Goal: Task Accomplishment & Management: Use online tool/utility

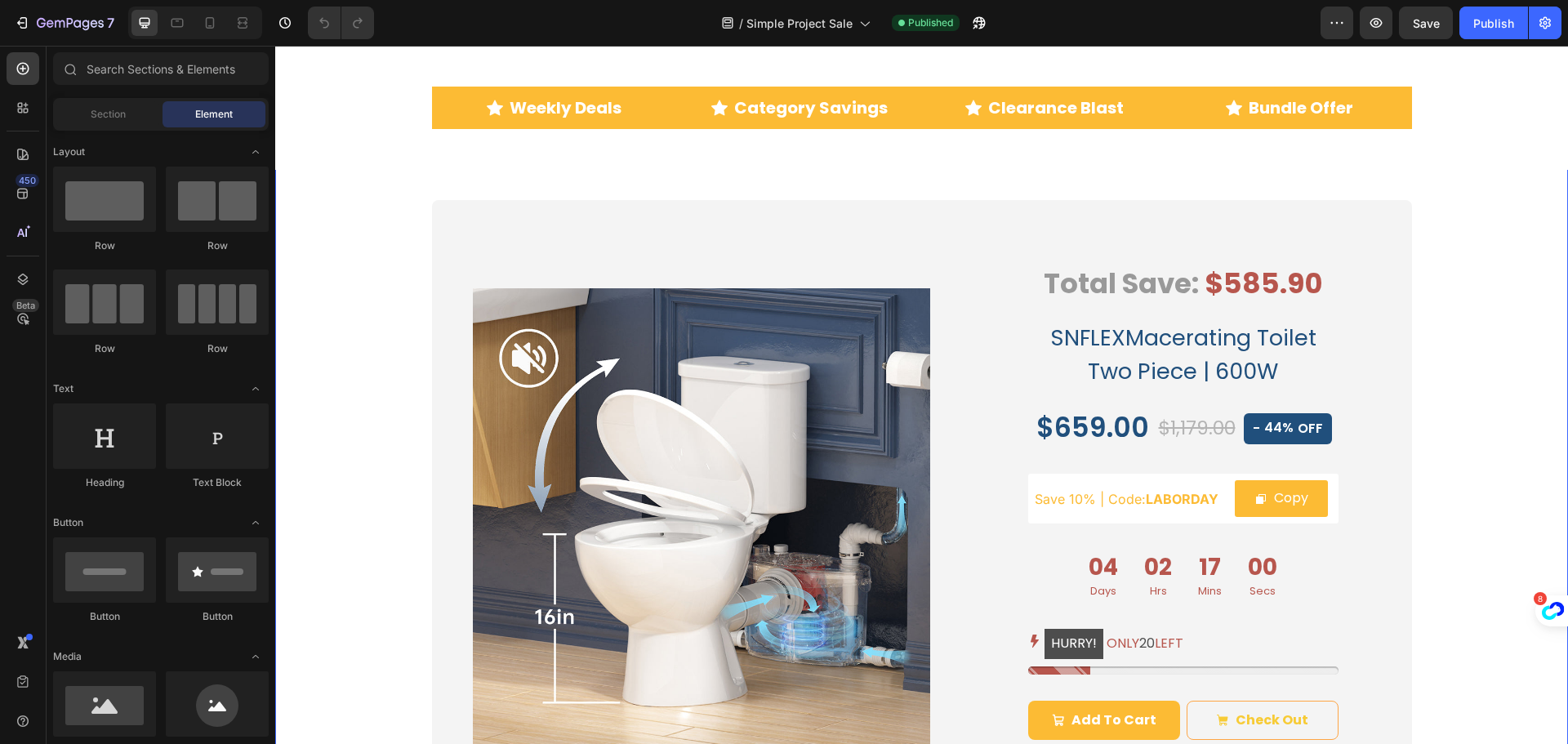
scroll to position [1143, 0]
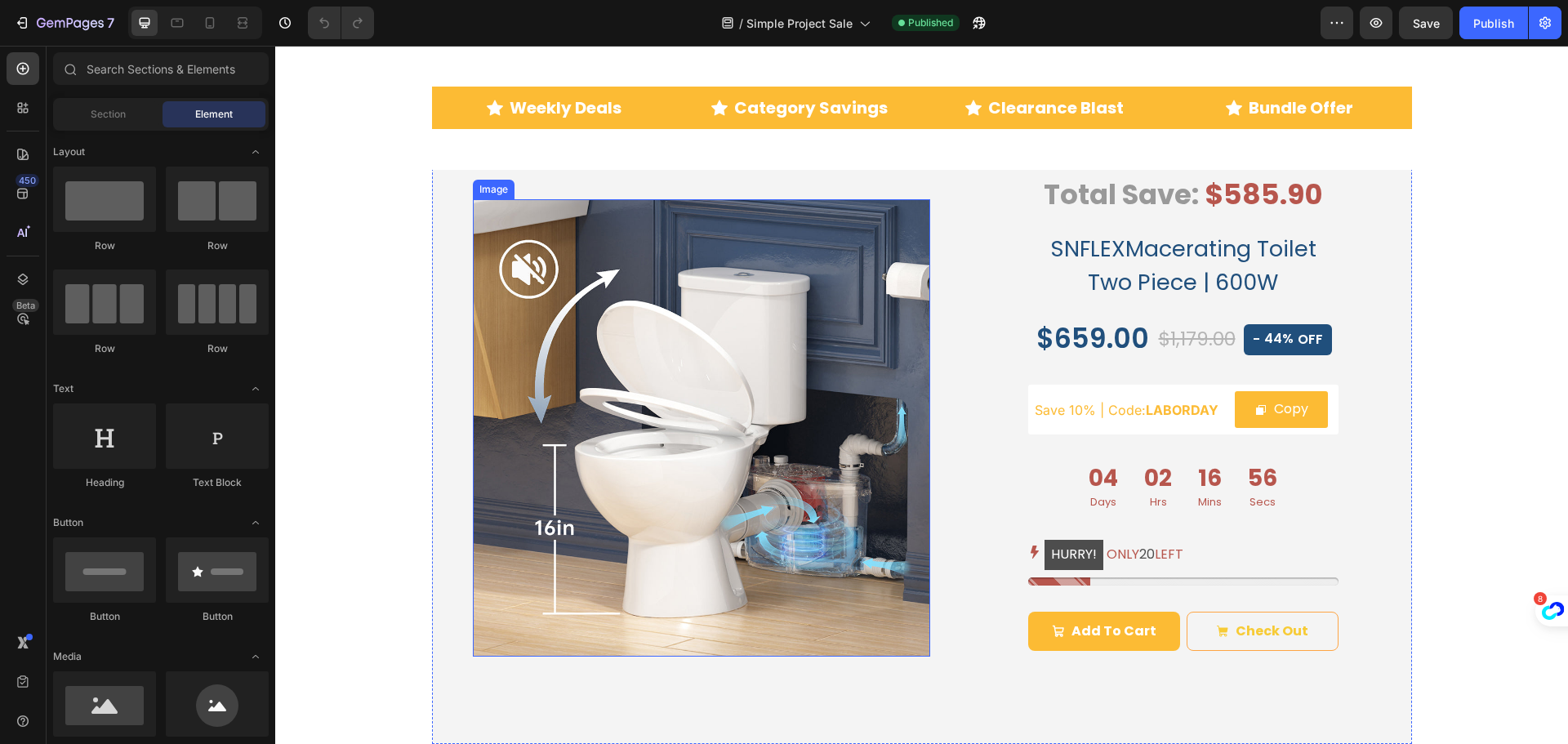
click at [671, 282] on img at bounding box center [702, 428] width 458 height 458
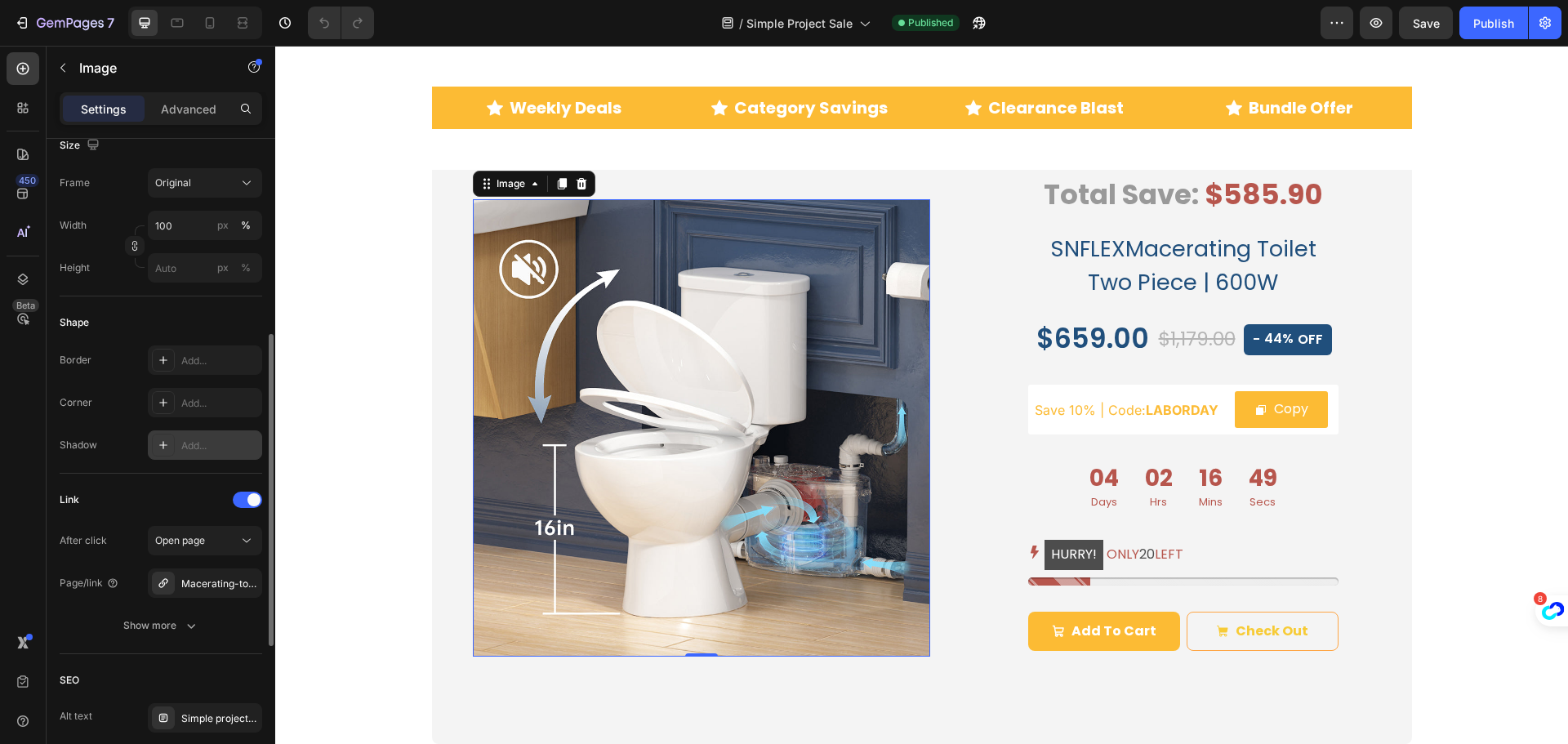
scroll to position [490, 0]
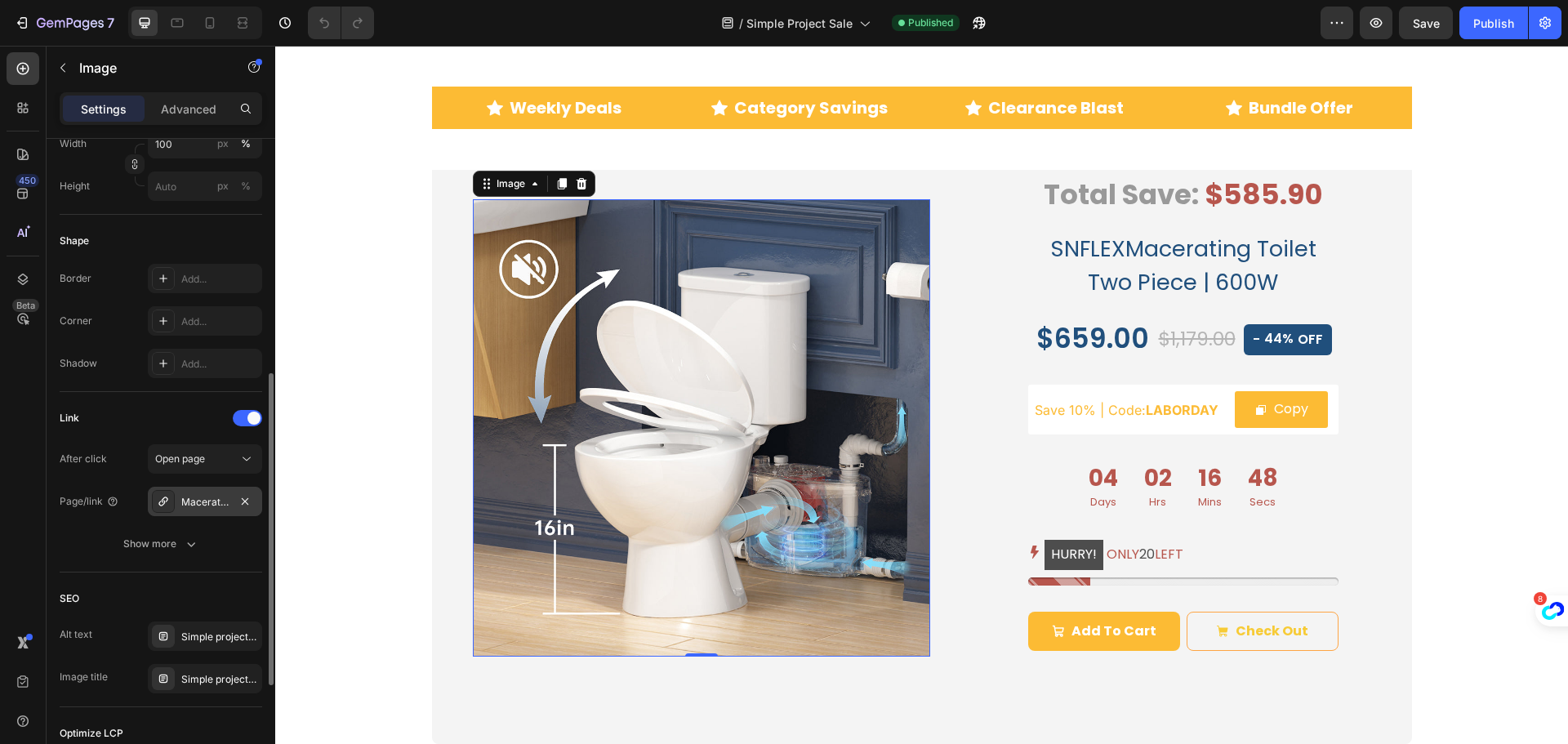
click at [196, 502] on div "Macerating-toilet" at bounding box center [205, 502] width 47 height 14
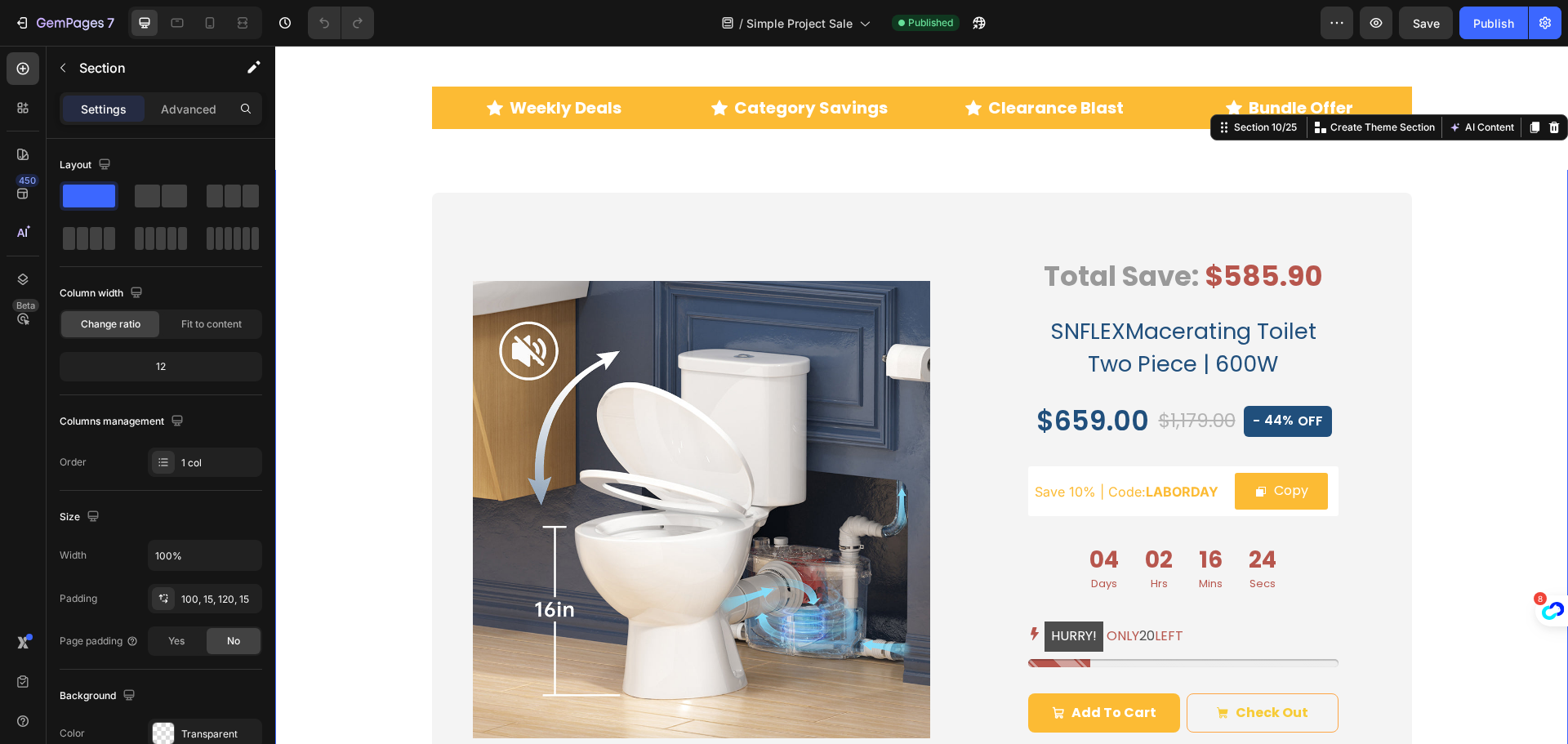
scroll to position [1307, 0]
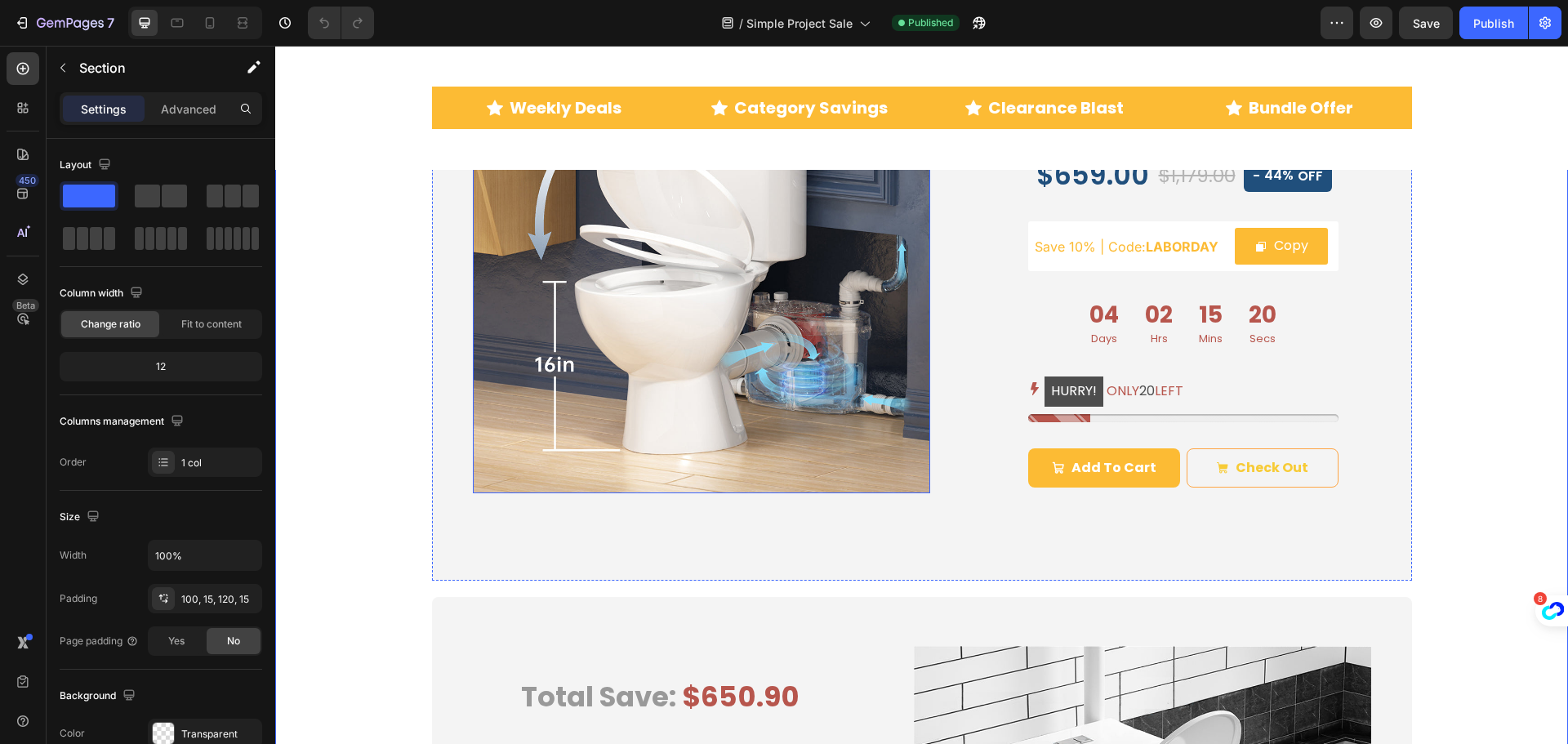
click at [547, 368] on img at bounding box center [702, 264] width 458 height 458
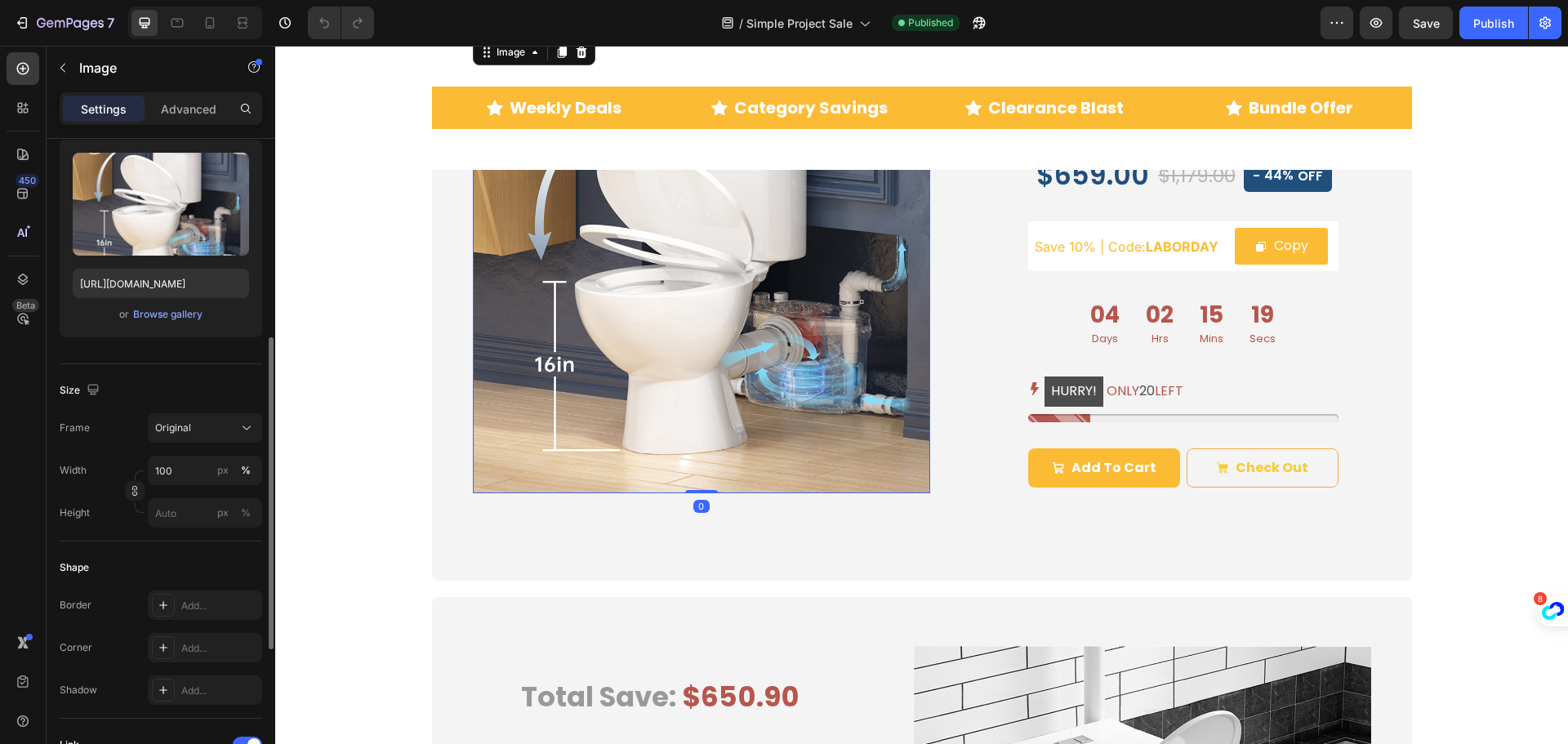
scroll to position [490, 0]
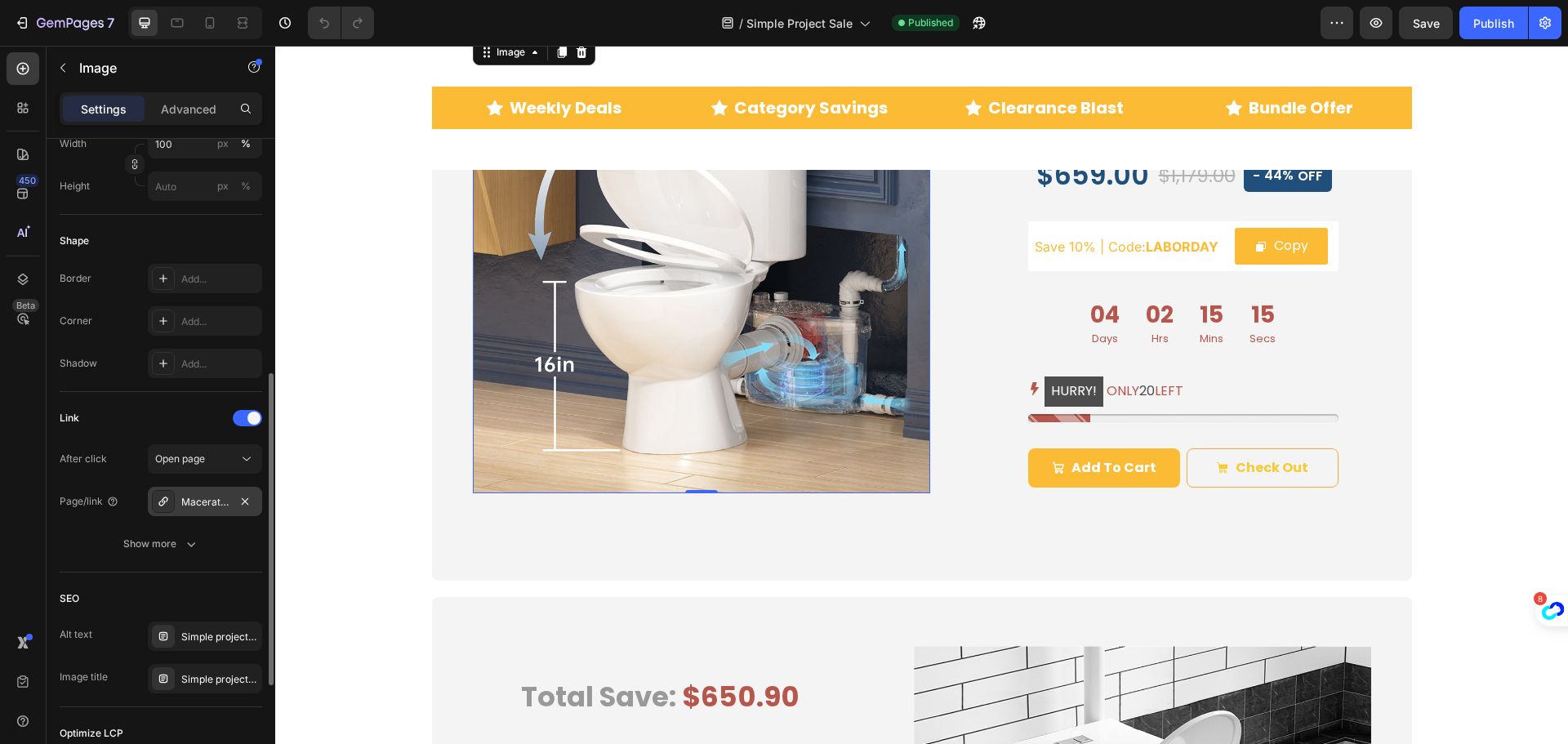
click at [207, 500] on div "Macerating-toilet" at bounding box center [205, 502] width 47 height 14
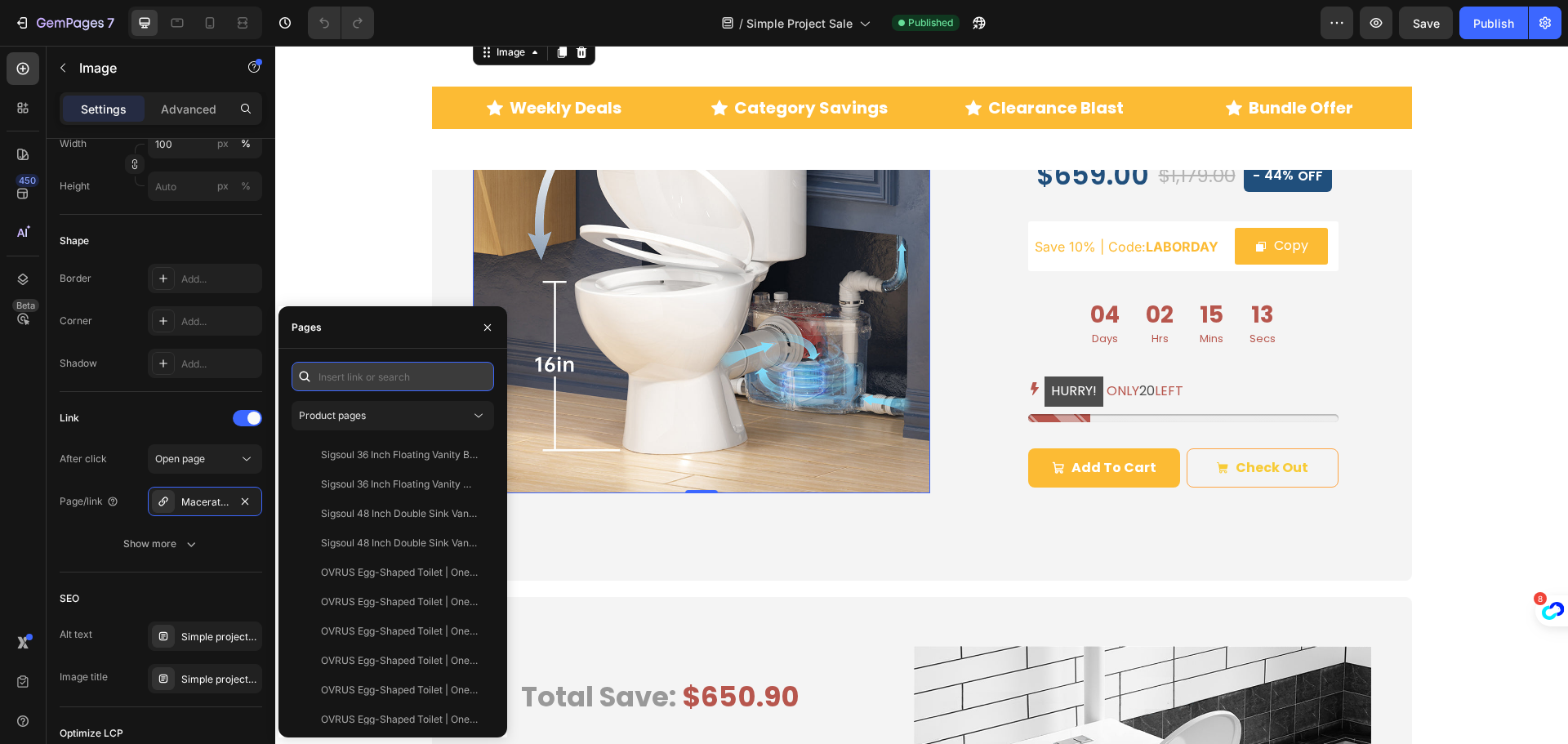
click at [348, 380] on input "text" at bounding box center [392, 376] width 203 height 30
paste input "https://simpleprojectus.com/products/macerating-toilet?utm_source=sale&utm_medi…"
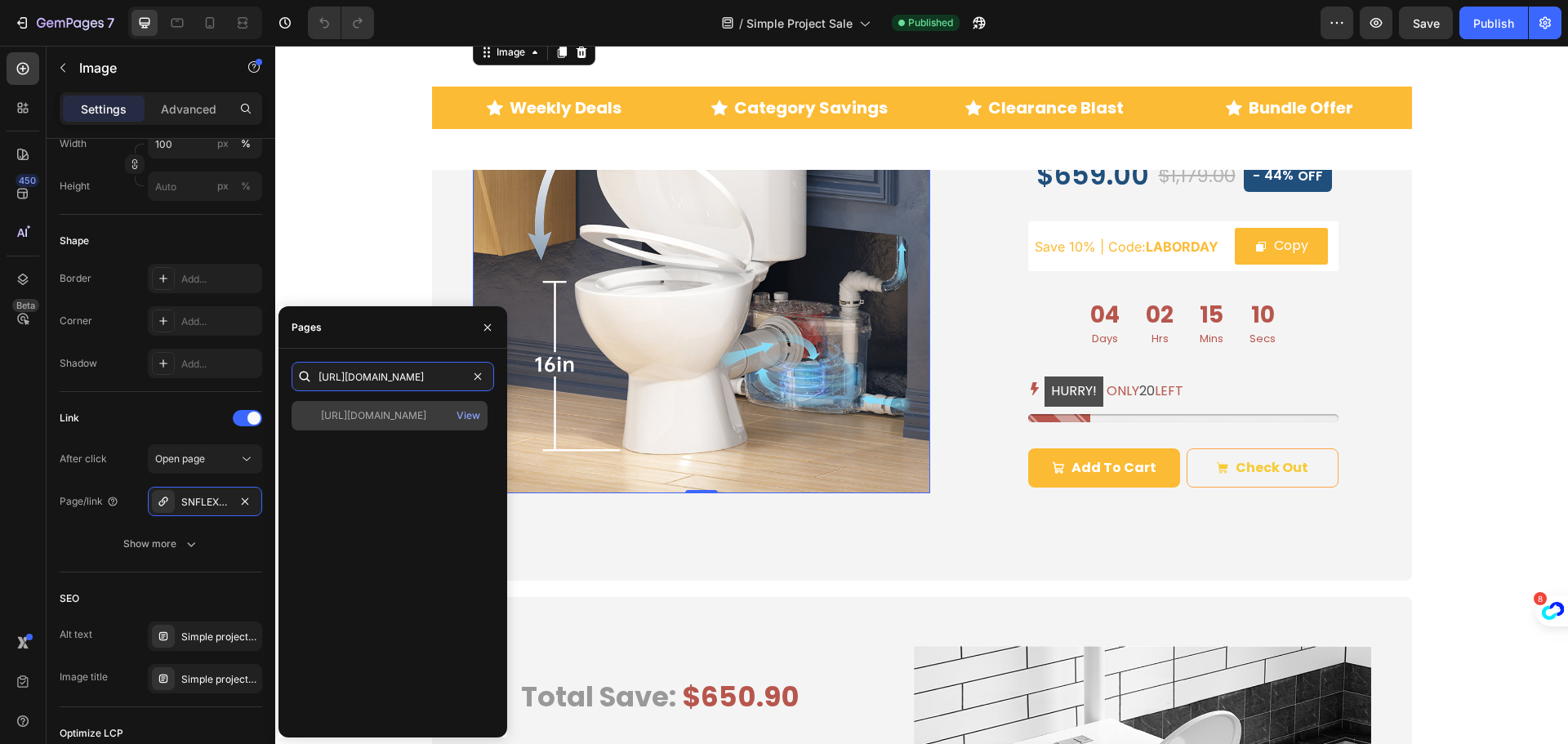
type input "https://simpleprojectus.com/products/macerating-toilet?utm_source=sale&utm_medi…"
click at [350, 414] on div "https://simpleprojectus.com/products/macerating-toilet?utm_source=sale&utm_medi…" at bounding box center [374, 415] width 105 height 14
click at [466, 419] on div "View" at bounding box center [469, 415] width 24 height 14
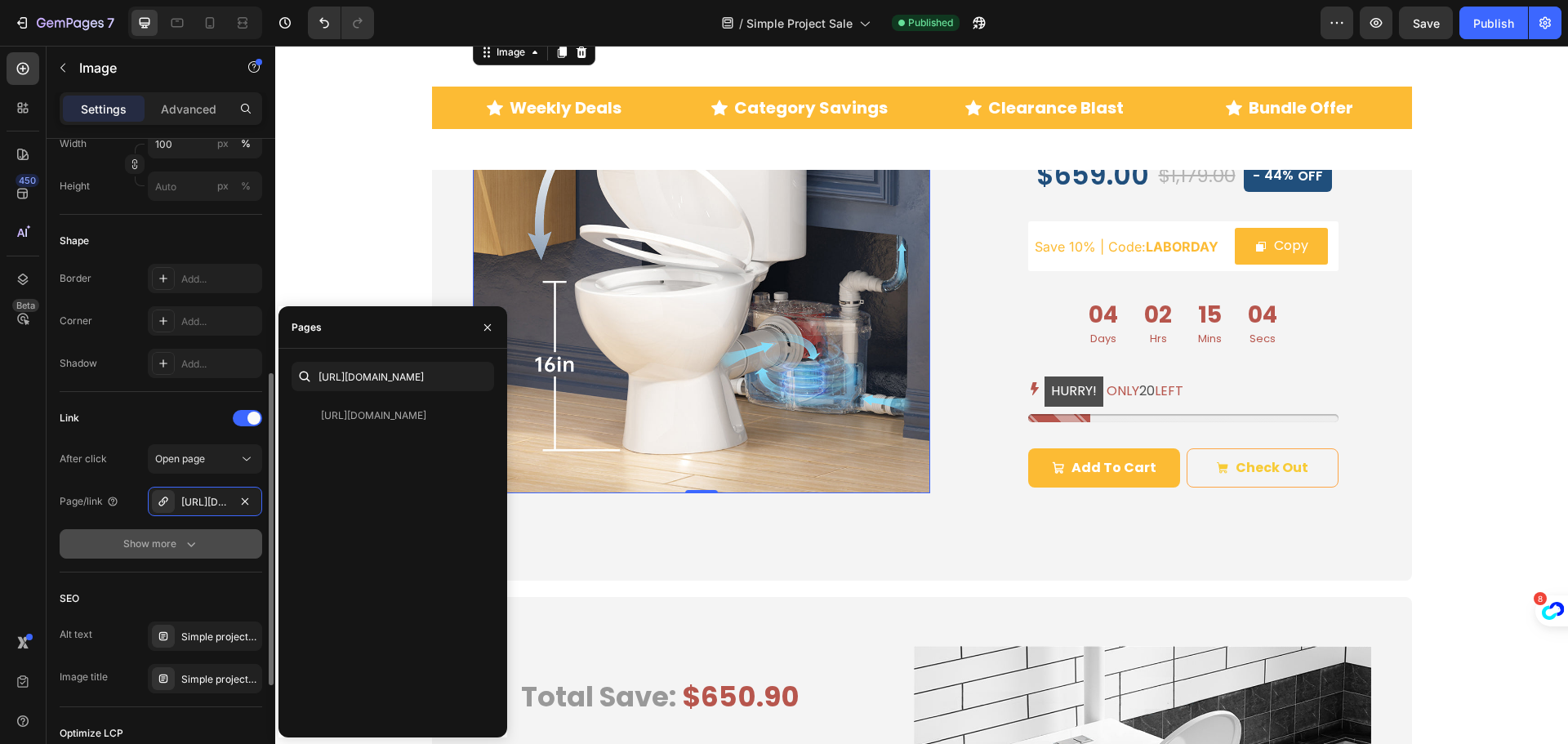
click at [162, 548] on div "Show more" at bounding box center [161, 543] width 76 height 16
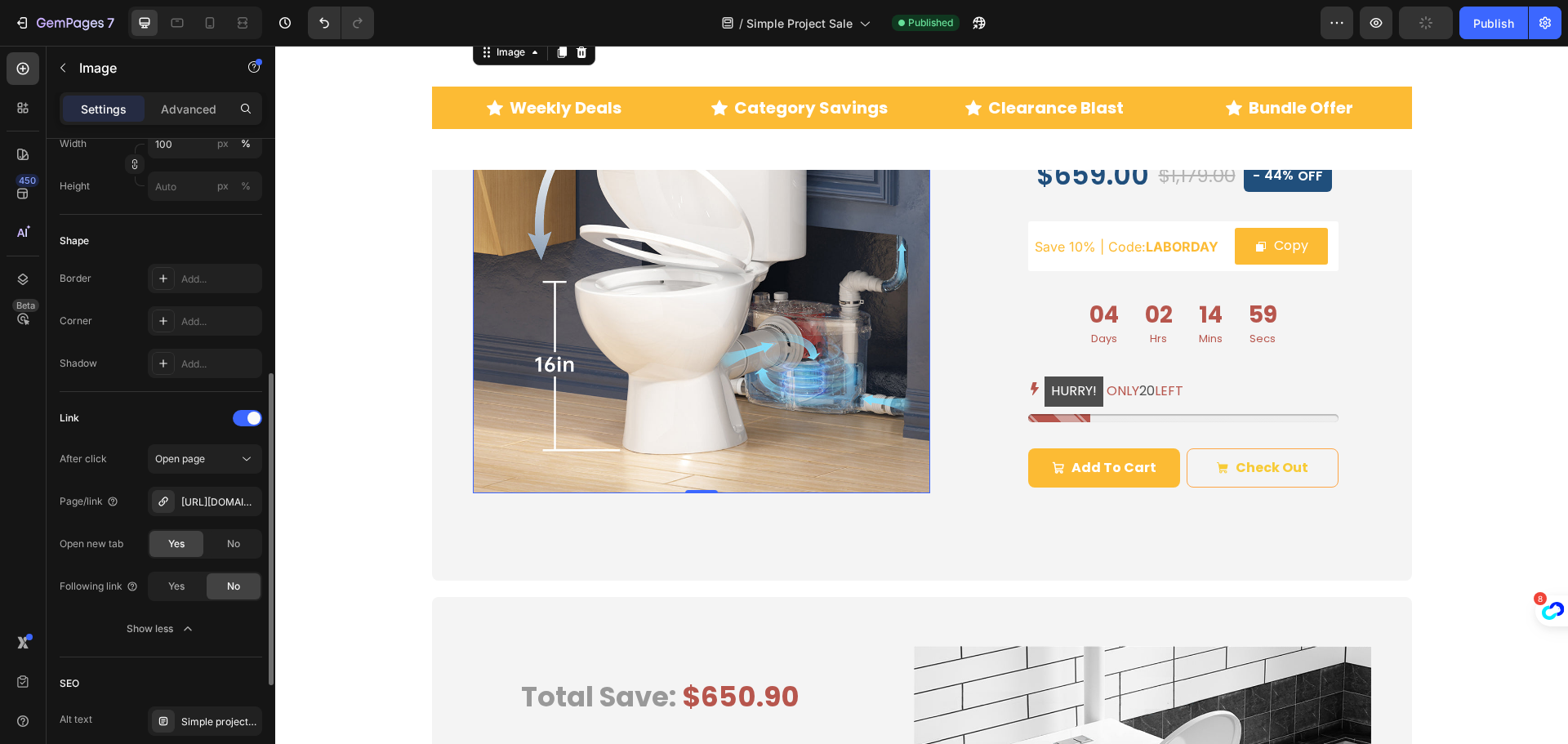
click at [62, 445] on div "After click Open page" at bounding box center [160, 458] width 203 height 30
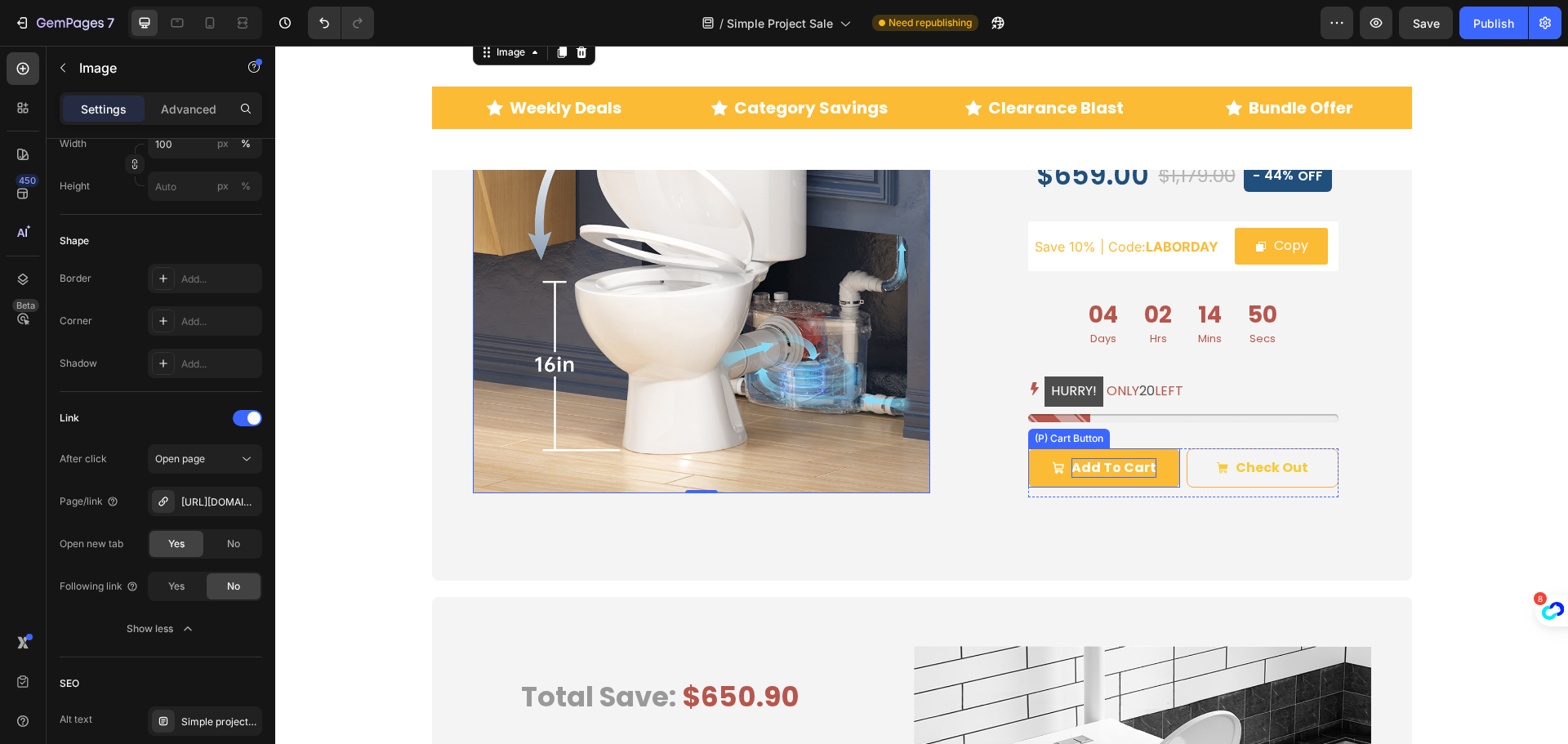
click at [1085, 470] on div "Add To Cart" at bounding box center [1114, 468] width 85 height 19
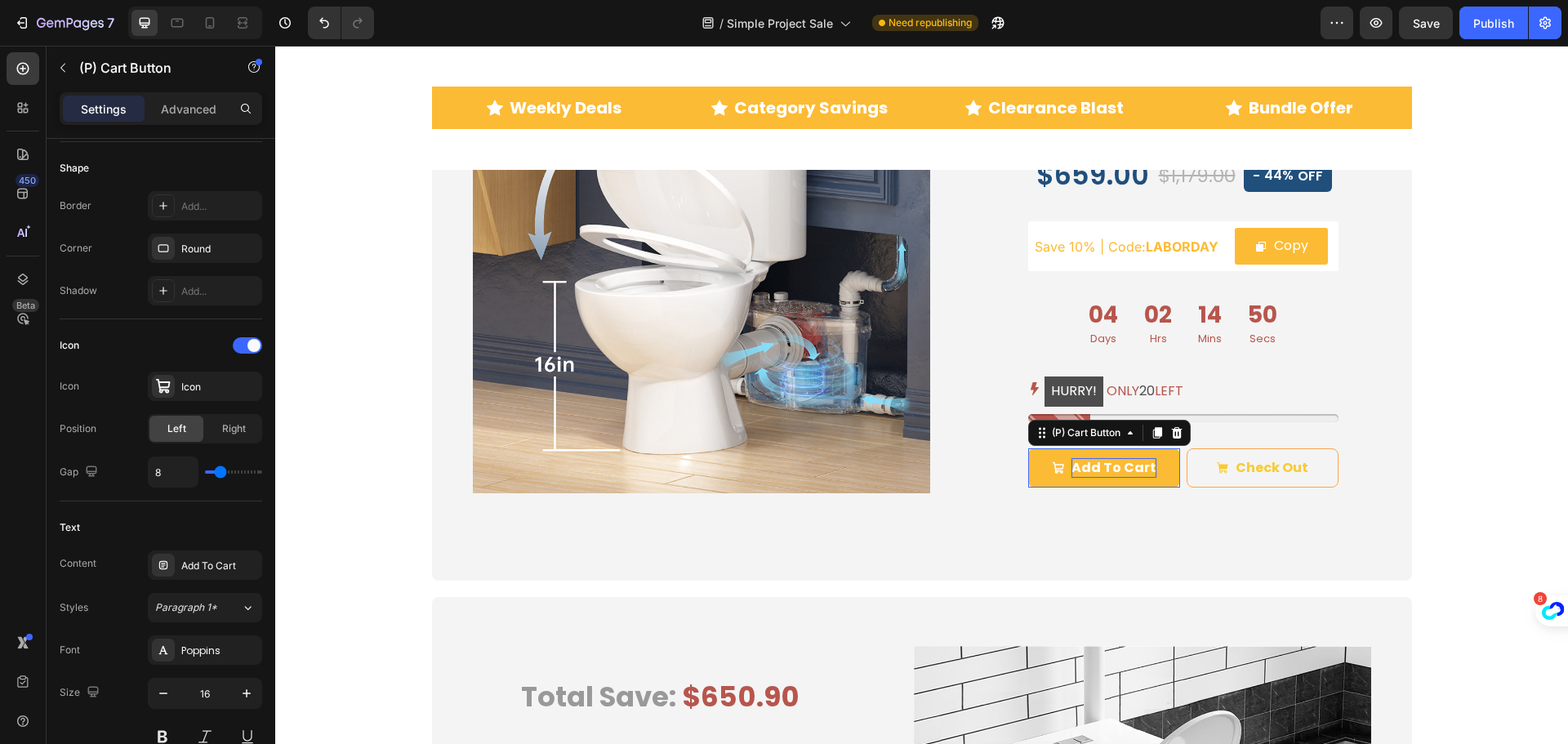
scroll to position [0, 0]
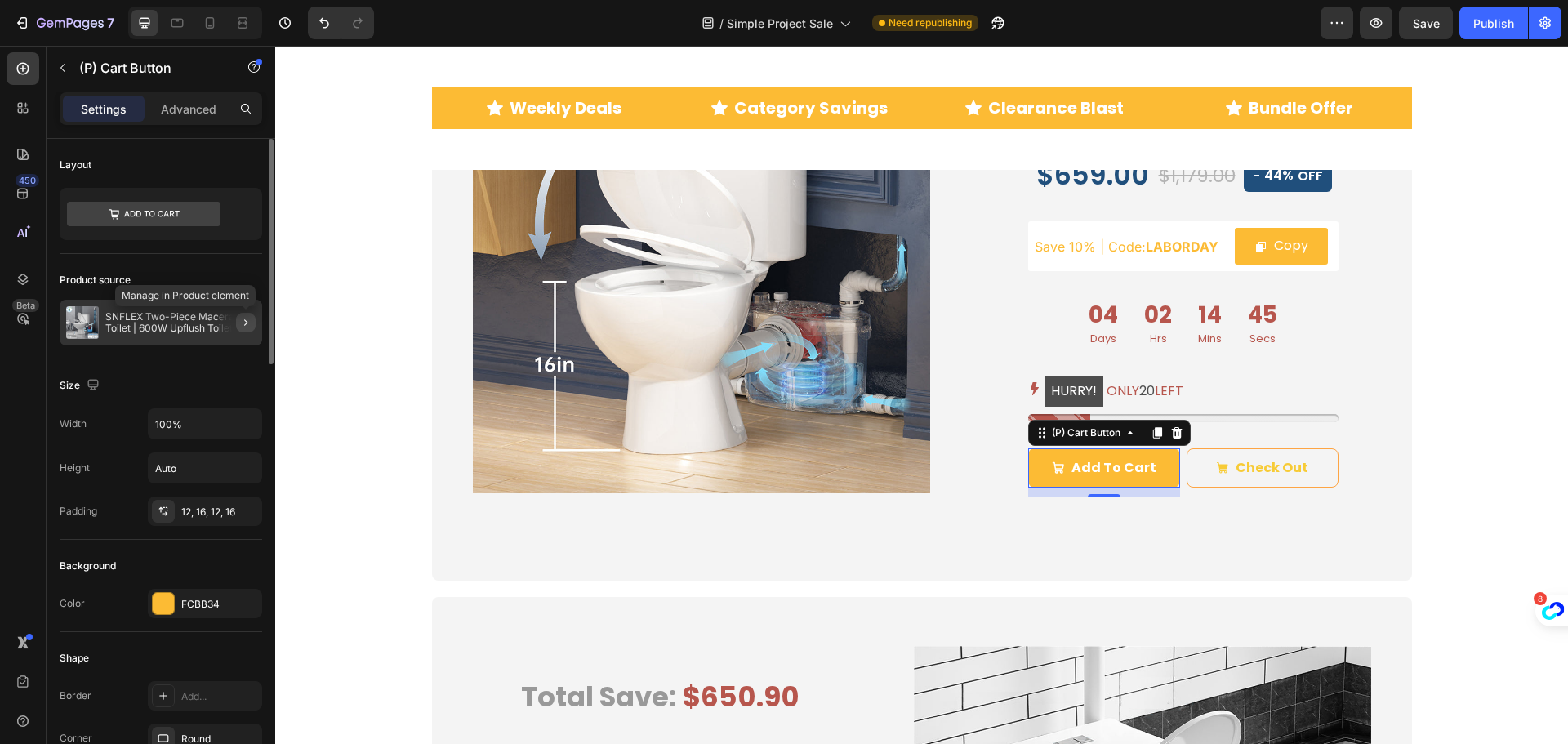
click at [240, 322] on icon "button" at bounding box center [245, 322] width 13 height 13
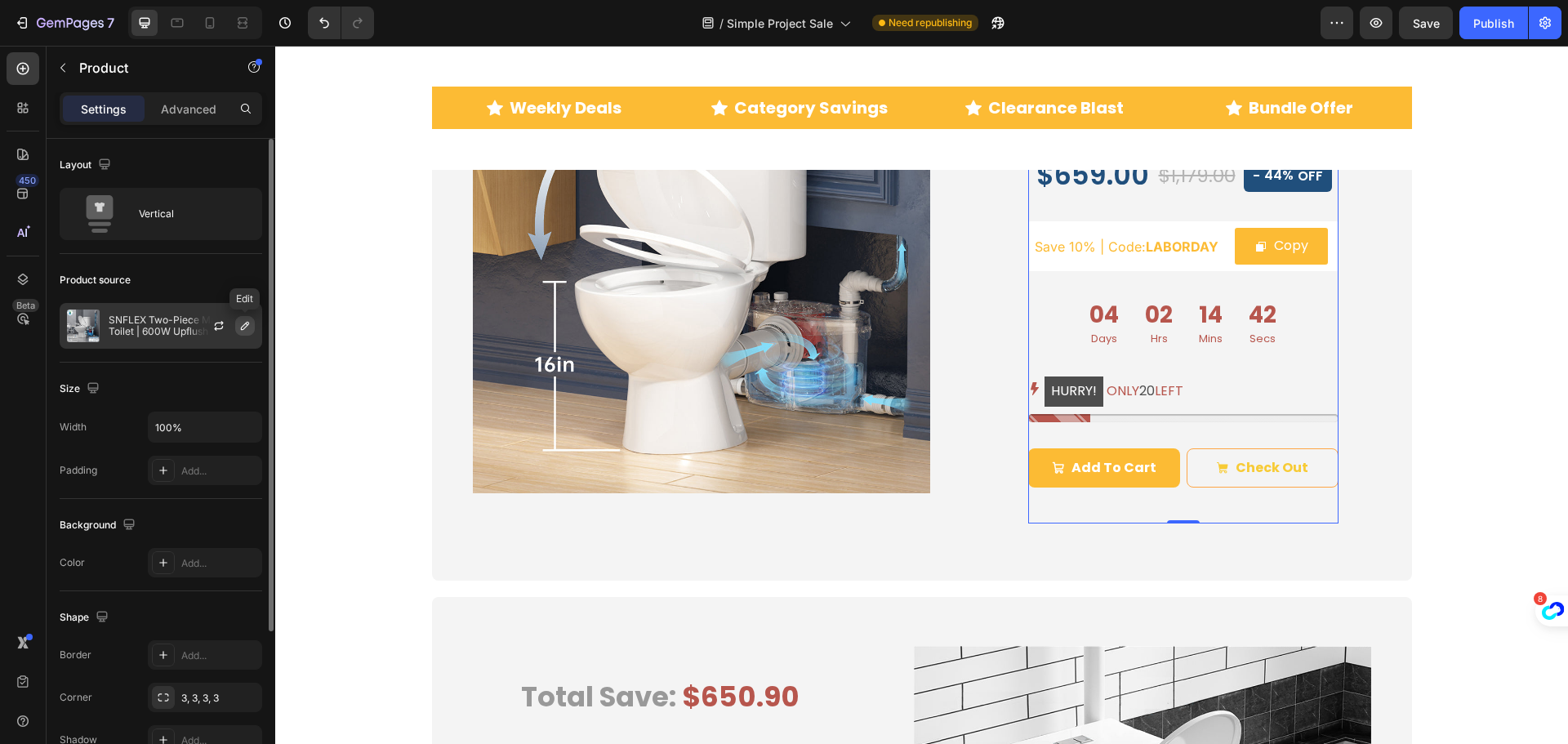
click at [246, 326] on icon "button" at bounding box center [245, 326] width 8 height 8
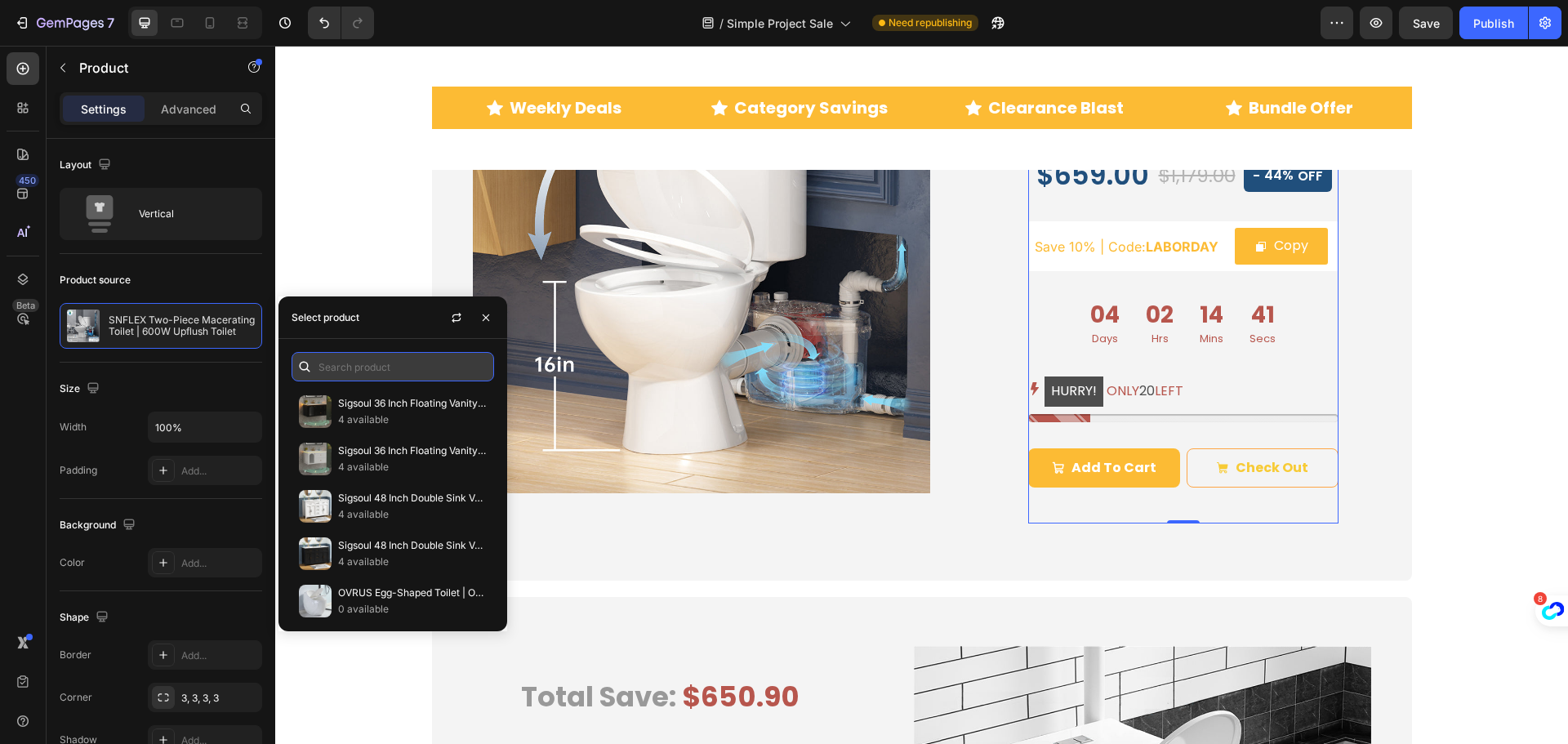
click at [364, 368] on input "text" at bounding box center [392, 366] width 203 height 30
paste input "https://simpleprojectus.com/products/macerating-toilet?utm_source=sale&utm_medi…"
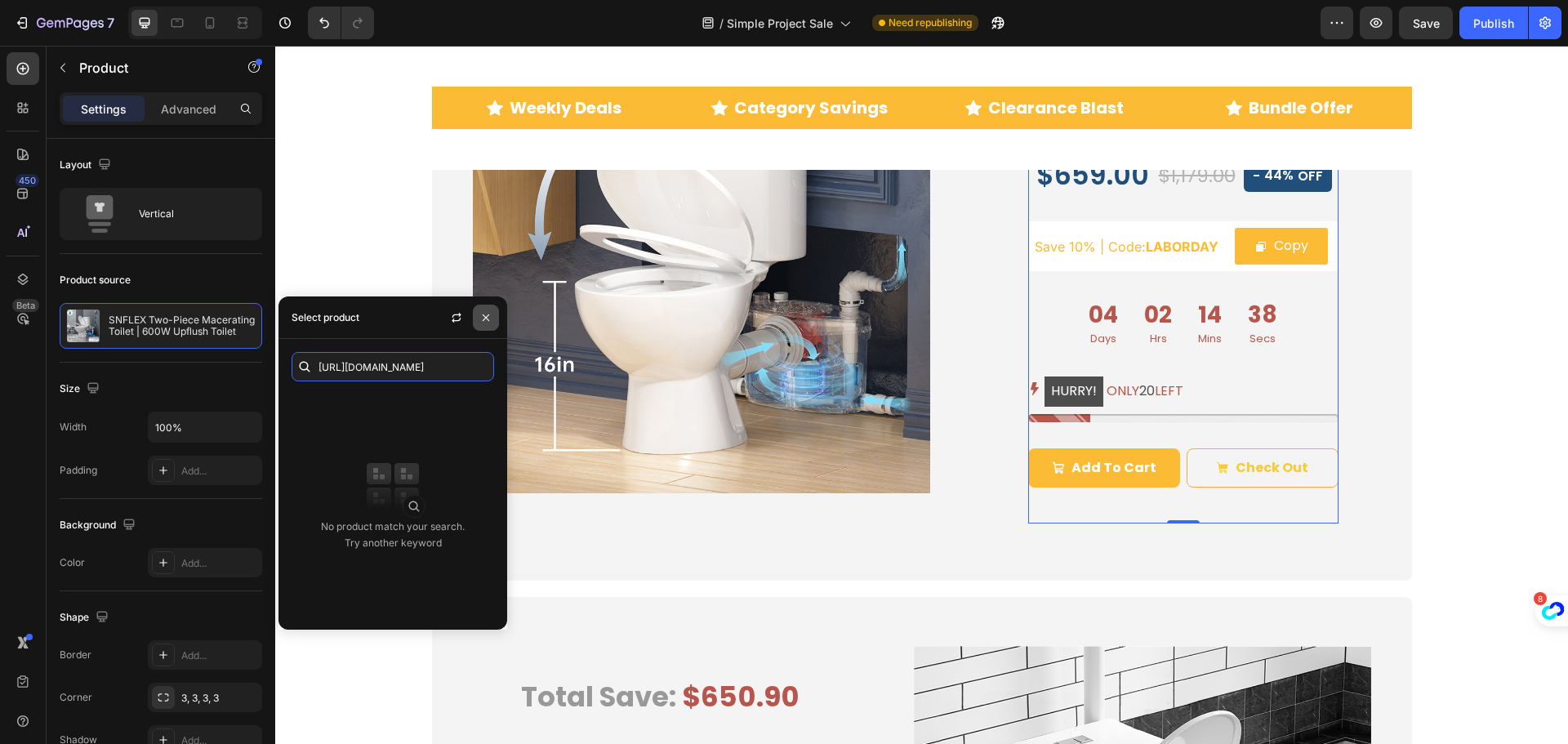
type input "https://simpleprojectus.com/products/macerating-toilet?utm_source=sale&utm_medi…"
click at [485, 316] on icon "button" at bounding box center [486, 317] width 7 height 7
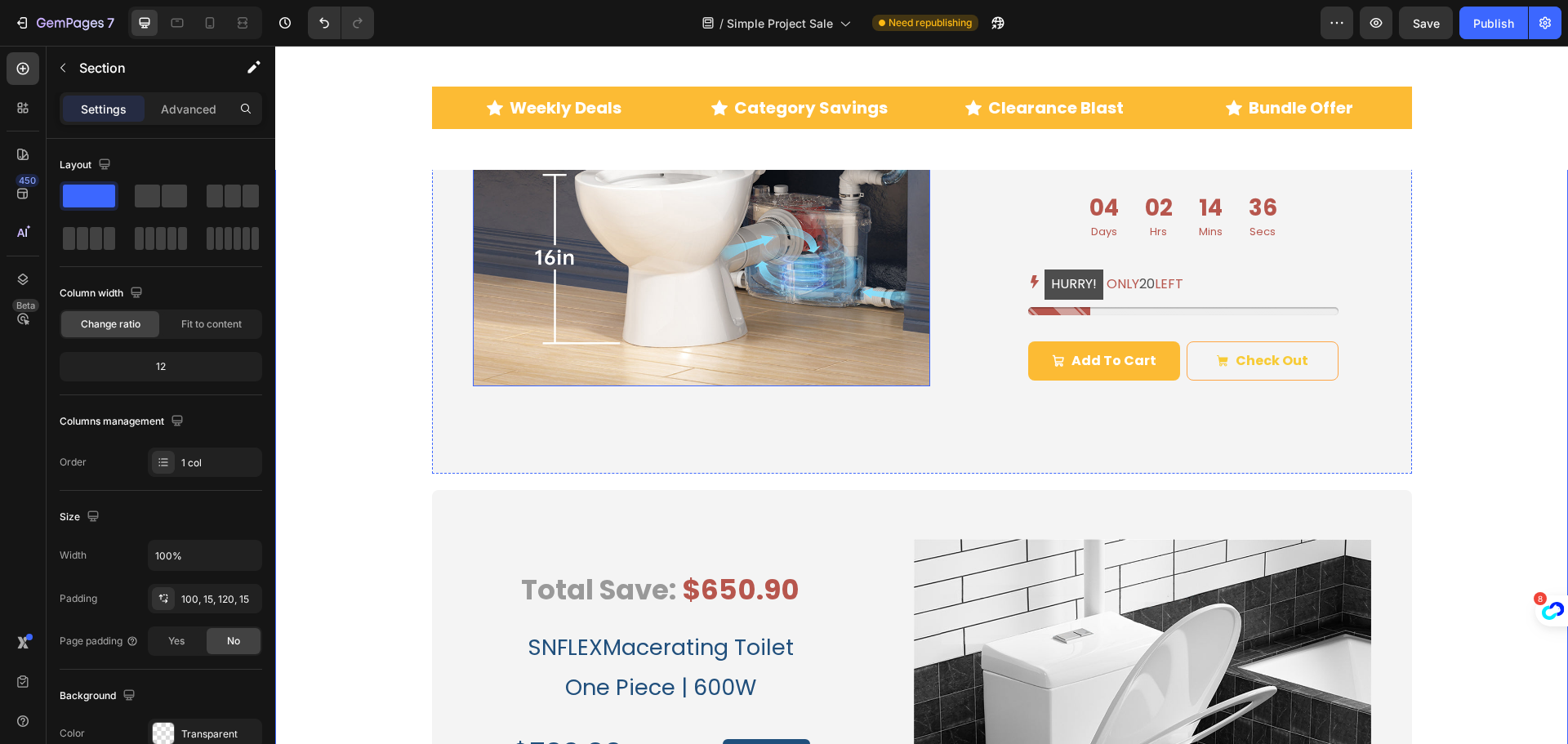
scroll to position [1552, 0]
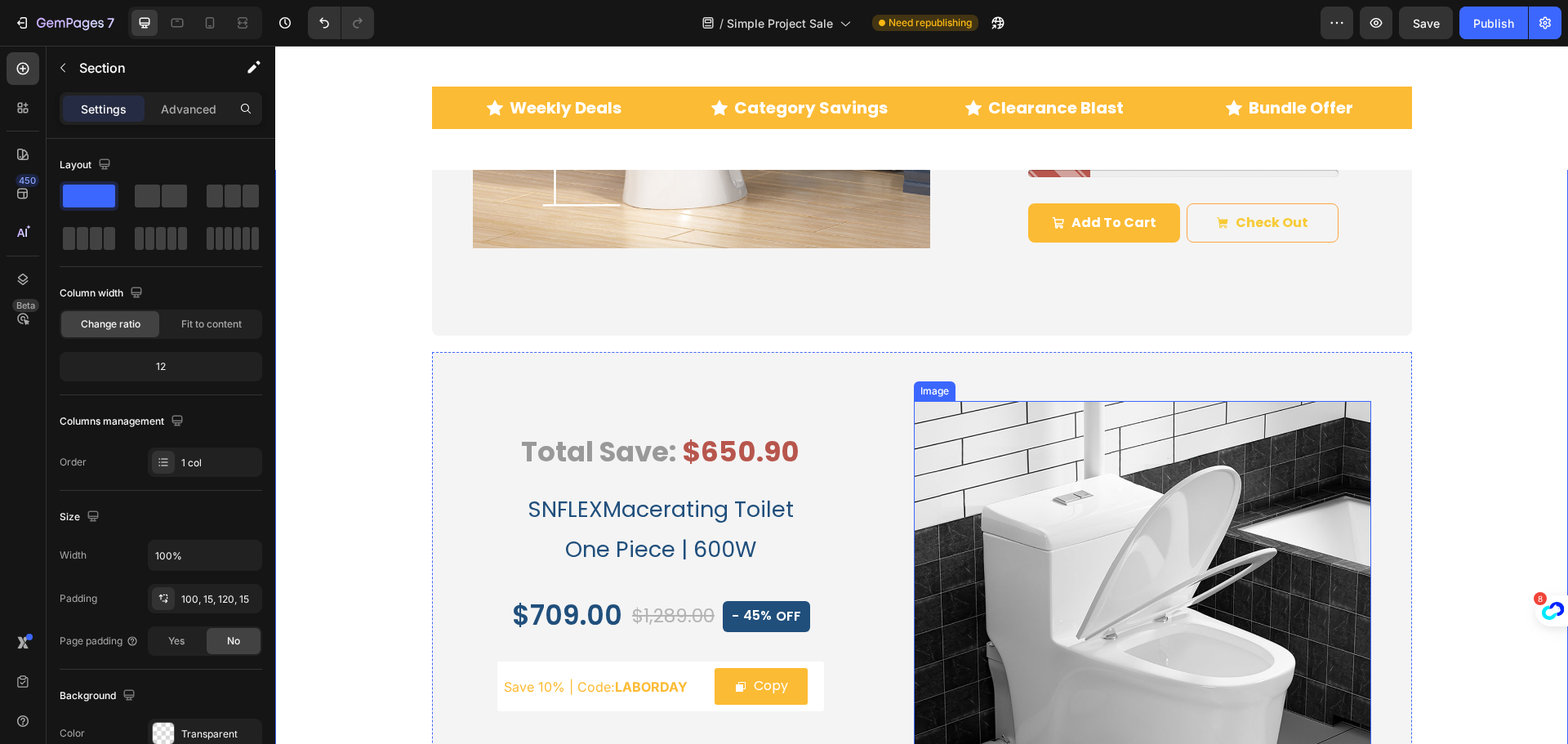
click at [1068, 496] on img at bounding box center [1143, 630] width 458 height 458
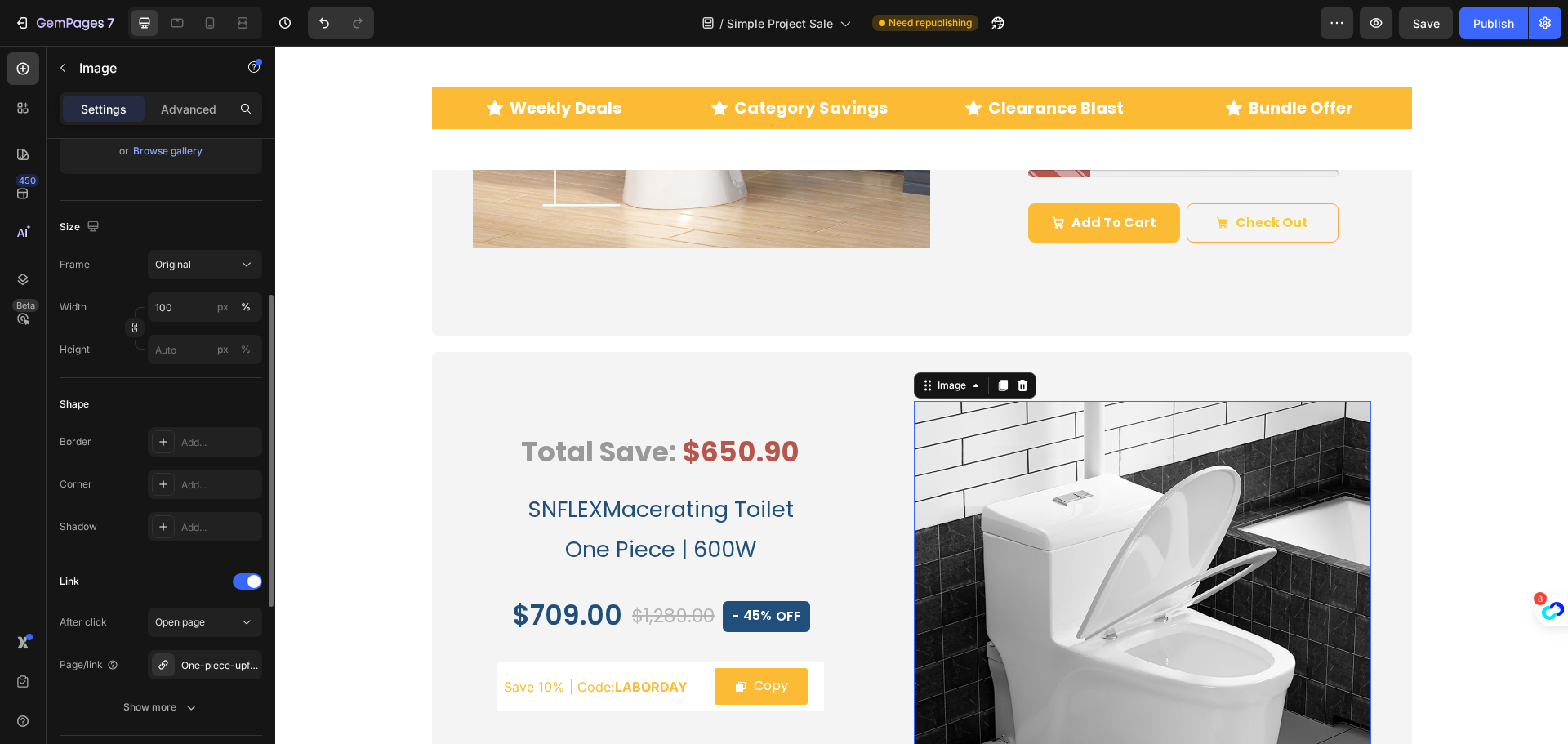
scroll to position [490, 0]
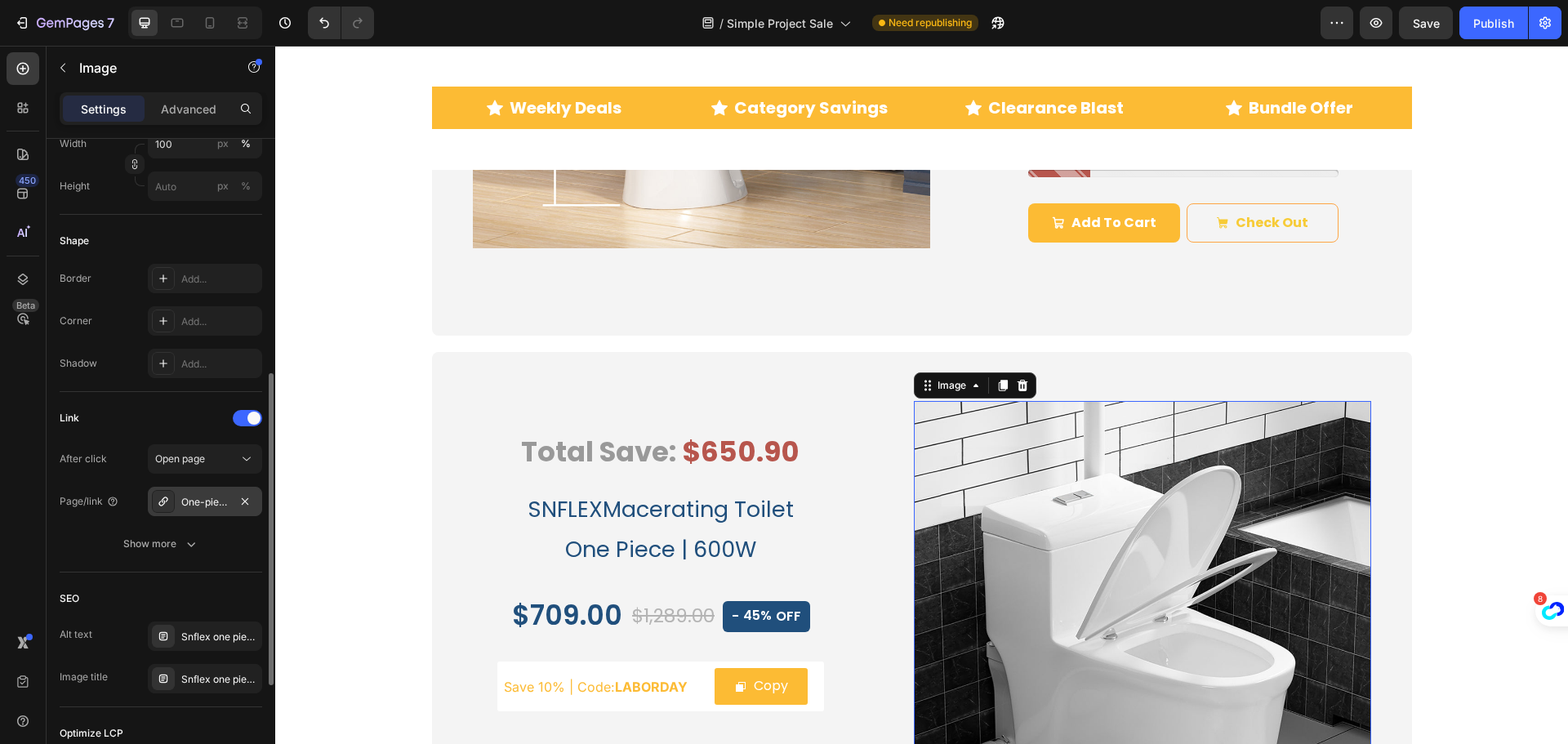
click at [200, 507] on div "One-piece-upflush-toilet" at bounding box center [205, 502] width 47 height 14
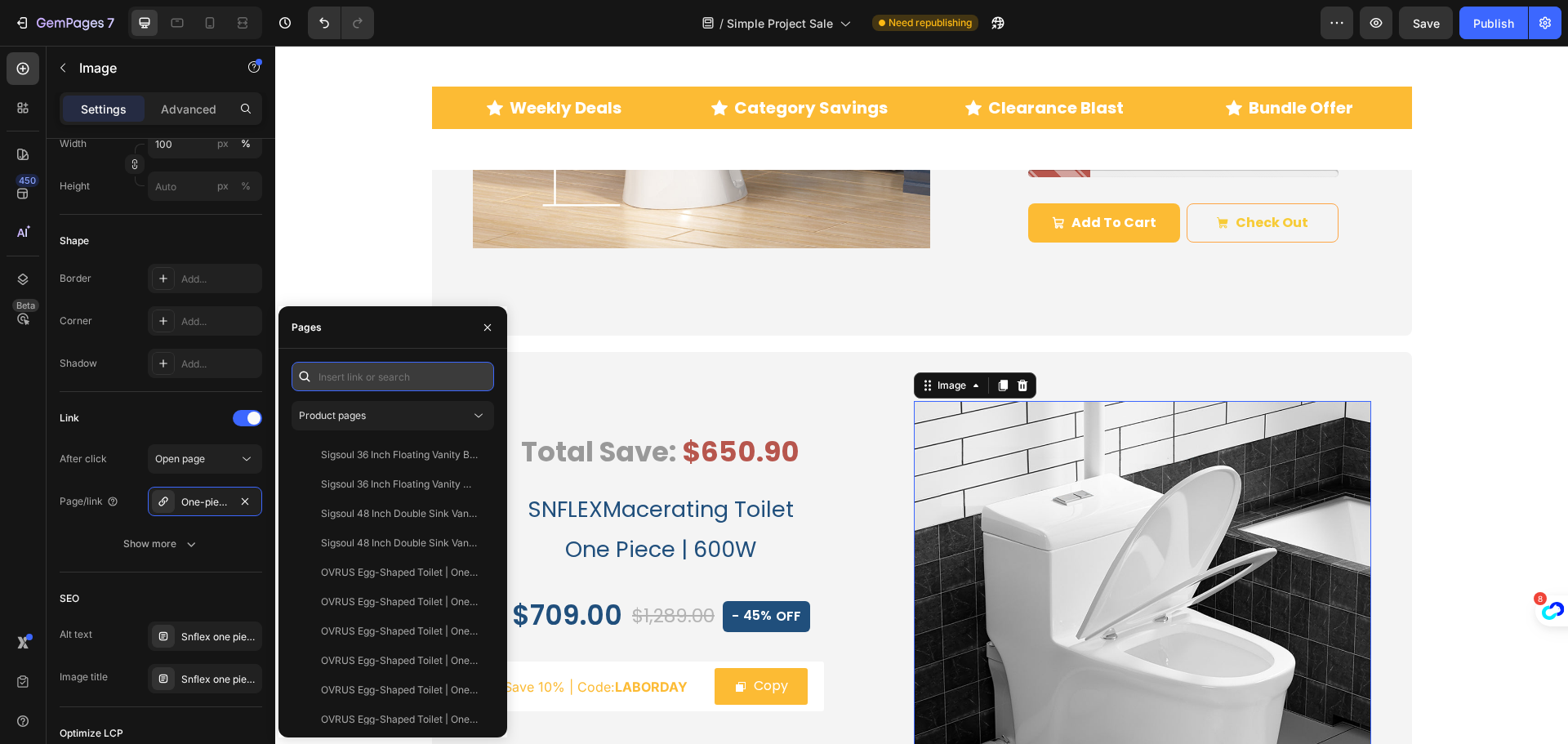
click at [357, 378] on input "text" at bounding box center [392, 376] width 203 height 30
paste input "https://simpleprojectus.com/products/one-piece-upflush-toilet?utm_source=sale&u…"
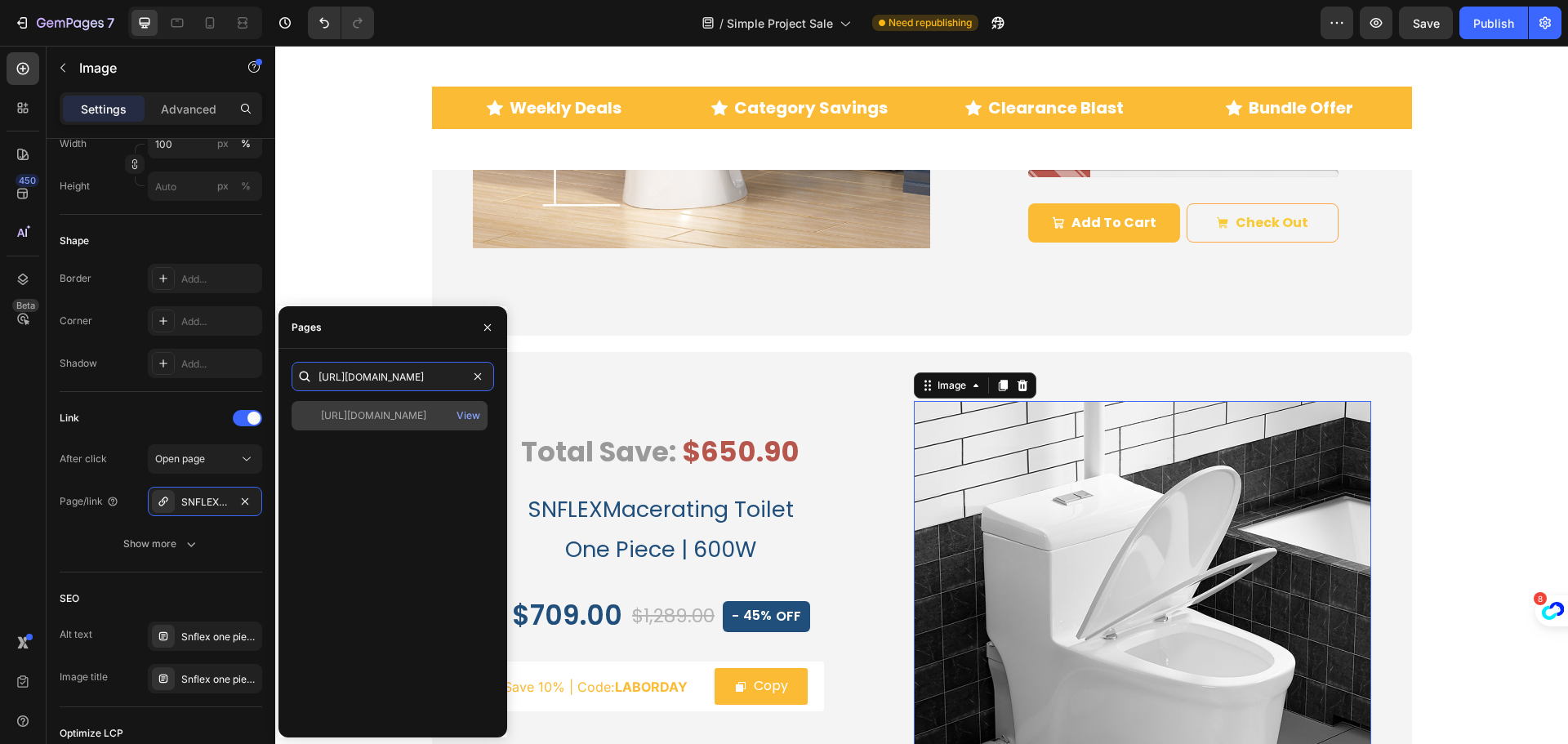
type input "https://simpleprojectus.com/products/one-piece-upflush-toilet?utm_source=sale&u…"
click at [366, 418] on div "https://simpleprojectus.com/products/one-piece-upflush-toilet?utm_source=sale&u…" at bounding box center [374, 415] width 105 height 14
click at [31, 524] on div "450 Beta" at bounding box center [23, 339] width 33 height 574
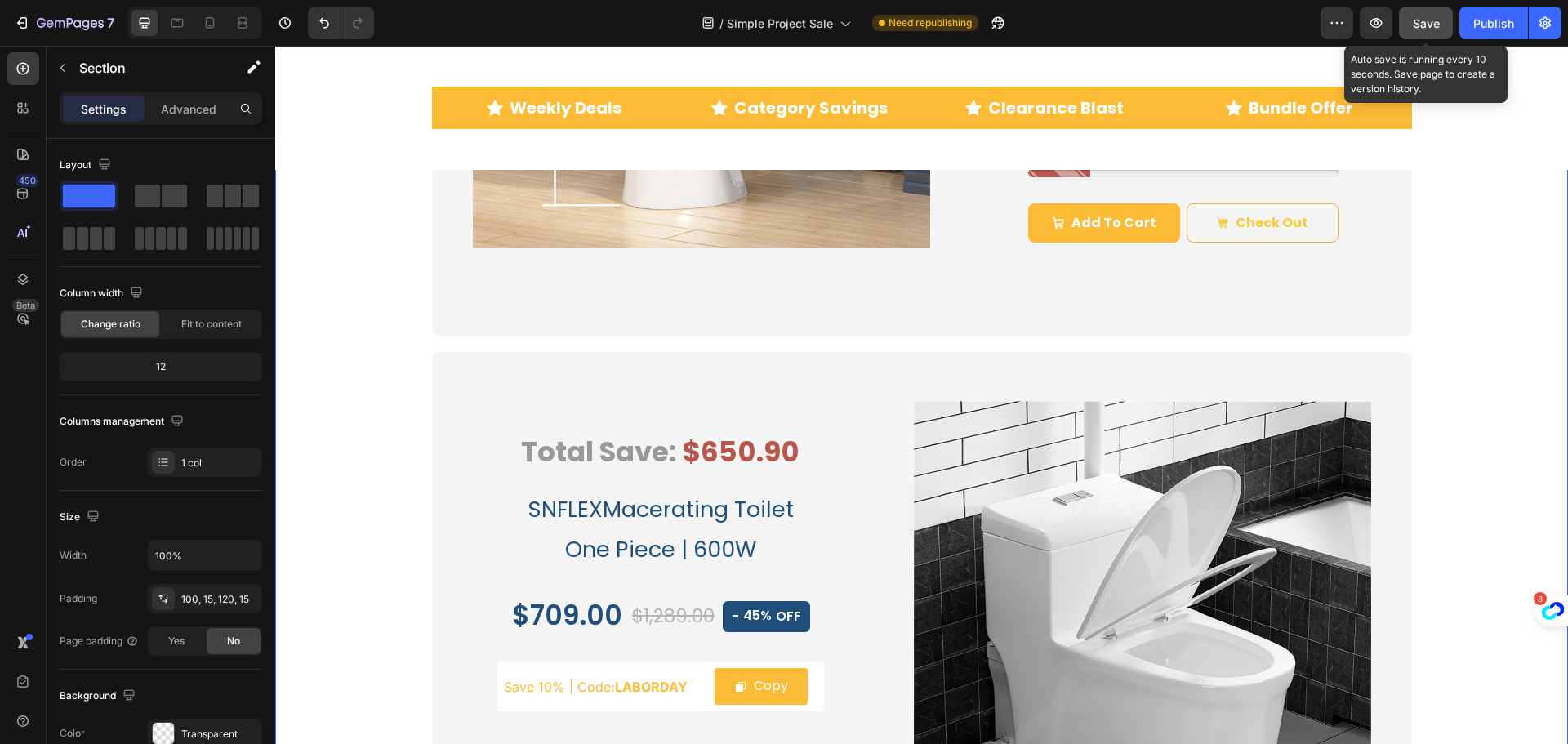
click at [1421, 25] on span "Save" at bounding box center [1426, 23] width 27 height 14
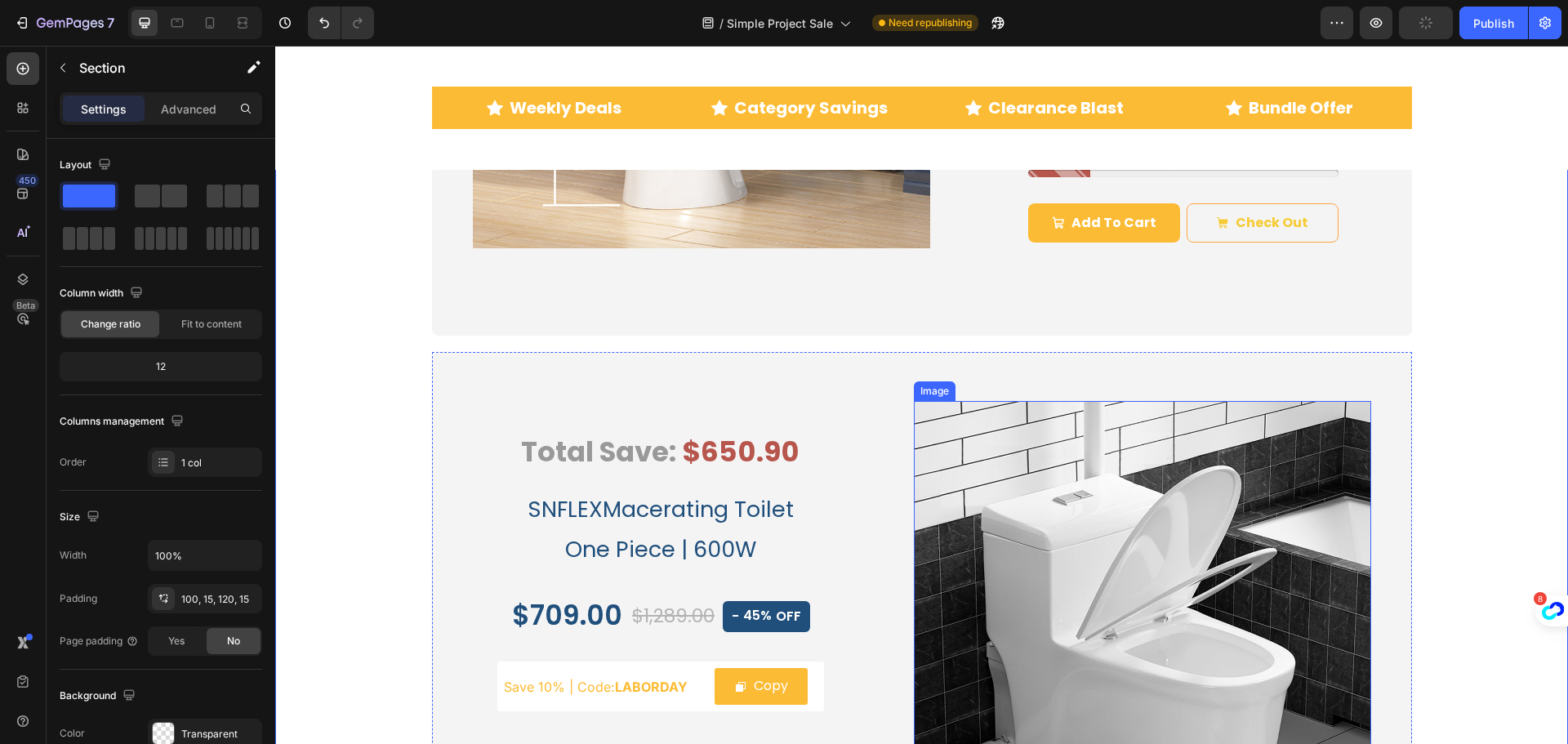
click at [1040, 525] on img at bounding box center [1143, 630] width 458 height 458
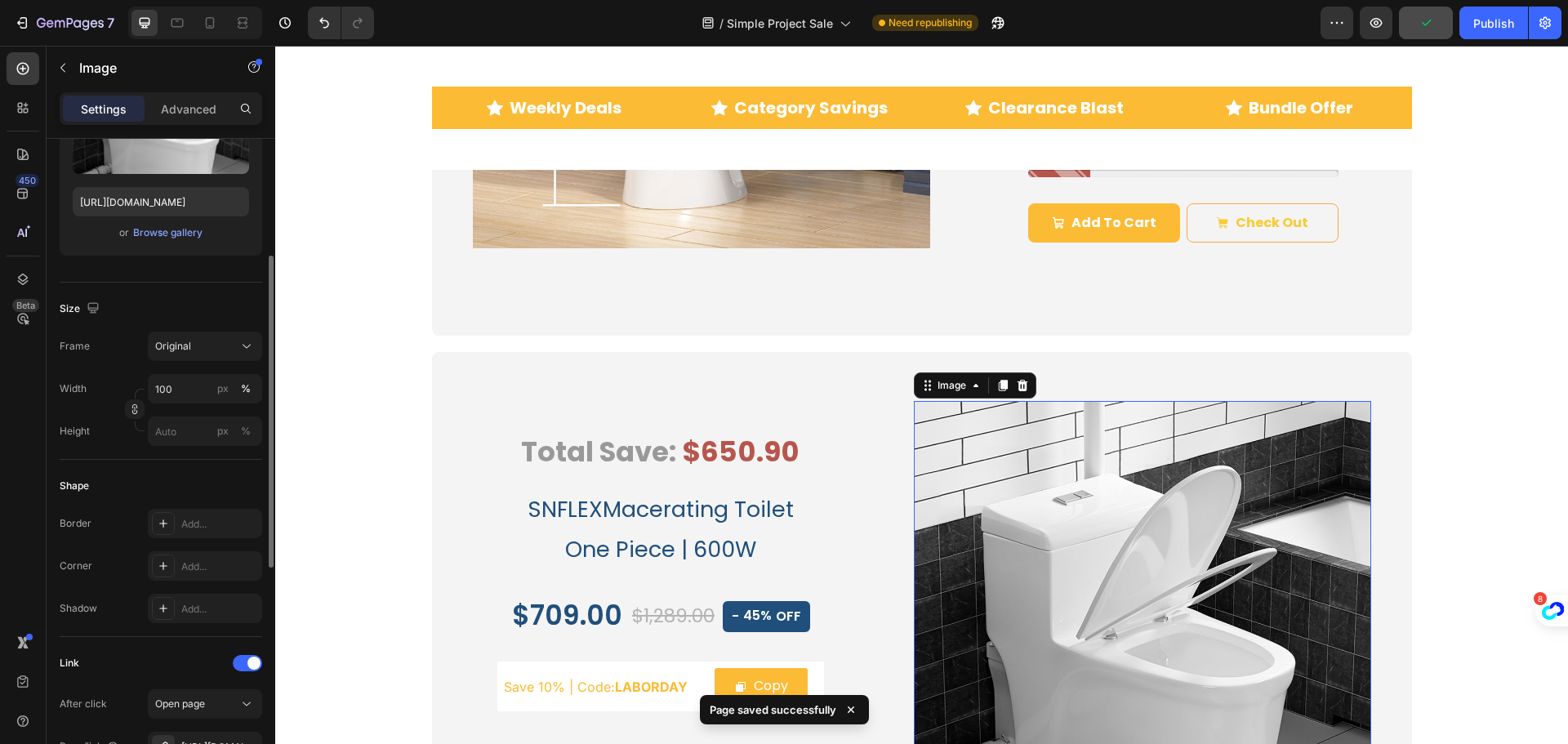
scroll to position [408, 0]
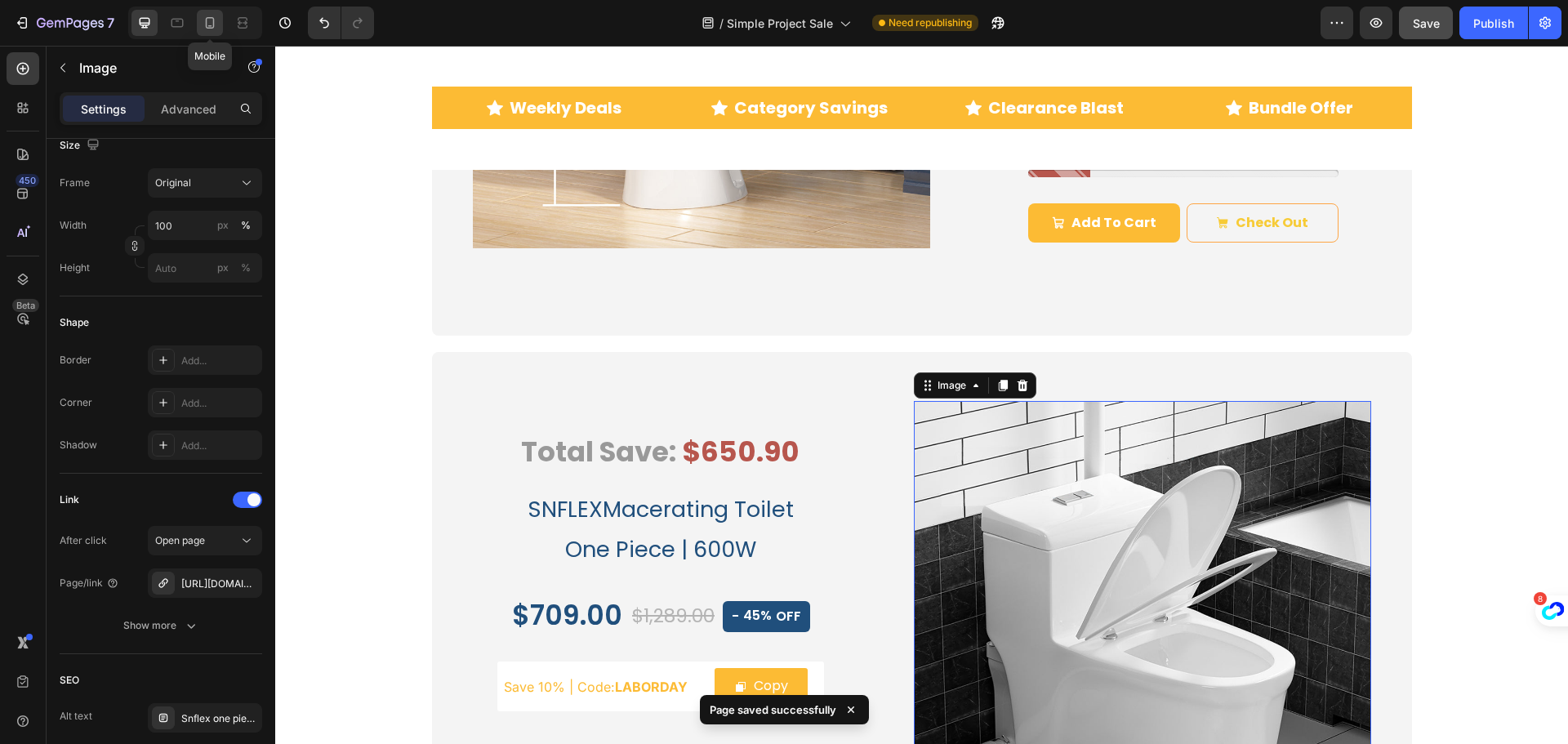
click at [209, 19] on icon at bounding box center [209, 22] width 16 height 16
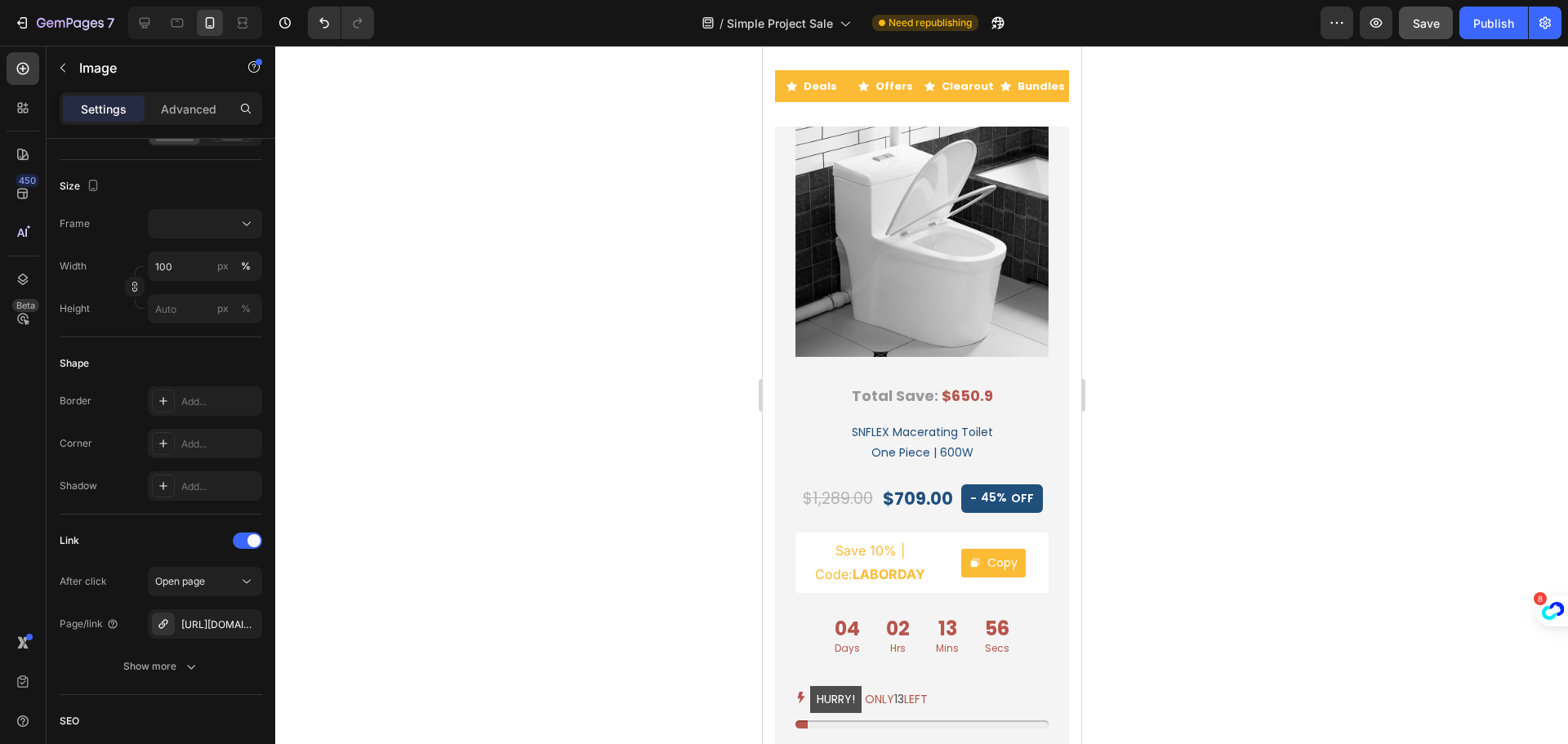
scroll to position [1802, 0]
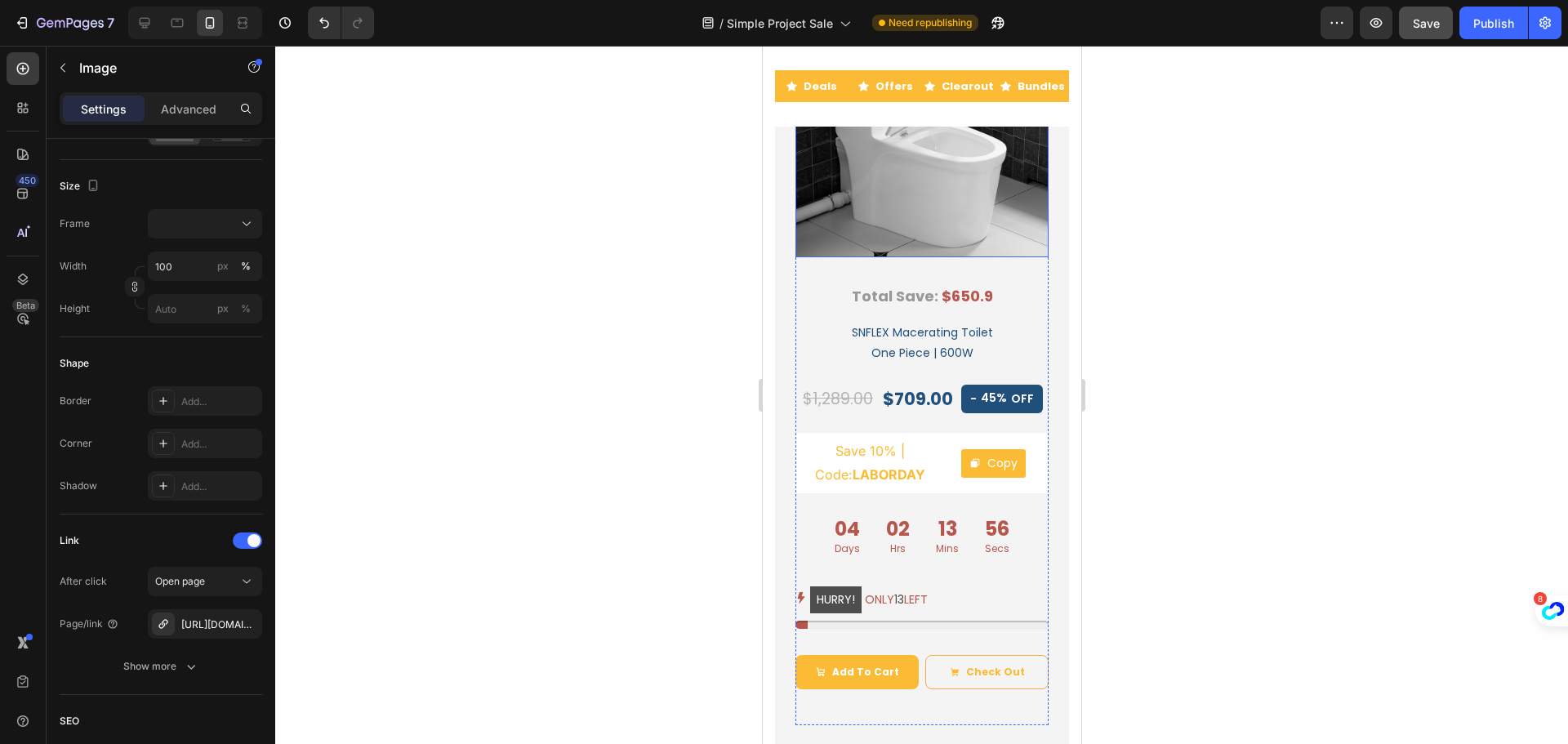
click at [898, 258] on img at bounding box center [921, 130] width 253 height 253
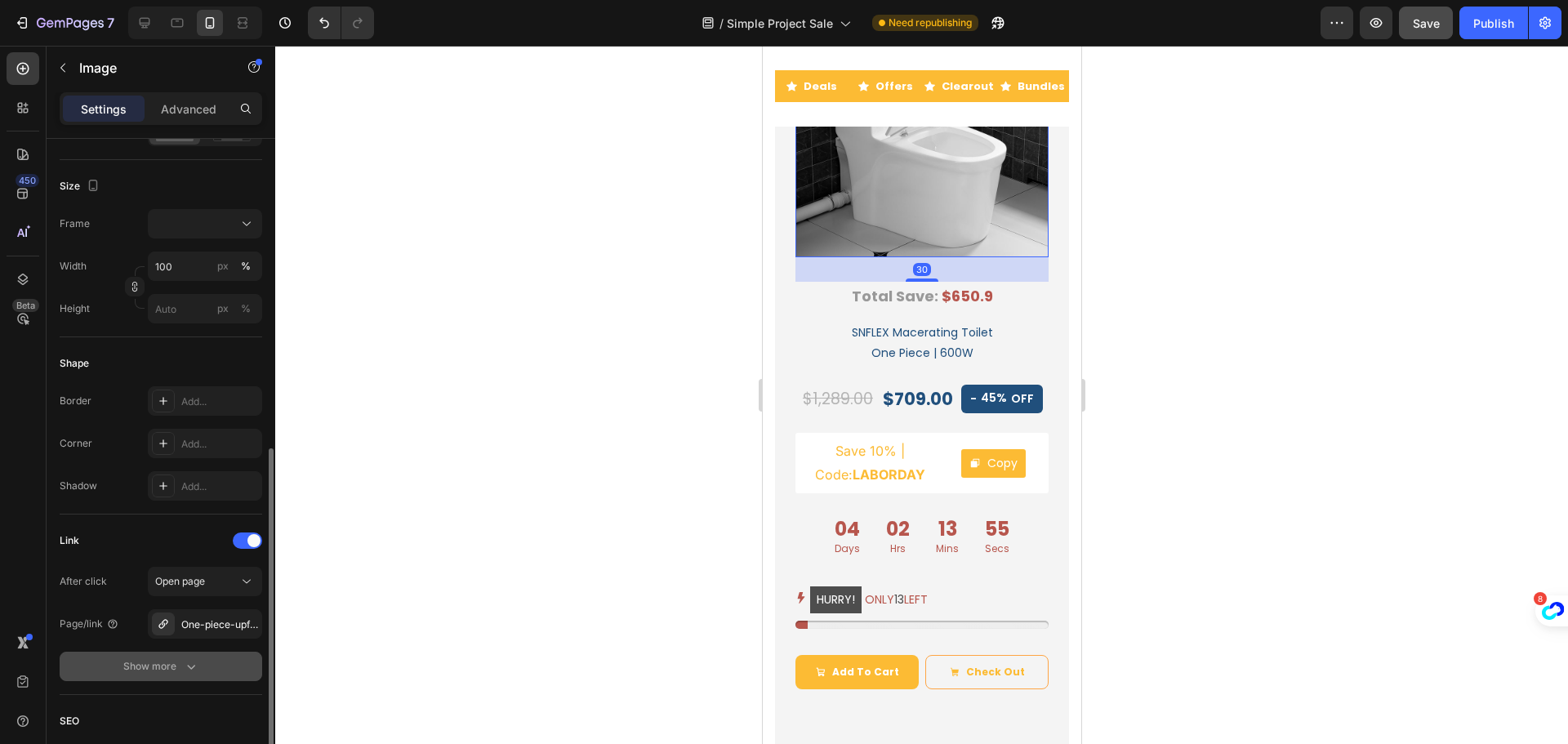
scroll to position [490, 0]
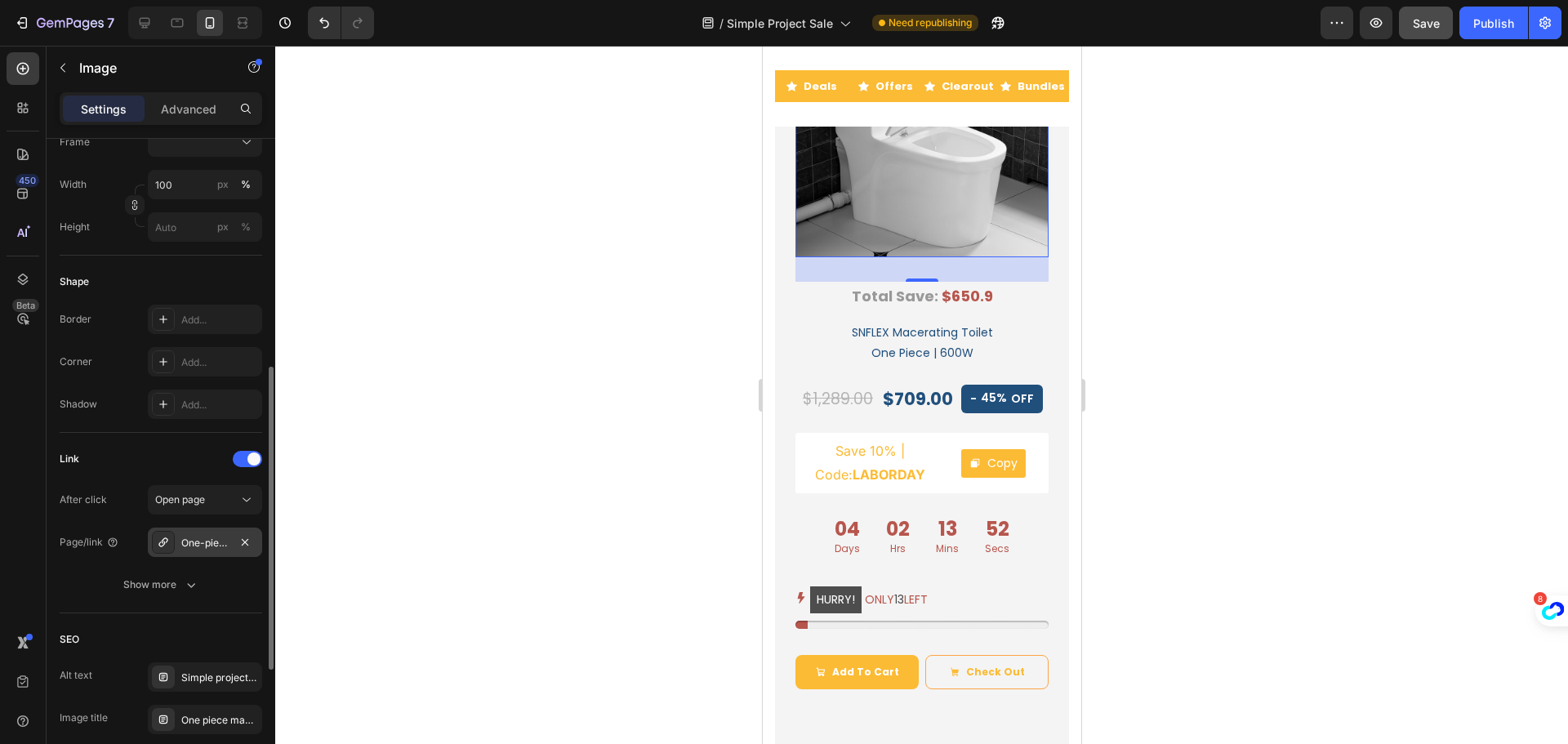
click at [202, 546] on div "One-piece-upflush-toilet" at bounding box center [205, 542] width 47 height 14
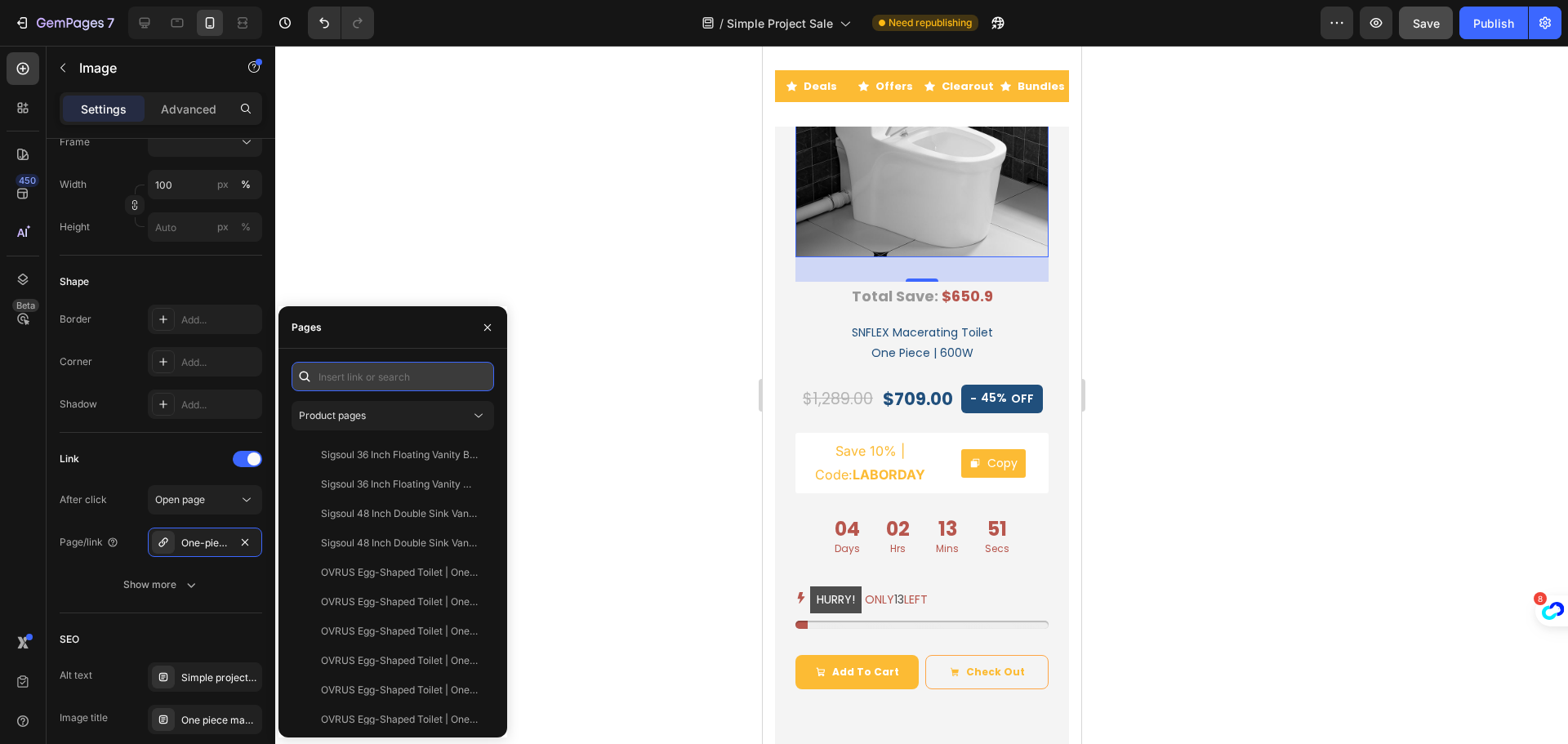
click at [348, 371] on input "text" at bounding box center [392, 376] width 203 height 30
paste input "https://simpleprojectus.com/products/one-piece-upflush-toilet?utm_source=sale&u…"
click at [364, 371] on input "https://simpleprojectus.com/products/one-piece-upflush-toilet?utm_source=sale&u…" at bounding box center [392, 376] width 203 height 30
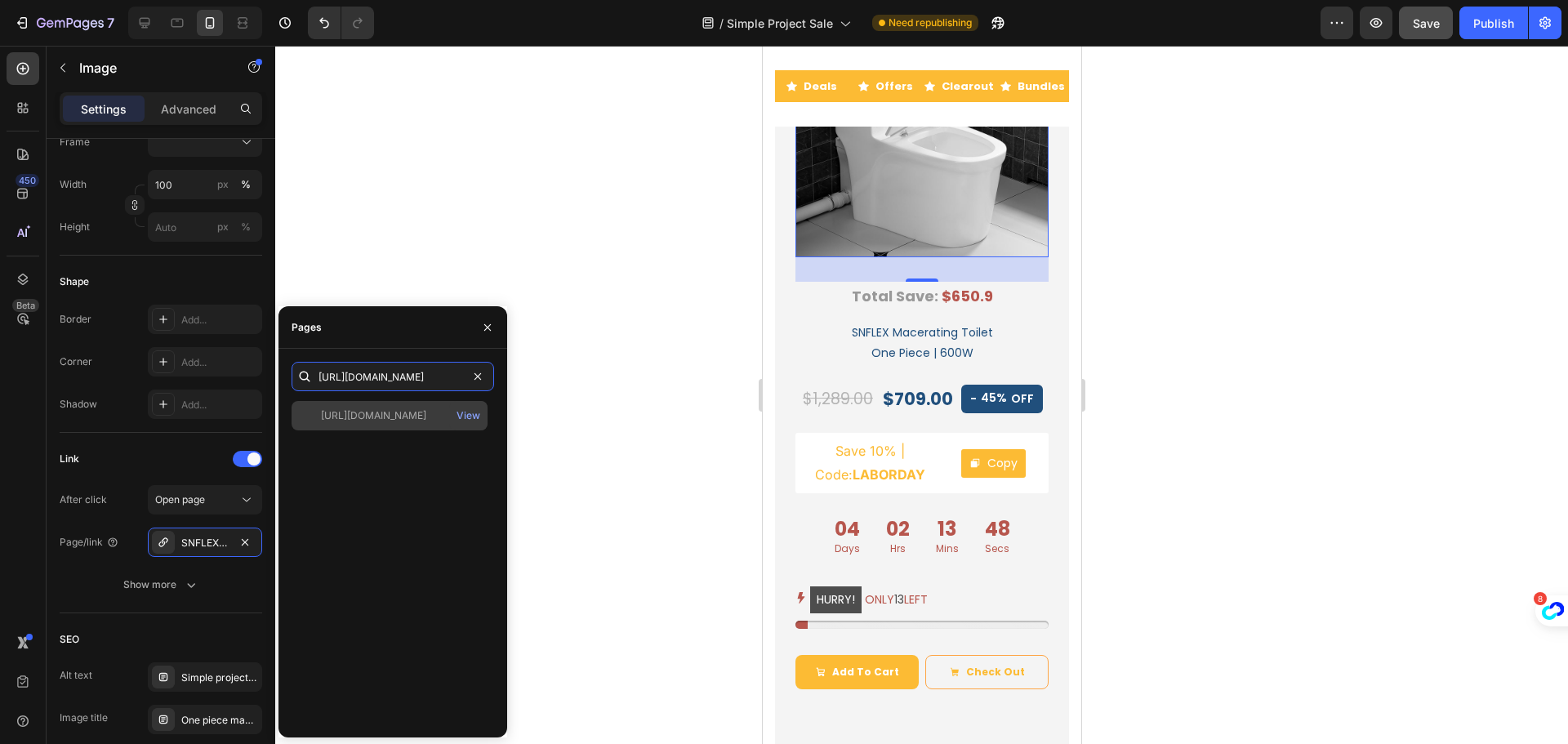
type input "https://simpleprojectus.com/products/one-piece-upflush-toilet?utm_source=sale&u…"
click at [399, 414] on div "https://simpleprojectus.com/products/one-piece-upflush-toilet?utm_source=sale&u…" at bounding box center [374, 415] width 105 height 14
click at [472, 414] on div "View" at bounding box center [469, 415] width 24 height 14
click at [607, 394] on div at bounding box center [921, 395] width 1293 height 698
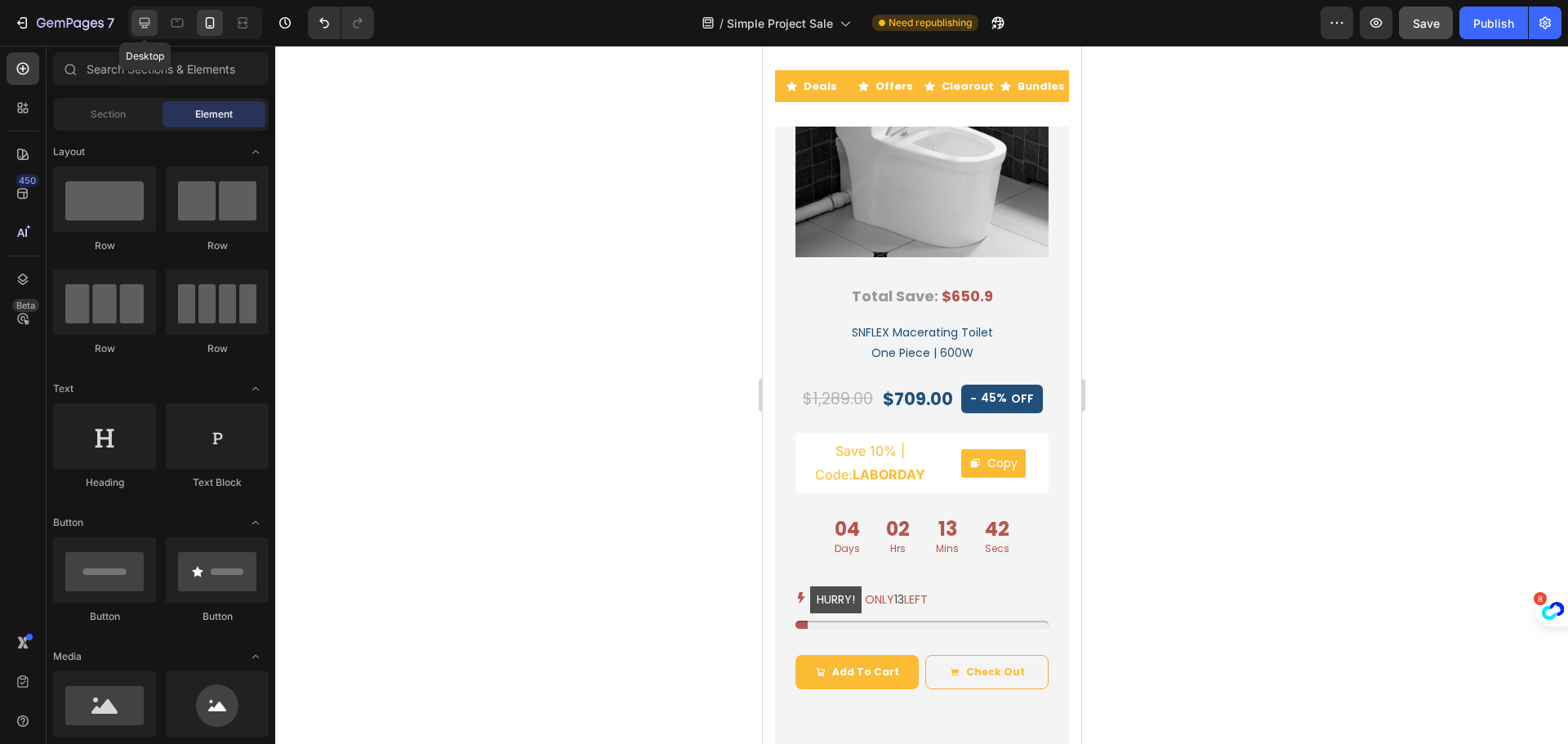
click at [144, 21] on icon at bounding box center [144, 22] width 16 height 16
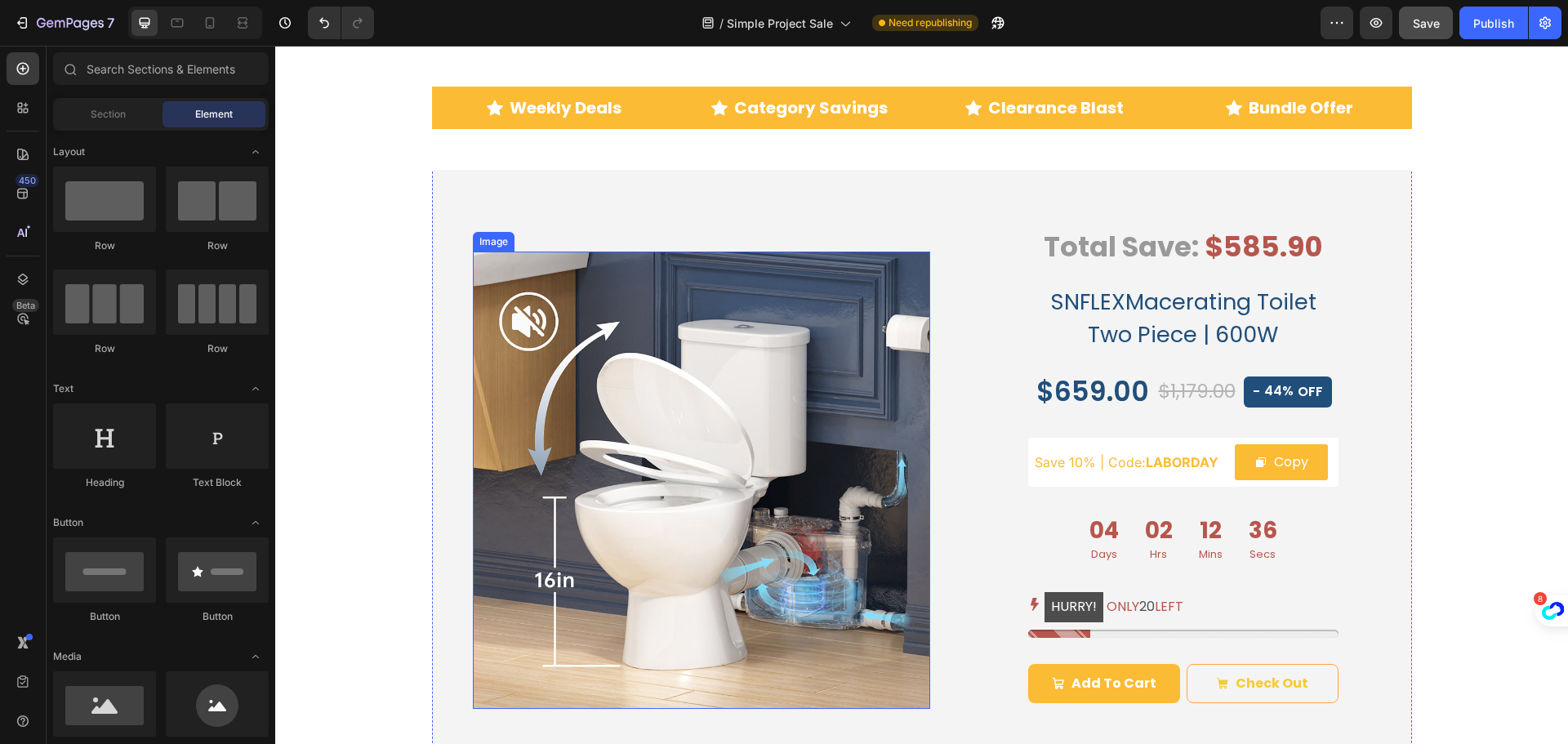
scroll to position [945, 0]
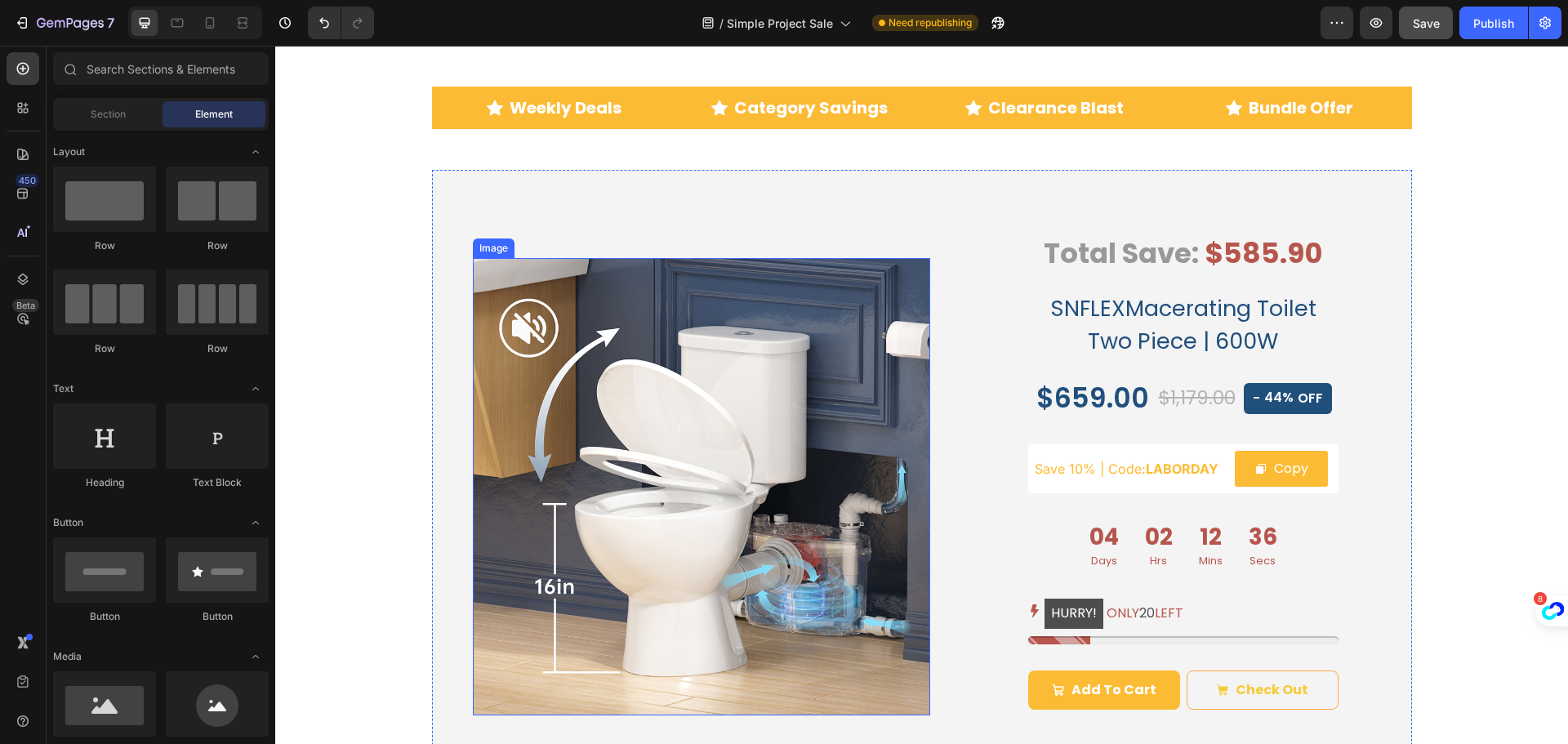
click at [714, 374] on img at bounding box center [702, 486] width 458 height 458
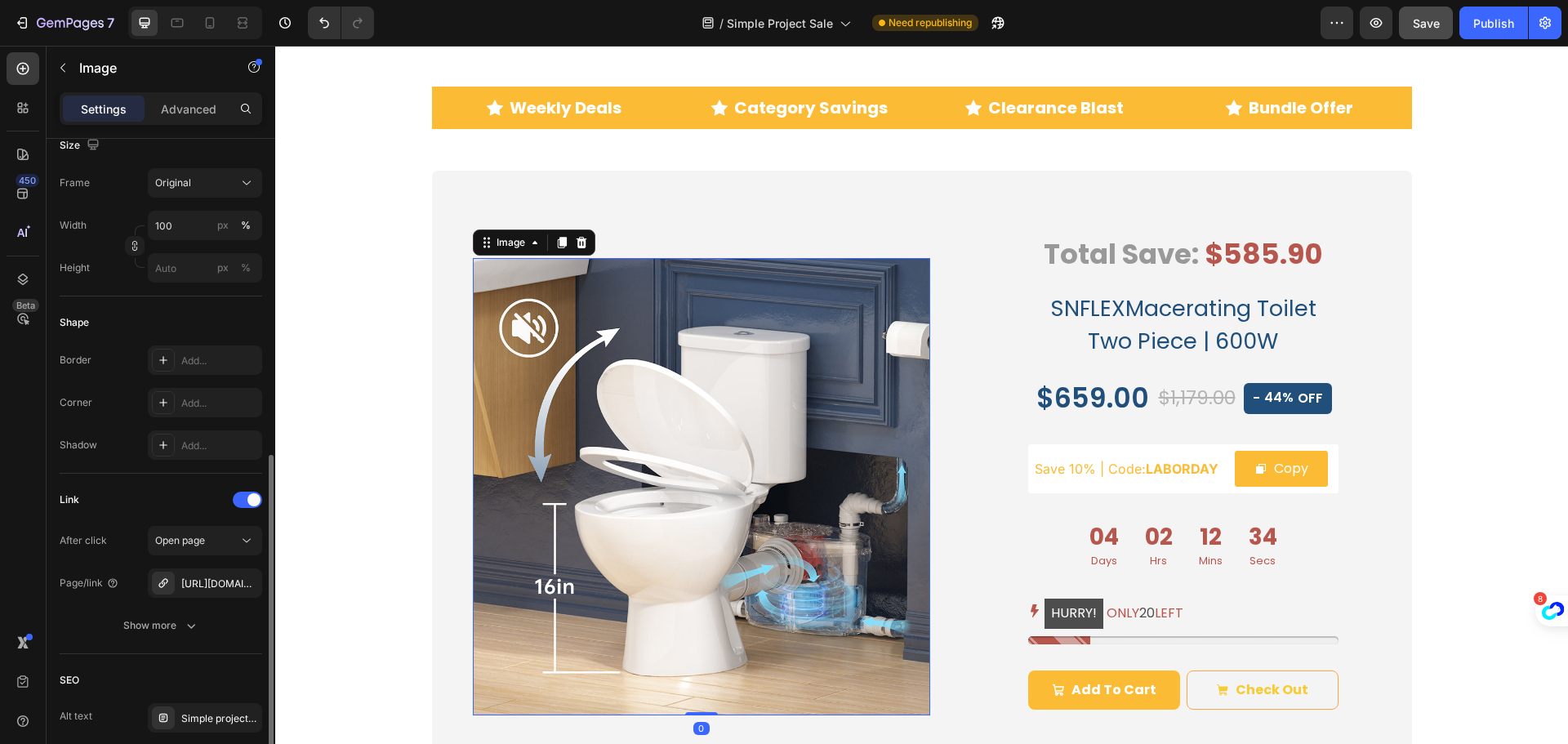
scroll to position [490, 0]
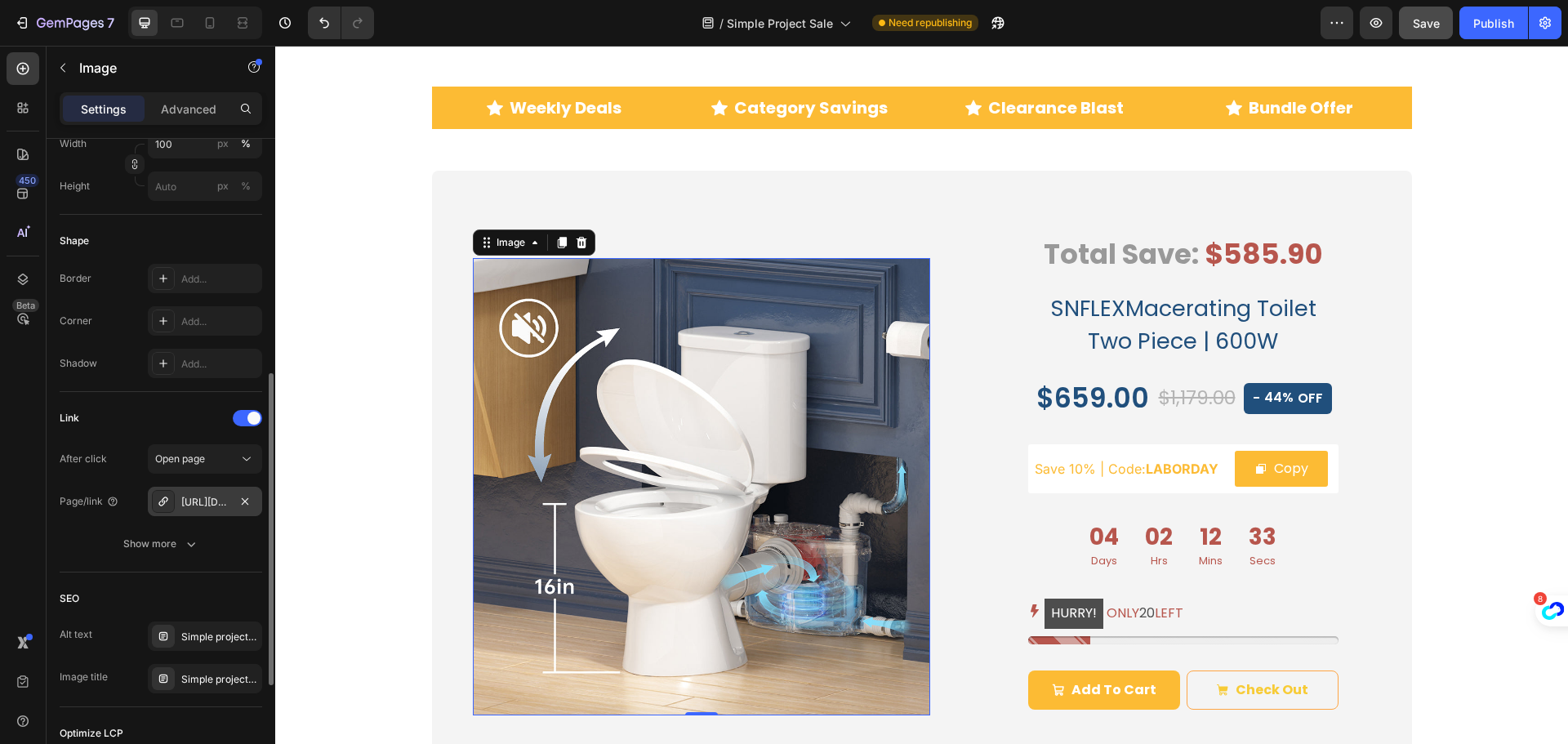
click at [200, 507] on div "https://simpleprojectus.com/macerating-toilet?utm_source=sale&utm_medium=top_pi…" at bounding box center [205, 502] width 47 height 14
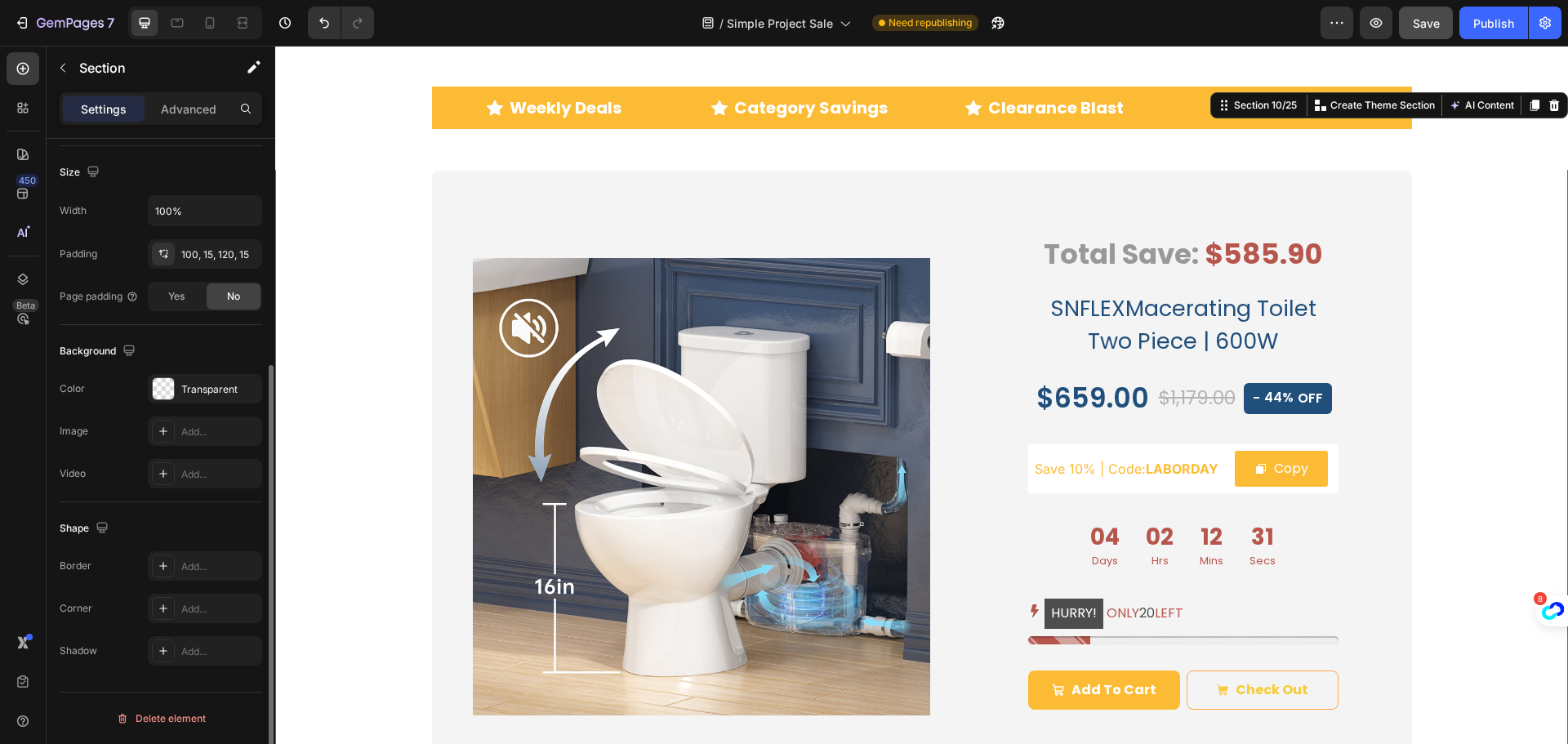
scroll to position [0, 0]
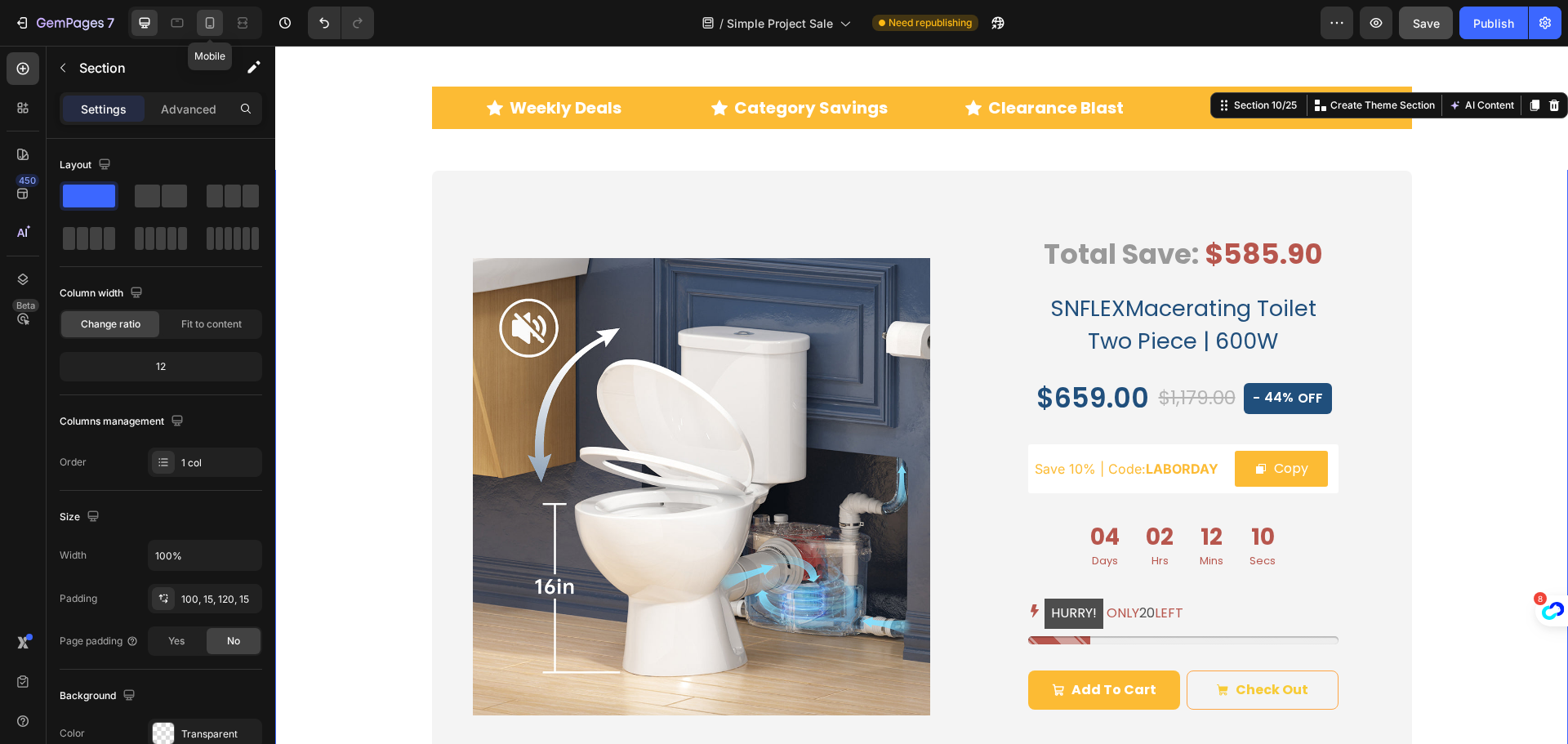
click at [214, 25] on icon at bounding box center [210, 22] width 9 height 11
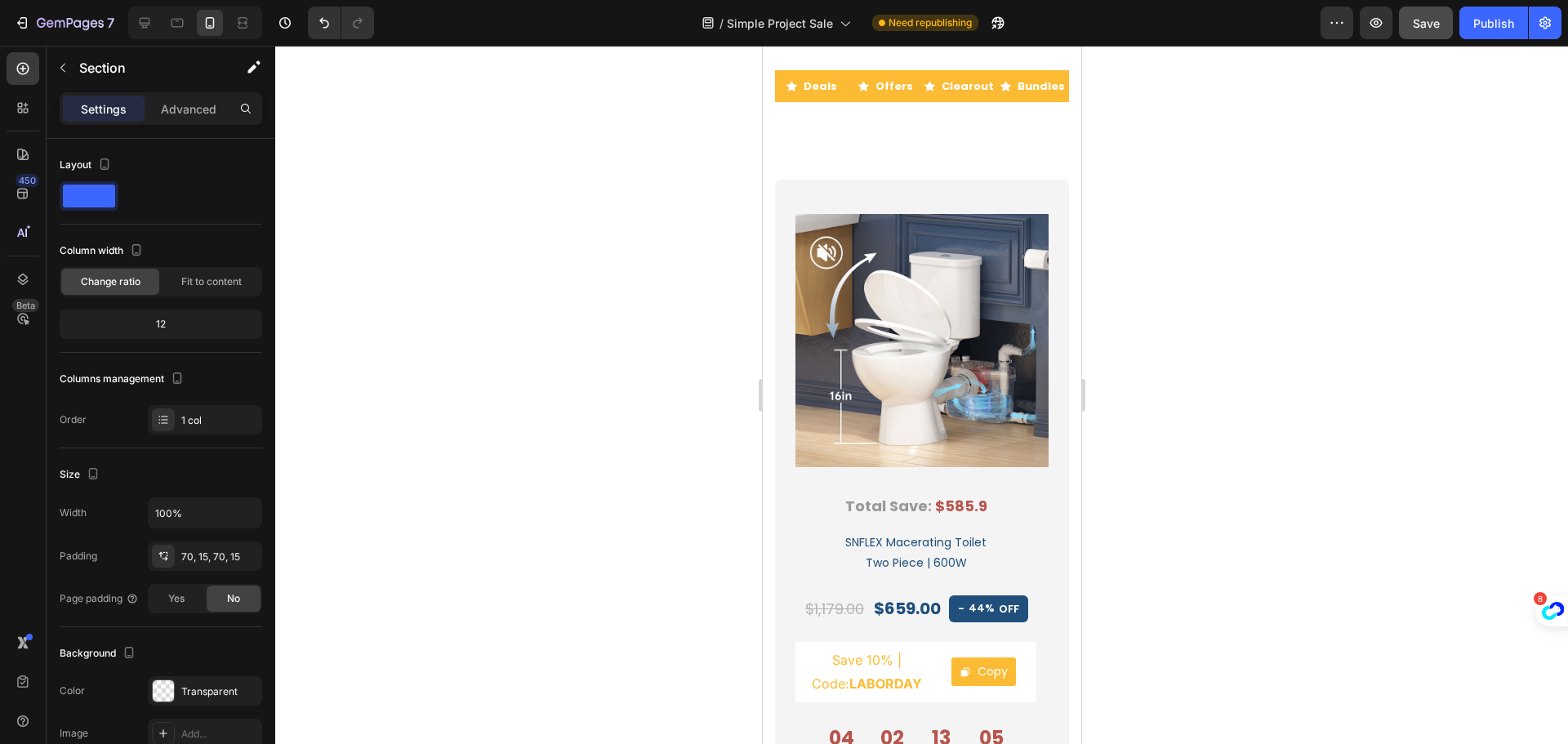
click at [606, 274] on div at bounding box center [921, 395] width 1293 height 698
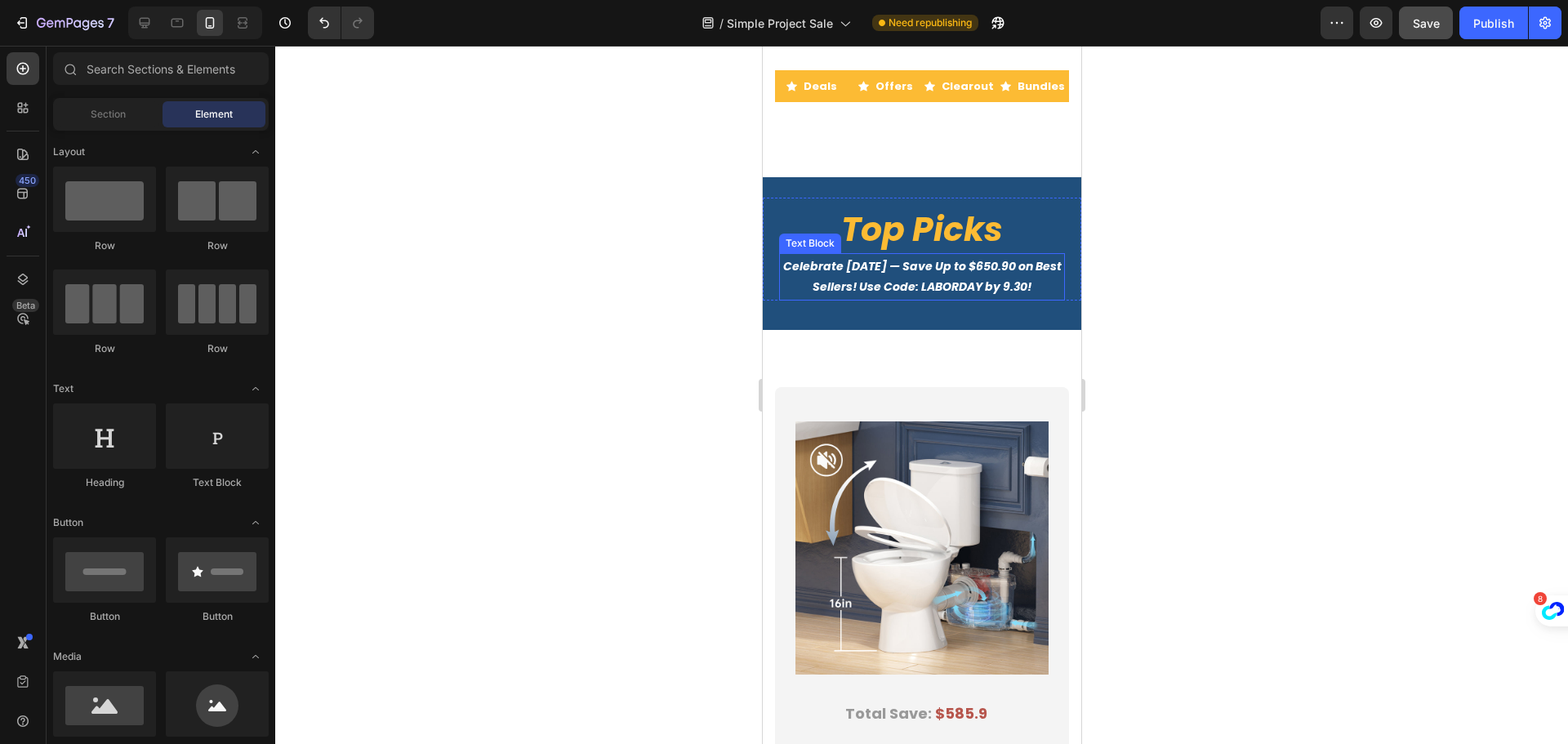
scroll to position [869, 0]
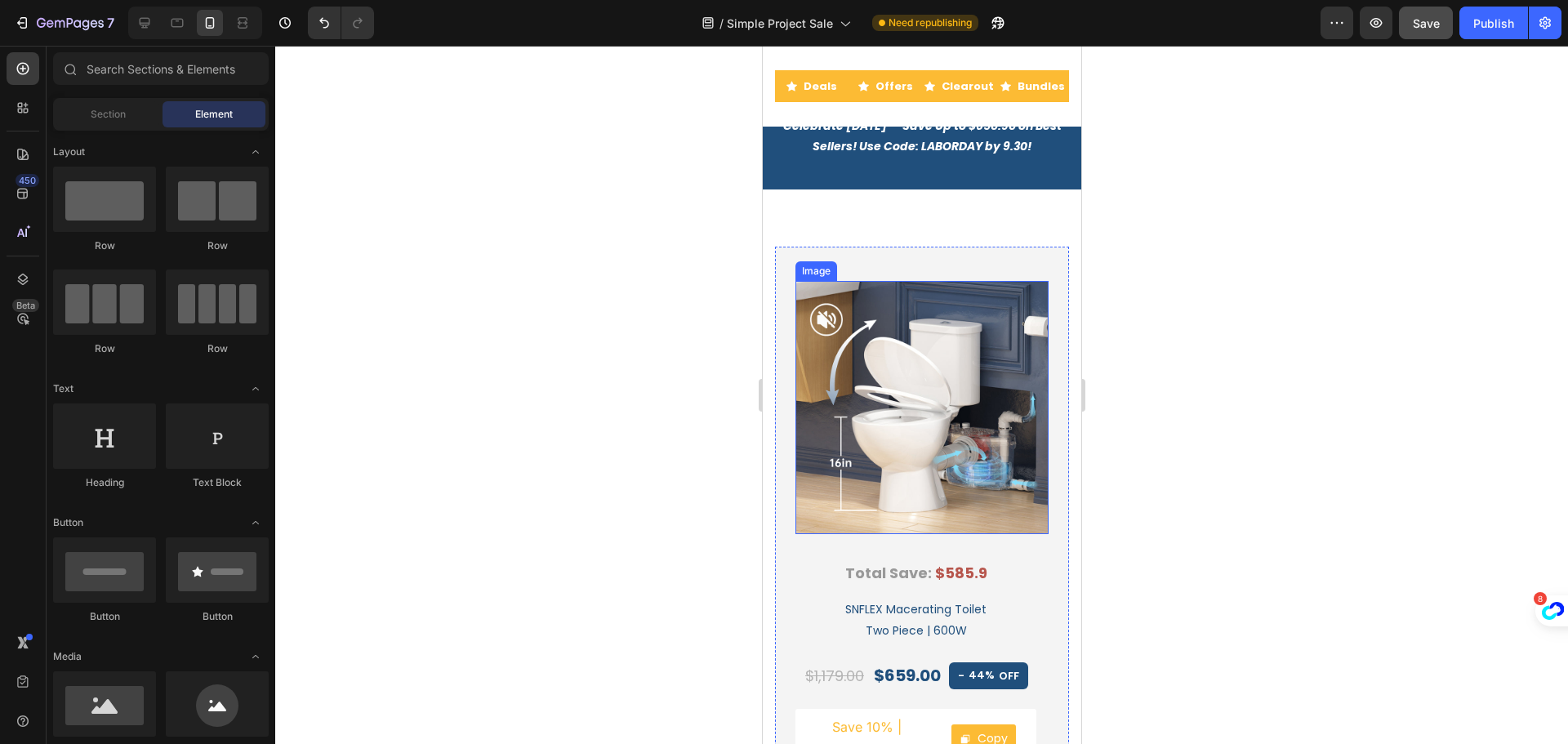
click at [932, 368] on img at bounding box center [921, 407] width 253 height 253
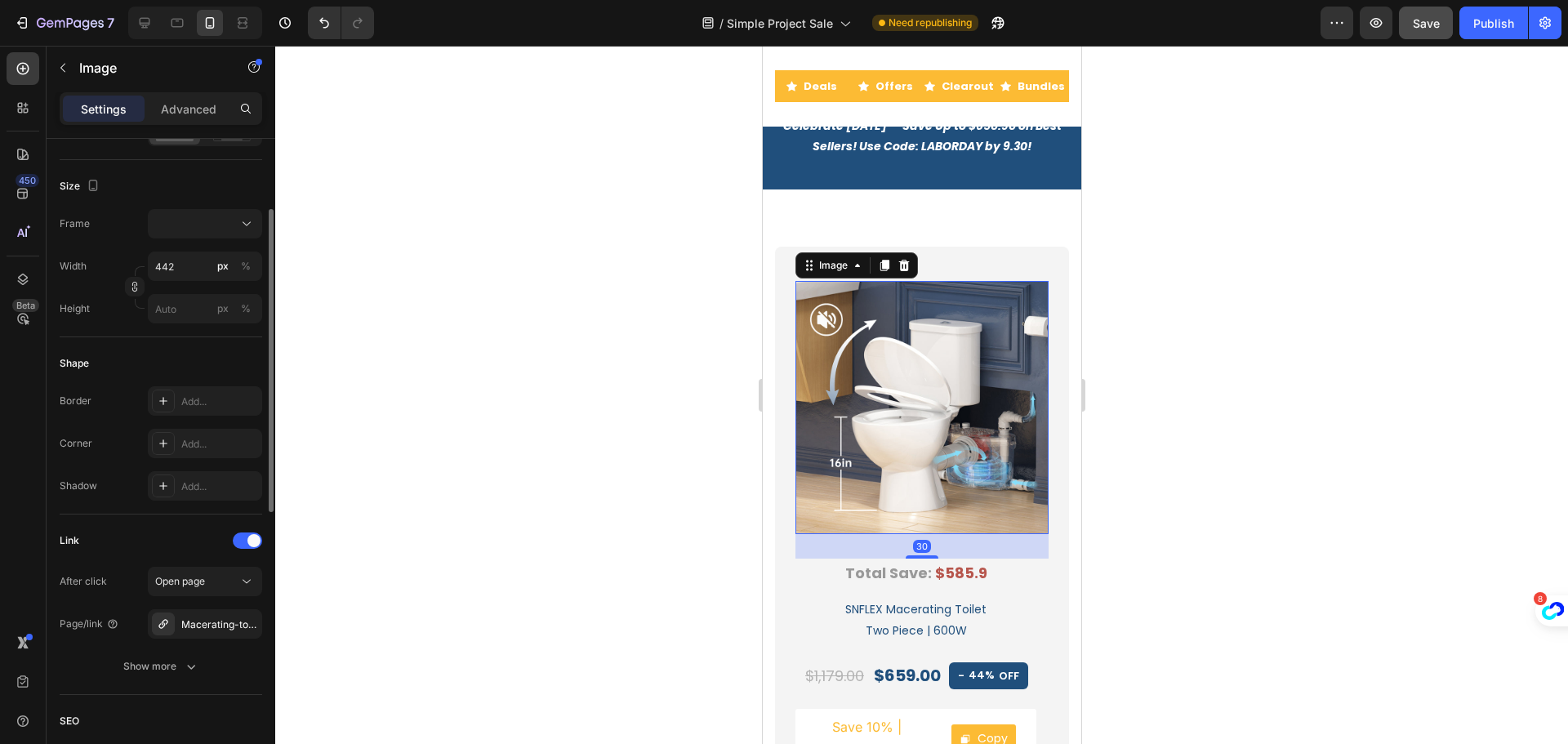
scroll to position [490, 0]
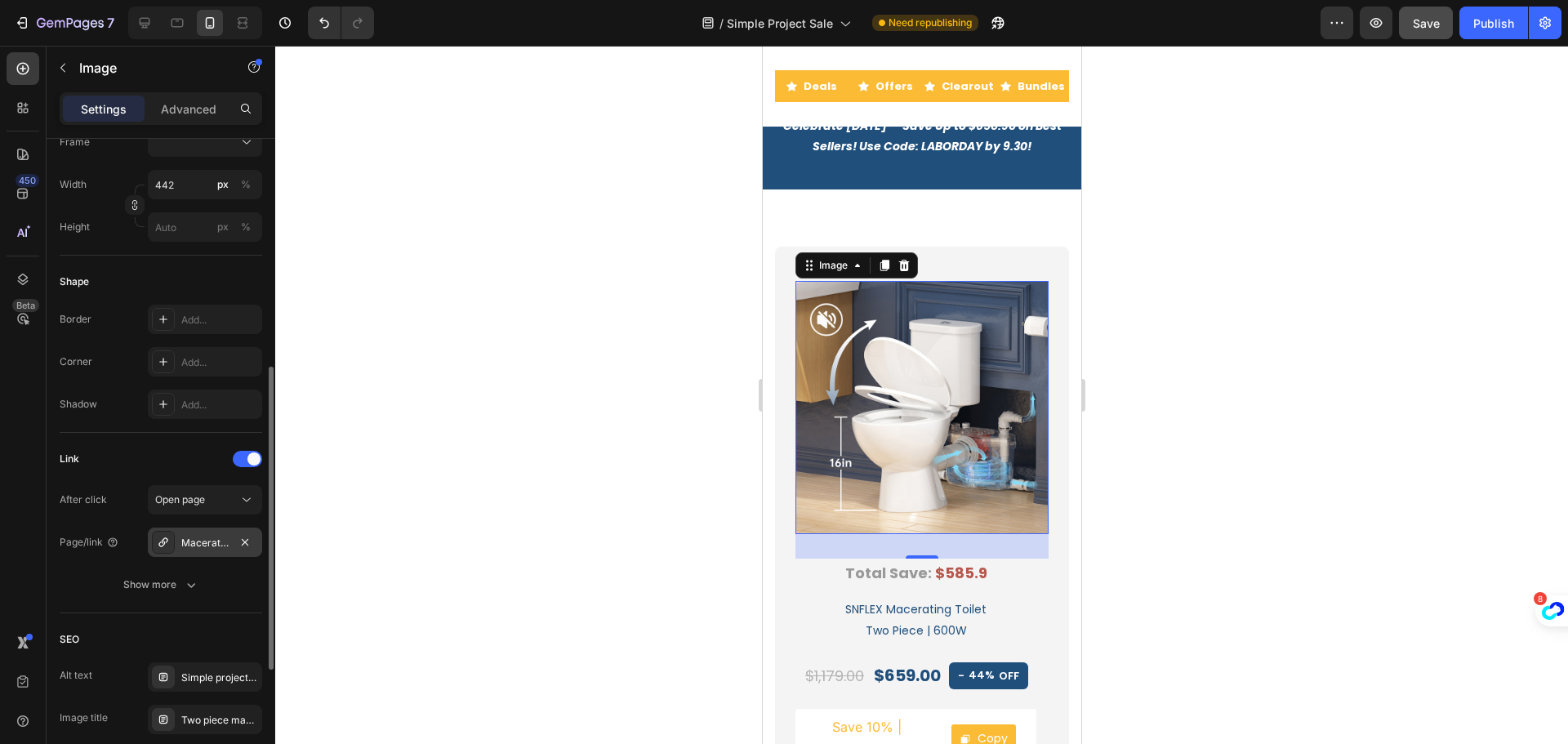
click at [214, 542] on div "Macerating-toilet" at bounding box center [205, 542] width 47 height 14
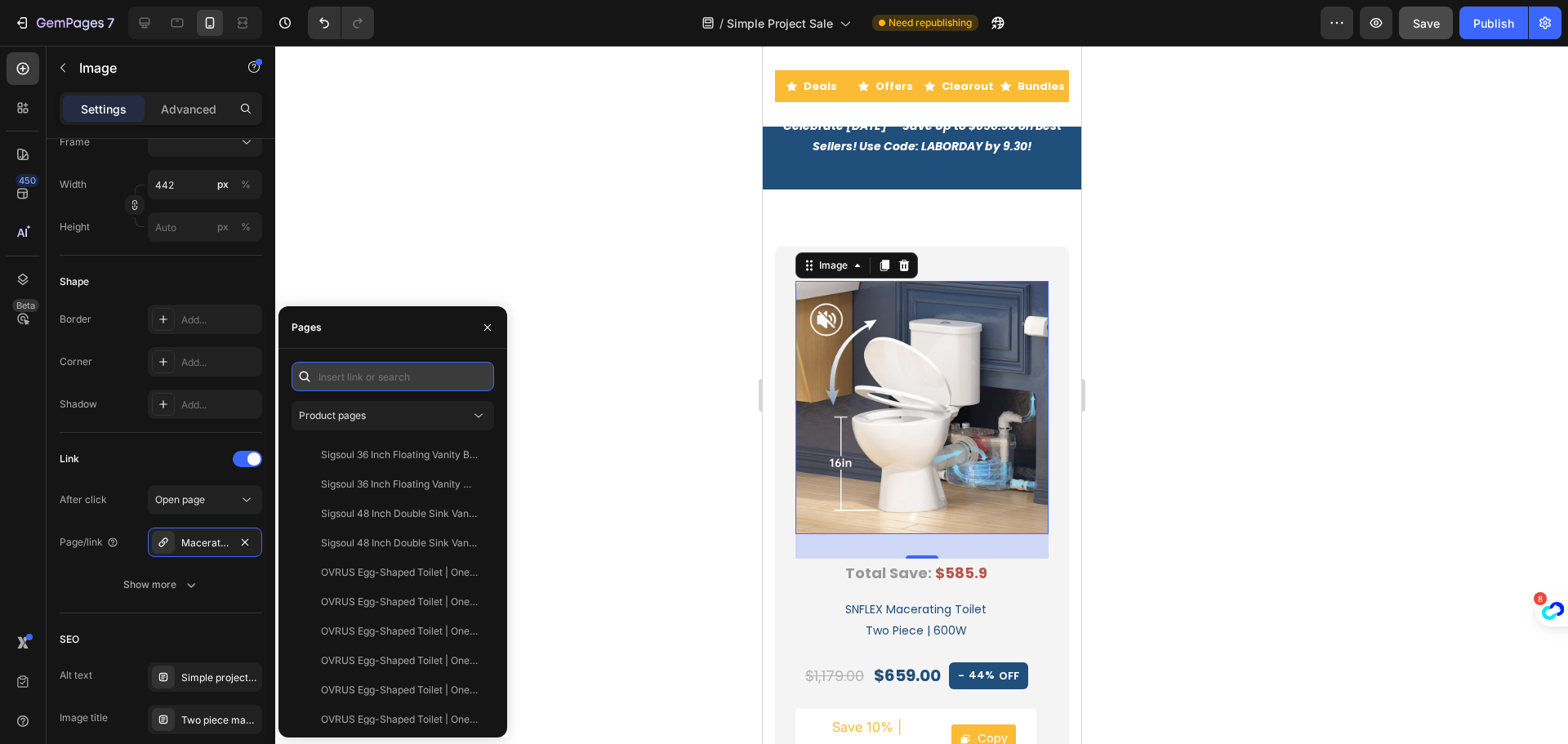
click at [354, 380] on input "text" at bounding box center [392, 376] width 203 height 30
paste input "https://simpleprojectus.com/products/macerating-toilet?utm_source=sale&utm_medi…"
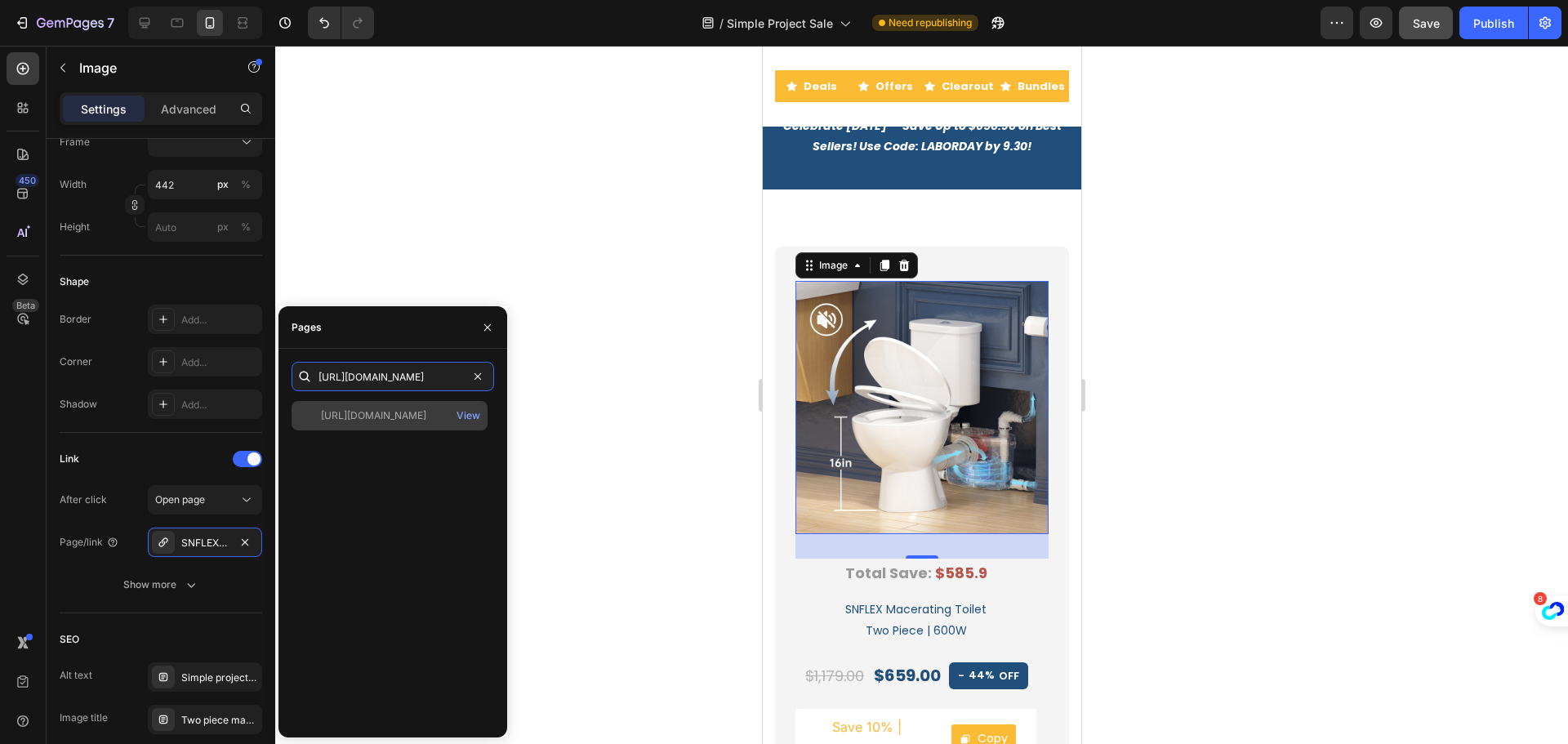
type input "https://simpleprojectus.com/products/macerating-toilet?utm_source=sale&utm_medi…"
click at [374, 419] on div "https://simpleprojectus.com/products/macerating-toilet?utm_source=sale&utm_medi…" at bounding box center [374, 415] width 105 height 14
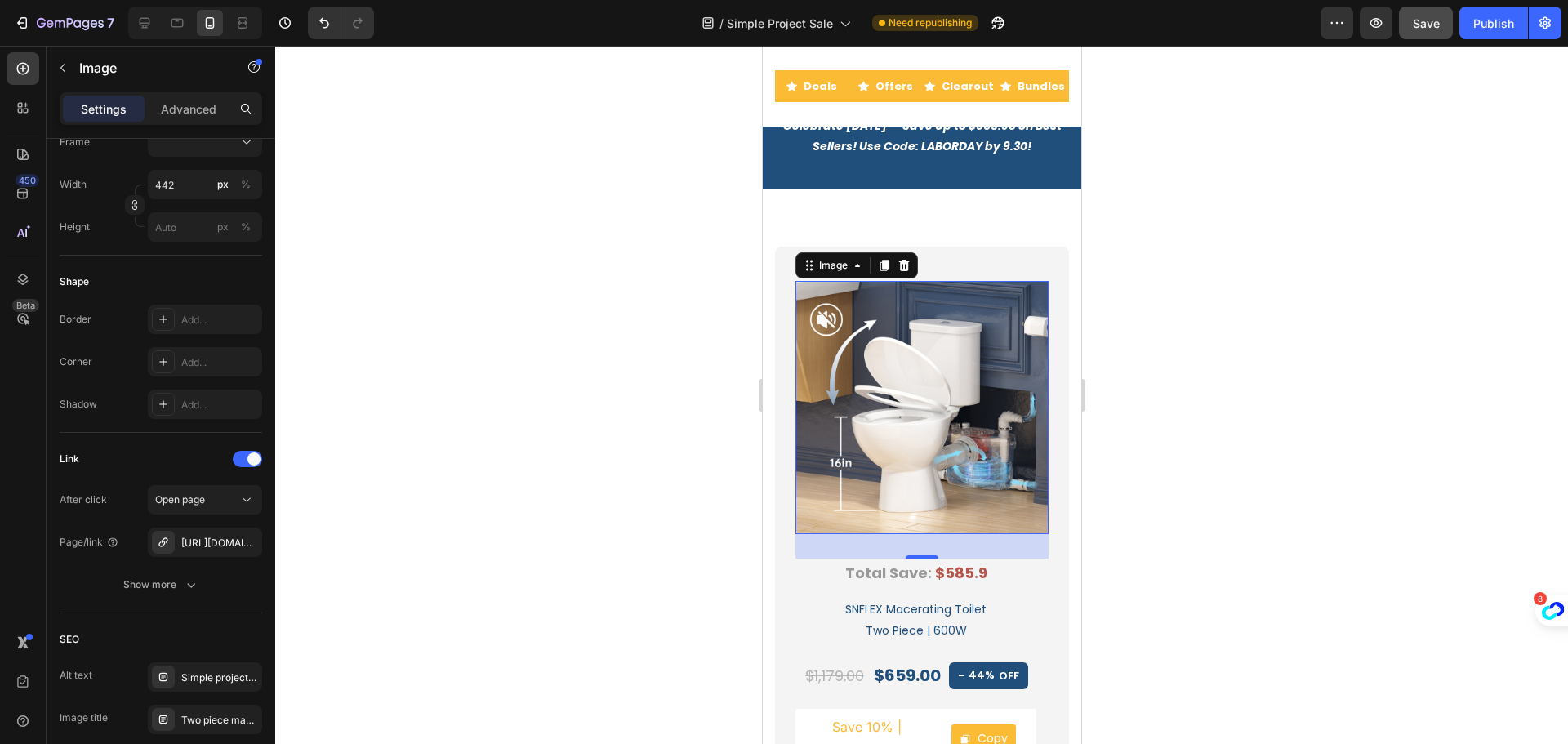
click at [416, 201] on div at bounding box center [921, 395] width 1293 height 698
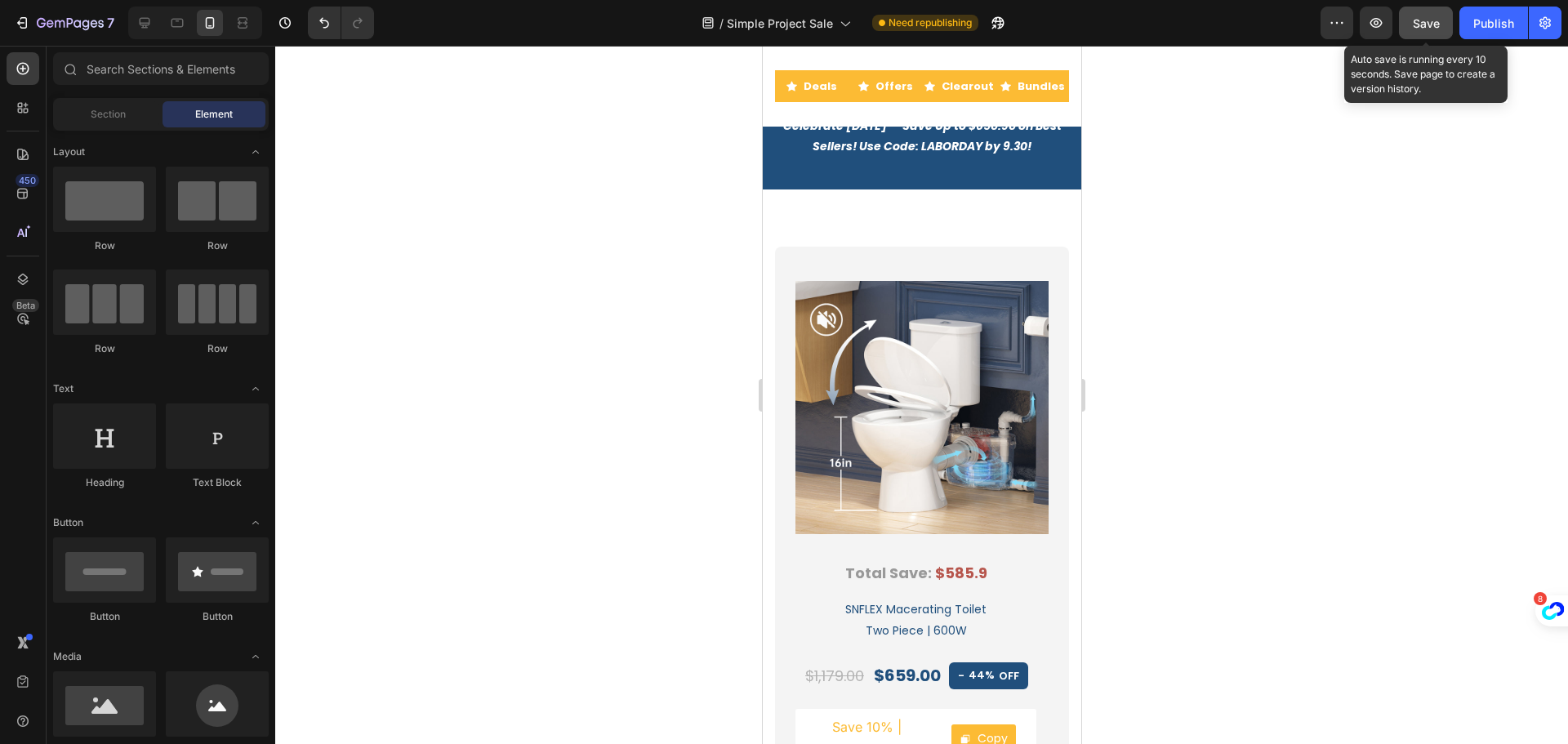
click at [1428, 28] on span "Save" at bounding box center [1426, 23] width 27 height 14
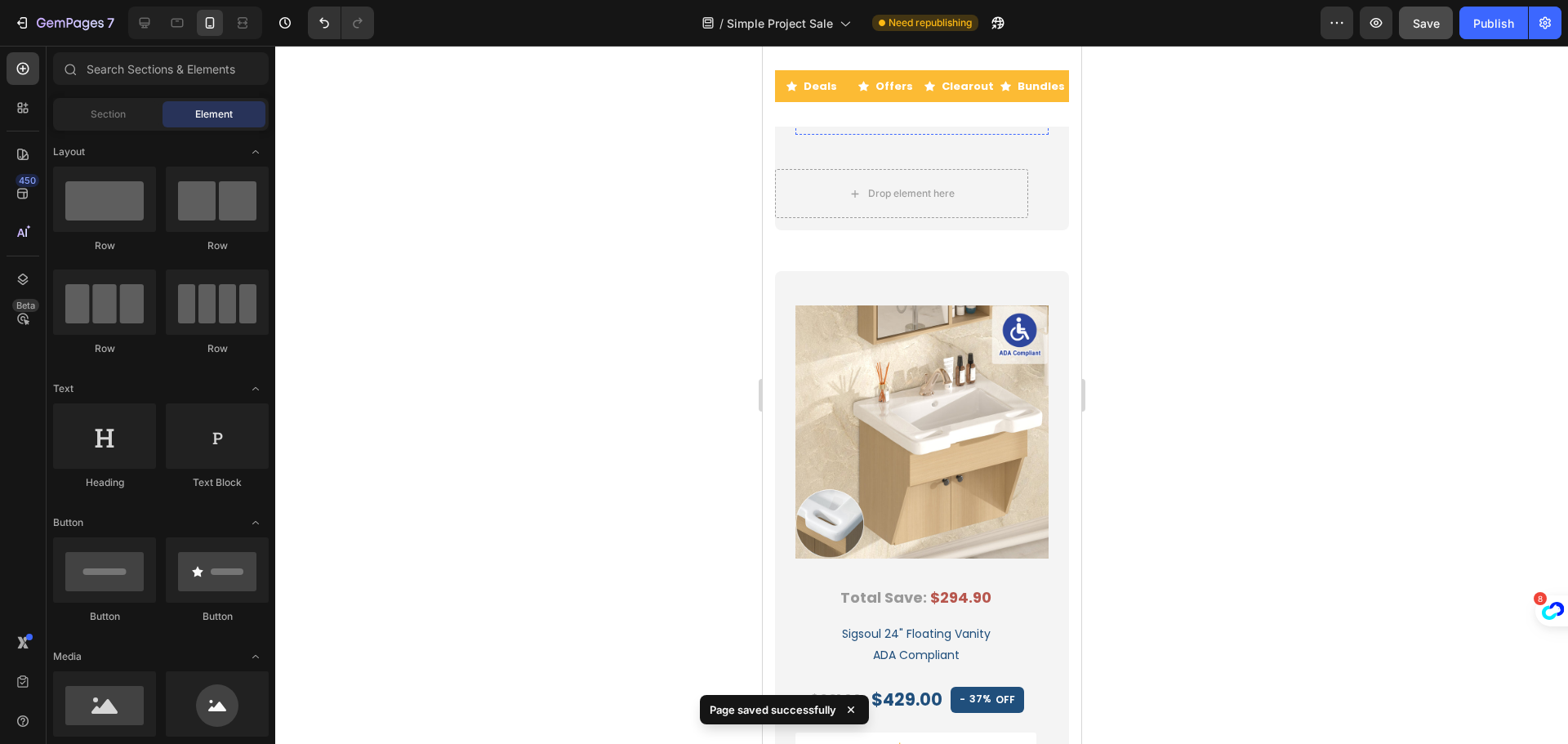
scroll to position [2747, 0]
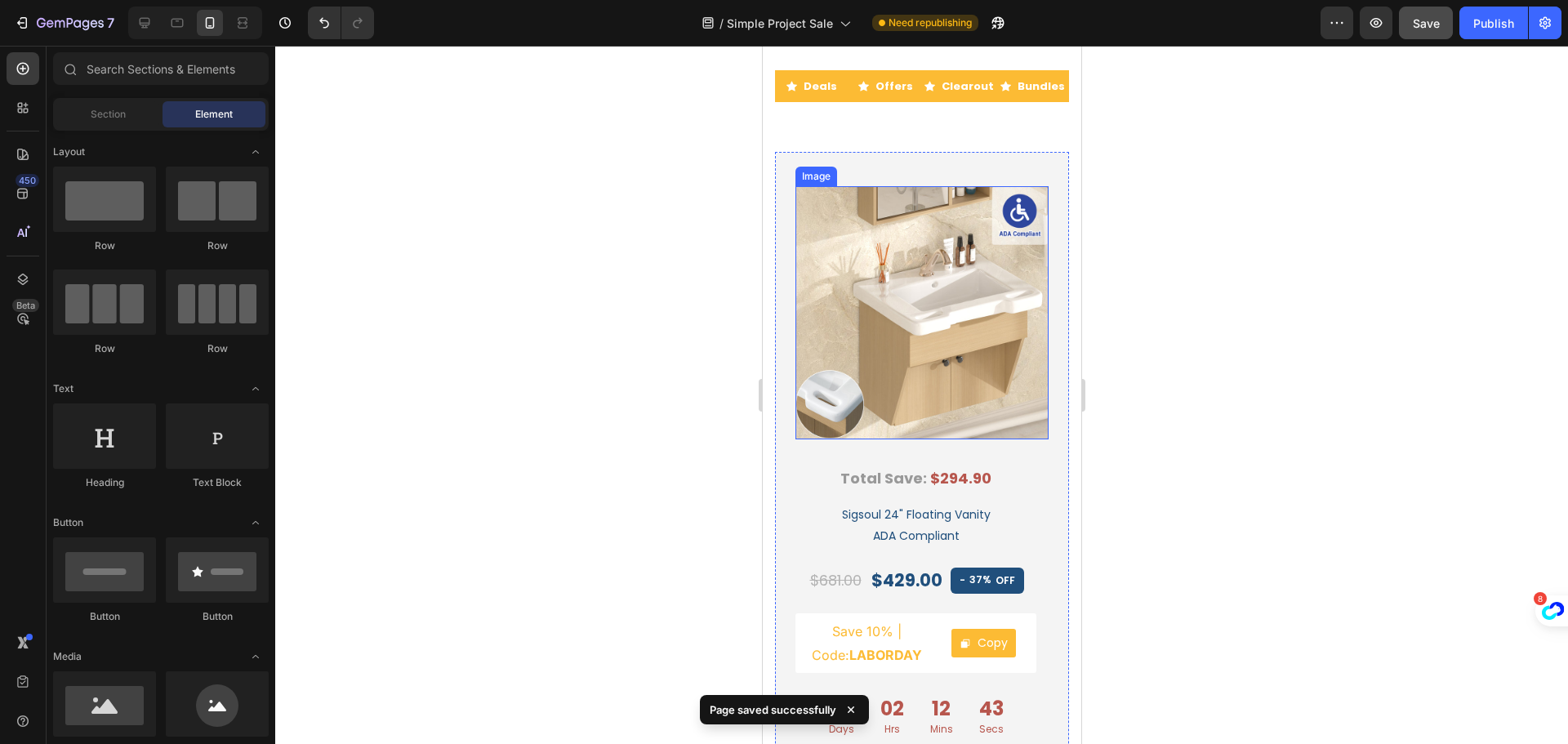
click at [909, 308] on img at bounding box center [921, 313] width 253 height 253
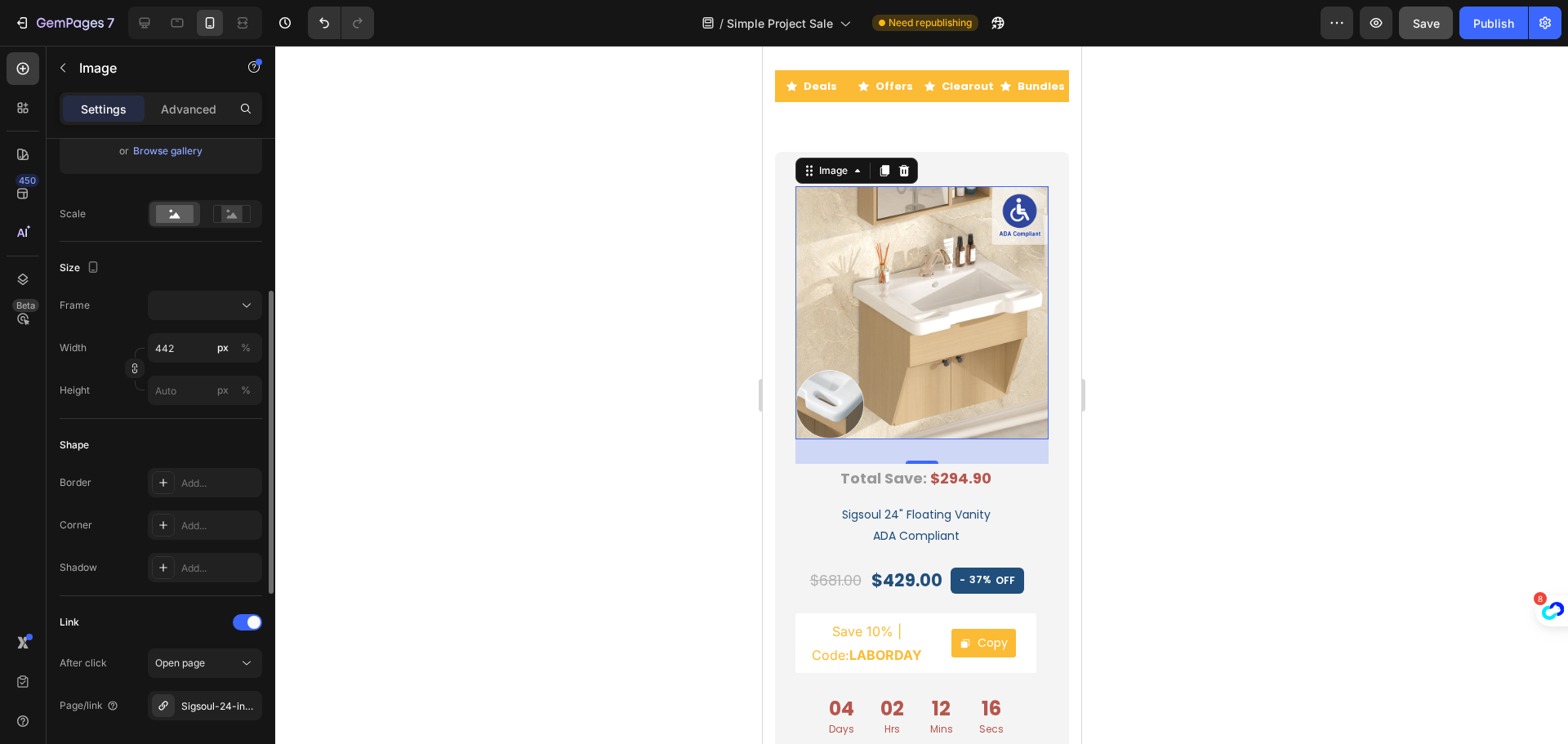
scroll to position [490, 0]
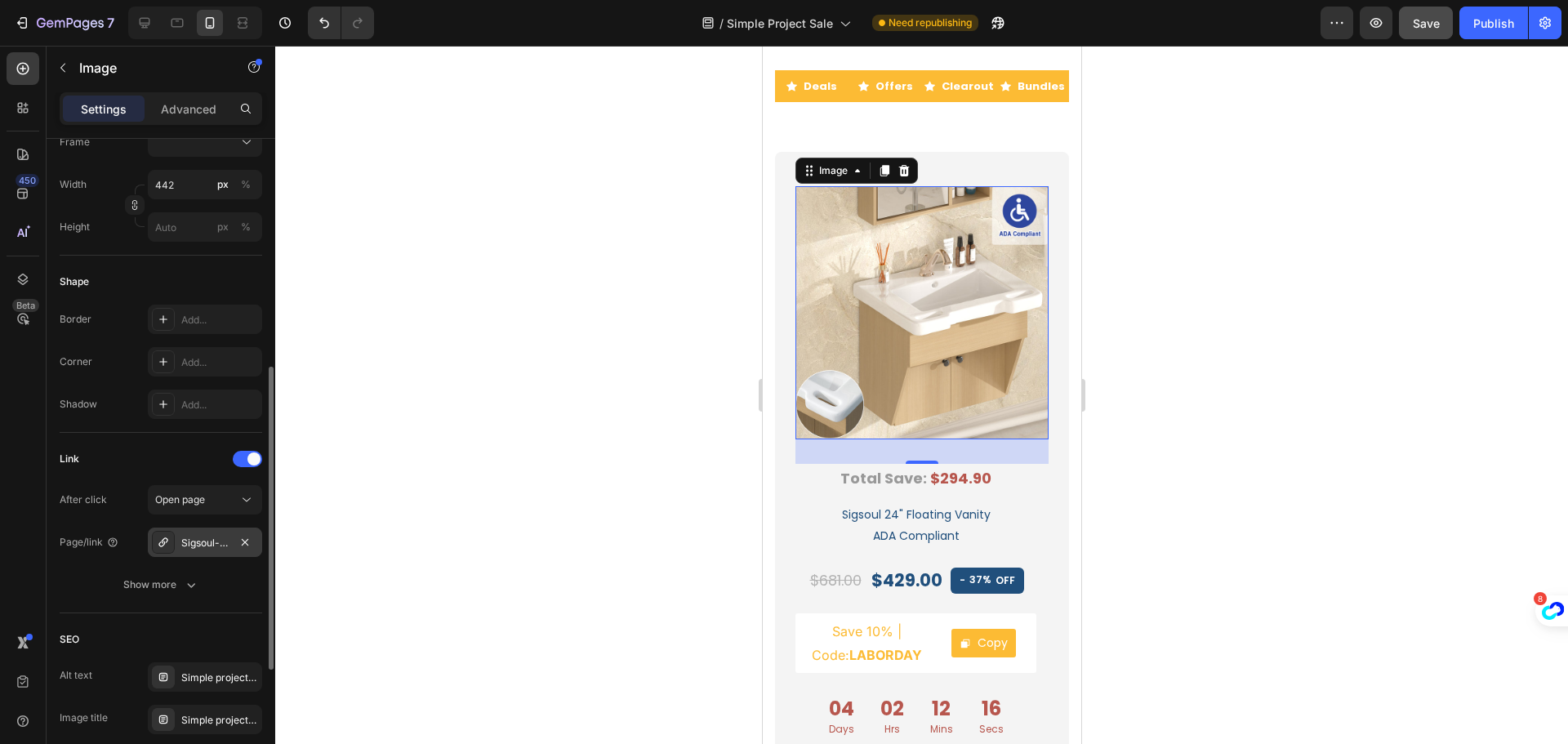
click at [221, 541] on div "Sigsoul-24-inch-floating-bathroom-vanity-ada-compliant" at bounding box center [205, 542] width 47 height 14
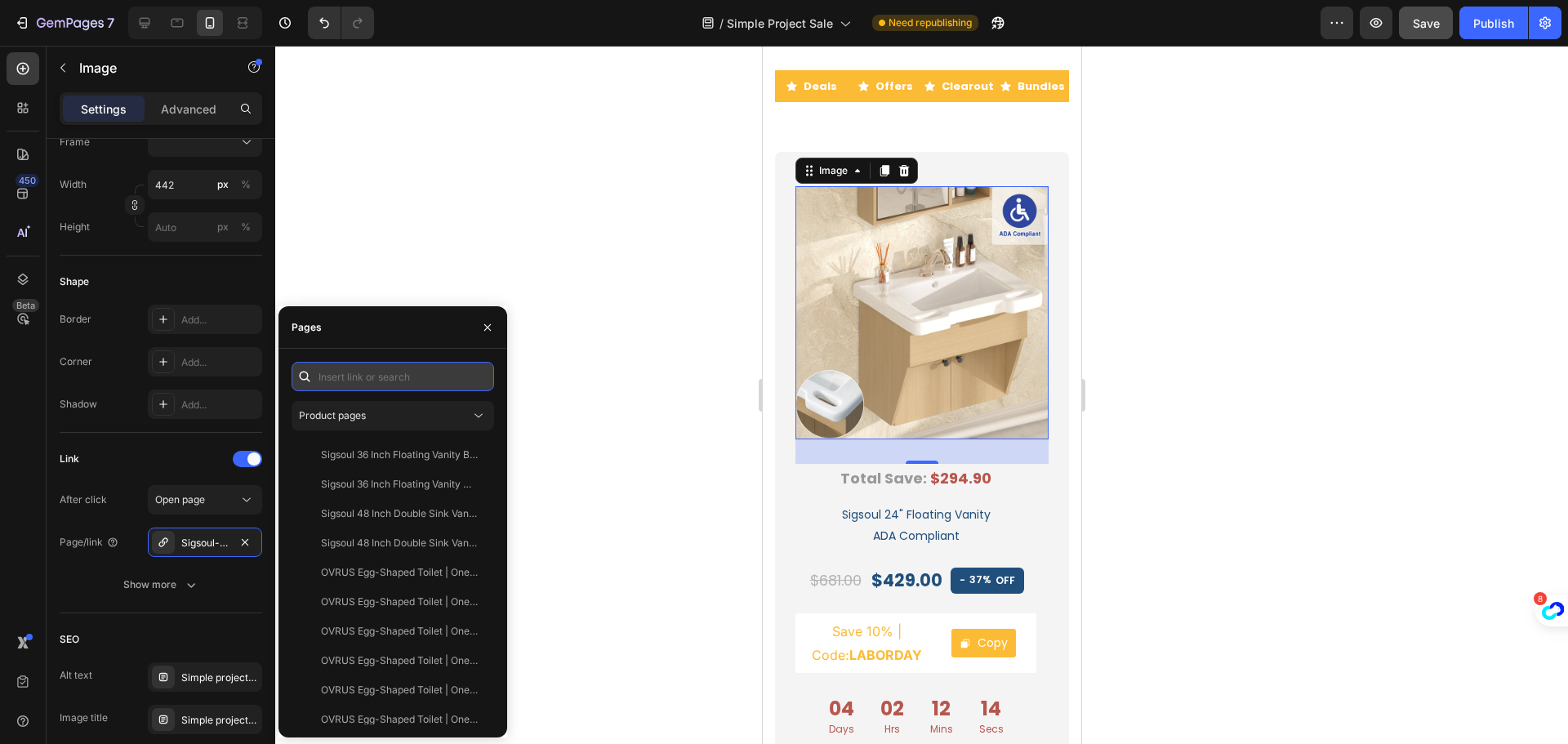
click at [365, 376] on input "text" at bounding box center [392, 376] width 203 height 30
paste input "[URL][DOMAIN_NAME]"
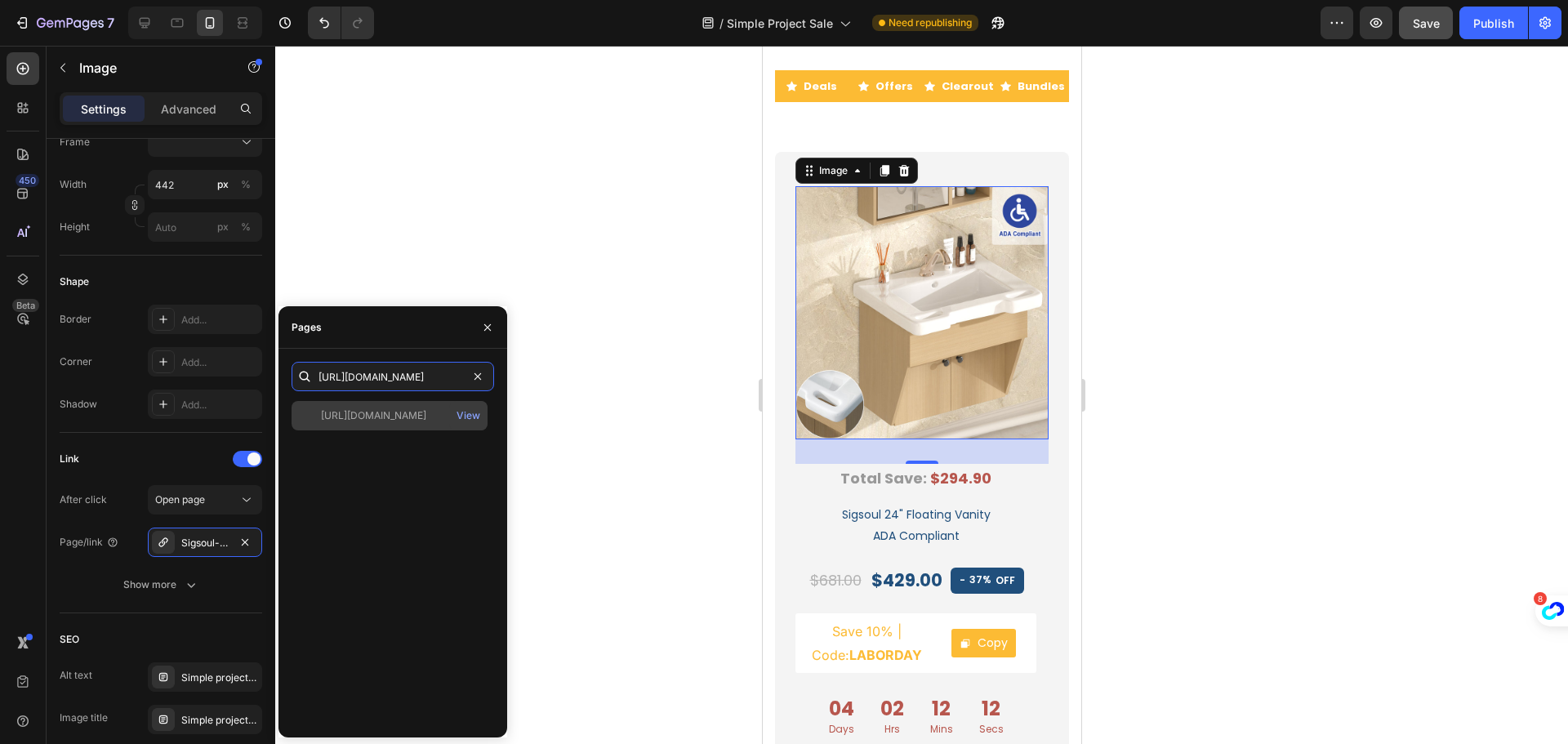
type input "[URL][DOMAIN_NAME]"
click at [369, 418] on div "[URL][DOMAIN_NAME]" at bounding box center [374, 415] width 105 height 14
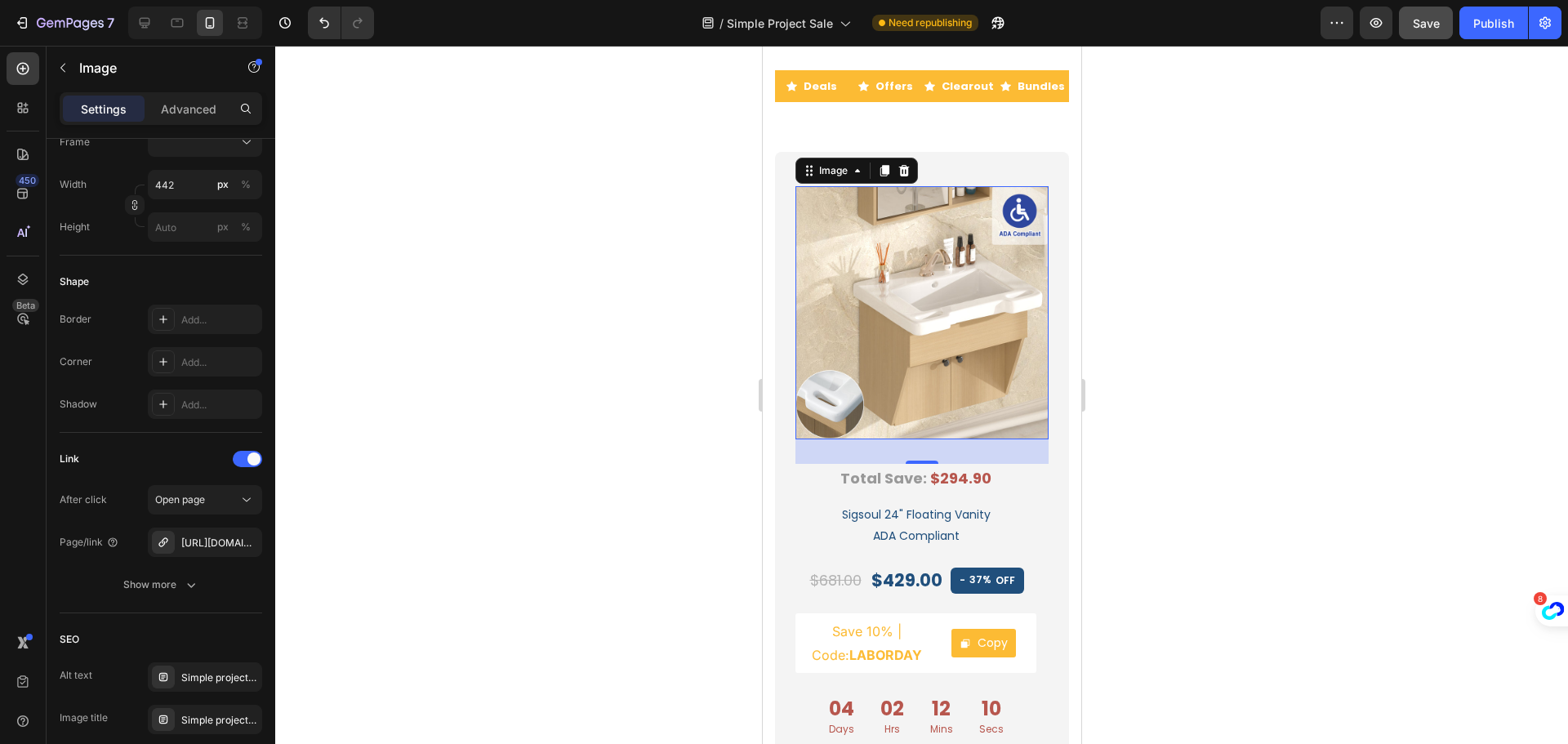
click at [610, 410] on div at bounding box center [921, 395] width 1293 height 698
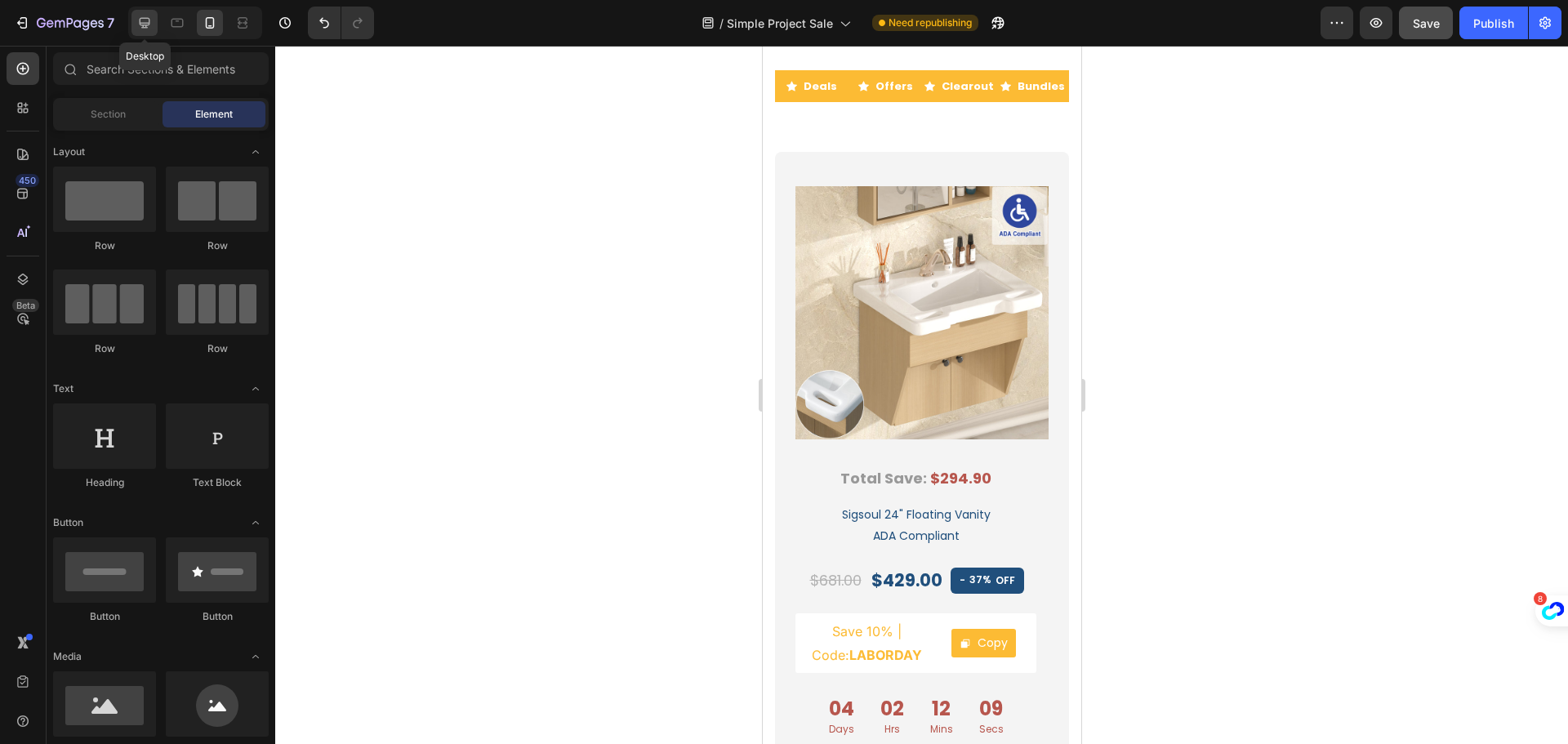
click at [145, 19] on icon at bounding box center [144, 22] width 16 height 16
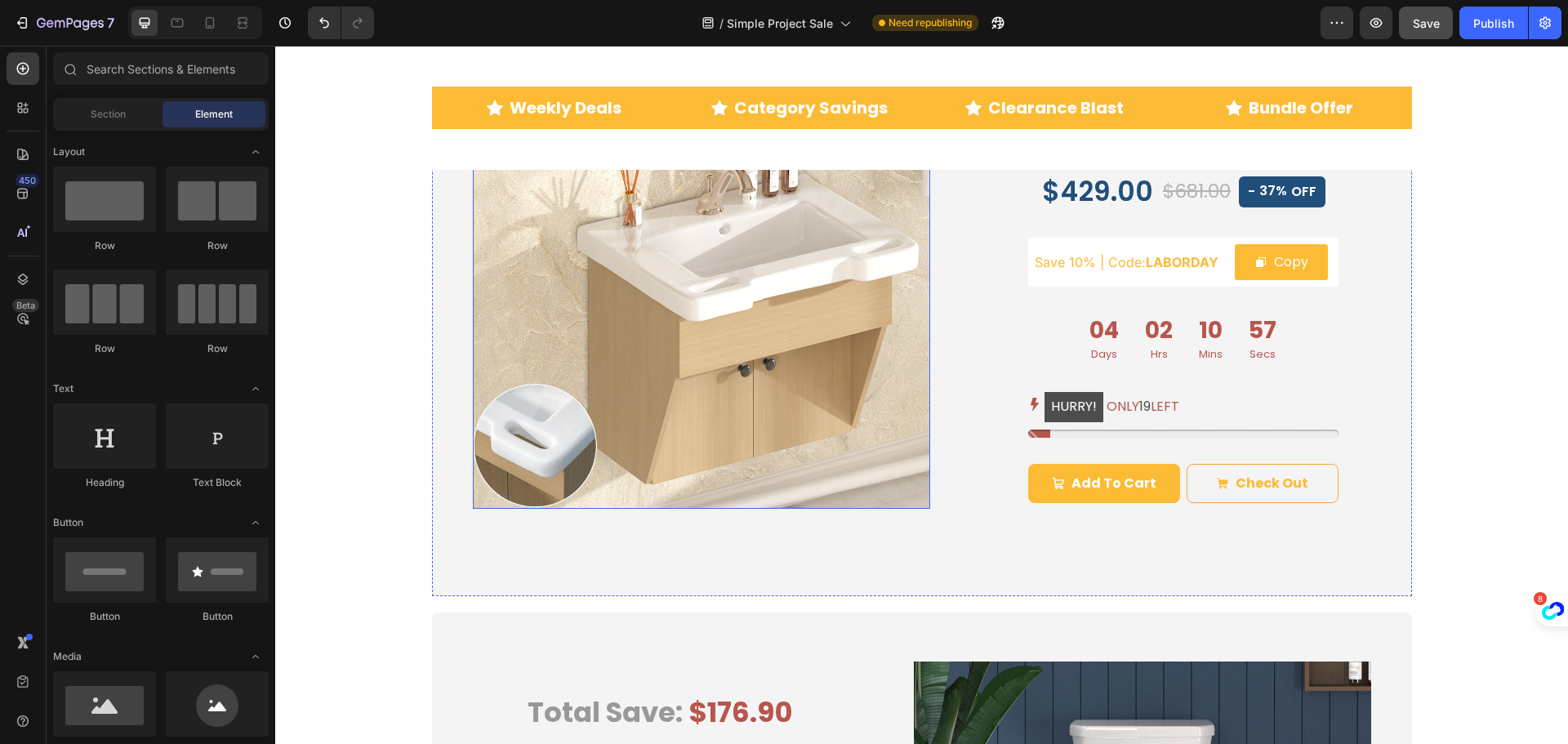
scroll to position [2453, 0]
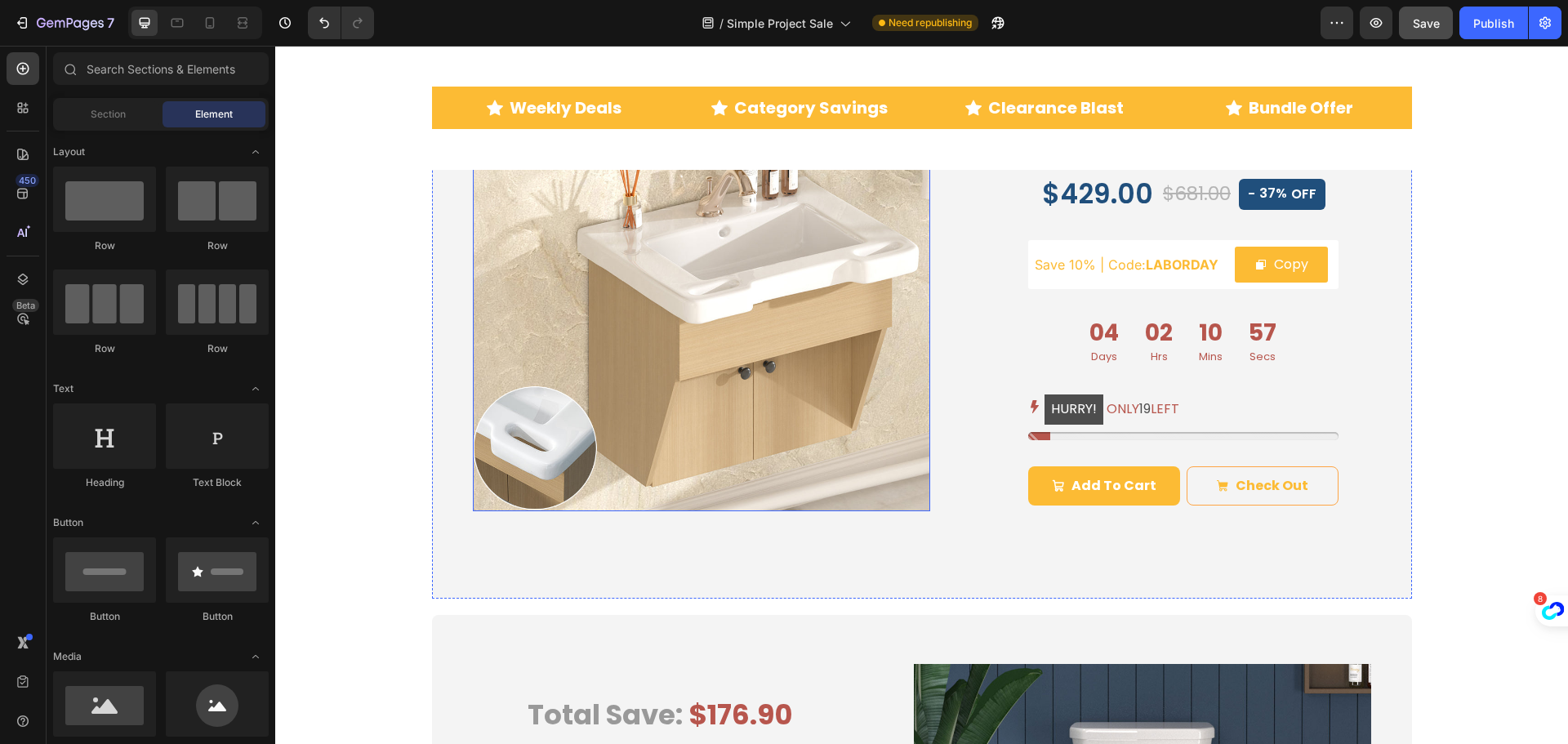
click at [681, 317] on img at bounding box center [702, 283] width 458 height 458
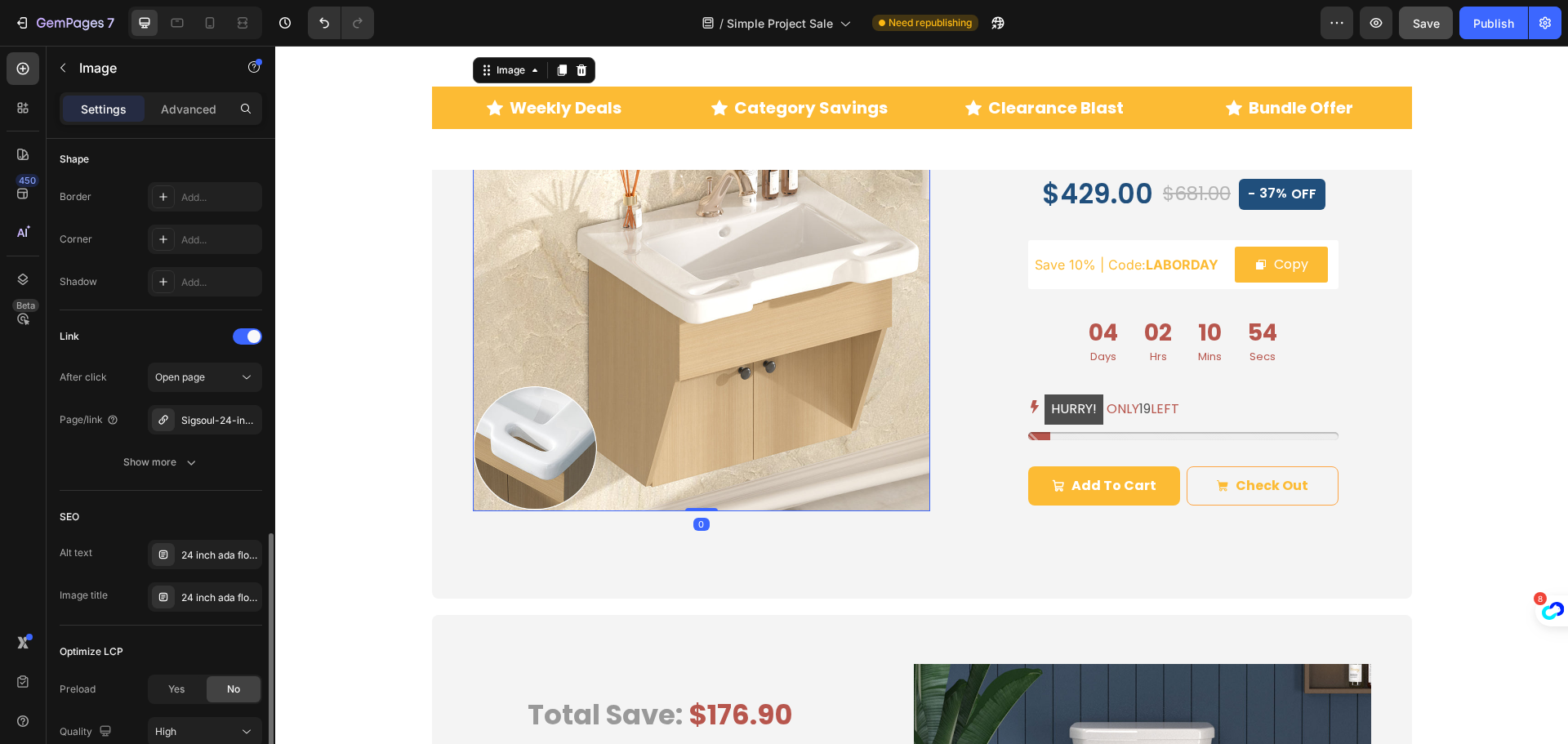
scroll to position [653, 0]
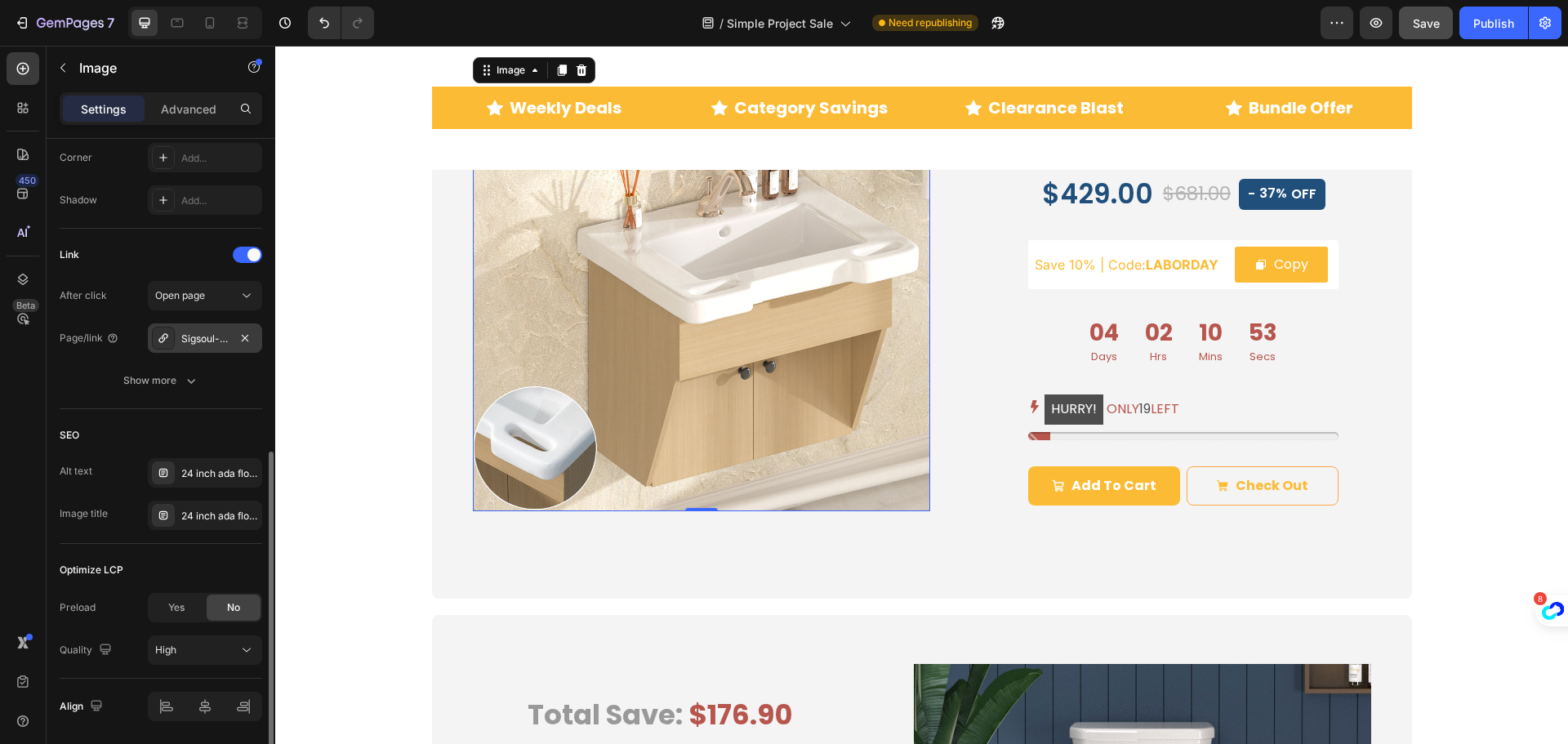
click at [222, 340] on div "Sigsoul-24-inch-floating-bathroom-vanity-ada-compliant" at bounding box center [205, 338] width 47 height 14
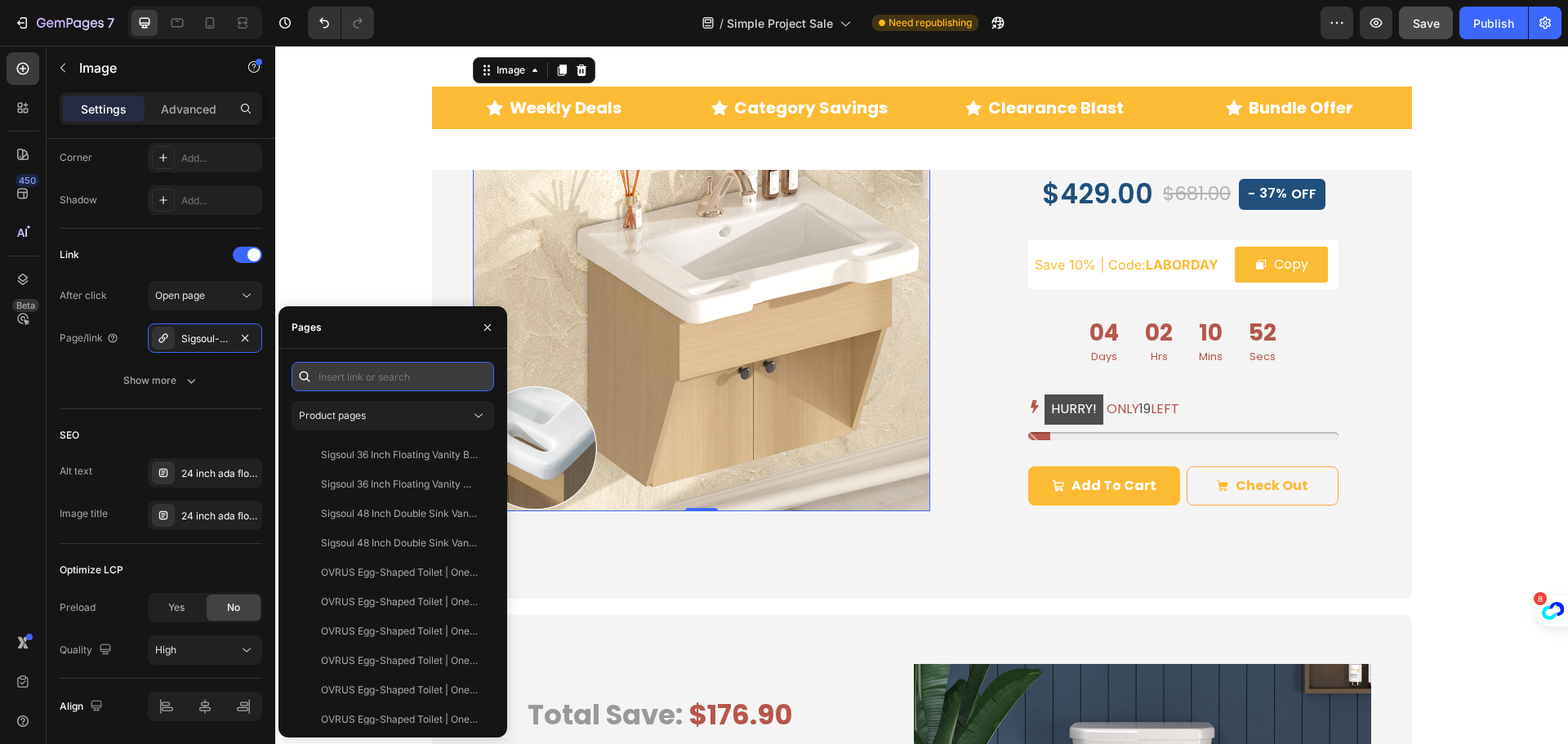
click at [339, 374] on input "text" at bounding box center [392, 376] width 203 height 30
paste input "[URL][DOMAIN_NAME]"
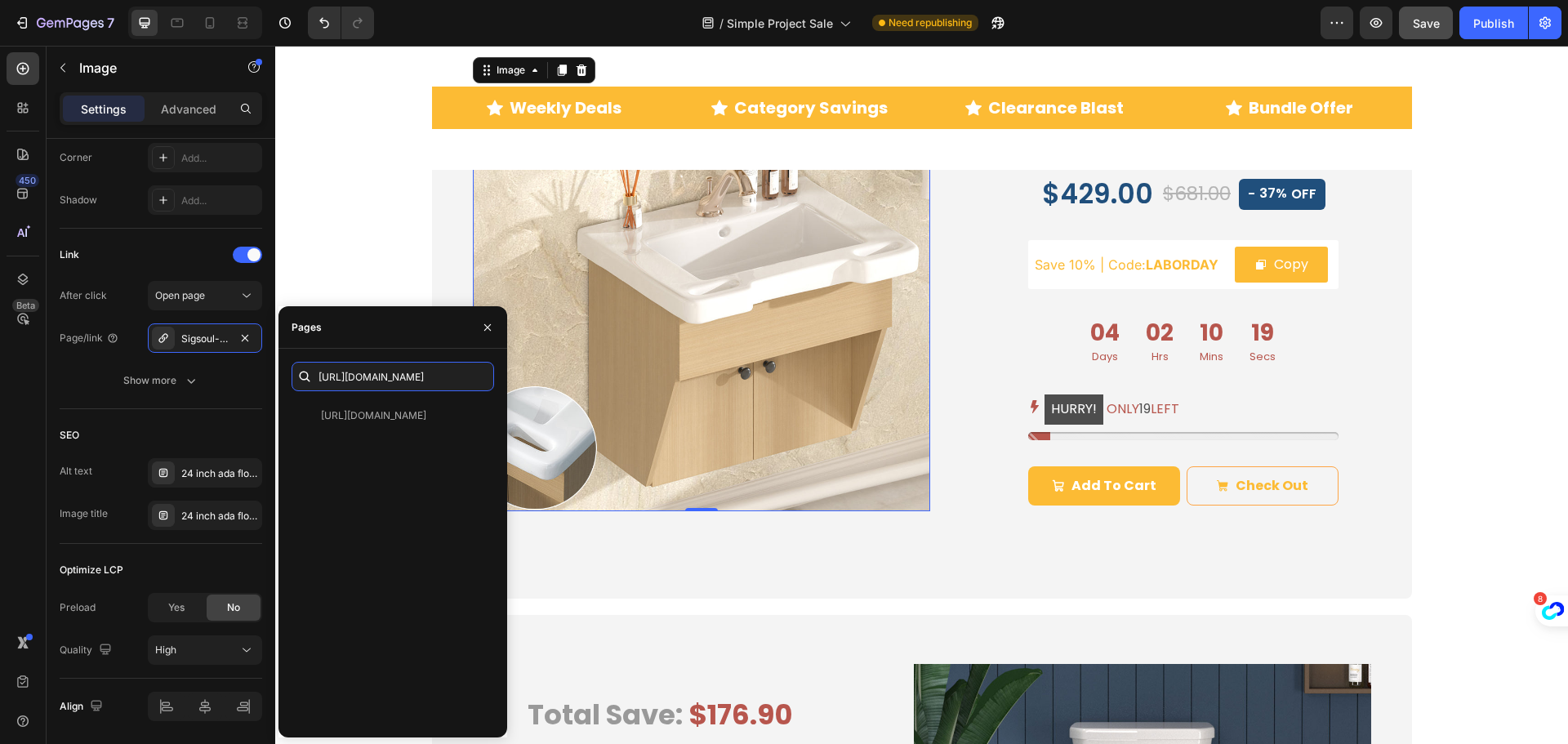
scroll to position [0, 0]
click at [360, 381] on input "[URL][DOMAIN_NAME]" at bounding box center [392, 376] width 203 height 30
paste input "24"
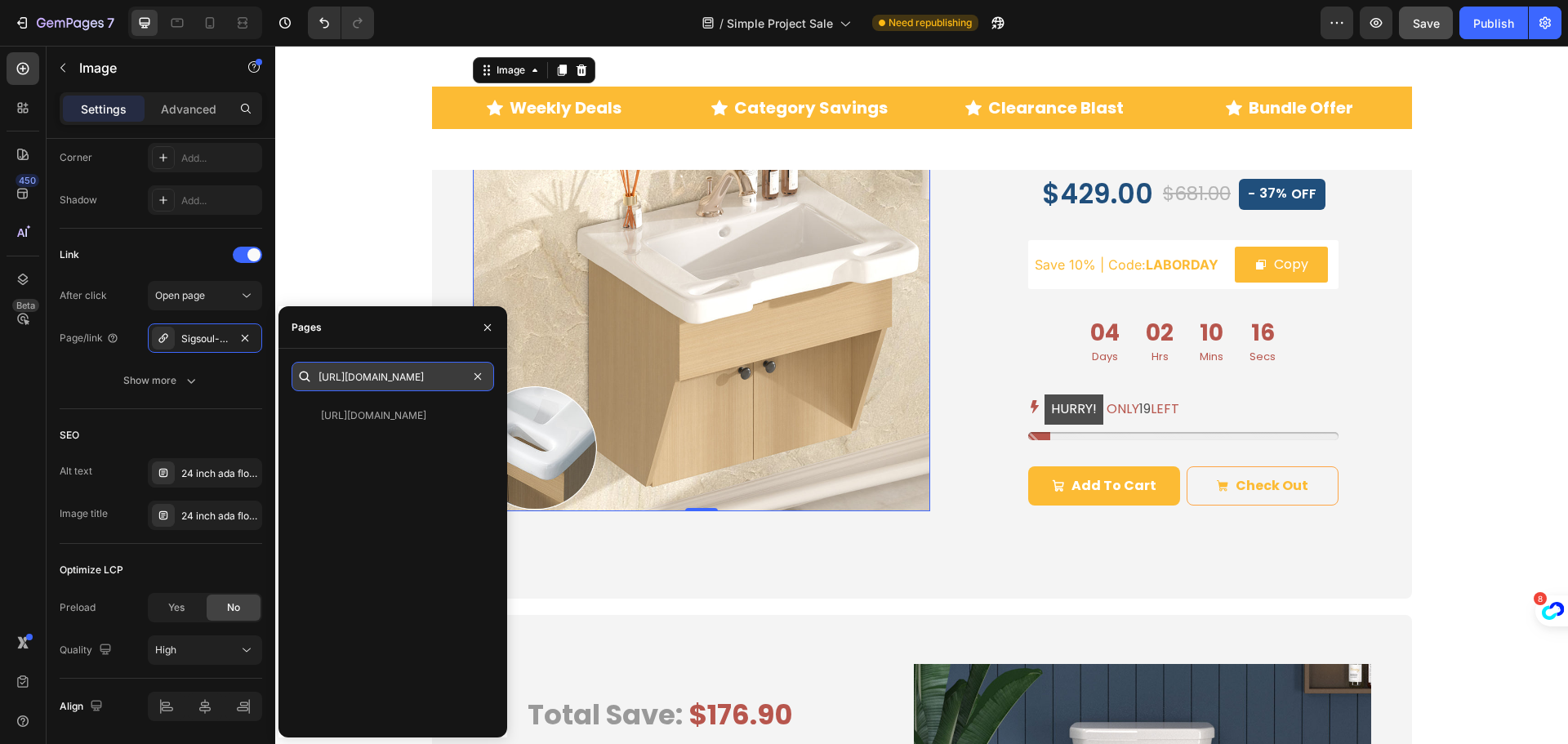
scroll to position [0, 501]
type input "[URL][DOMAIN_NAME]"
click at [378, 419] on div "[URL][DOMAIN_NAME]" at bounding box center [374, 415] width 105 height 14
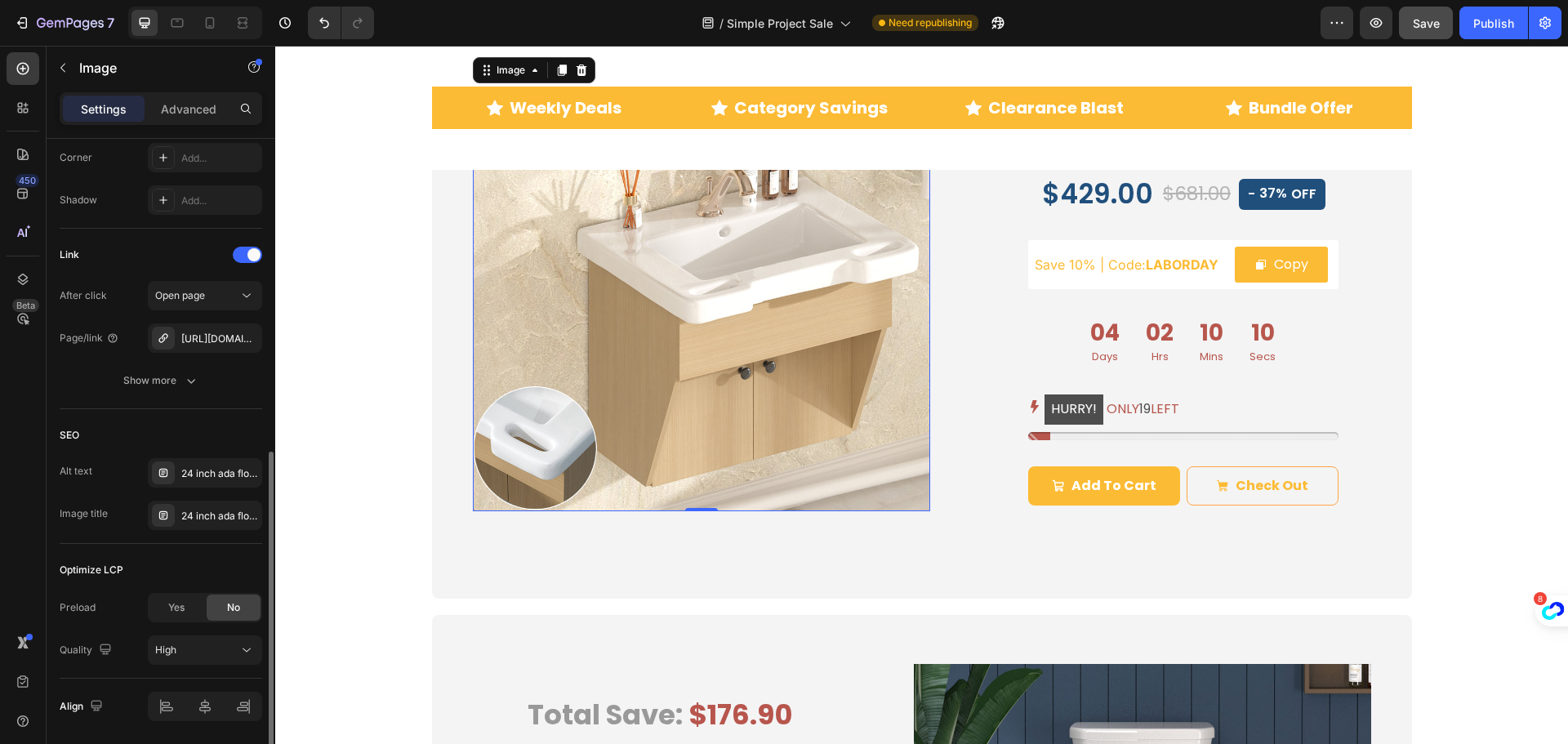
click at [201, 436] on div "SEO" at bounding box center [160, 435] width 203 height 26
click at [212, 22] on icon at bounding box center [209, 22] width 16 height 16
type input "442"
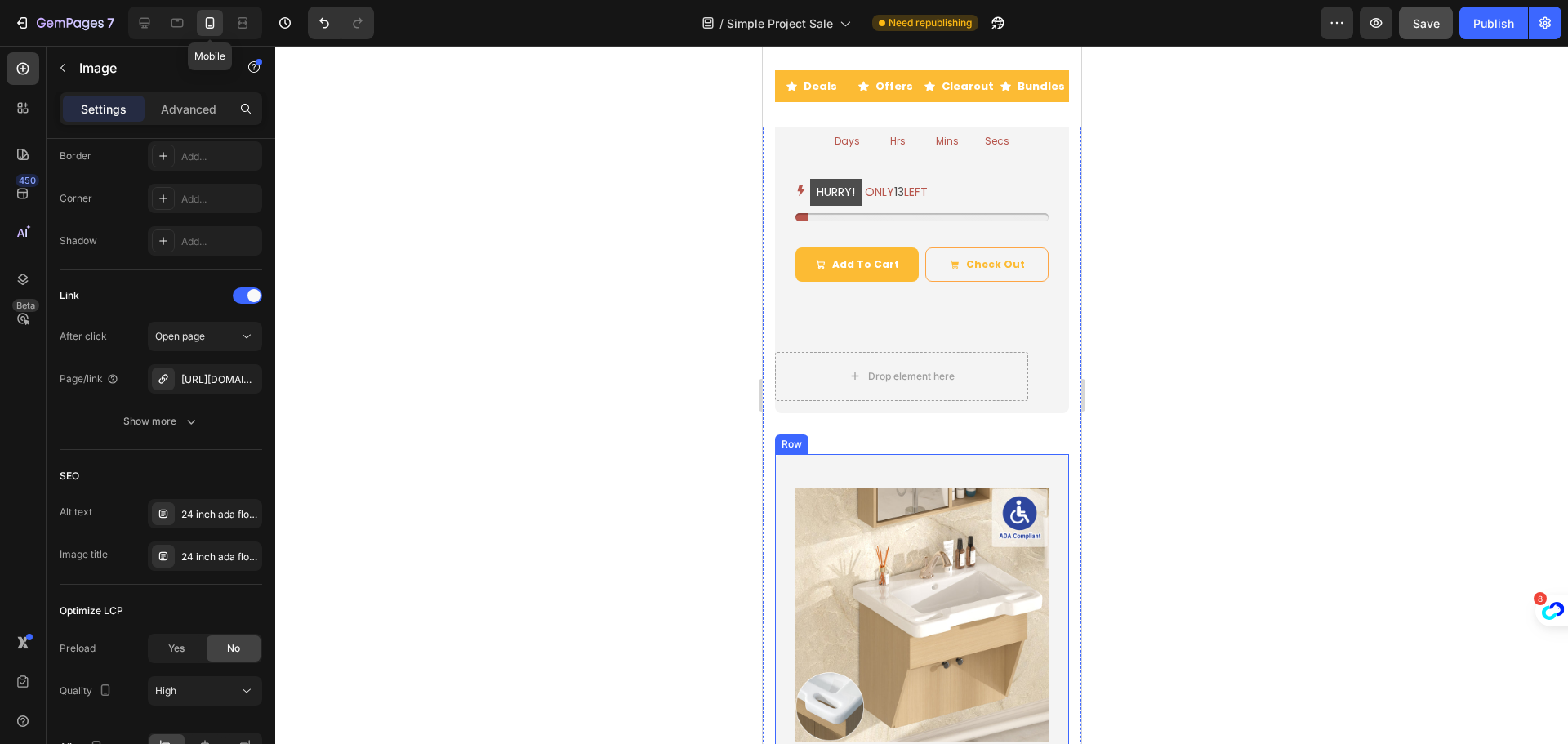
click at [683, 268] on div at bounding box center [921, 395] width 1293 height 698
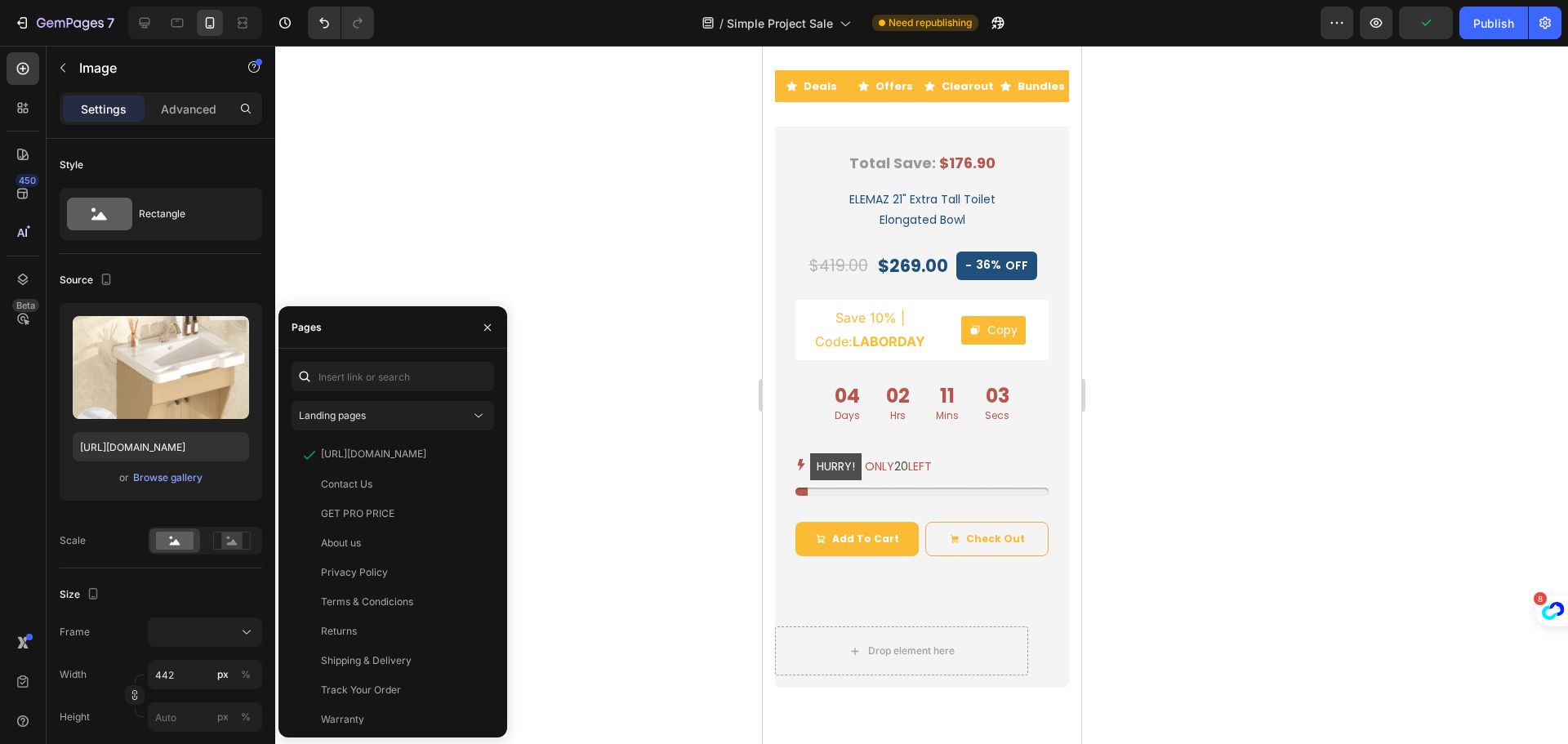
scroll to position [571, 0]
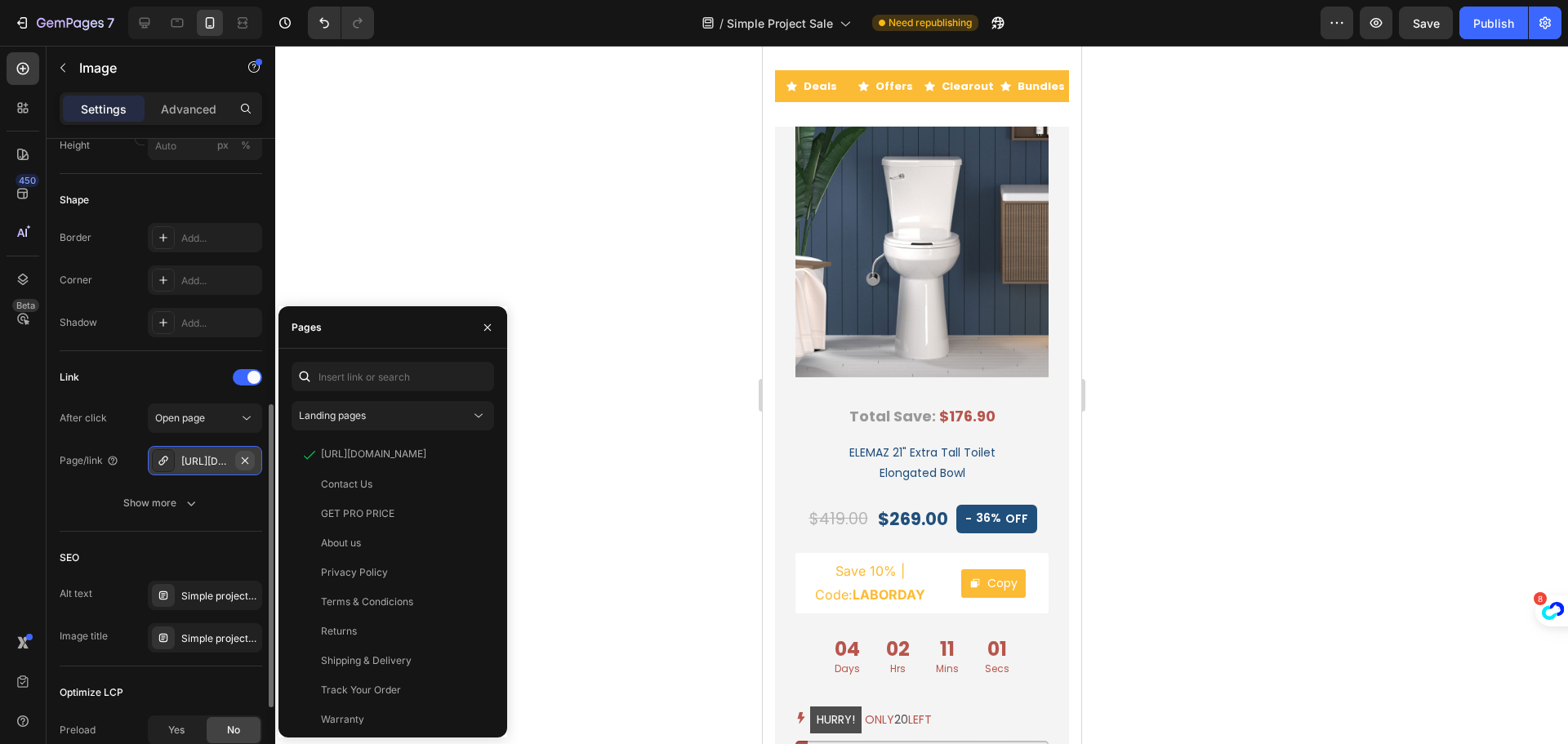
click at [247, 459] on icon "button" at bounding box center [244, 460] width 13 height 13
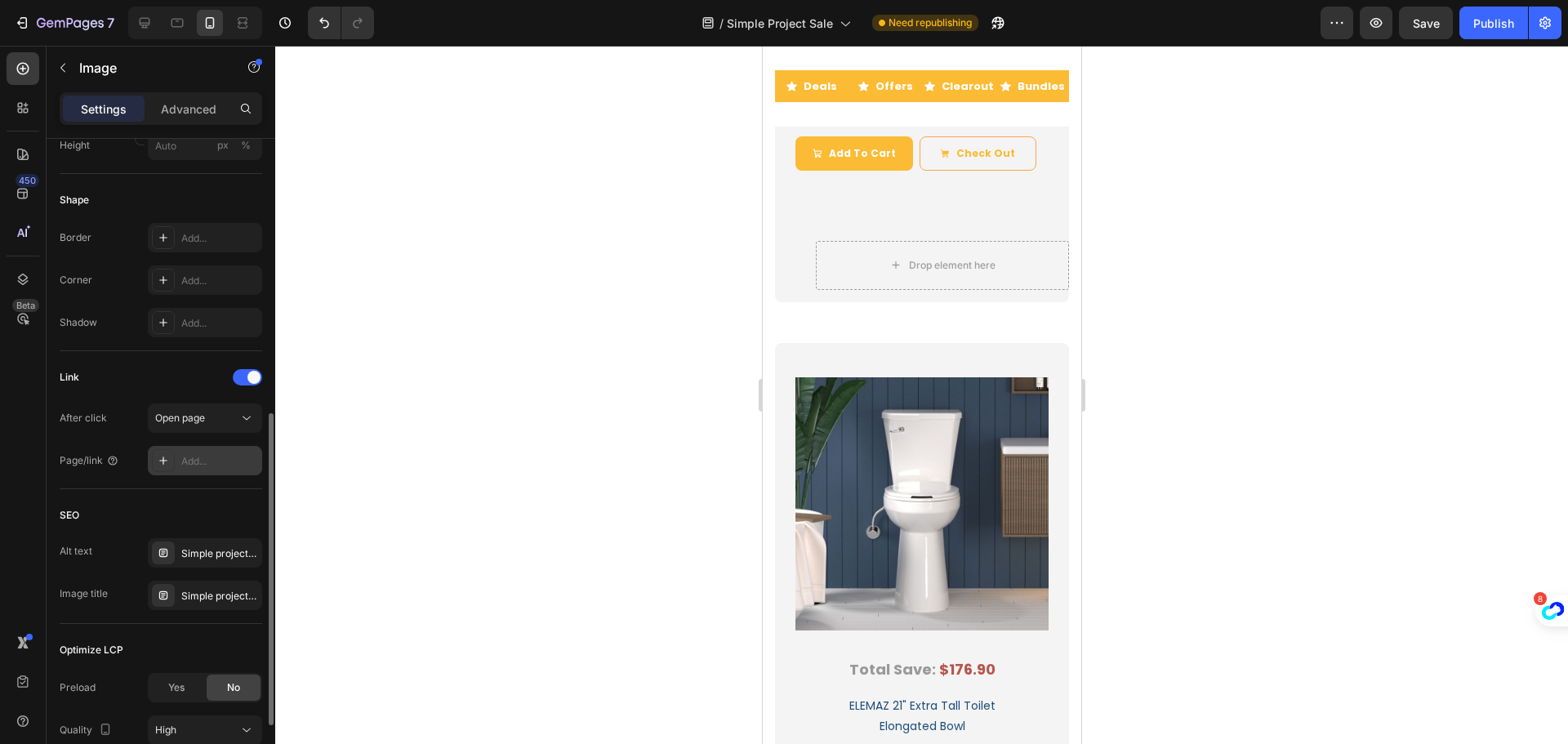
click at [187, 458] on div "Add..." at bounding box center [220, 461] width 77 height 14
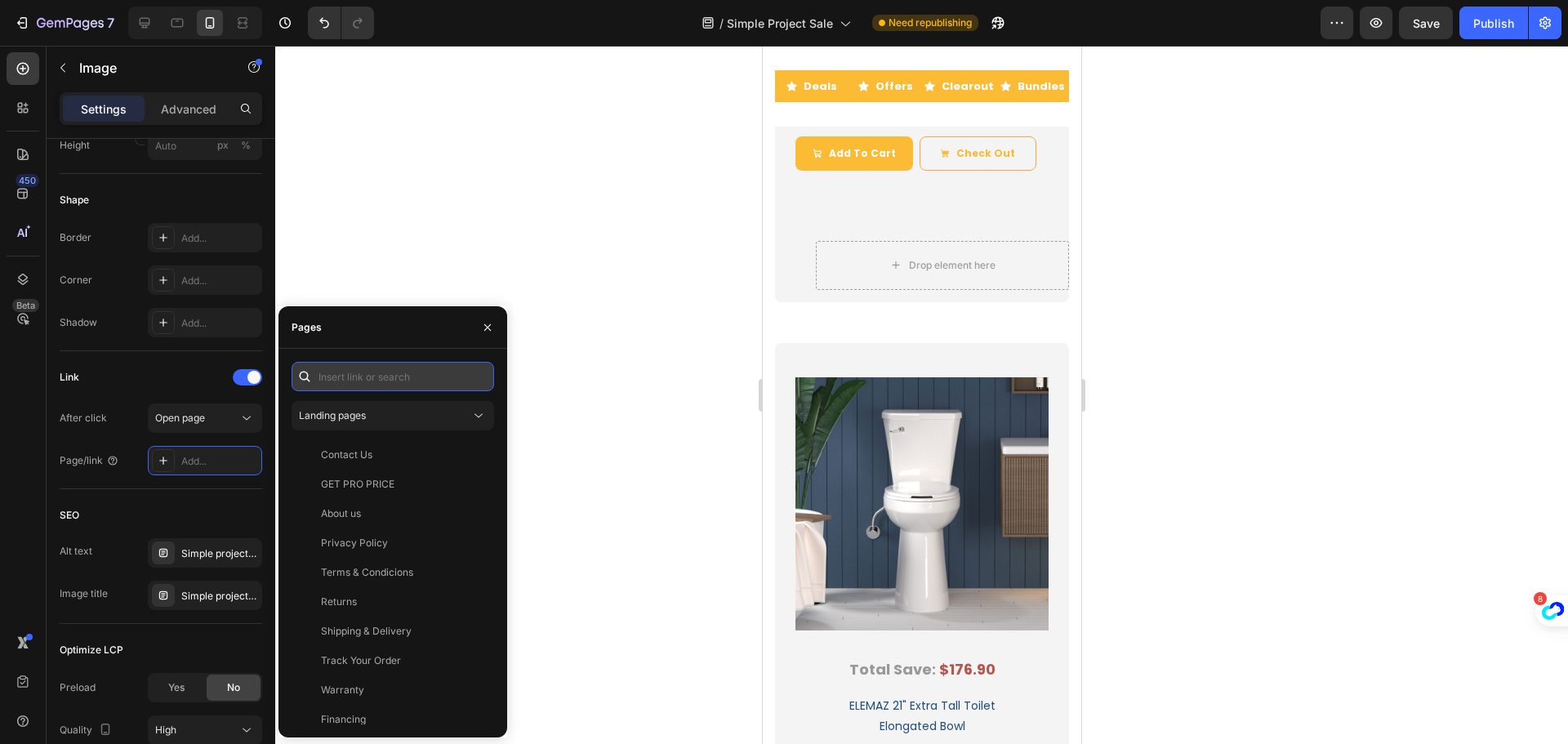
click at [356, 373] on input "text" at bounding box center [392, 376] width 203 height 30
paste input "[URL][DOMAIN_NAME]"
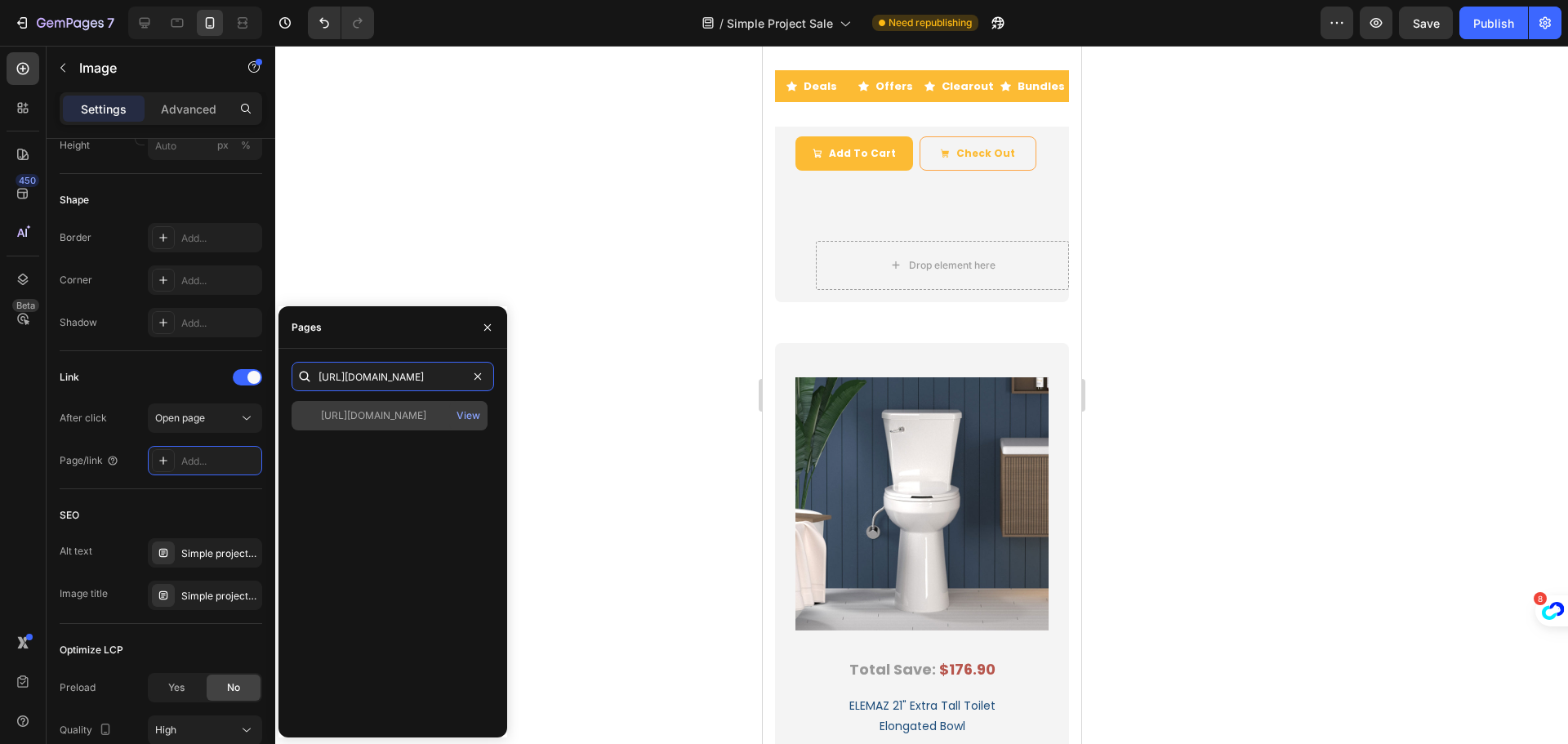
type input "[URL][DOMAIN_NAME]"
click at [367, 413] on div "[URL][DOMAIN_NAME]" at bounding box center [374, 415] width 105 height 14
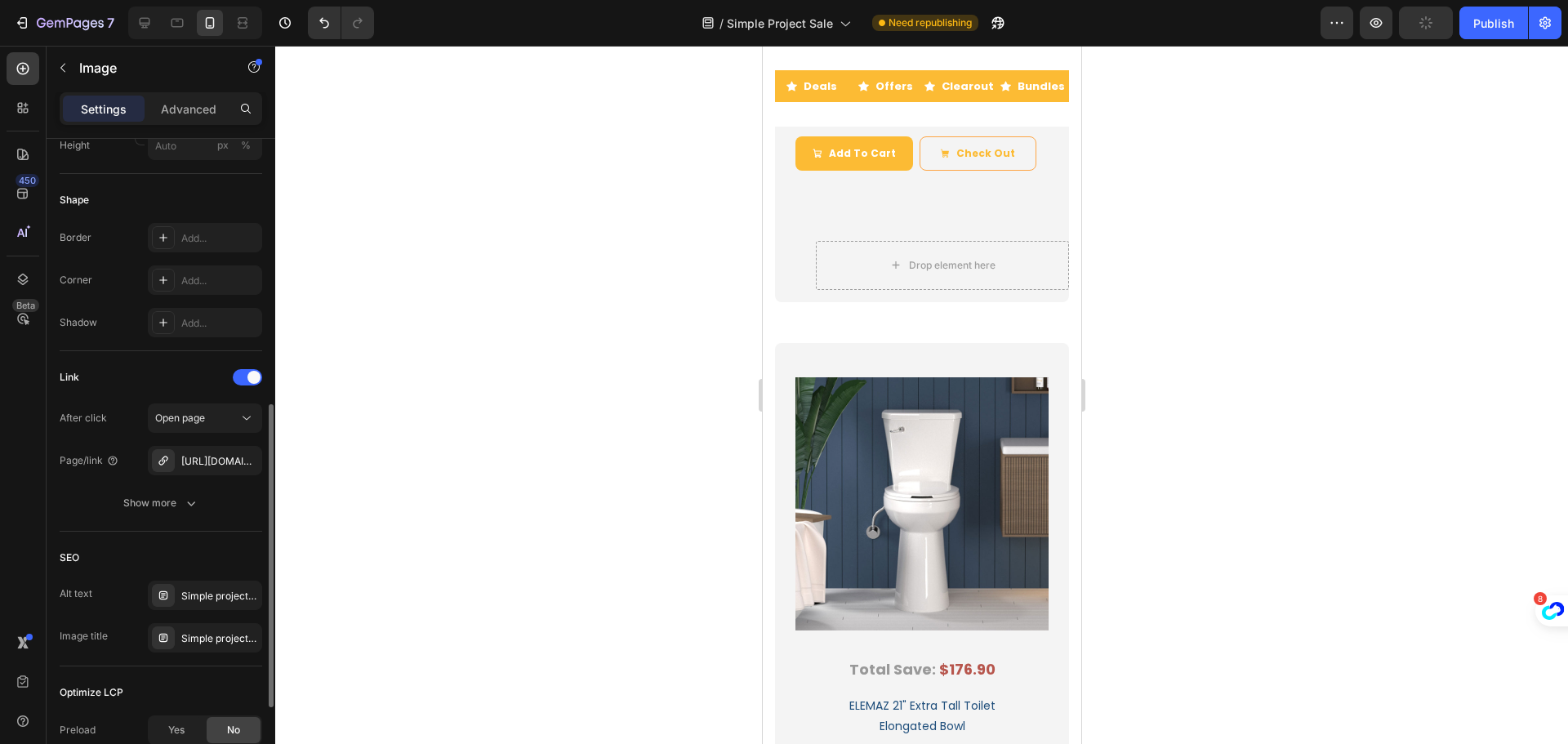
click at [184, 558] on div "SEO" at bounding box center [160, 558] width 203 height 26
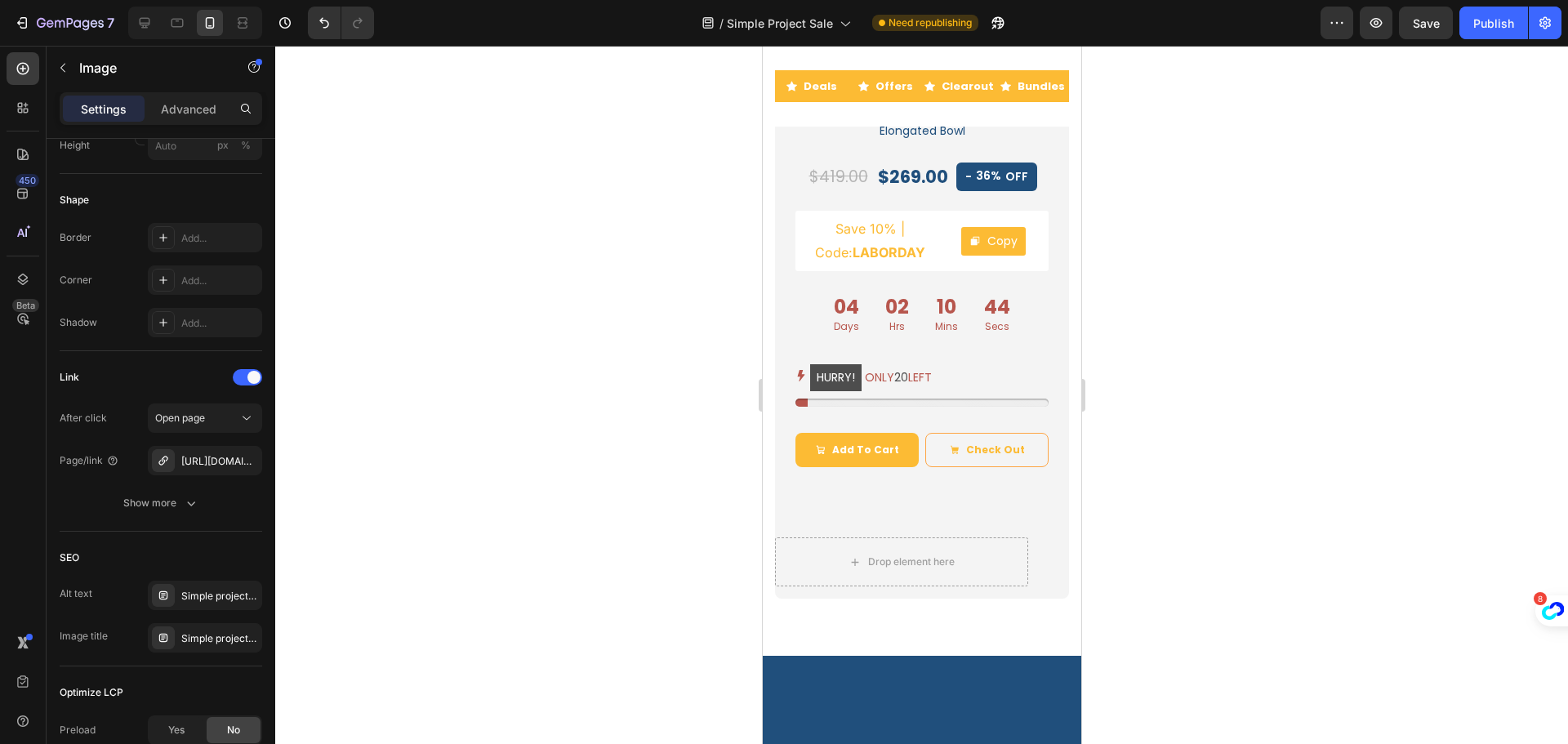
scroll to position [3601, 0]
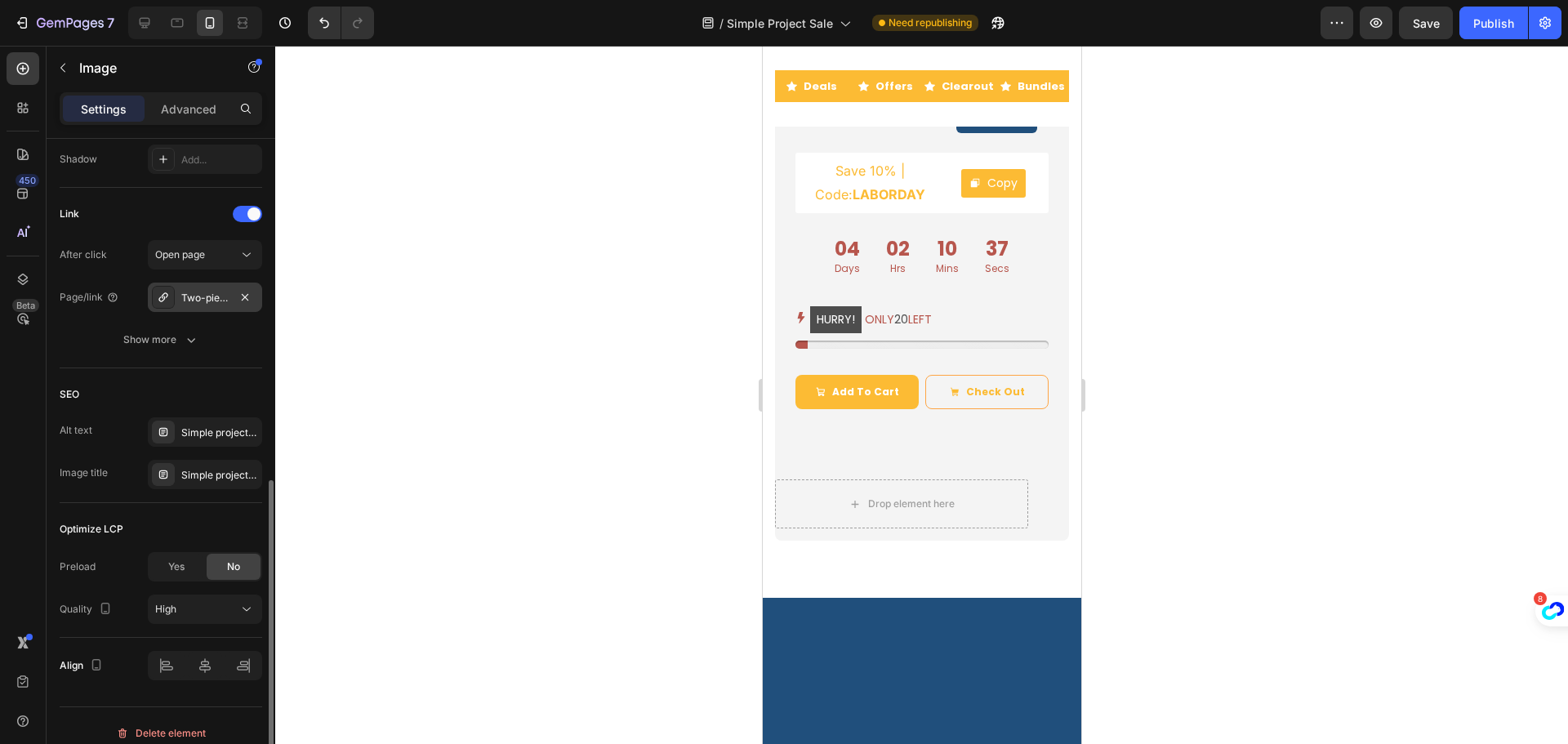
click at [171, 298] on div at bounding box center [163, 297] width 23 height 23
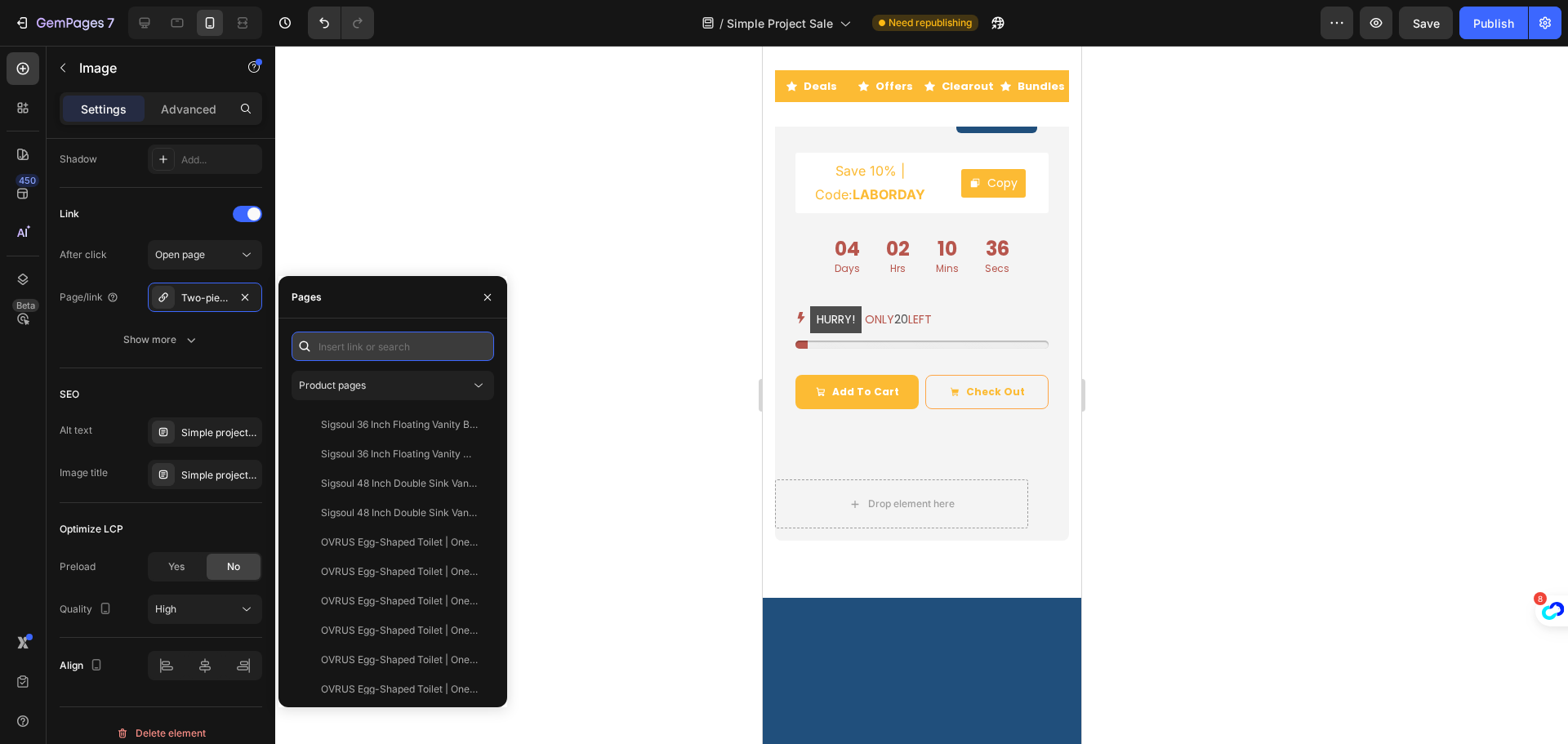
click at [334, 335] on input "text" at bounding box center [392, 346] width 203 height 30
paste input "[URL][DOMAIN_NAME]"
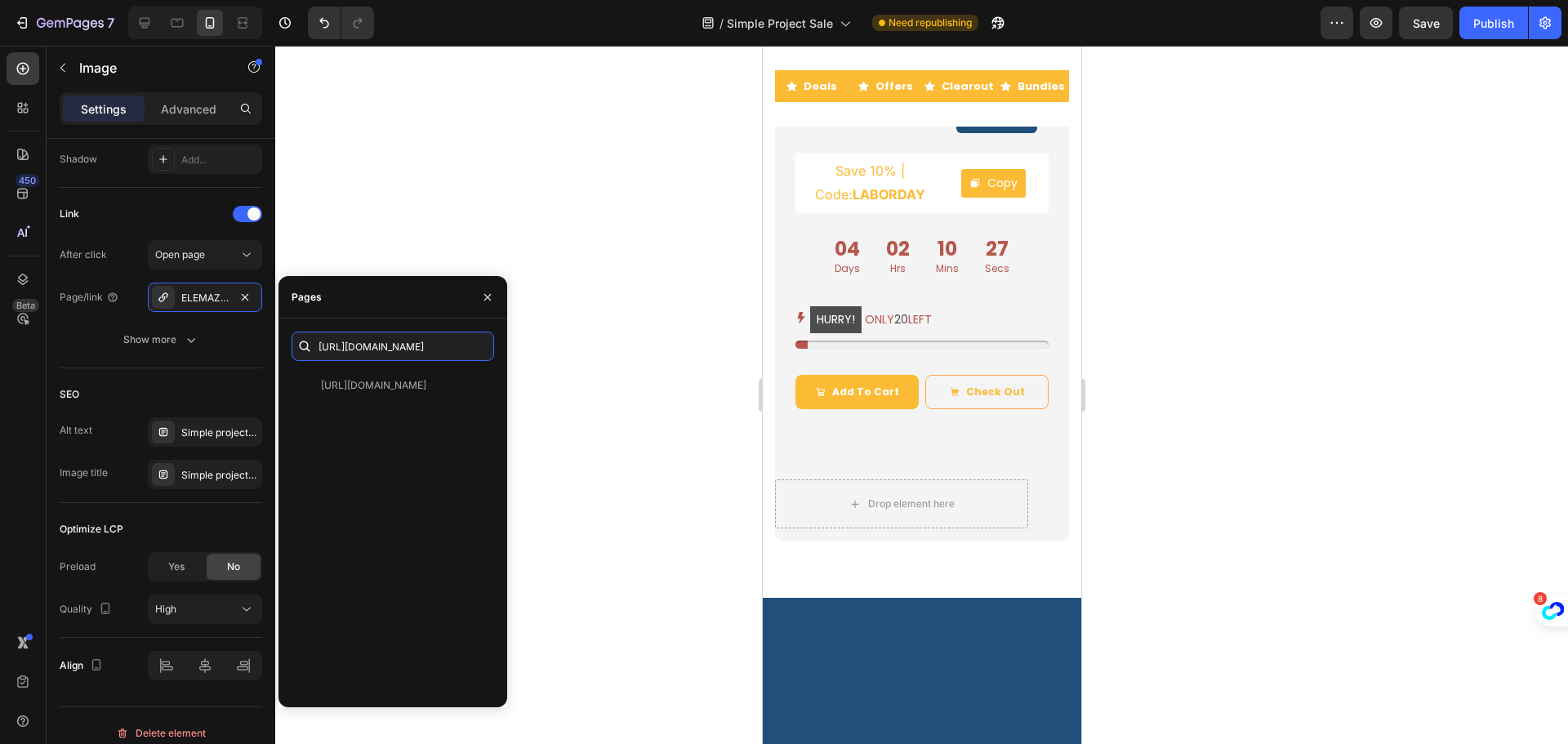
scroll to position [0, 0]
paste input "?utm_source=sale&utm_medium=top_picks"
type input "[URL][DOMAIN_NAME]"
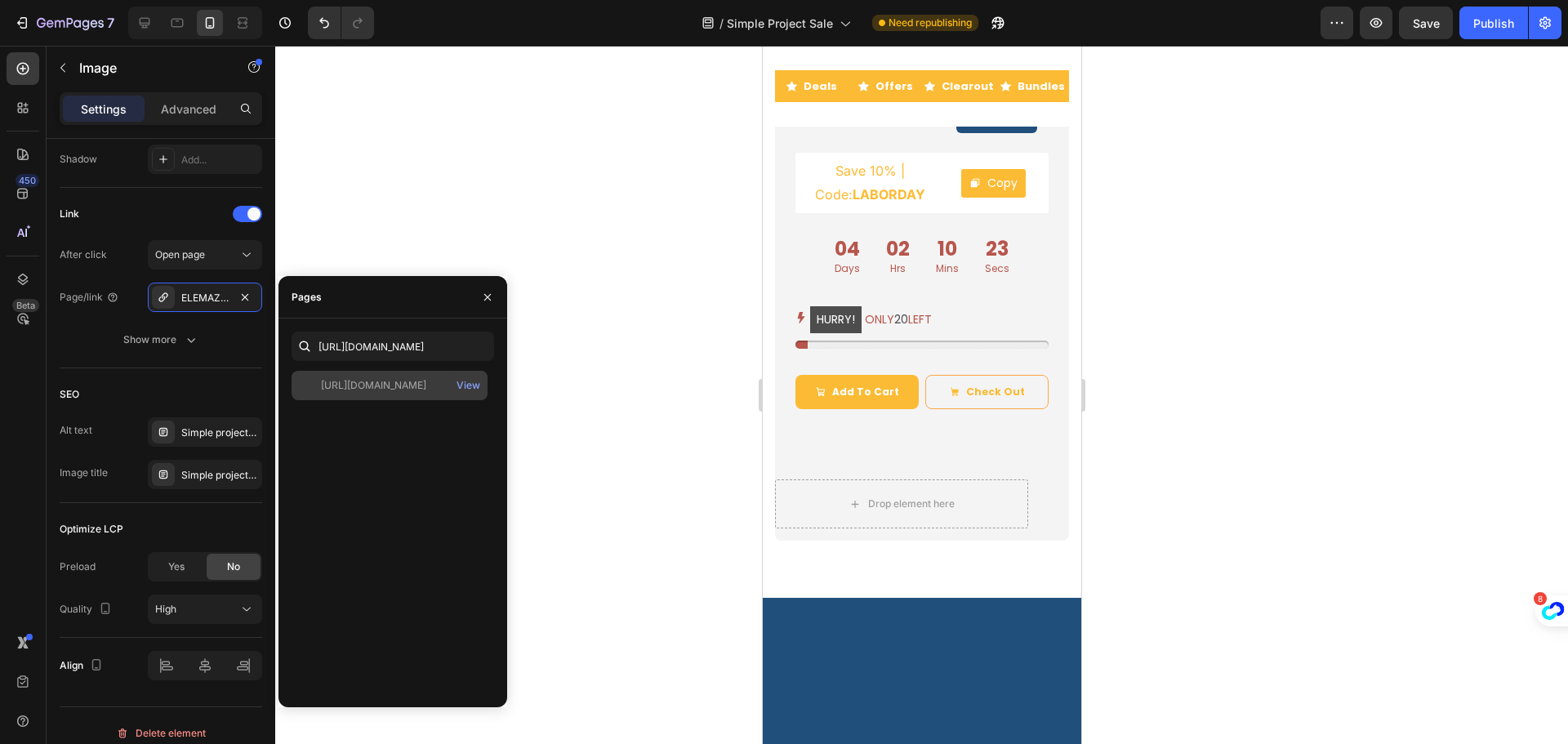
click at [358, 382] on div "[URL][DOMAIN_NAME]" at bounding box center [374, 385] width 105 height 14
click at [467, 382] on div "View" at bounding box center [469, 385] width 24 height 14
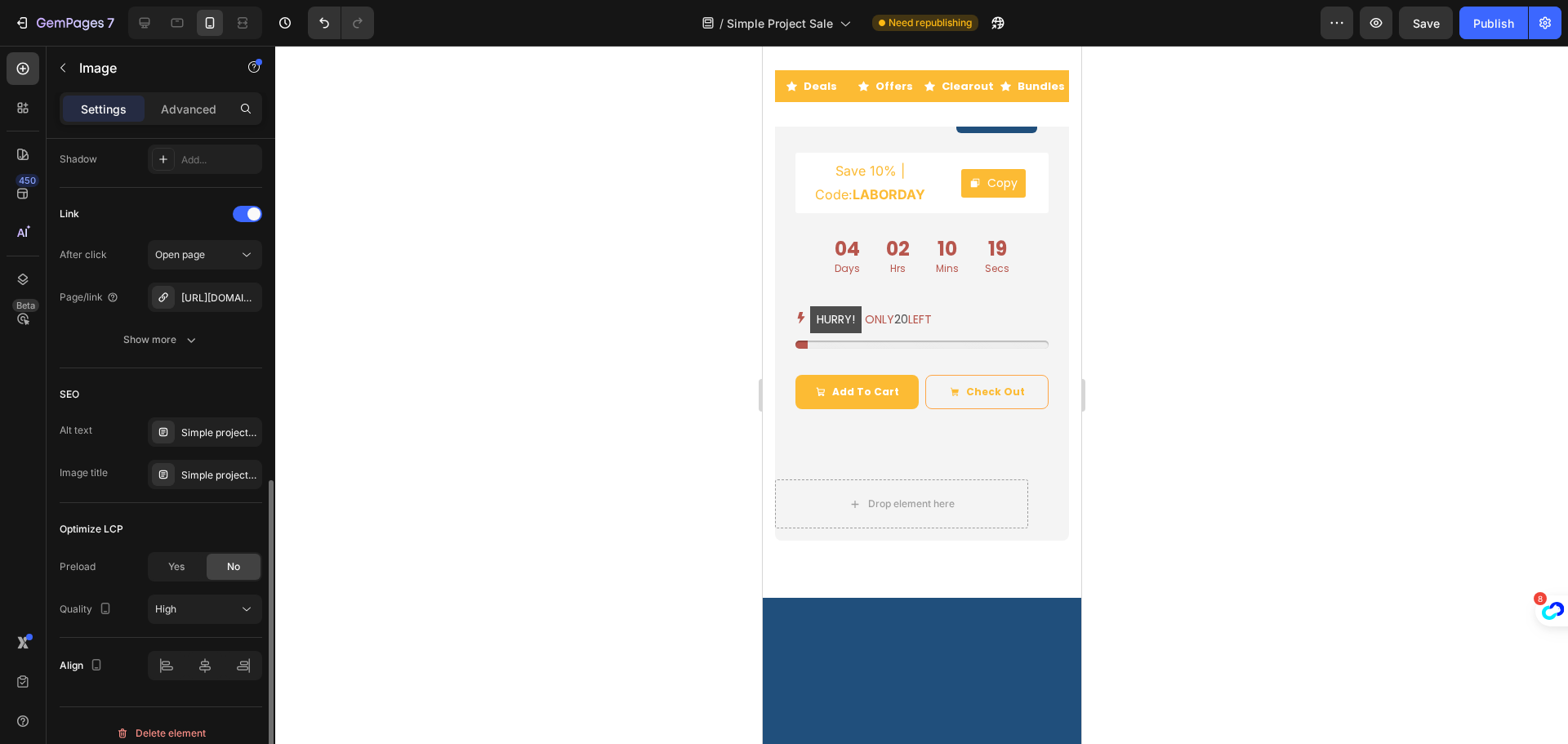
click at [151, 390] on div "SEO" at bounding box center [160, 394] width 203 height 26
click at [144, 27] on icon at bounding box center [145, 23] width 11 height 11
type input "[URL][DOMAIN_NAME]"
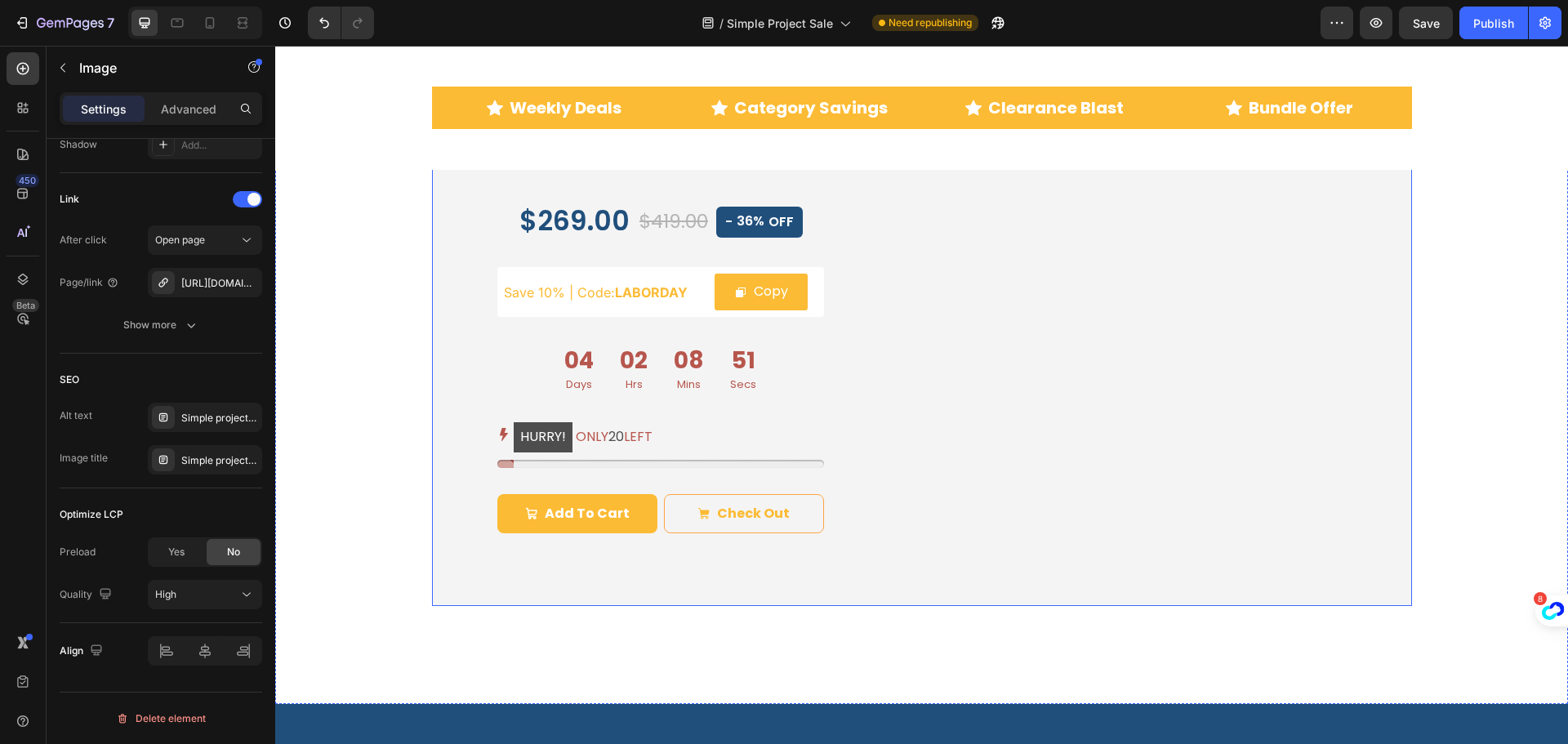
scroll to position [3034, 0]
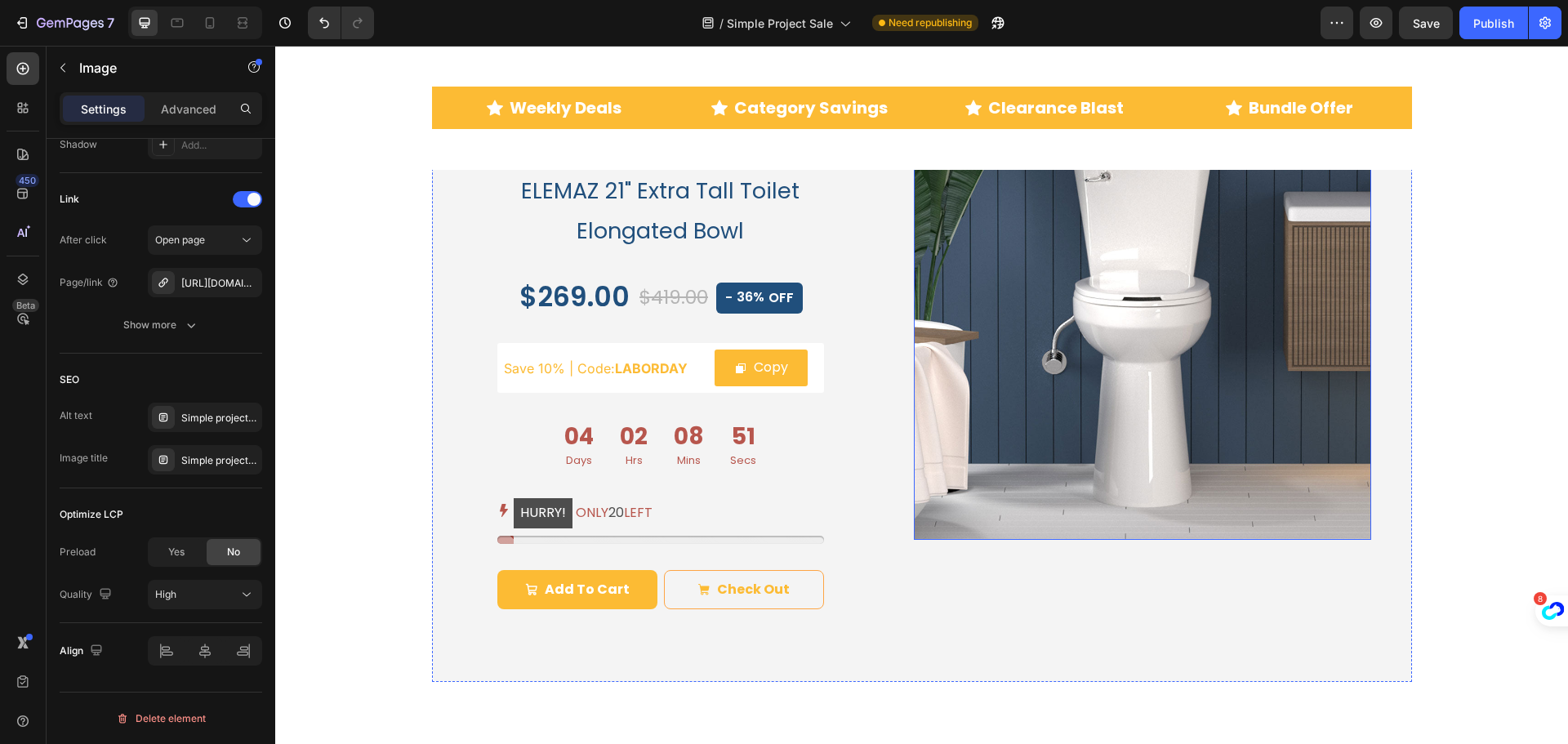
click at [1126, 338] on img at bounding box center [1143, 311] width 458 height 458
click at [220, 281] on div "Two-piece-tall-toilet-single-flush" at bounding box center [205, 283] width 47 height 14
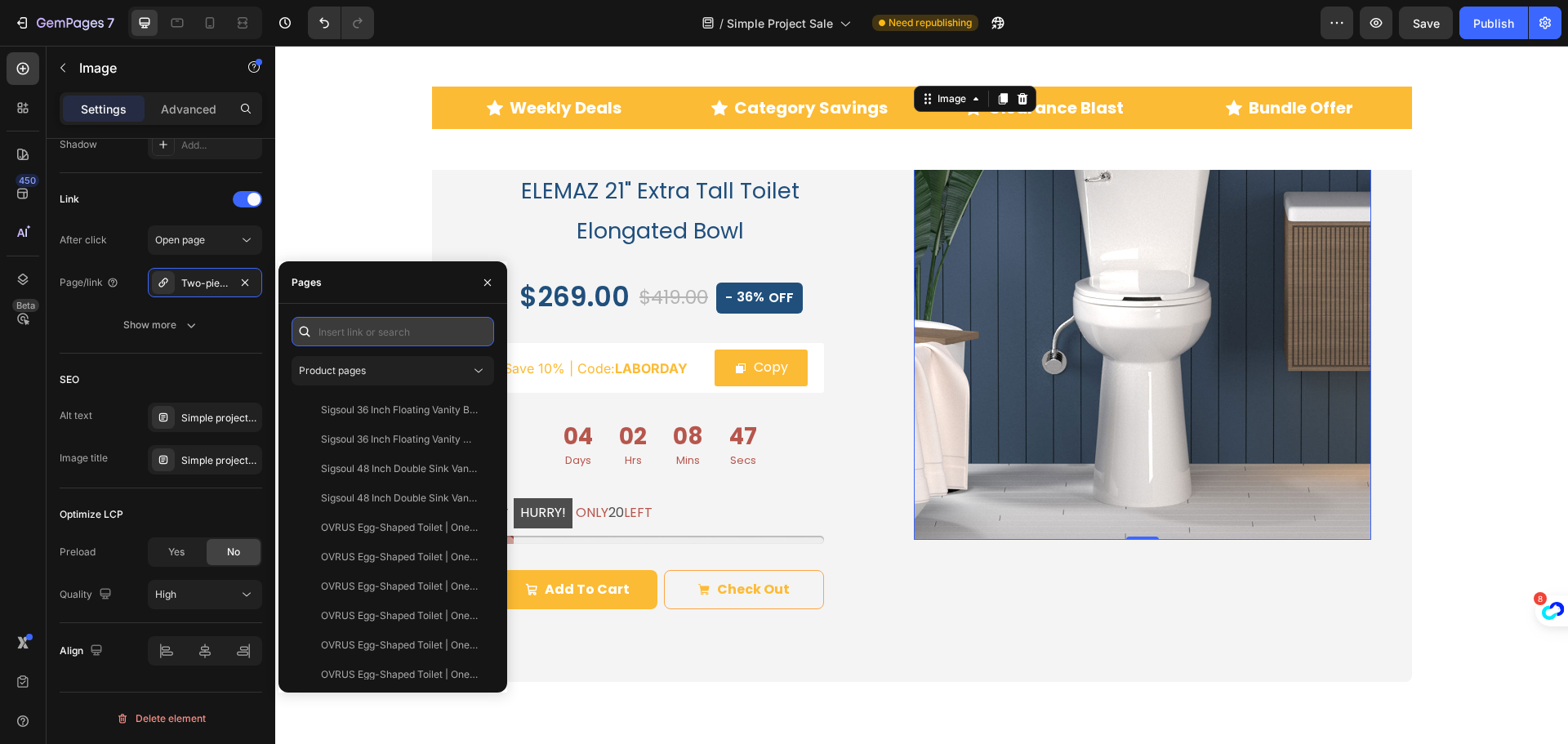
click at [384, 324] on input "text" at bounding box center [392, 331] width 203 height 30
paste input "[URL][DOMAIN_NAME]"
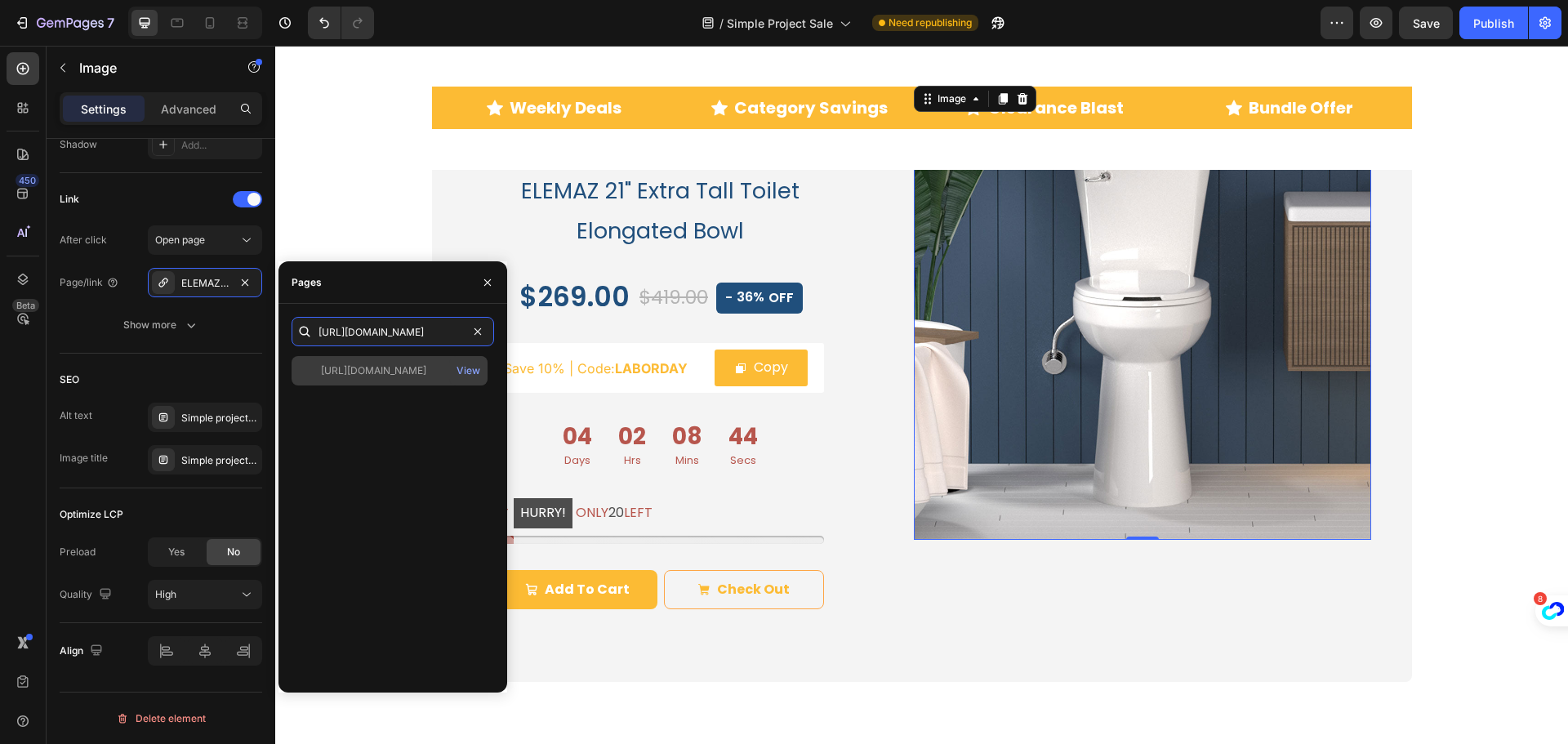
type input "[URL][DOMAIN_NAME]"
click at [365, 370] on div "[URL][DOMAIN_NAME]" at bounding box center [374, 370] width 105 height 14
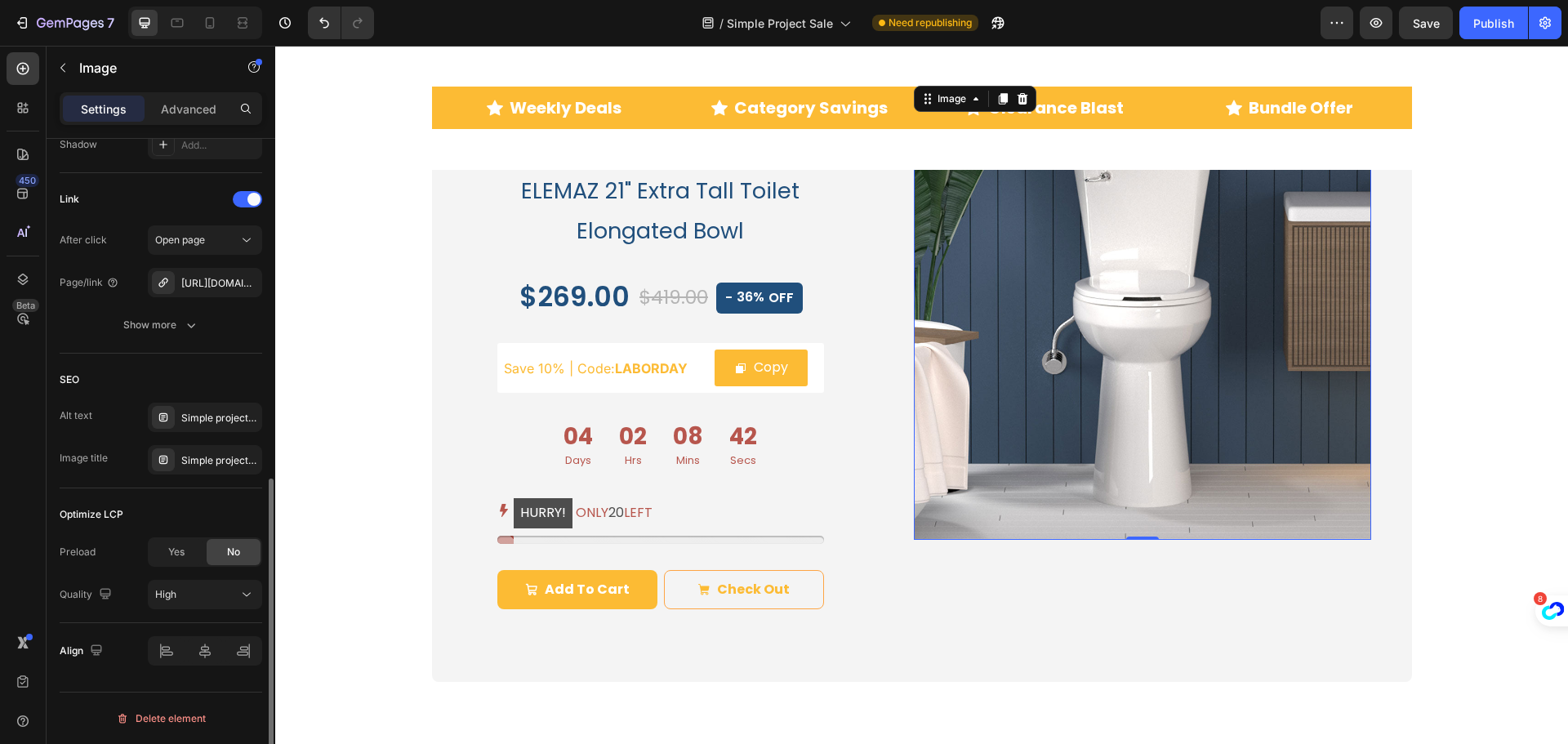
click at [152, 374] on div "SEO" at bounding box center [160, 380] width 203 height 26
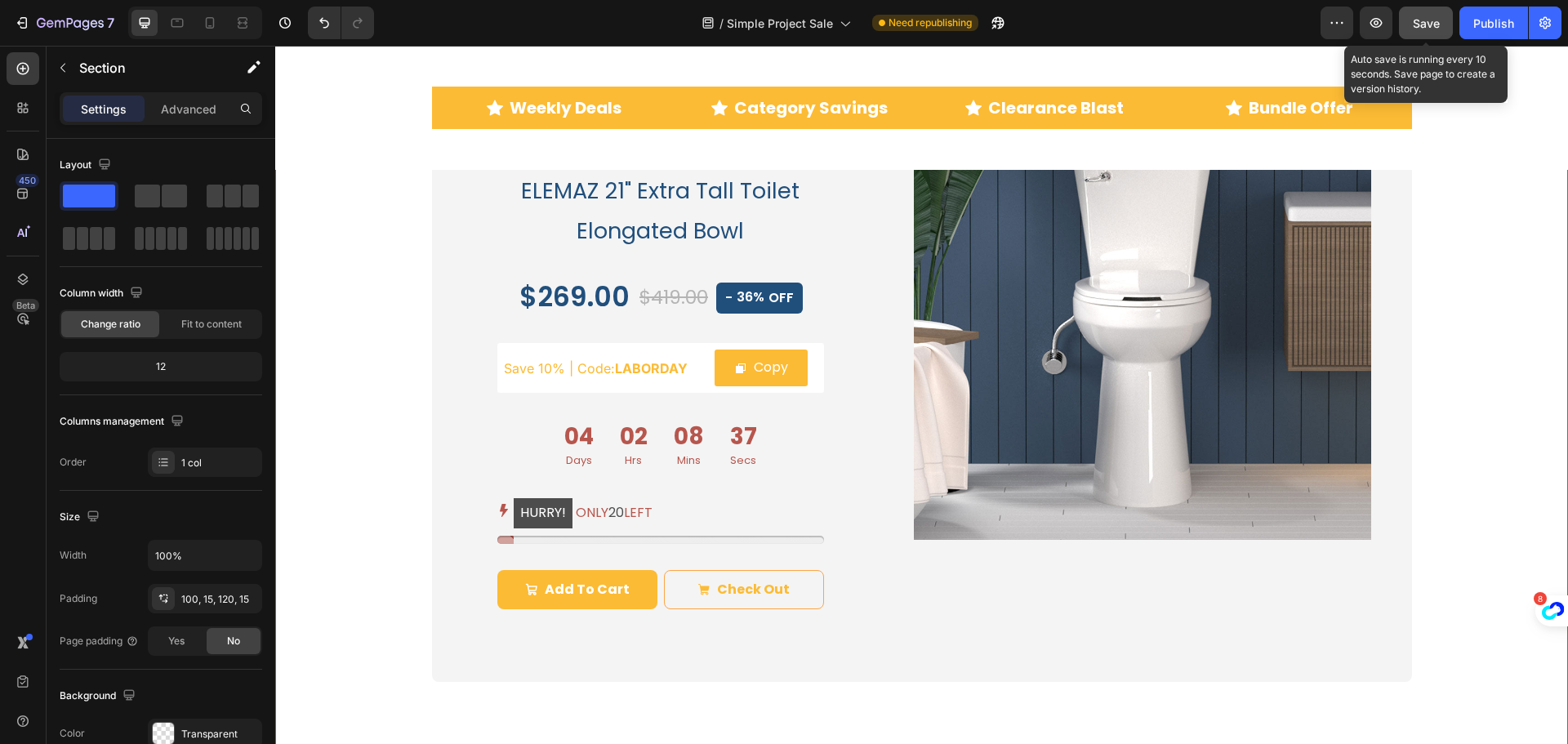
click at [1421, 22] on span "Save" at bounding box center [1426, 23] width 27 height 14
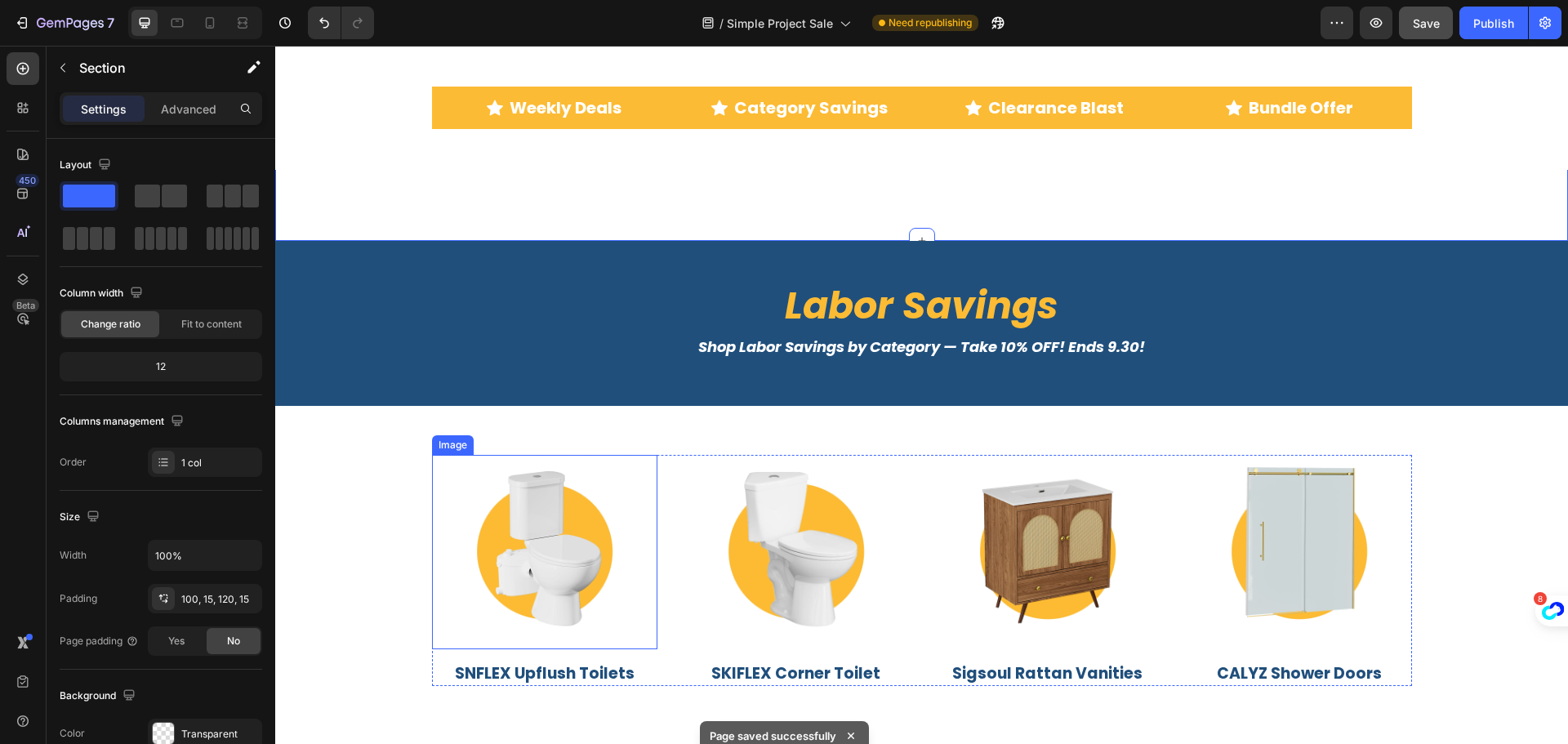
scroll to position [3851, 0]
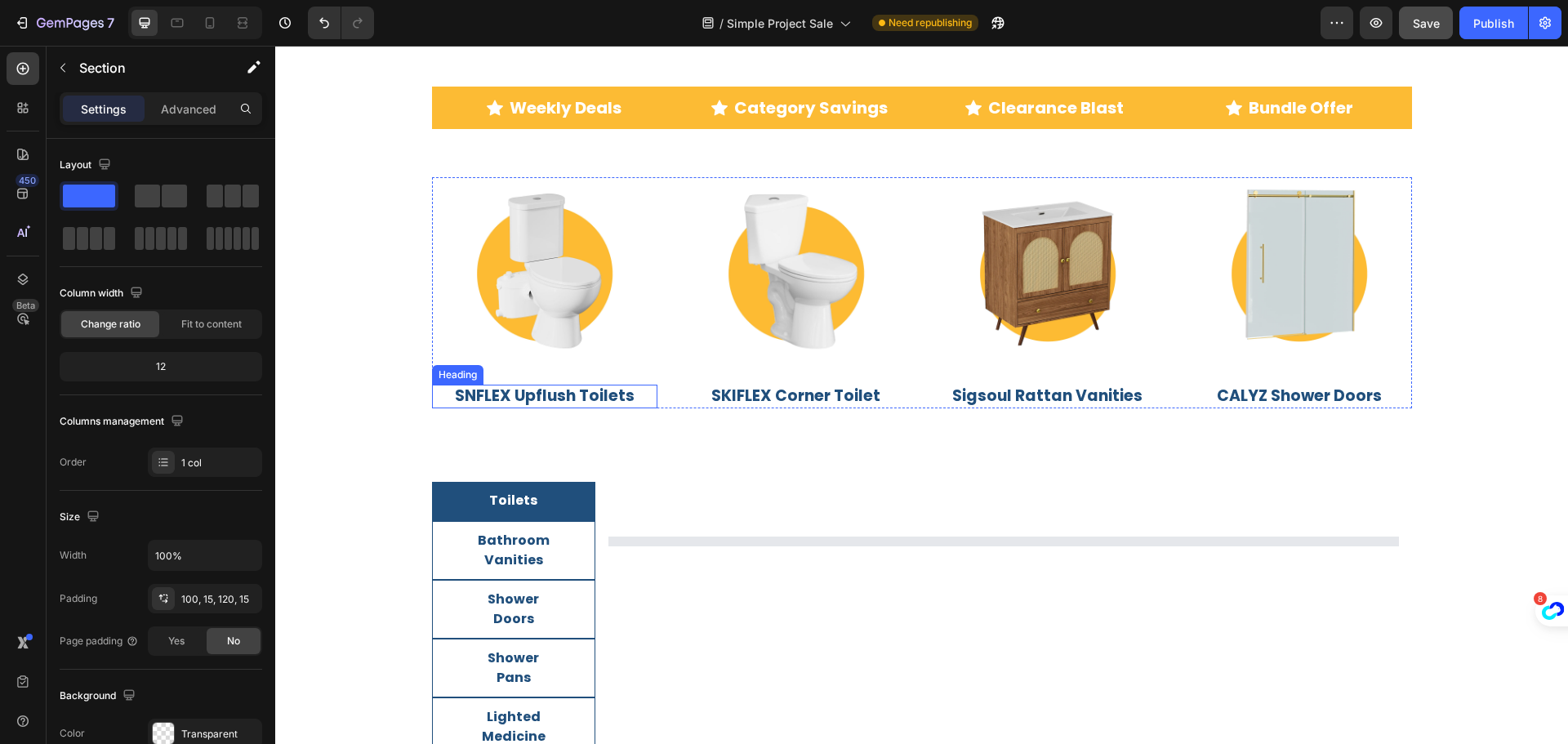
click at [506, 397] on h3 "SNFLEX Upflush Toilets" at bounding box center [545, 397] width 225 height 24
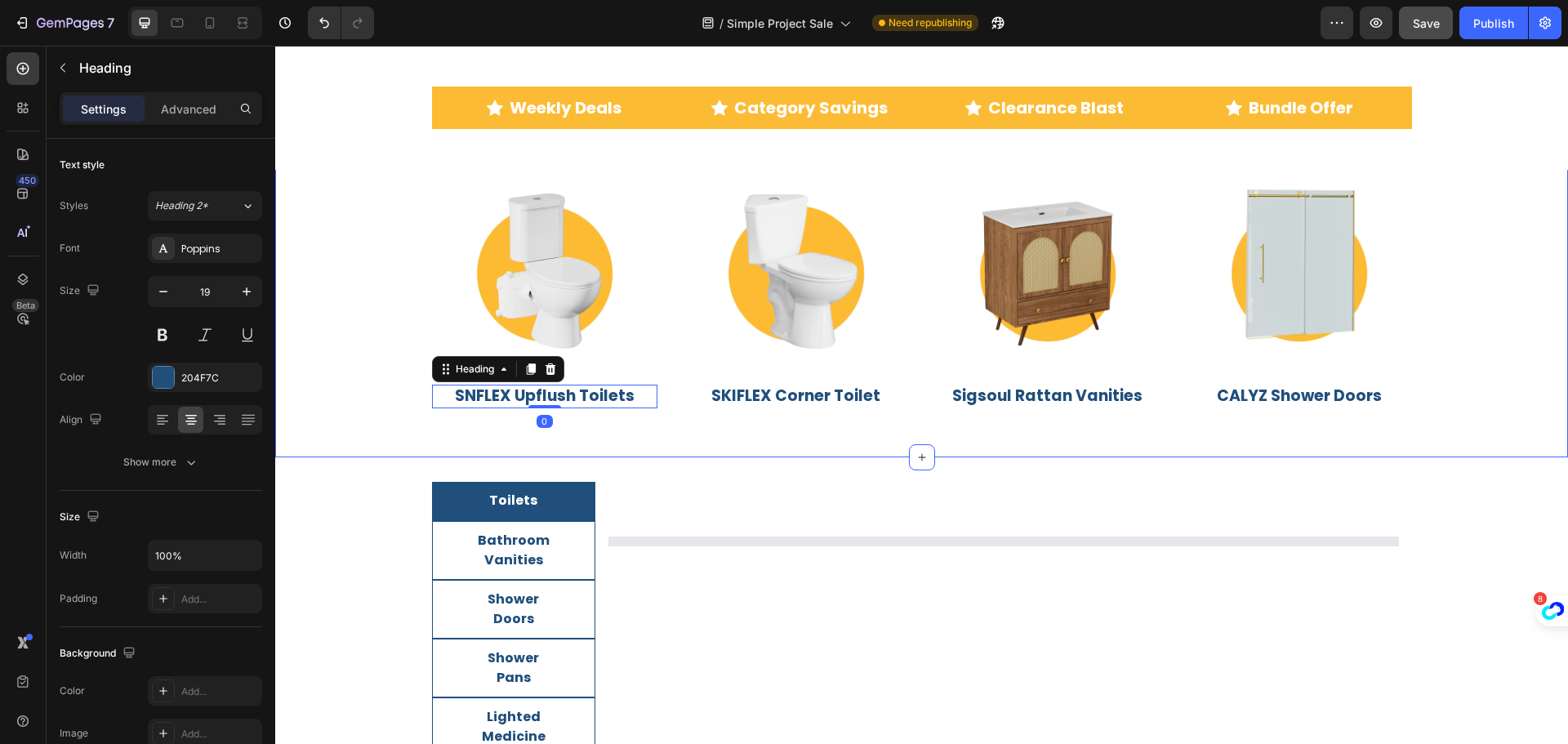
click at [351, 368] on div "Image SNFLEX Upflush Toilets Heading 0 Image SKIFLEX Corner Toilet Heading Imag…" at bounding box center [921, 292] width 1268 height 231
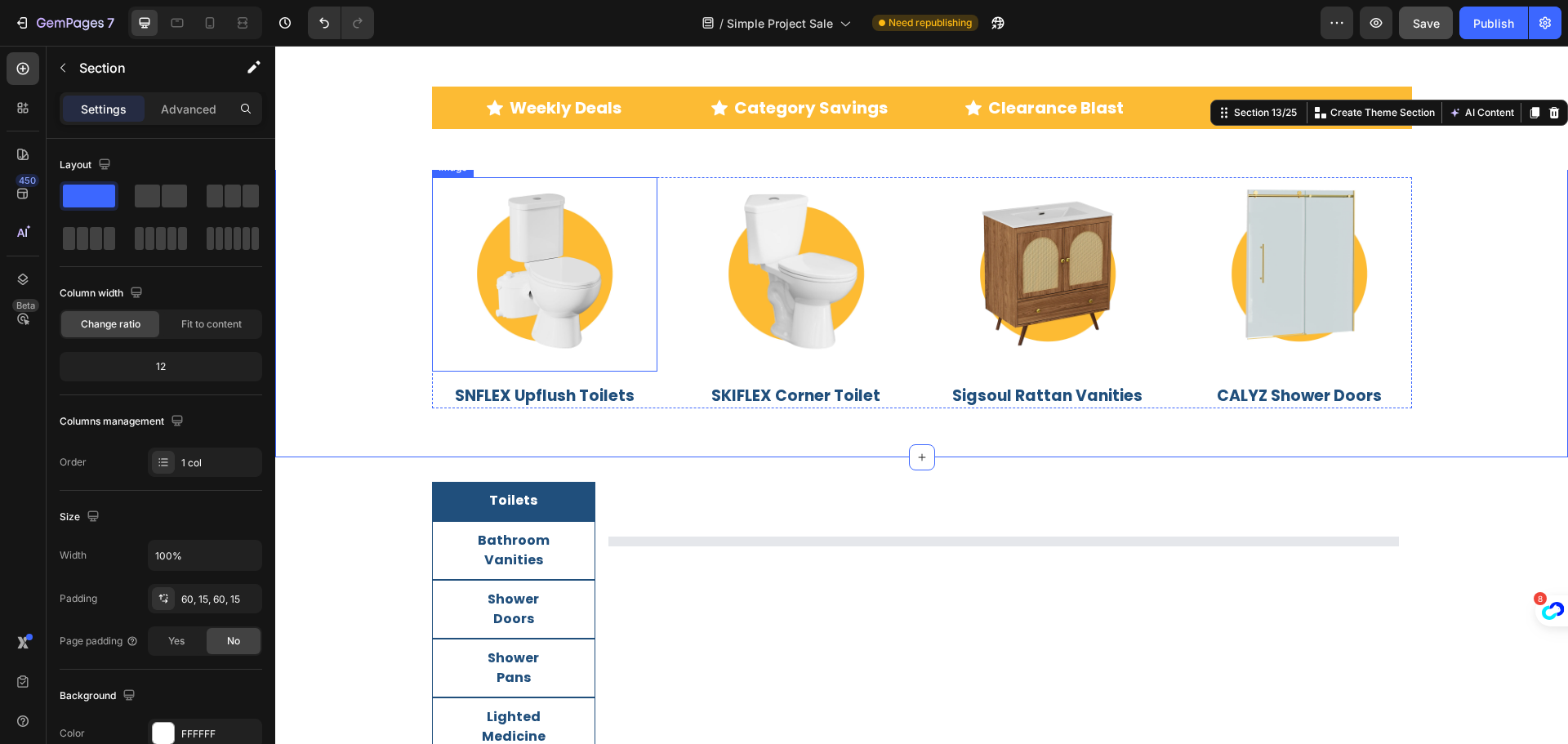
click at [575, 235] on img at bounding box center [544, 274] width 194 height 194
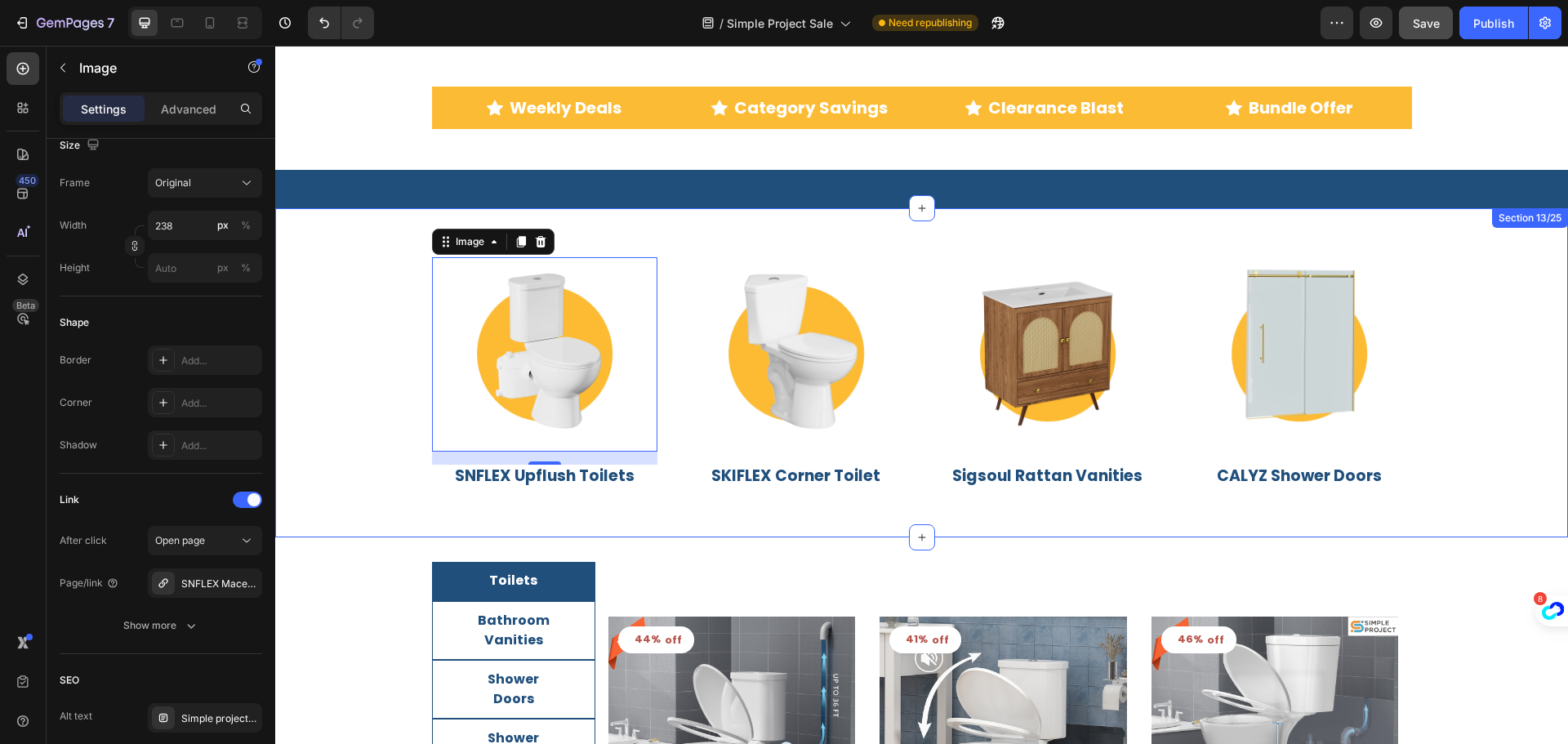
scroll to position [3770, 0]
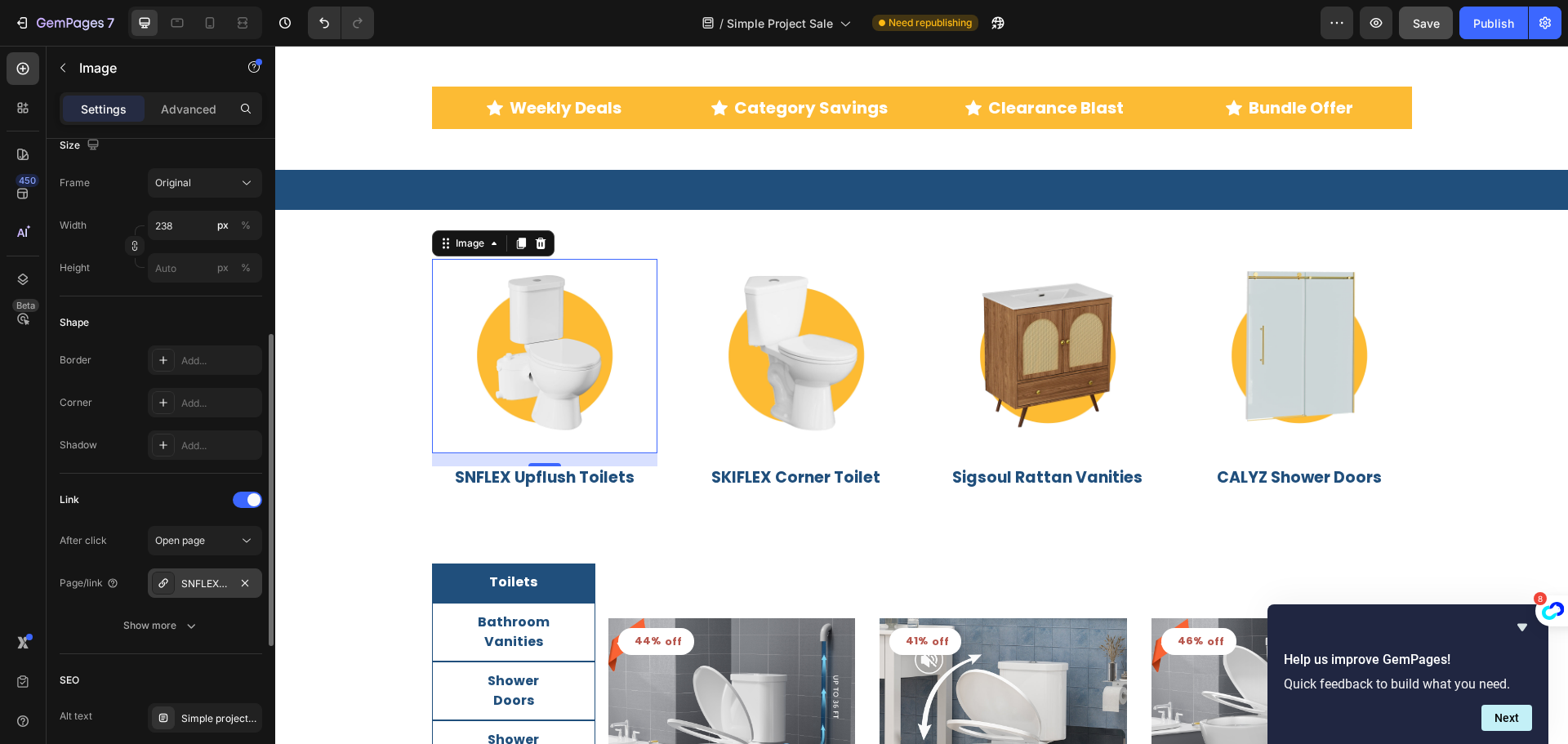
click at [197, 580] on div "SNFLEX Macerating Toilets" at bounding box center [205, 583] width 47 height 14
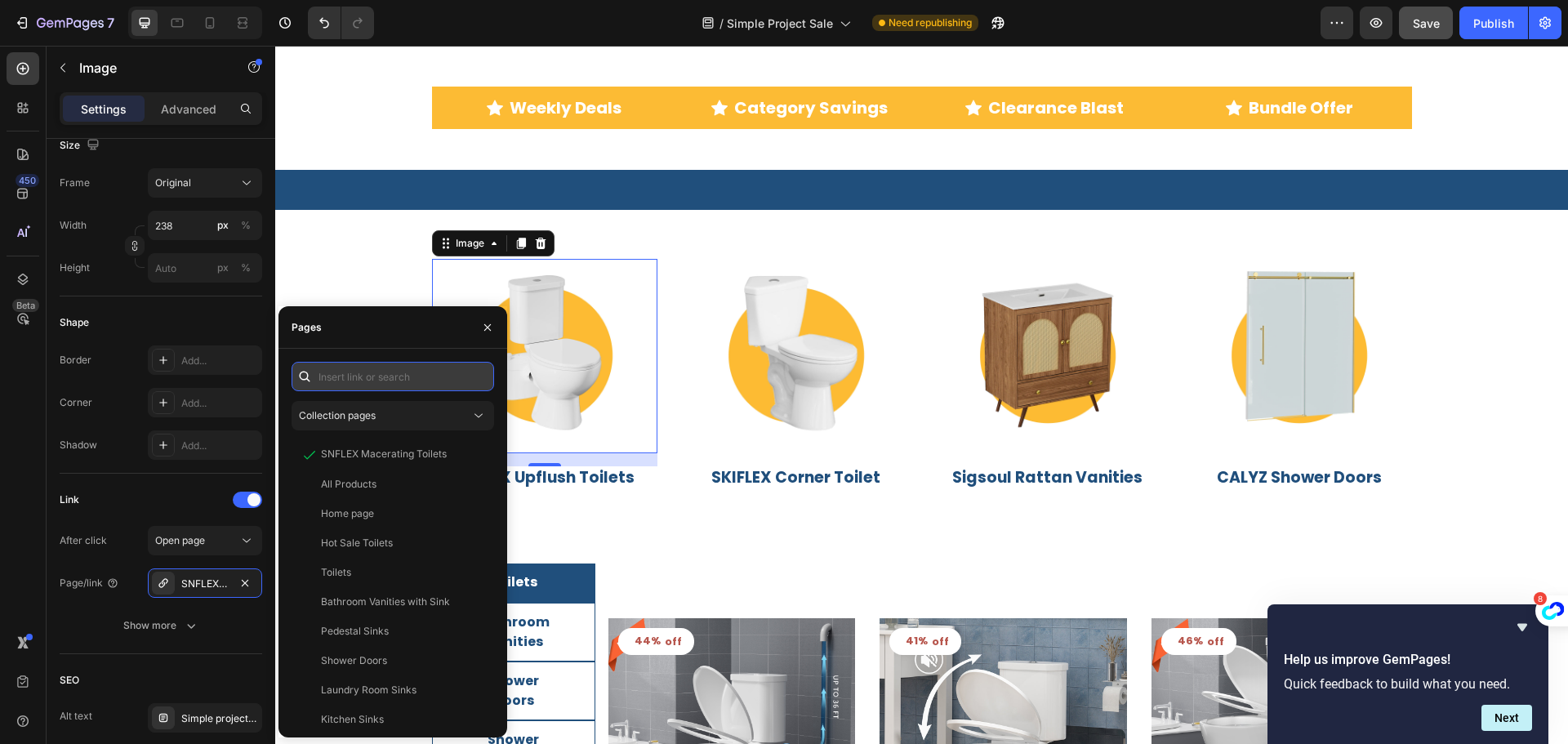
click at [349, 386] on input "text" at bounding box center [392, 376] width 203 height 30
paste input "[URL][DOMAIN_NAME]"
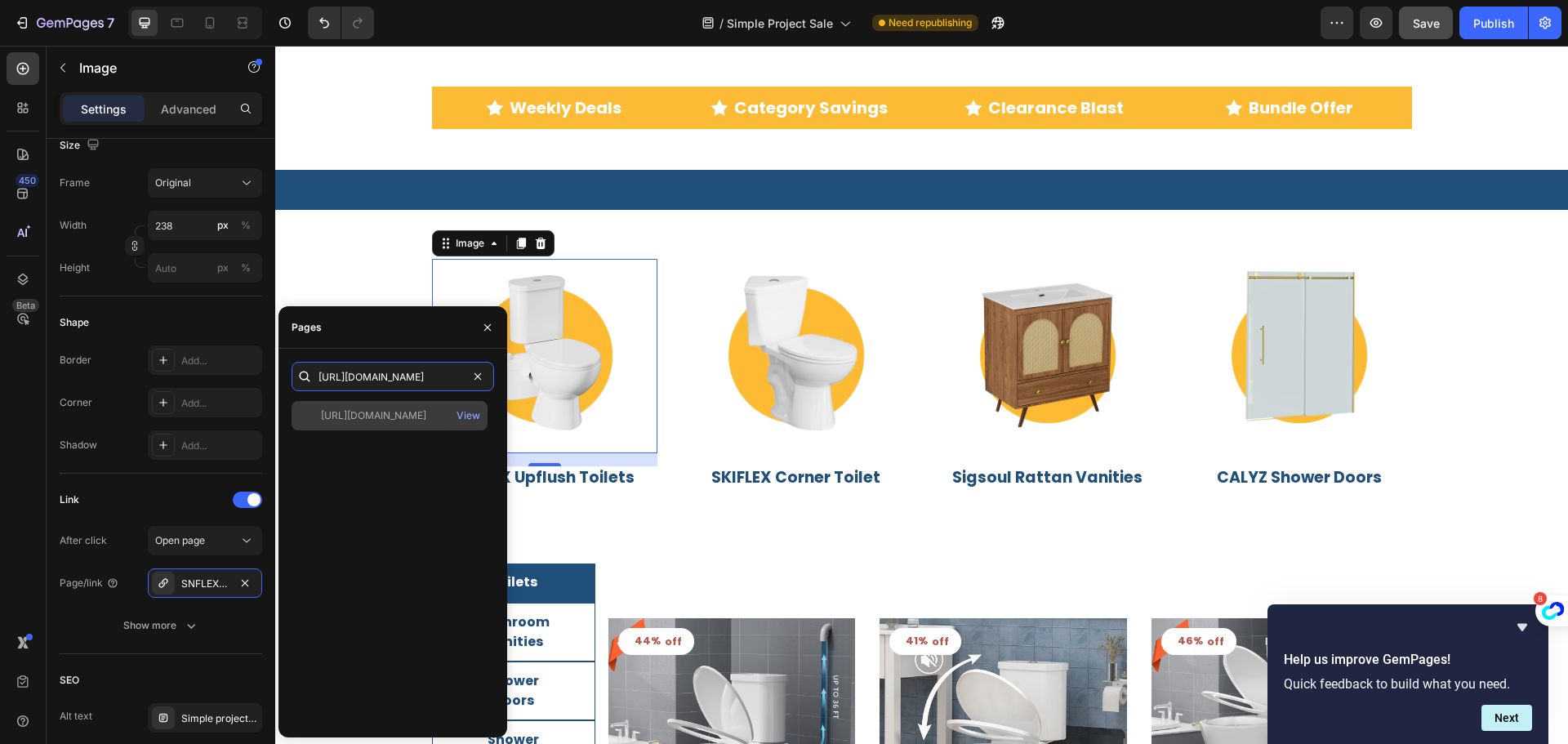
type input "[URL][DOMAIN_NAME]"
click at [367, 414] on div "[URL][DOMAIN_NAME]" at bounding box center [374, 415] width 105 height 14
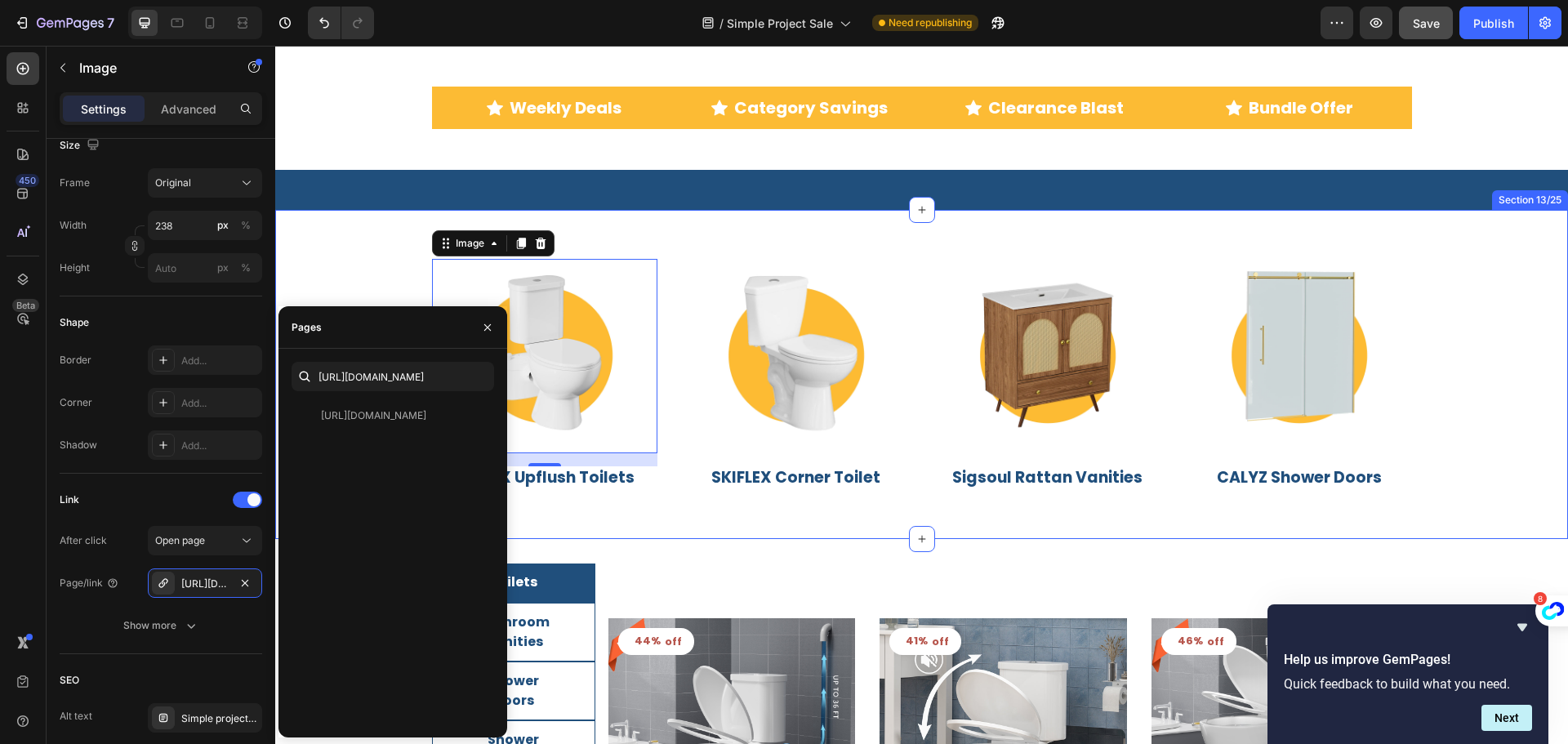
click at [328, 247] on div "Image 16 SNFLEX Upflush Toilets Heading Image SKIFLEX Corner Toilet Heading Ima…" at bounding box center [921, 375] width 1293 height 329
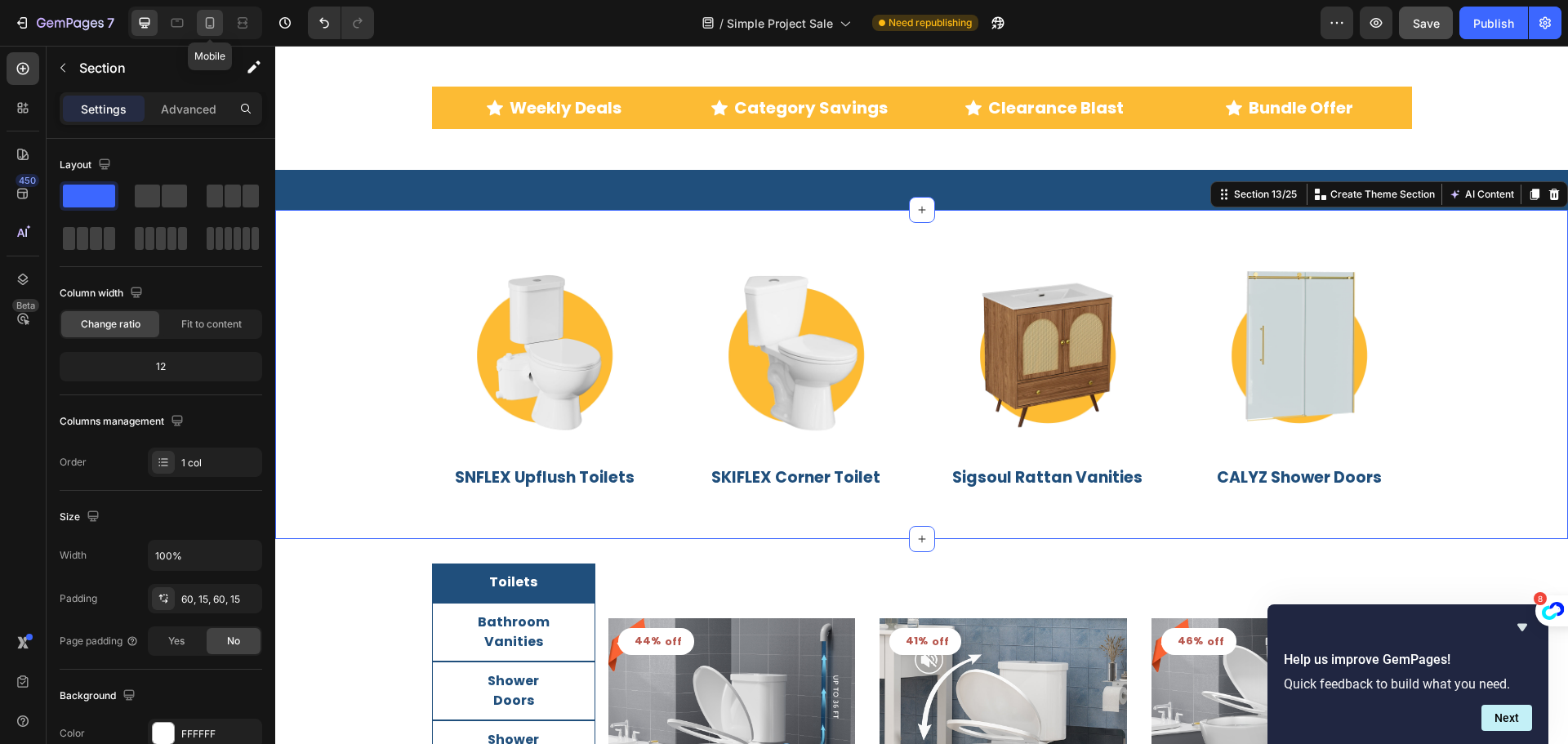
drag, startPoint x: 213, startPoint y: 25, endPoint x: 559, endPoint y: 329, distance: 460.6
click at [213, 25] on icon at bounding box center [210, 22] width 9 height 11
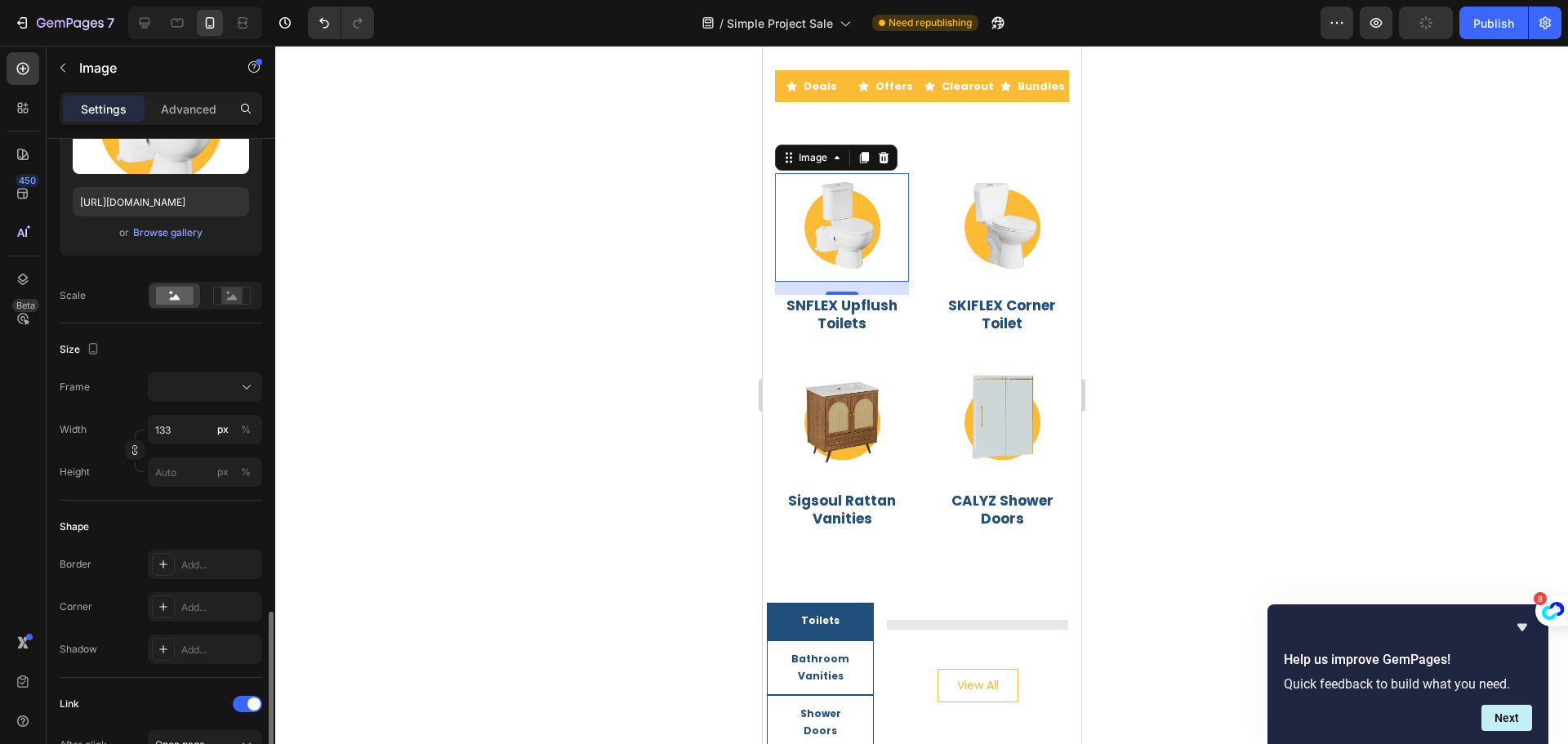
scroll to position [490, 0]
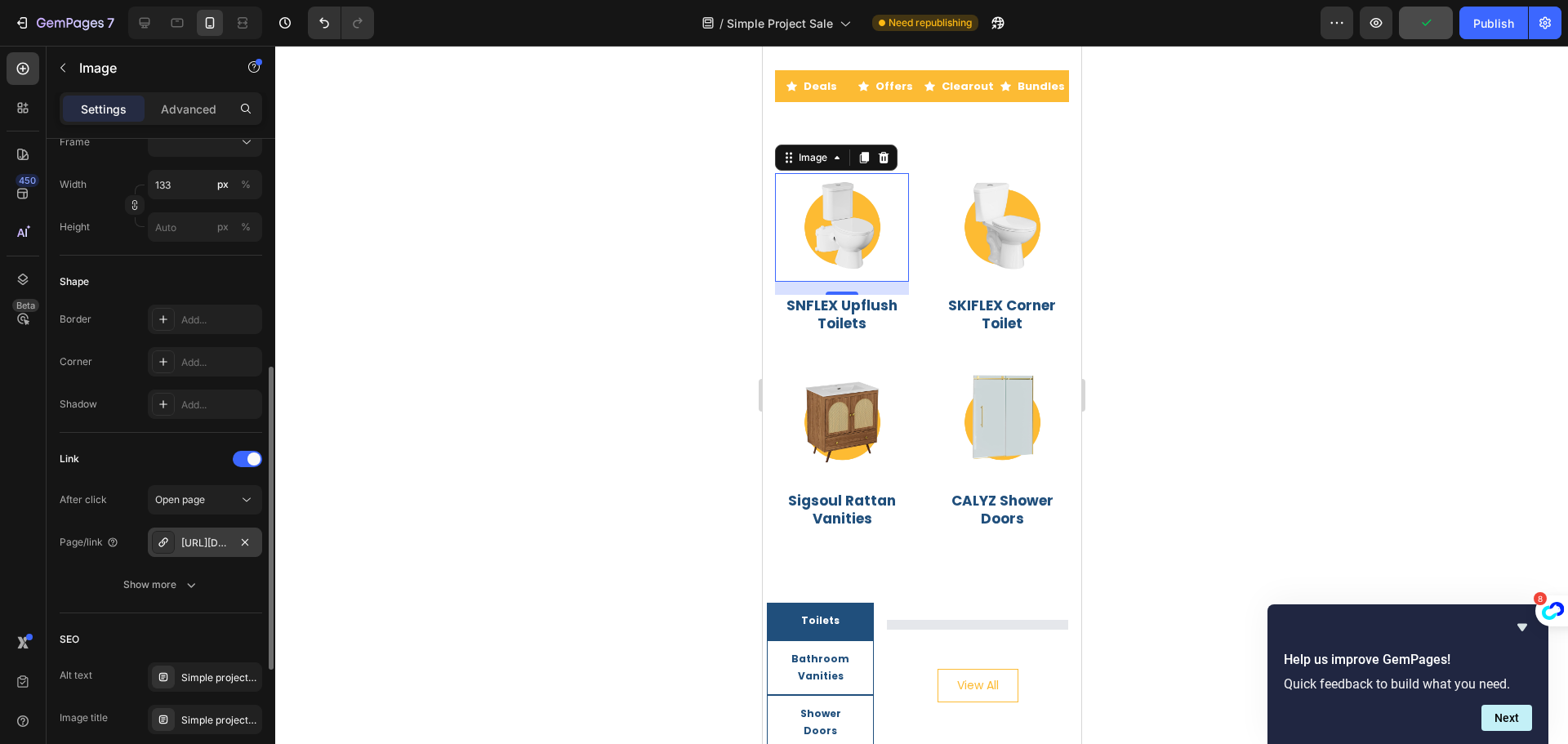
click at [198, 544] on div "[URL][DOMAIN_NAME]" at bounding box center [205, 542] width 47 height 14
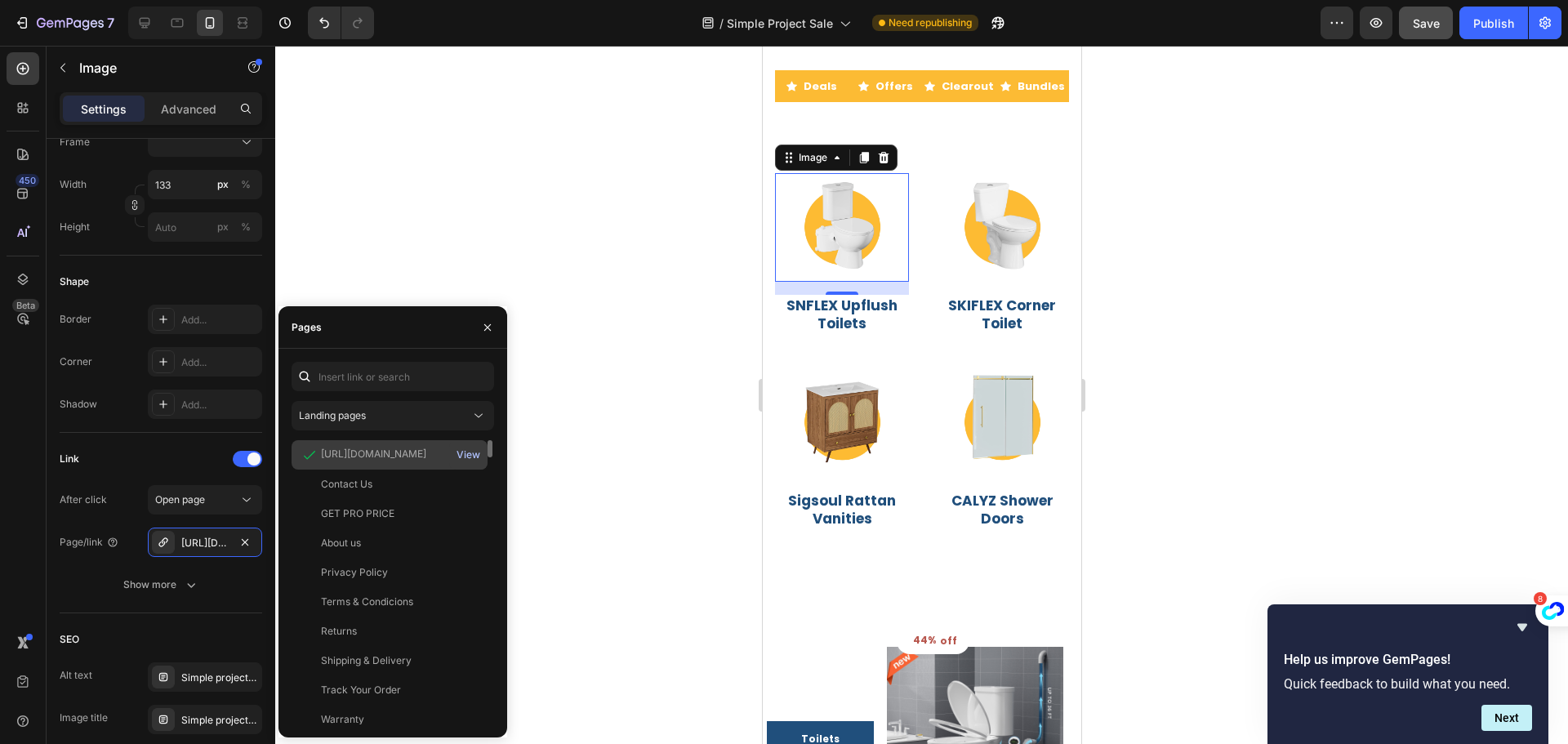
click at [471, 455] on div "View" at bounding box center [469, 454] width 24 height 14
click at [399, 202] on div at bounding box center [921, 395] width 1293 height 698
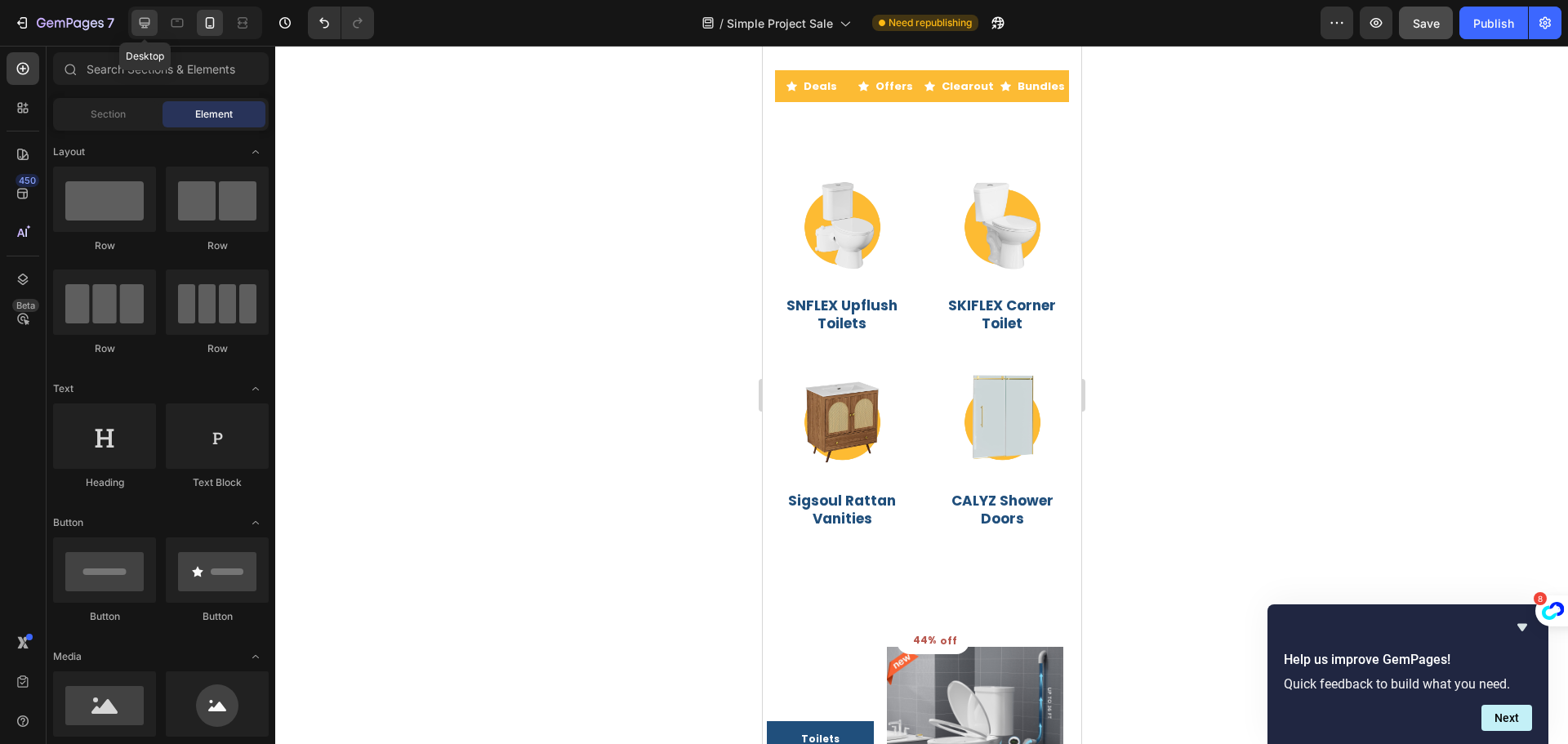
click at [155, 22] on div at bounding box center [144, 23] width 26 height 26
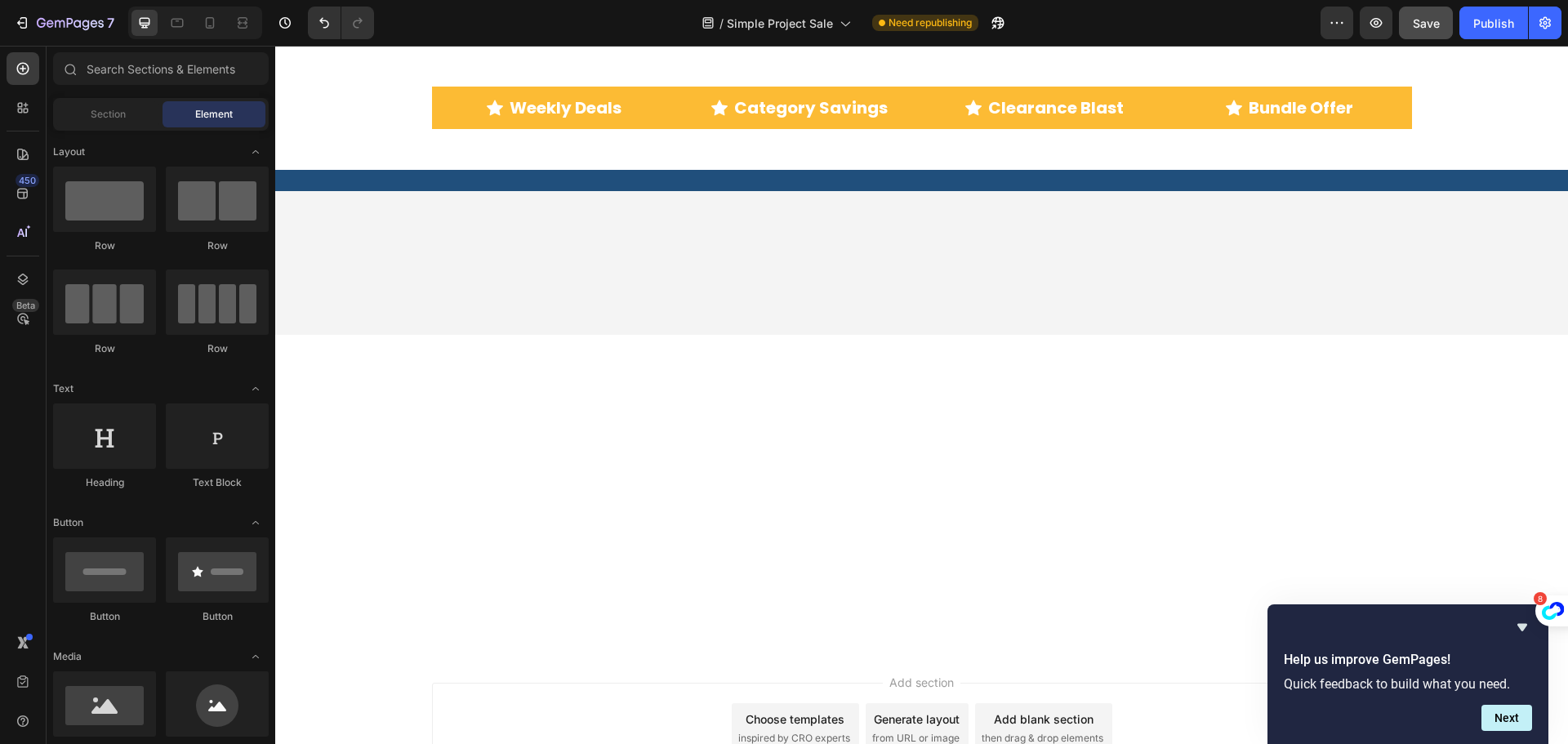
scroll to position [3907, 0]
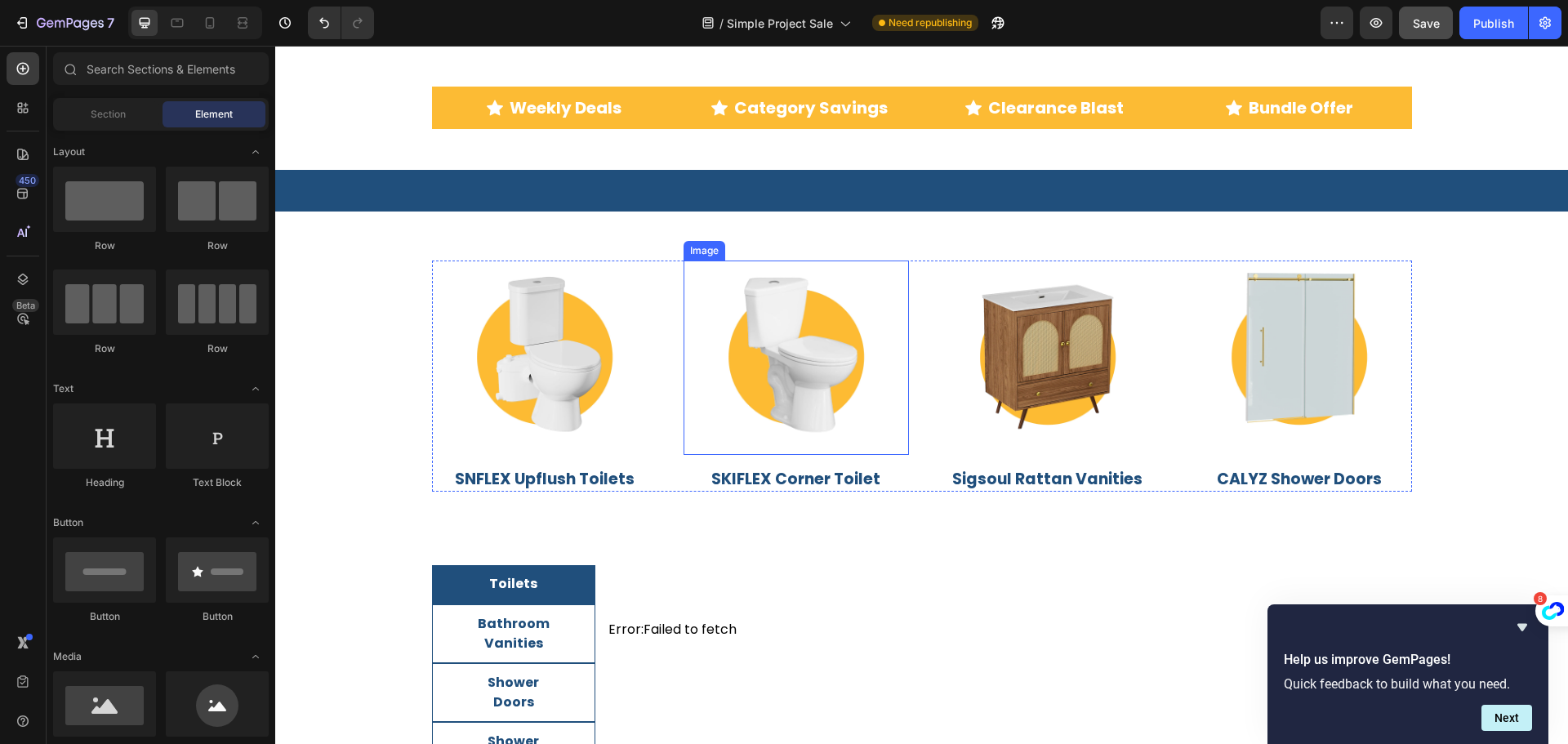
click at [792, 364] on img at bounding box center [796, 357] width 194 height 194
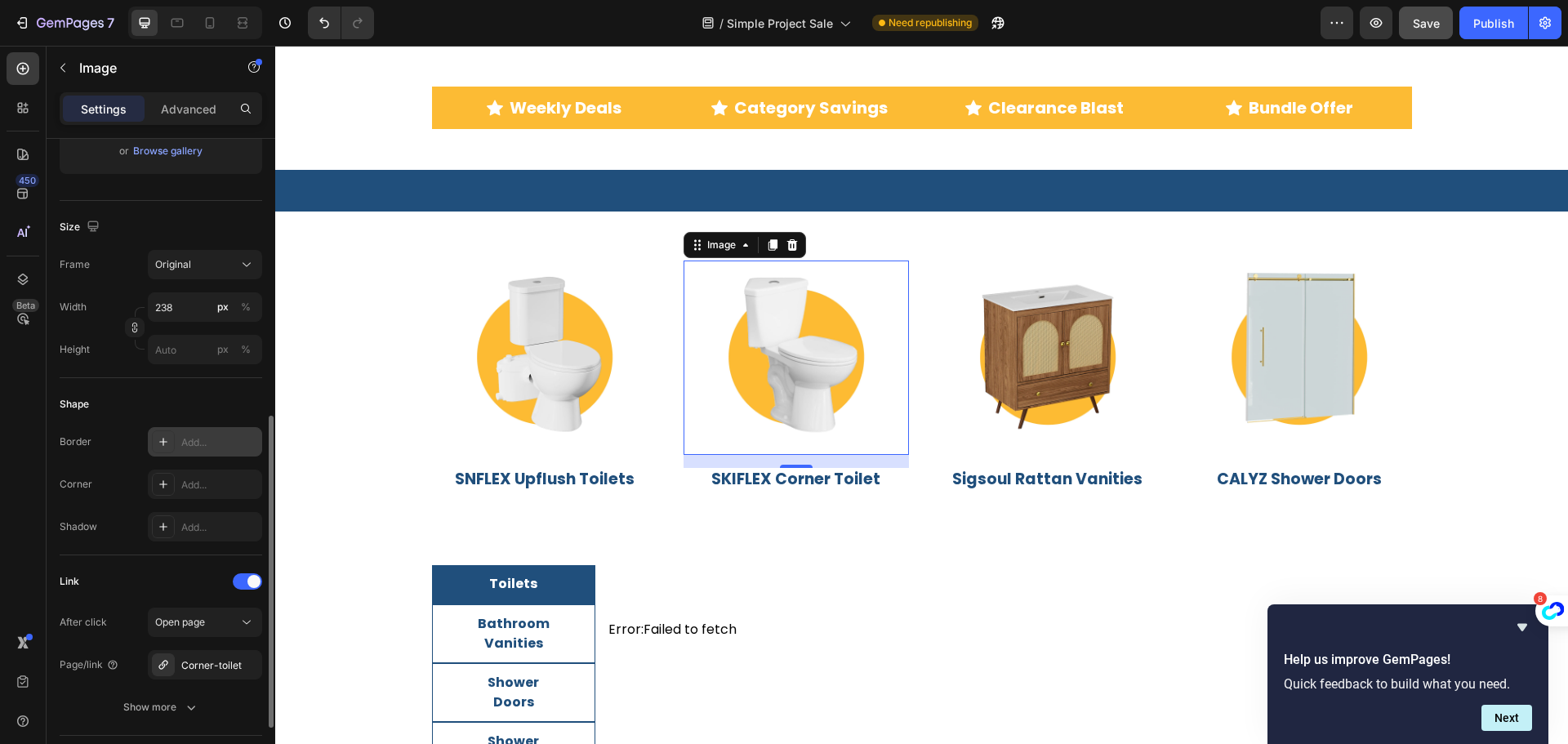
scroll to position [408, 0]
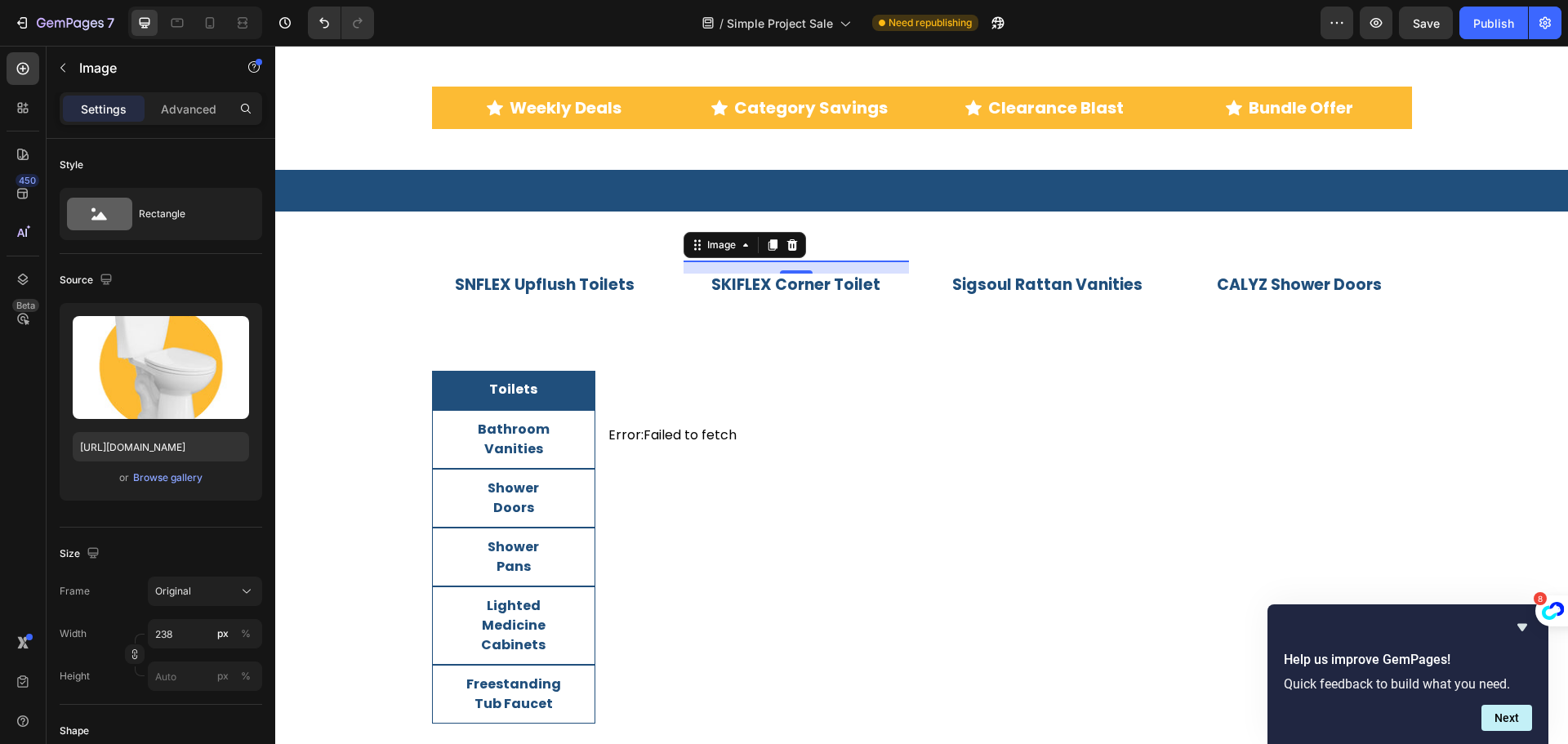
scroll to position [408, 0]
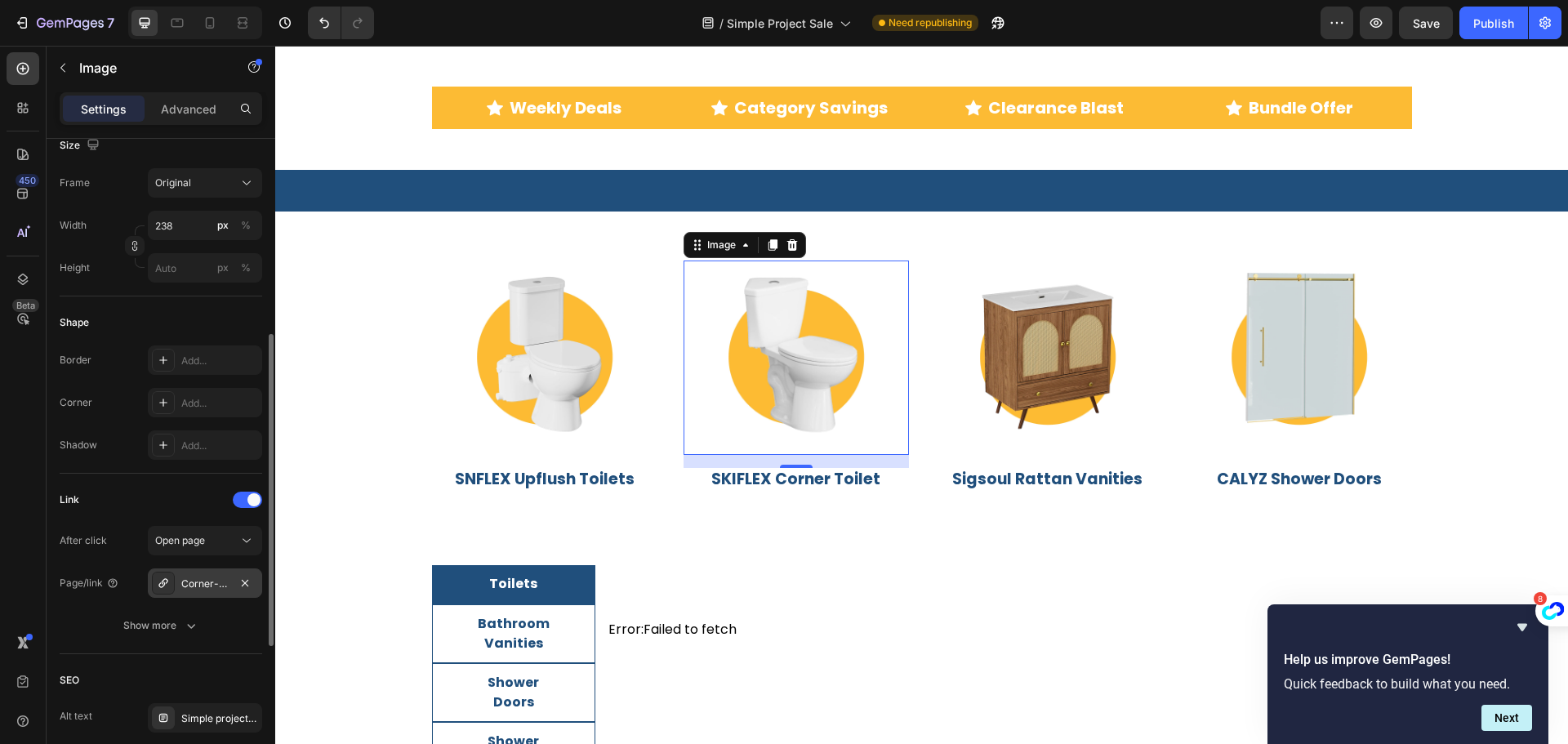
click at [201, 587] on div "Corner-toilet" at bounding box center [205, 583] width 47 height 14
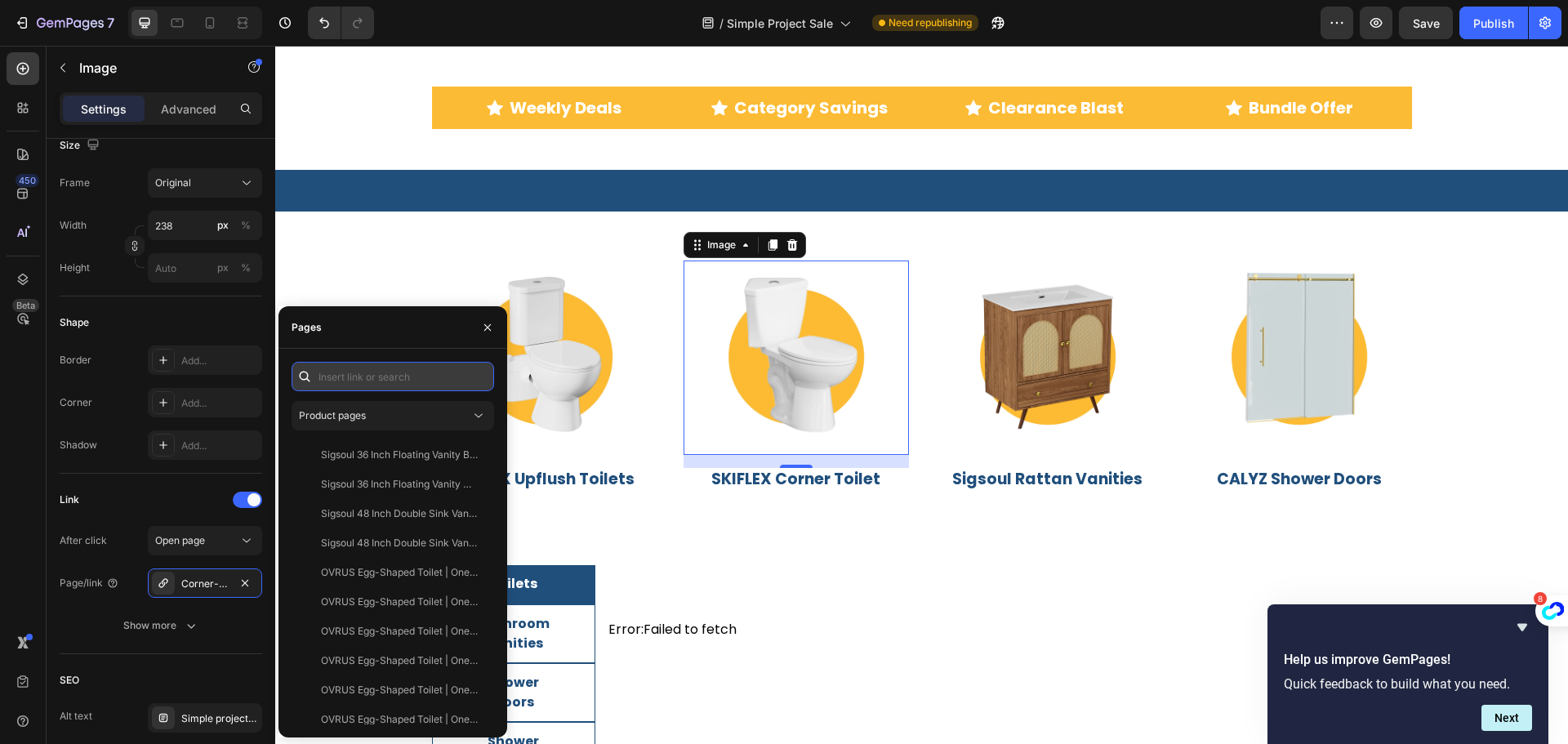
click at [363, 375] on input "text" at bounding box center [392, 376] width 203 height 30
paste input "https://simpleprojectus.com/products/corner-toilet?utm_source=sale&utm_medium=c…"
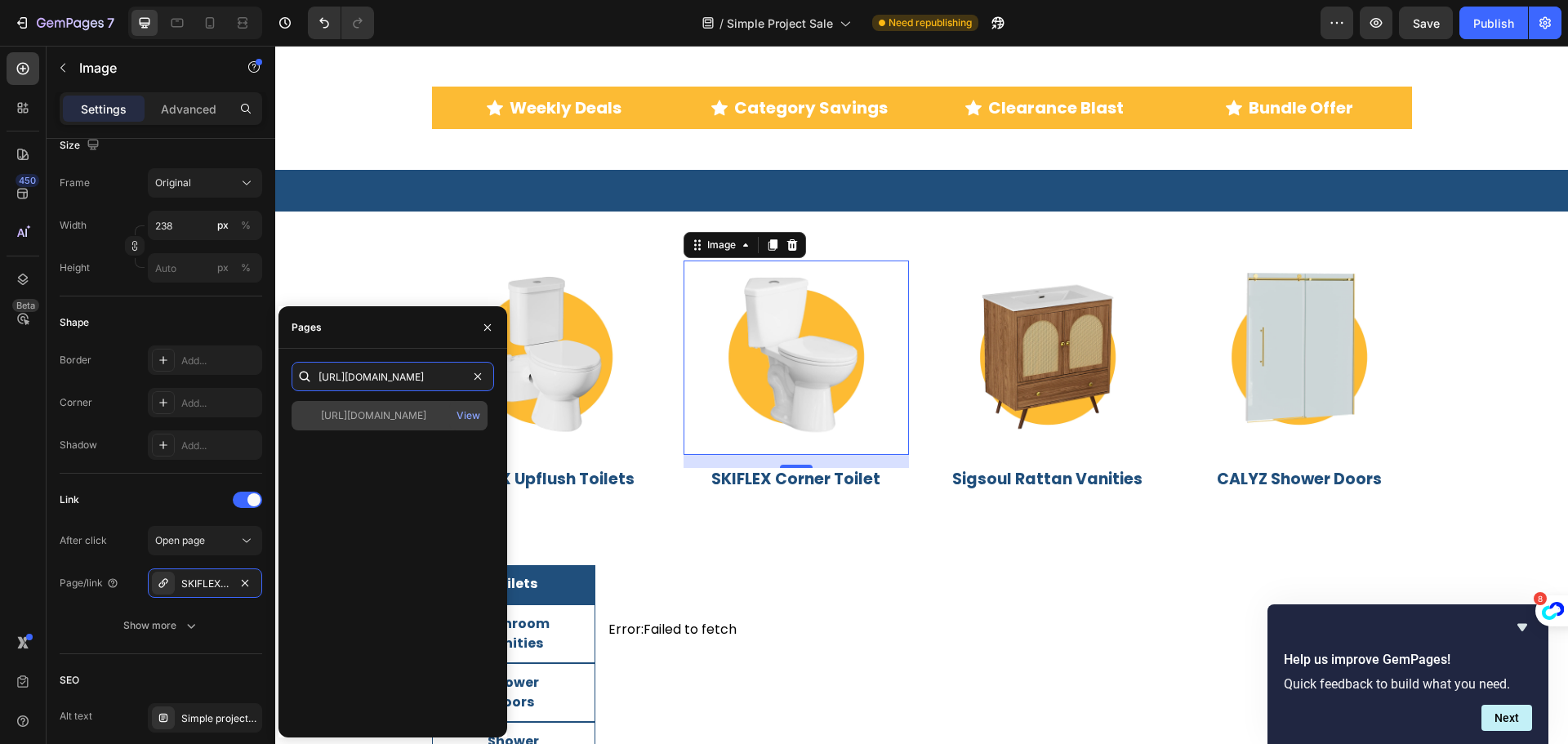
type input "https://simpleprojectus.com/products/corner-toilet?utm_source=sale&utm_medium=c…"
click at [357, 420] on div "https://simpleprojectus.com/products/corner-toilet?utm_source=sale&utm_medium=c…" at bounding box center [374, 415] width 105 height 14
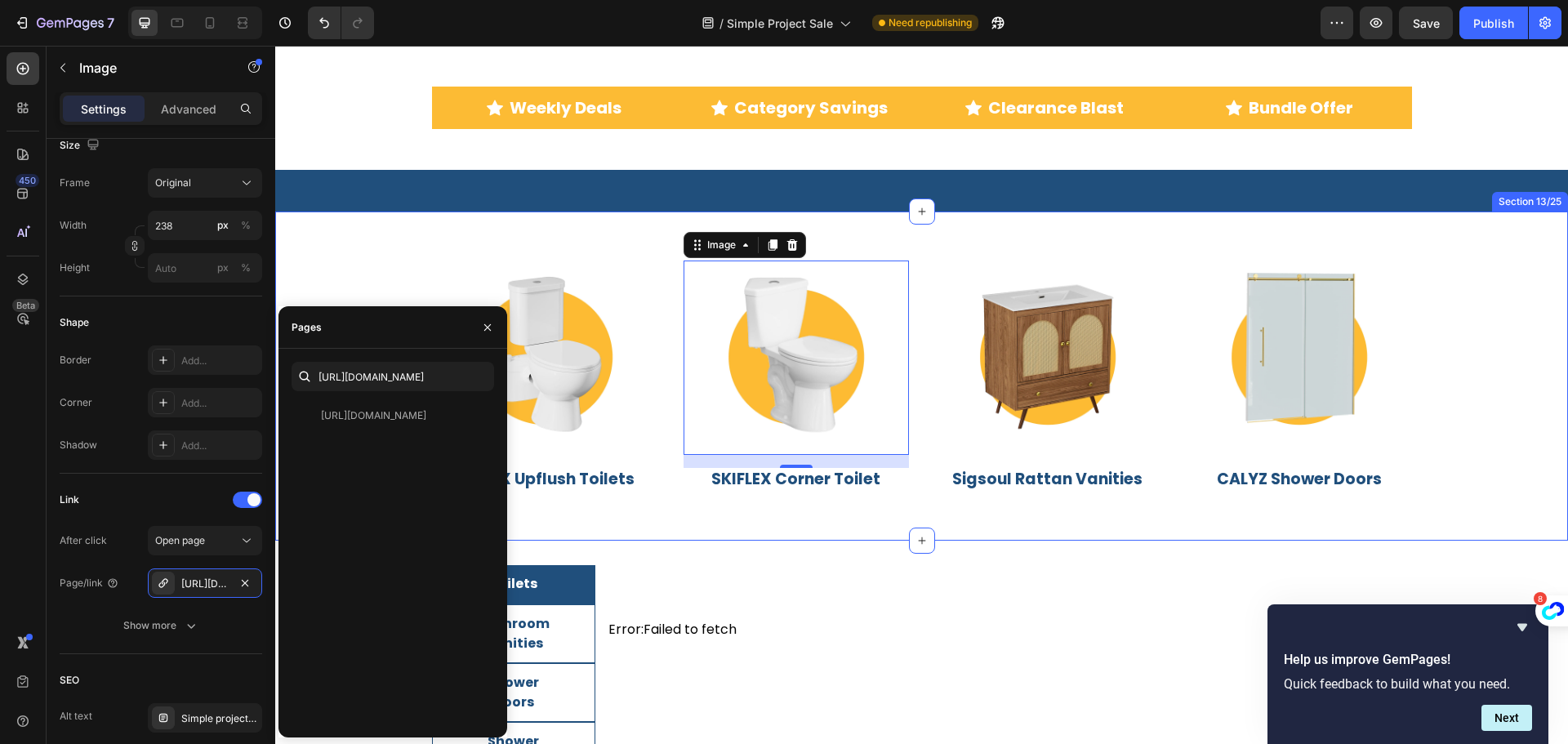
click at [319, 241] on div "Image SNFLEX Upflush Toilets Heading Image 16 SKIFLEX Corner Toilet Heading Ima…" at bounding box center [921, 376] width 1293 height 329
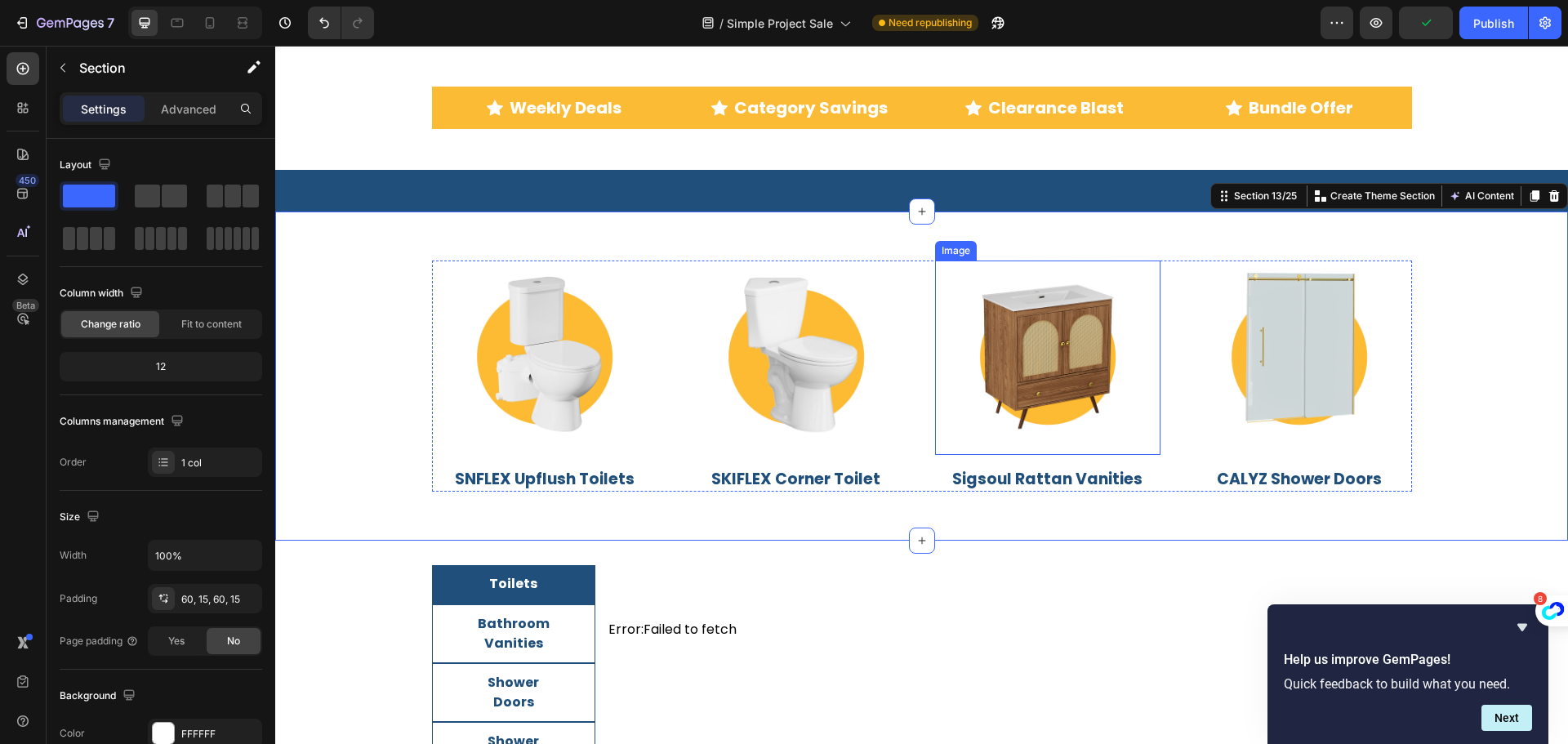
click at [1048, 326] on img at bounding box center [1048, 357] width 194 height 194
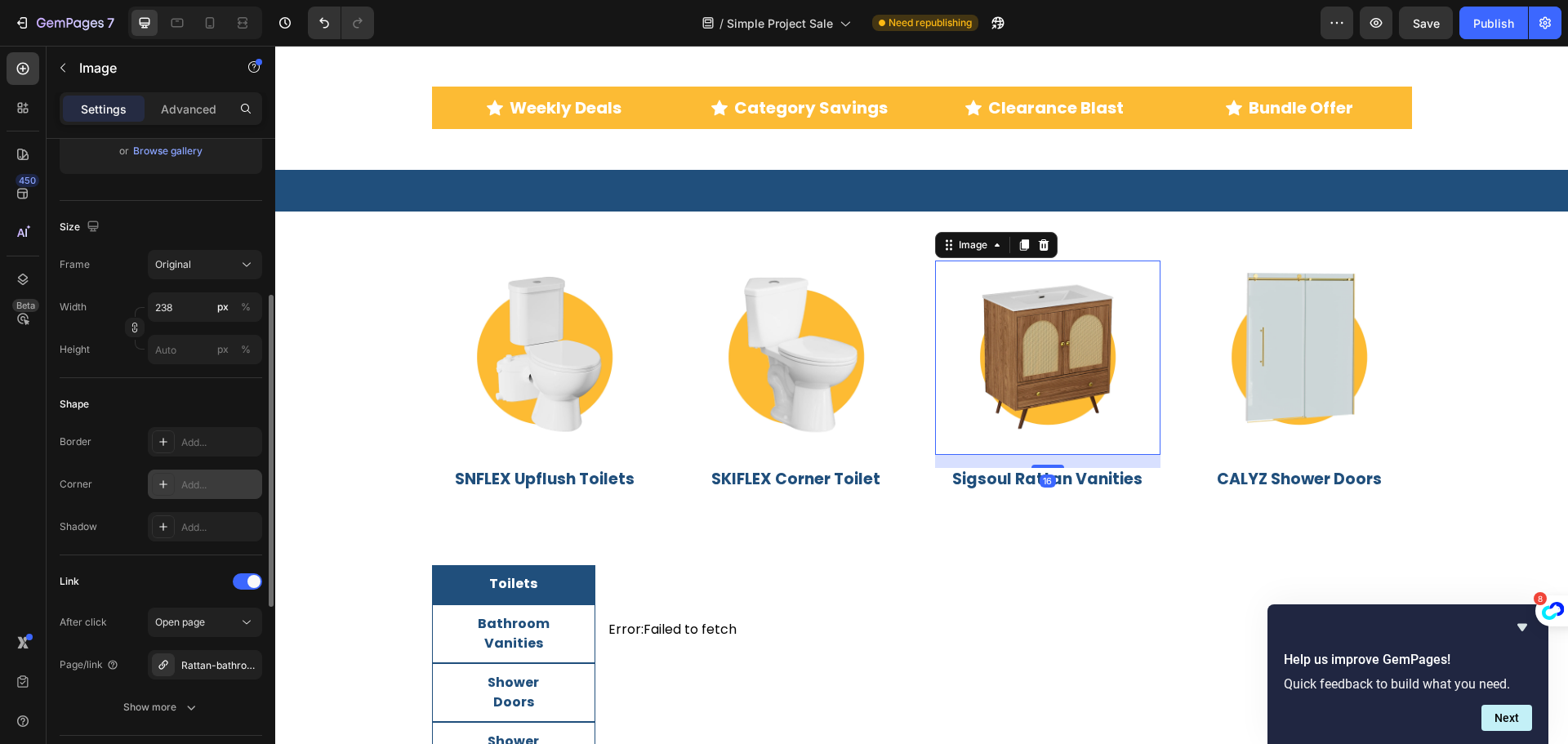
scroll to position [408, 0]
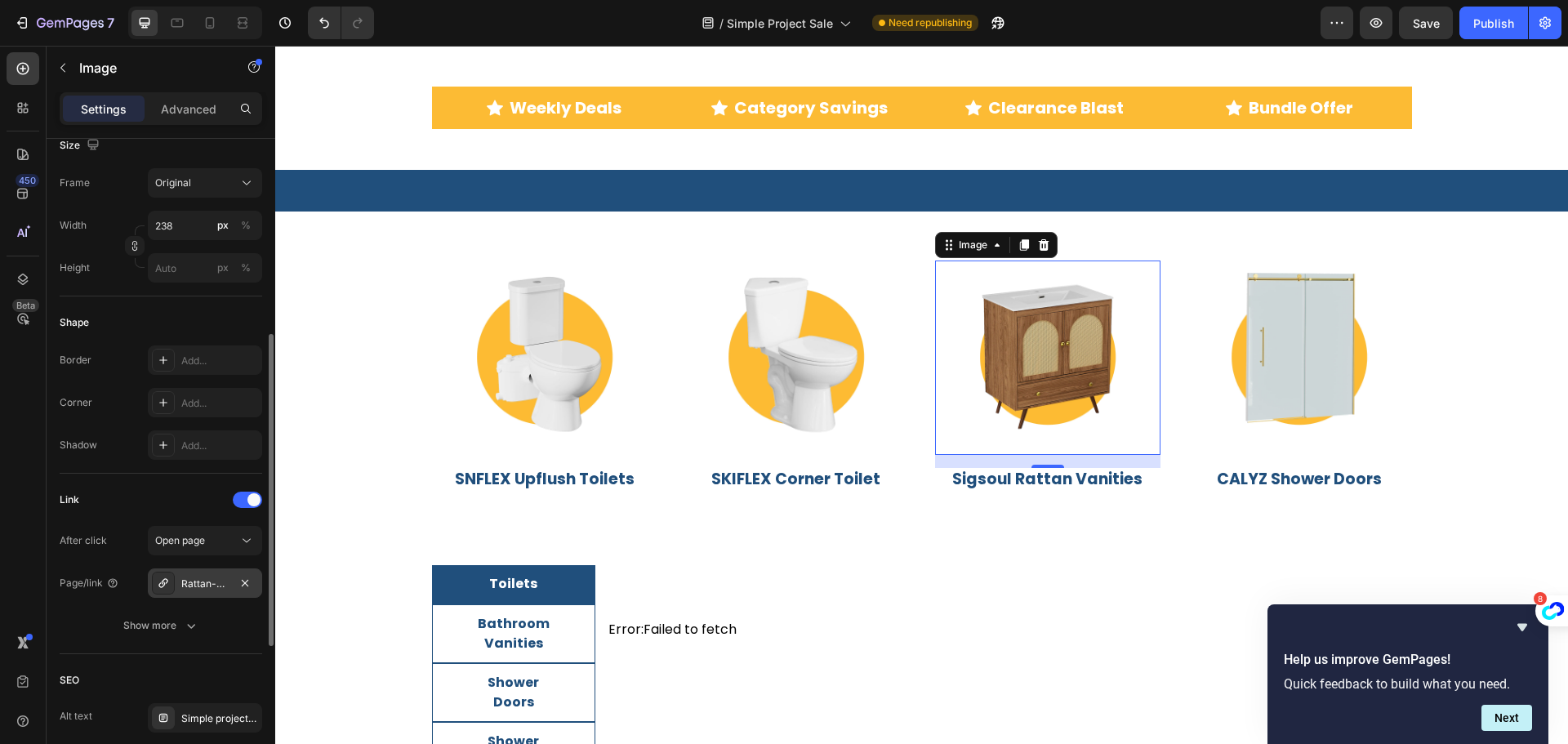
click at [187, 583] on div "Rattan-bathroom-vanities" at bounding box center [205, 583] width 47 height 14
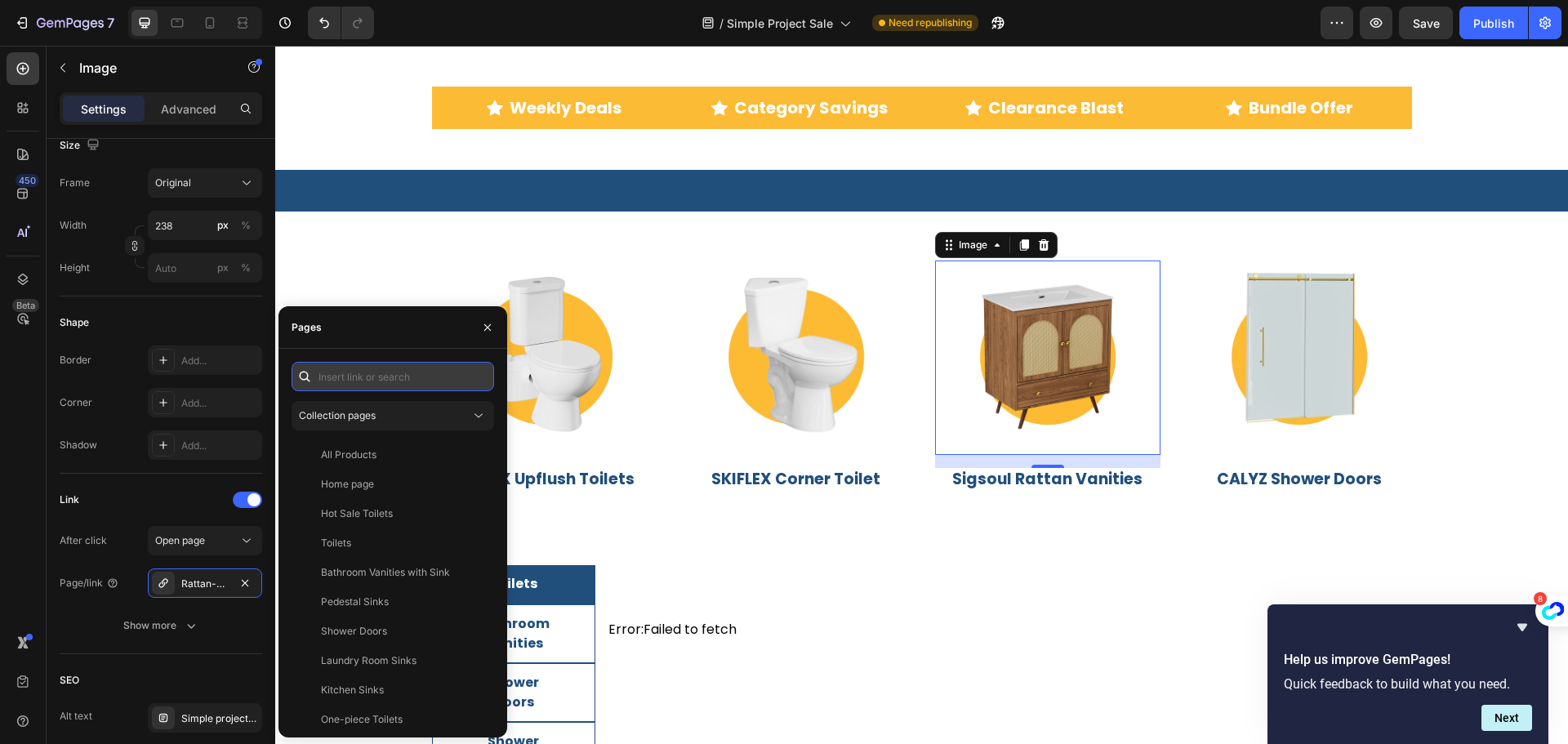
click at [352, 369] on input "text" at bounding box center [392, 376] width 203 height 30
paste input "https://simpleprojectus.com/collections/rattan-bathroom-vanities?utm_source=sal…"
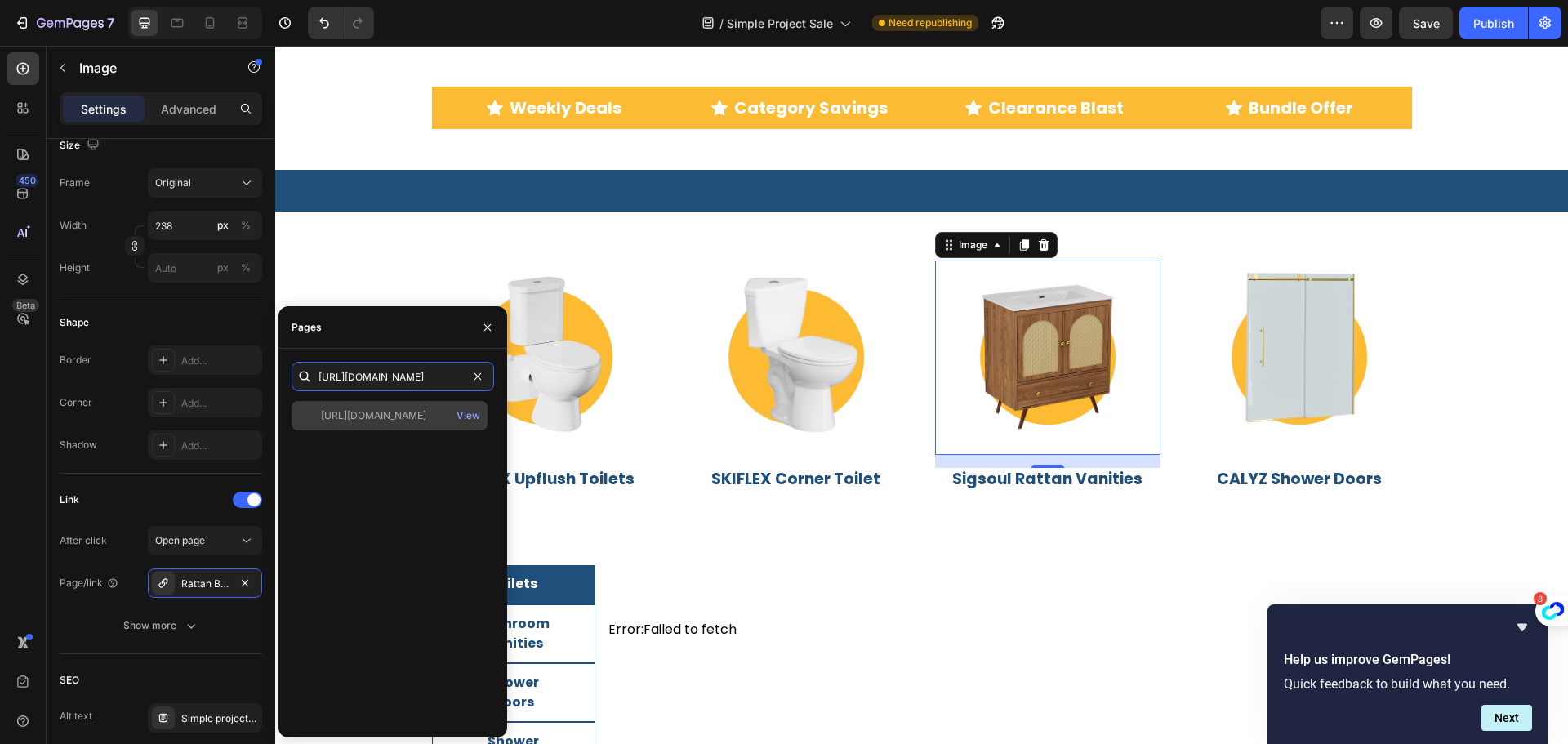
type input "https://simpleprojectus.com/collections/rattan-bathroom-vanities?utm_source=sal…"
click at [357, 418] on div "https://simpleprojectus.com/collections/rattan-bathroom-vanities?utm_source=sal…" at bounding box center [374, 415] width 105 height 14
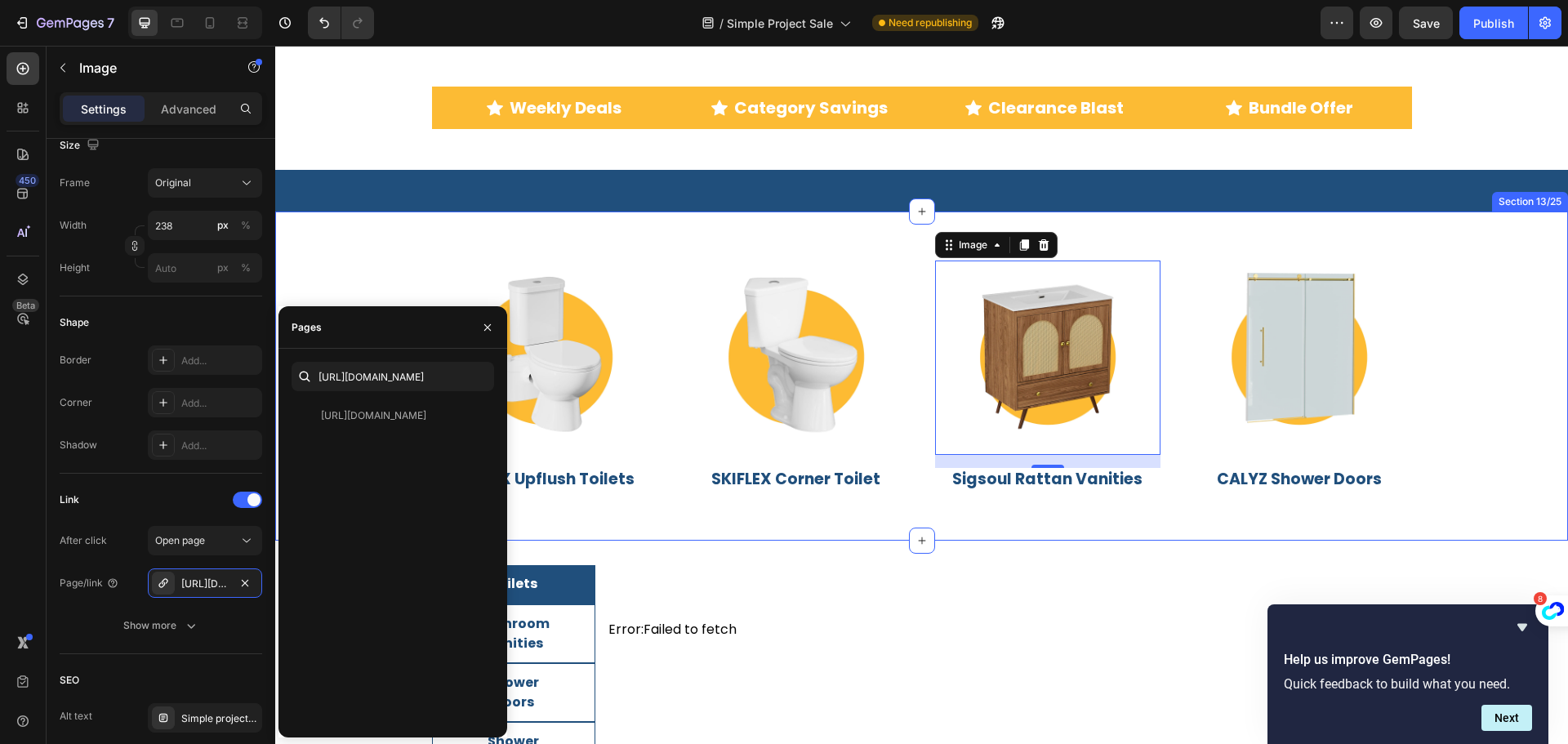
click at [320, 235] on div "Image SNFLEX Upflush Toilets Heading Image SKIFLEX Corner Toilet Heading Image …" at bounding box center [921, 376] width 1293 height 329
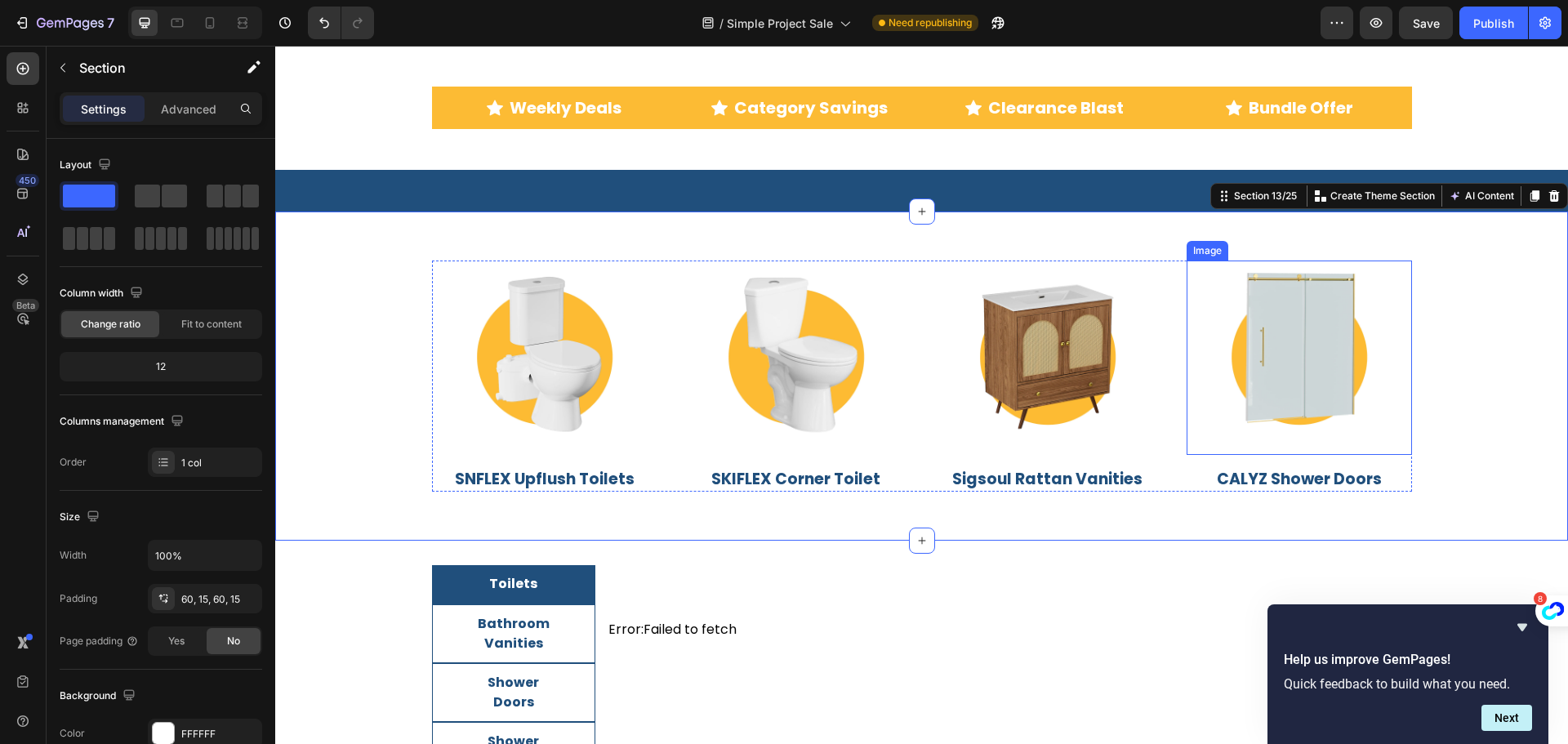
click at [1262, 296] on img at bounding box center [1298, 357] width 194 height 194
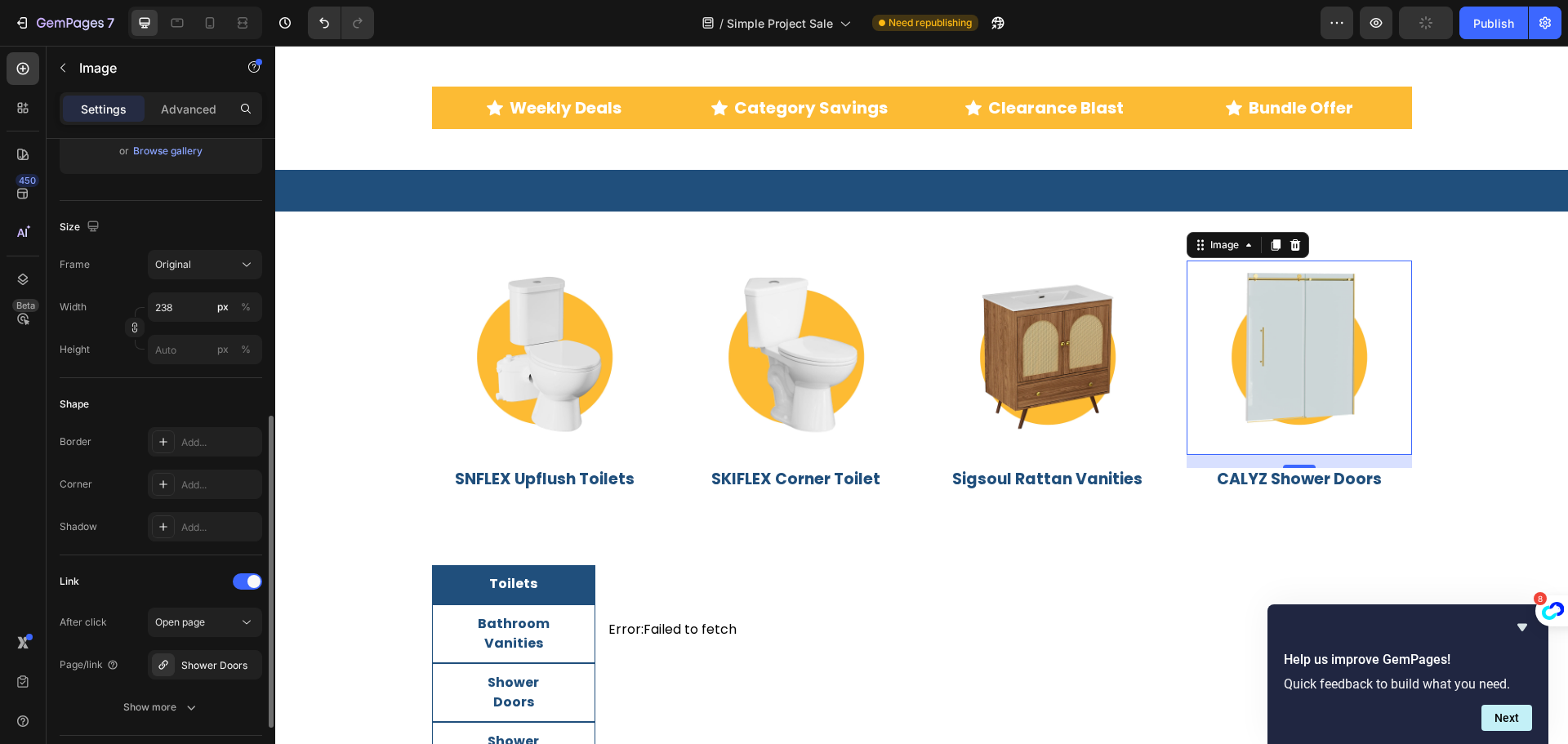
scroll to position [408, 0]
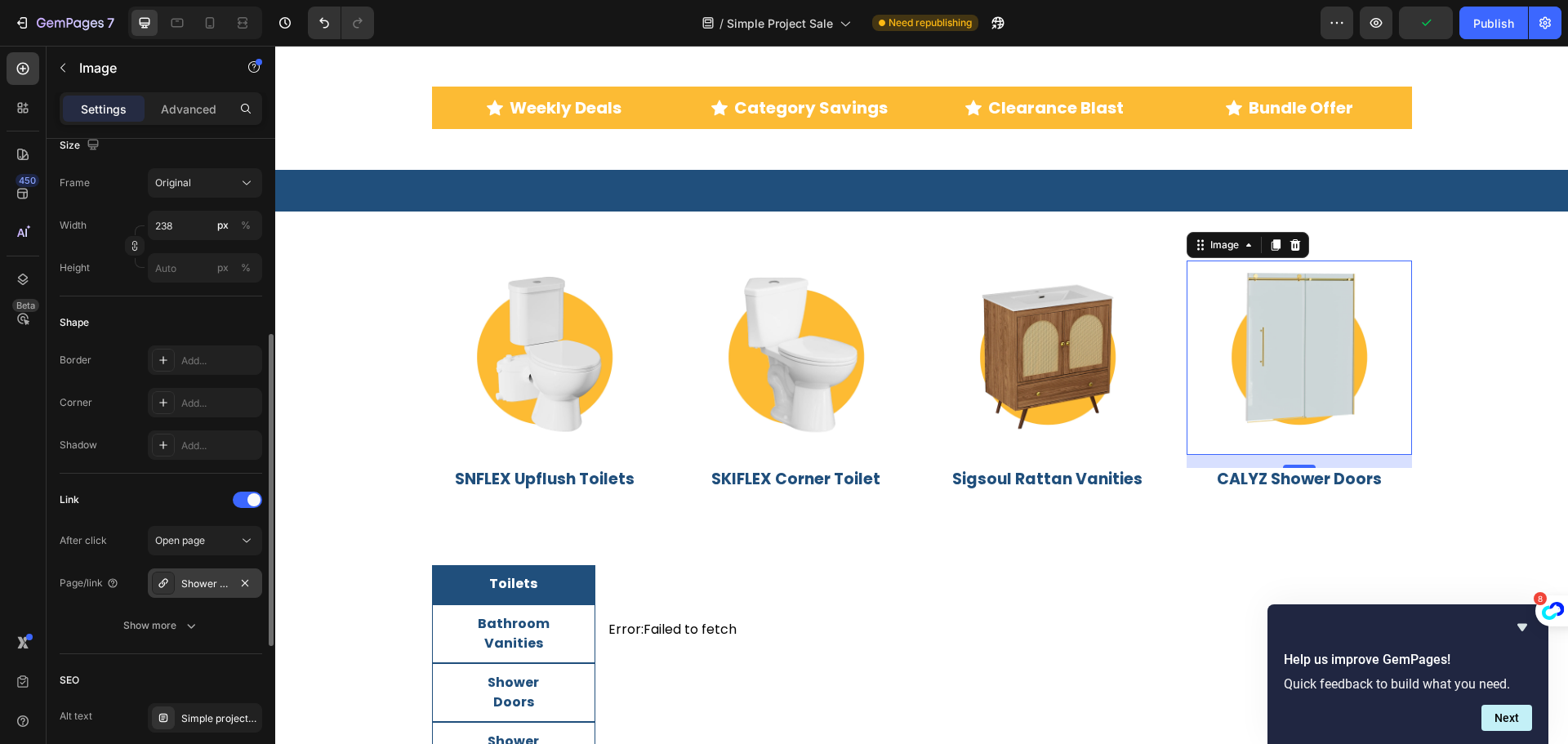
click at [205, 579] on div "Shower Doors" at bounding box center [205, 583] width 47 height 14
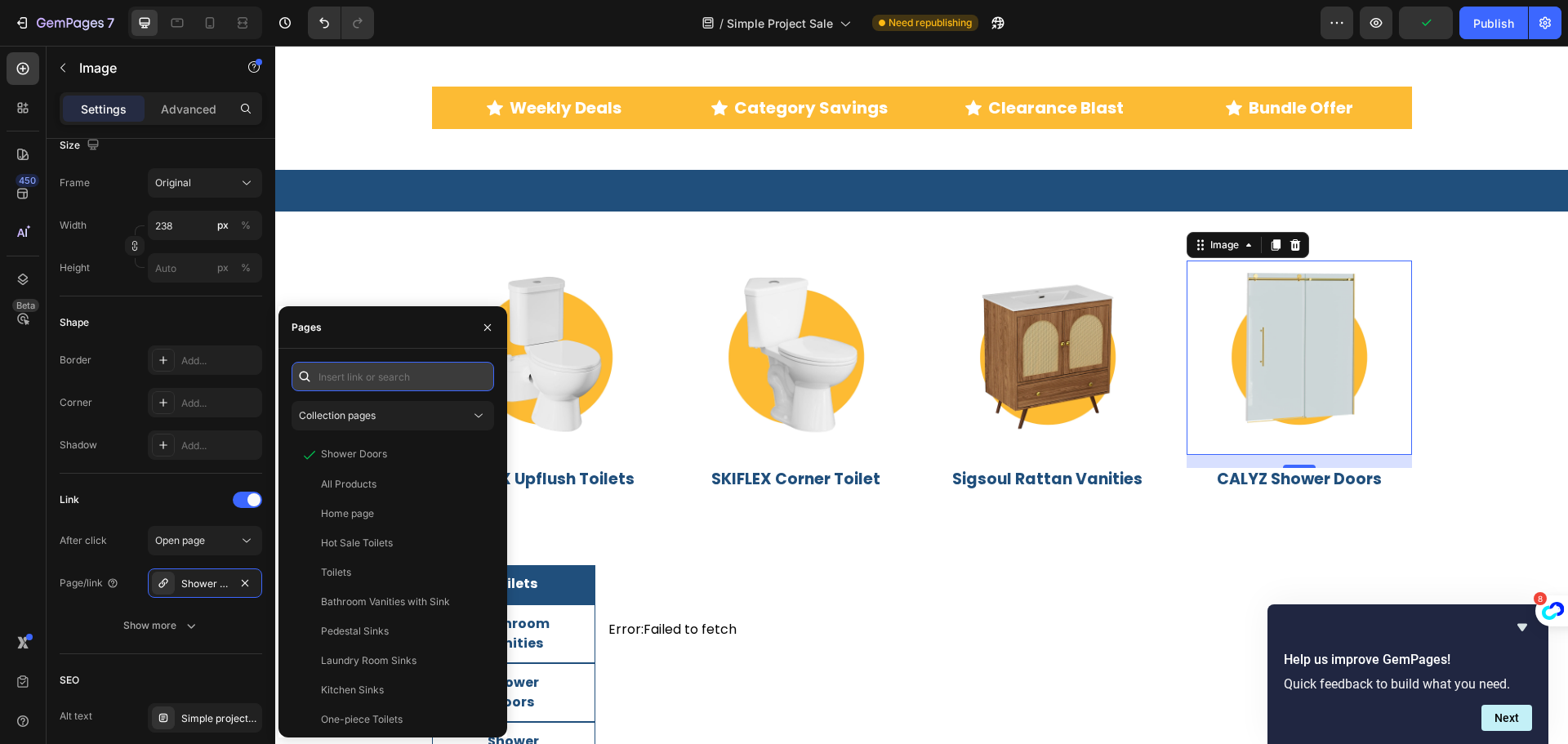
click at [343, 371] on input "text" at bounding box center [392, 376] width 203 height 30
paste input "https://simpleprojectus.com/collections/shower-doors"
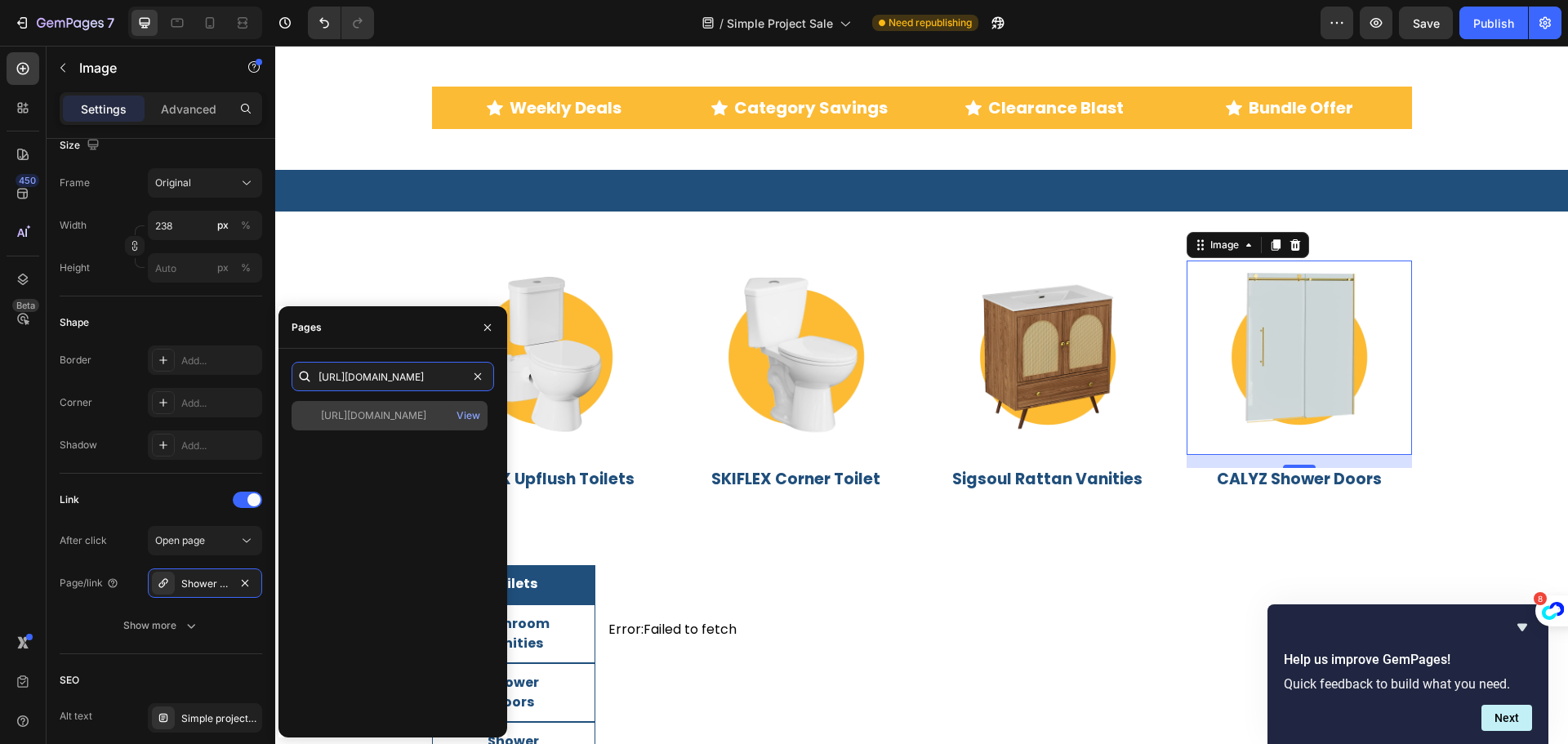
type input "https://simpleprojectus.com/collections/shower-doors"
click at [370, 418] on div "https://simpleprojectus.com/collections/shower-doors" at bounding box center [374, 415] width 105 height 14
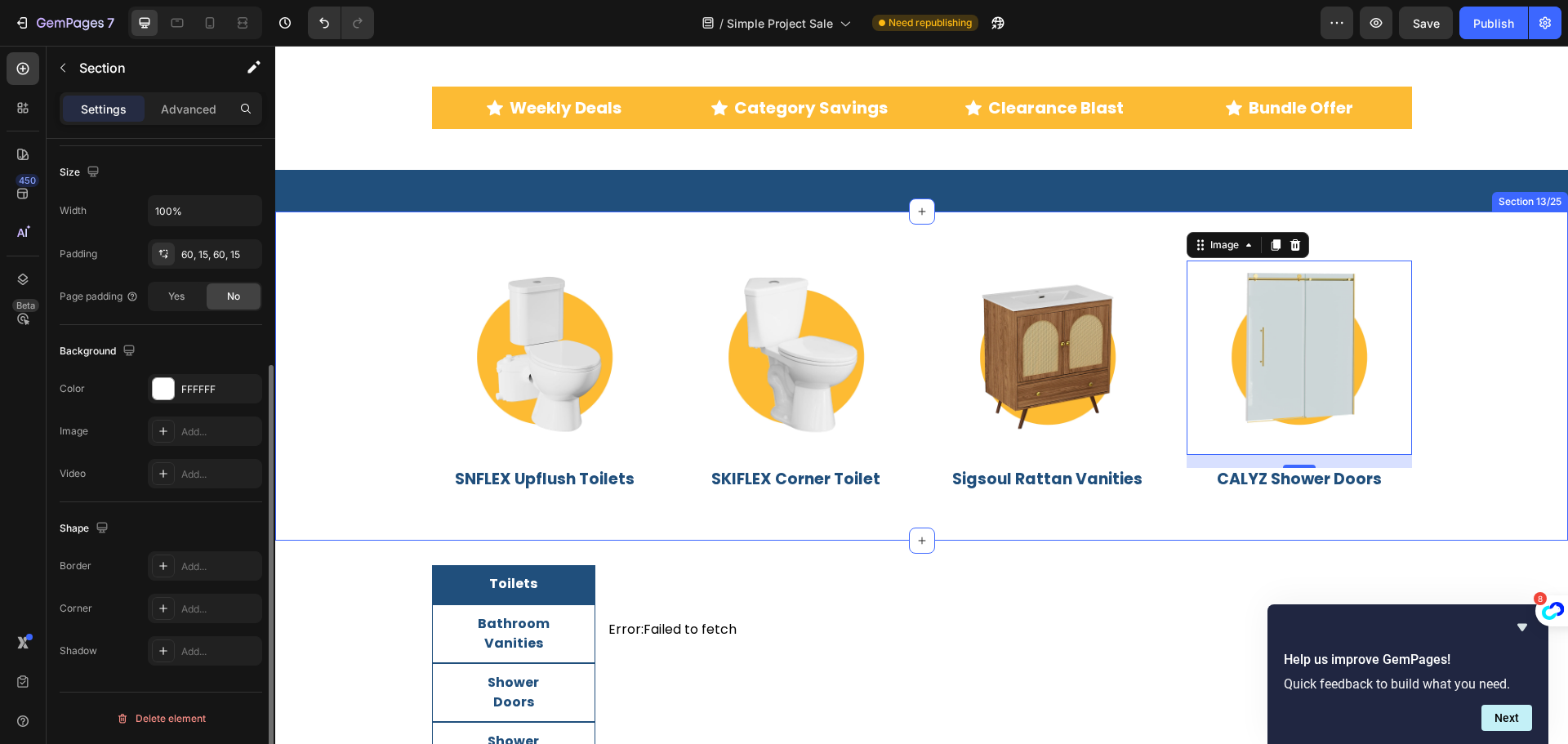
click at [373, 247] on div "Image SNFLEX Upflush Toilets Heading Image SKIFLEX Corner Toilet Heading Image …" at bounding box center [921, 376] width 1293 height 329
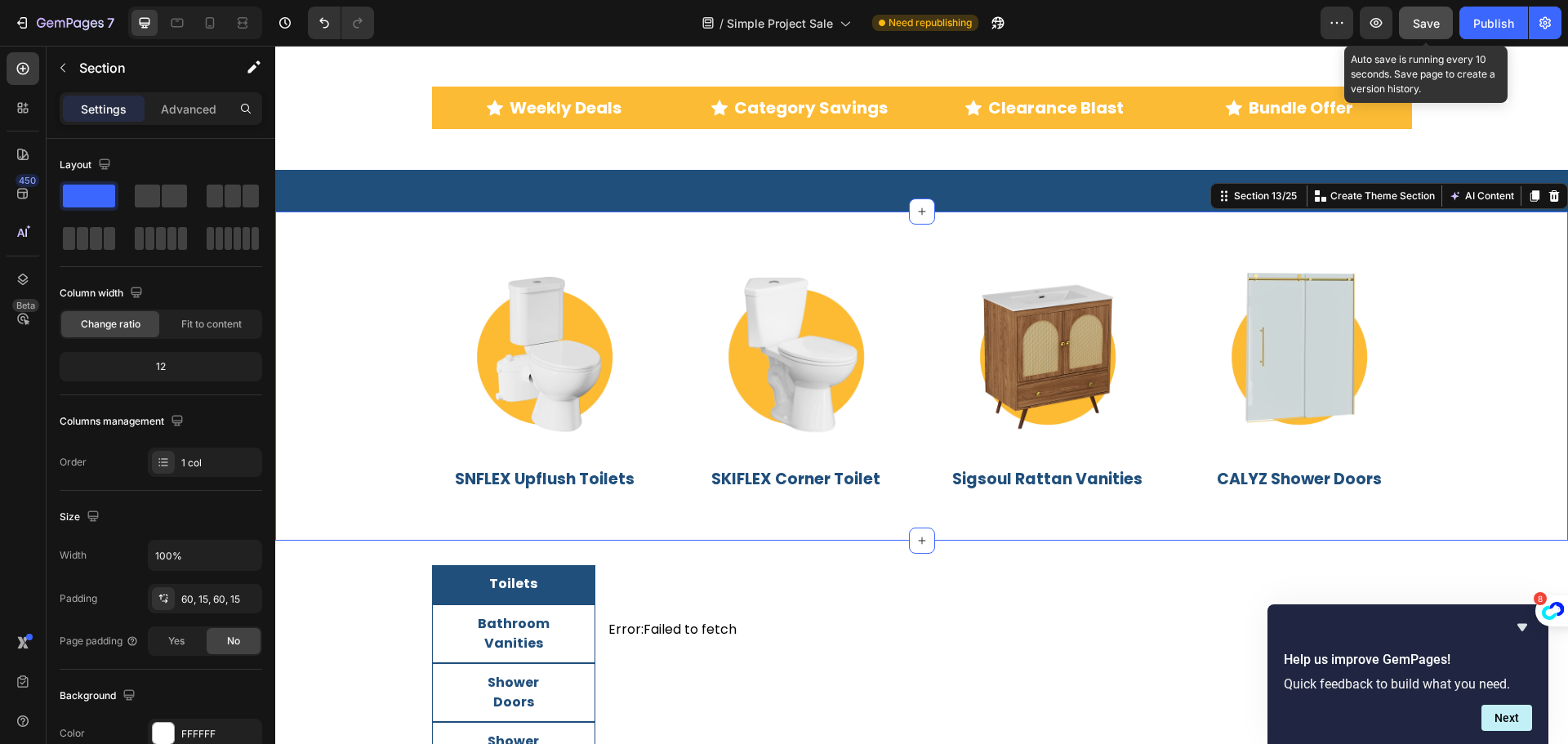
click at [1427, 24] on span "Save" at bounding box center [1426, 23] width 27 height 14
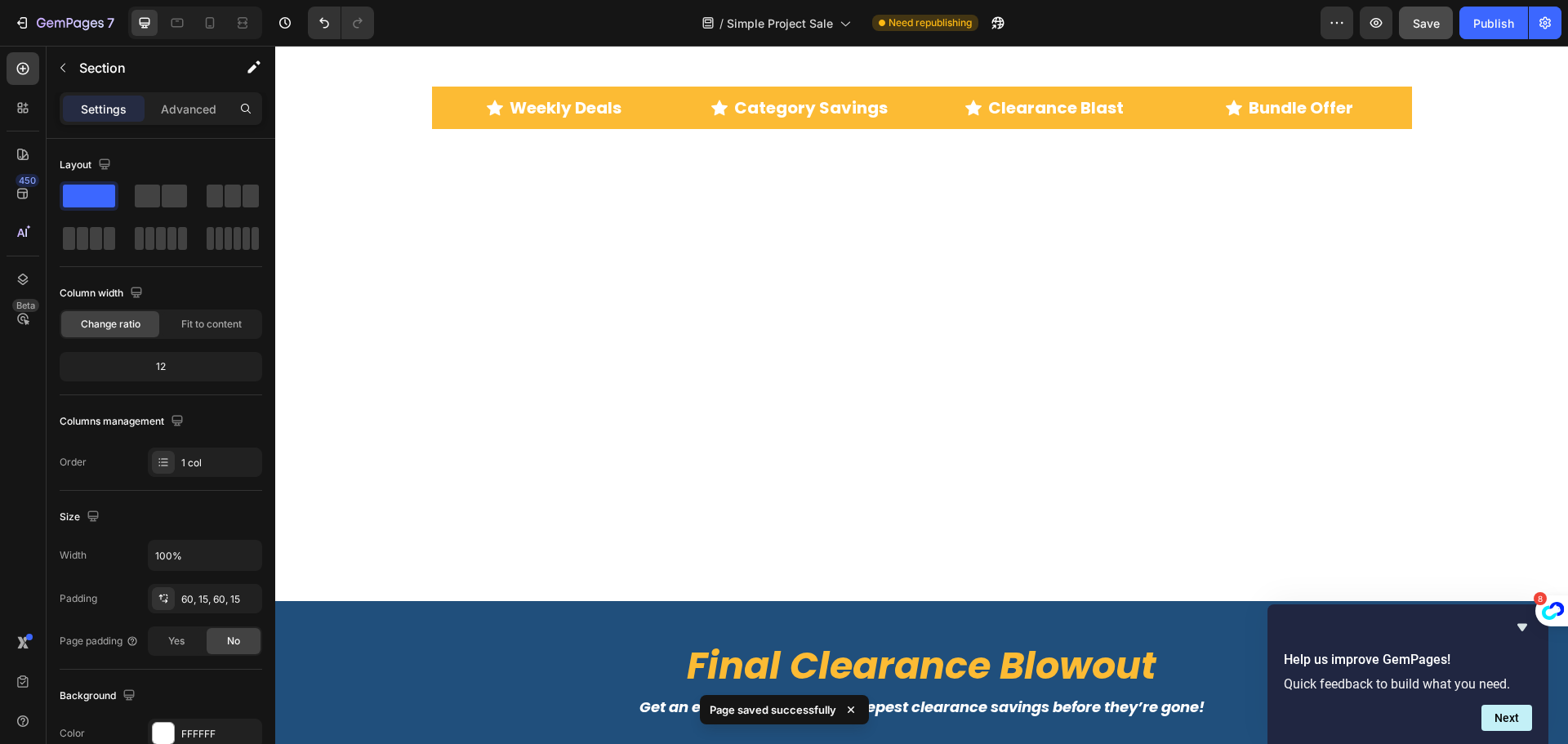
scroll to position [4969, 0]
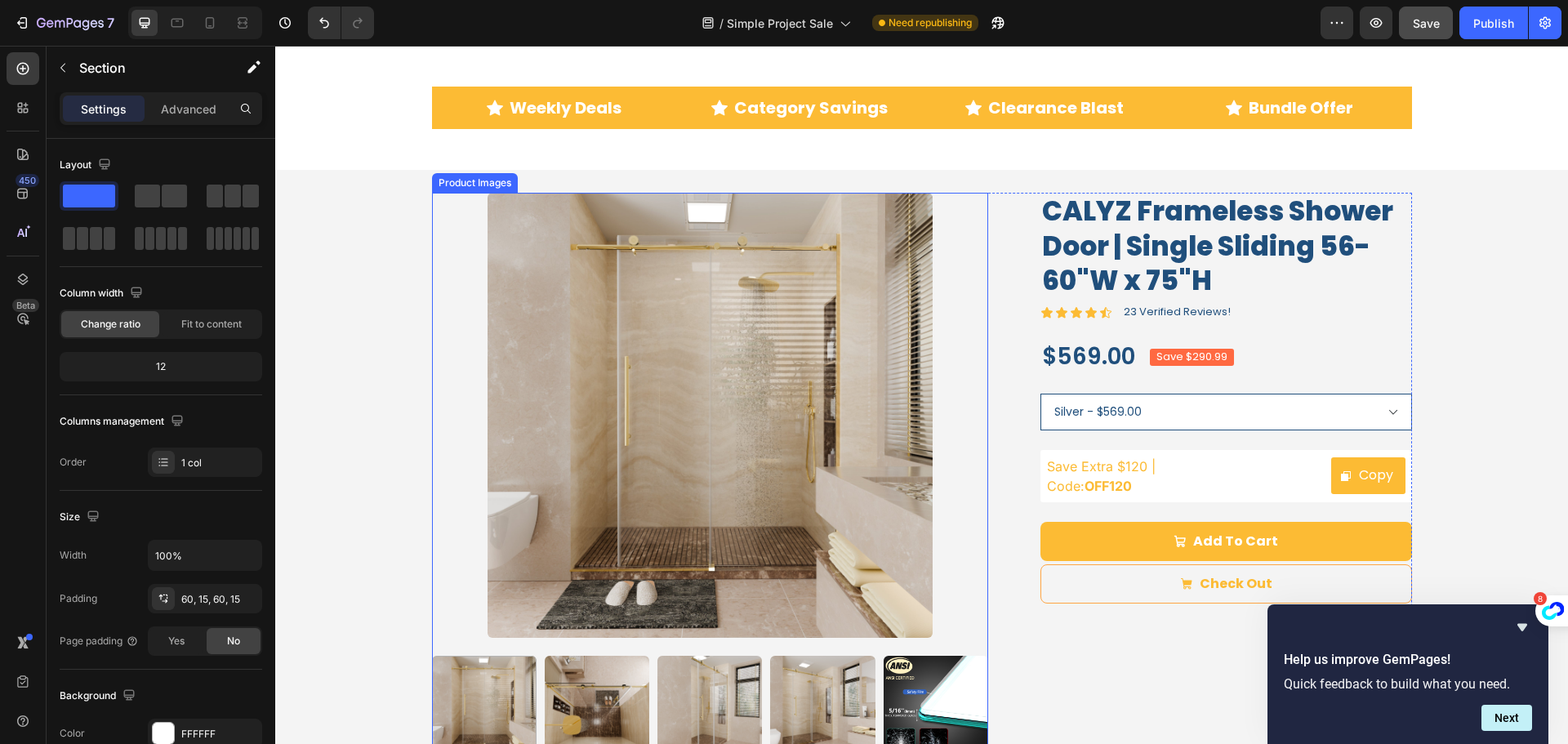
drag, startPoint x: 637, startPoint y: 308, endPoint x: 711, endPoint y: 303, distance: 74.2
click at [637, 308] on img at bounding box center [709, 414] width 445 height 445
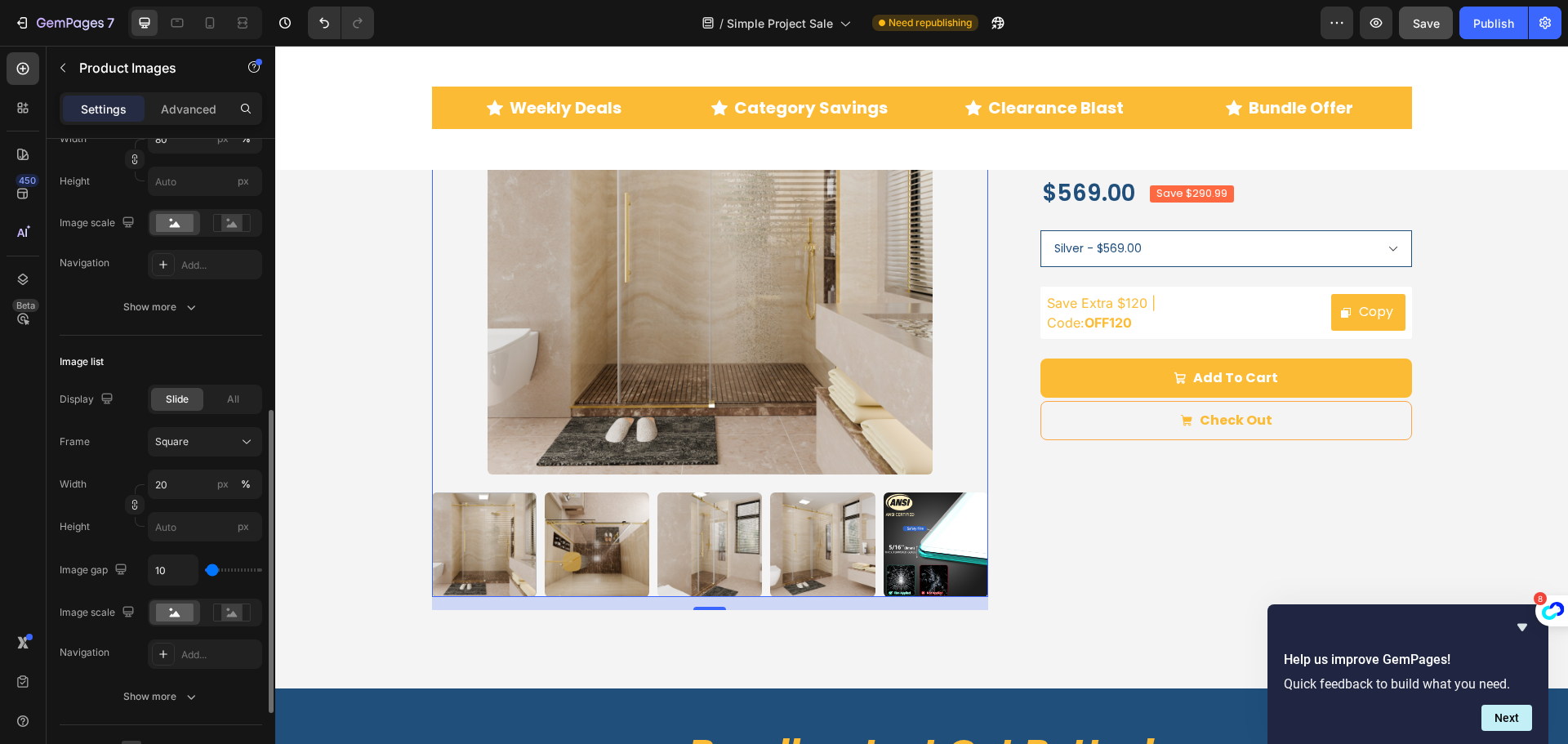
scroll to position [490, 0]
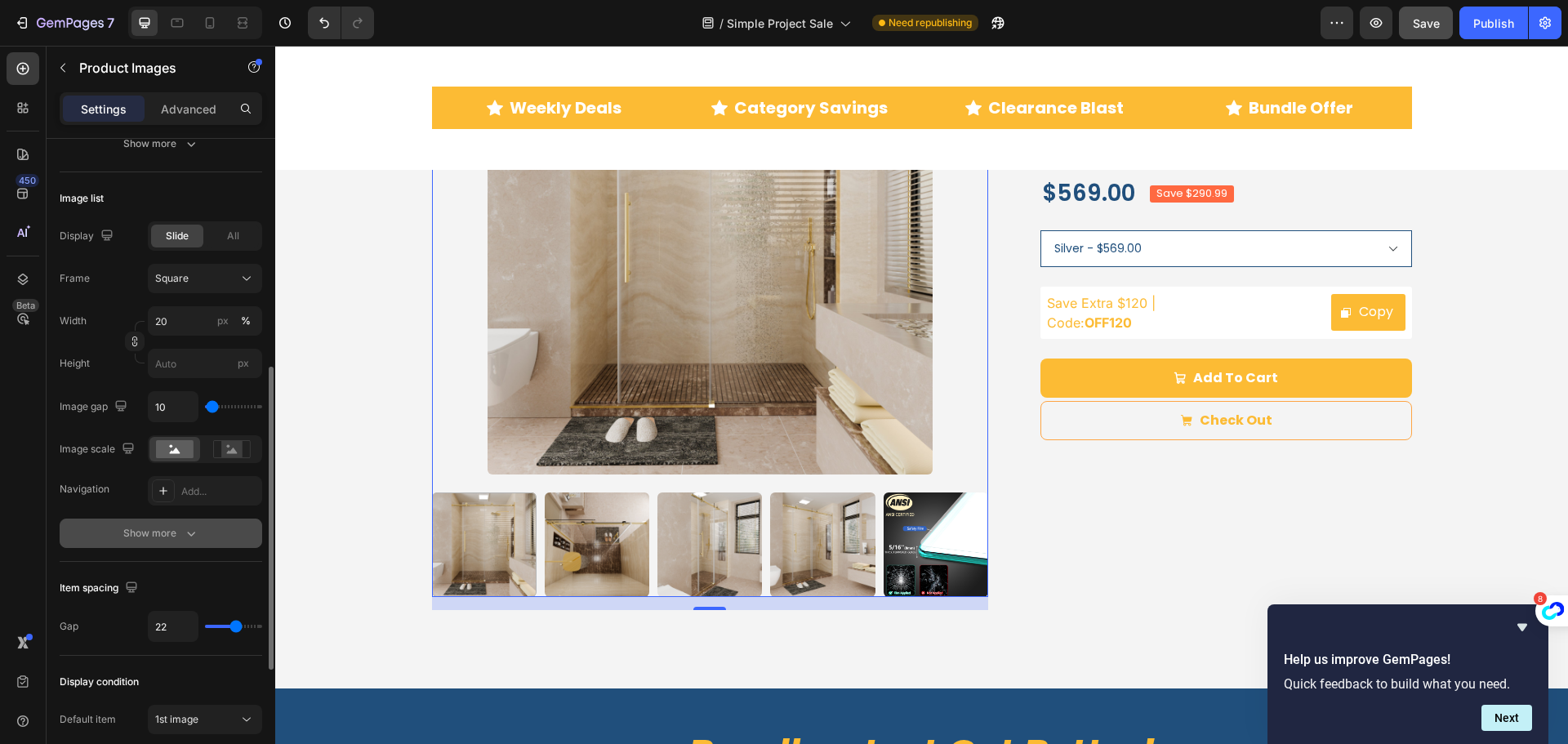
click at [170, 530] on div "Show more" at bounding box center [161, 533] width 76 height 16
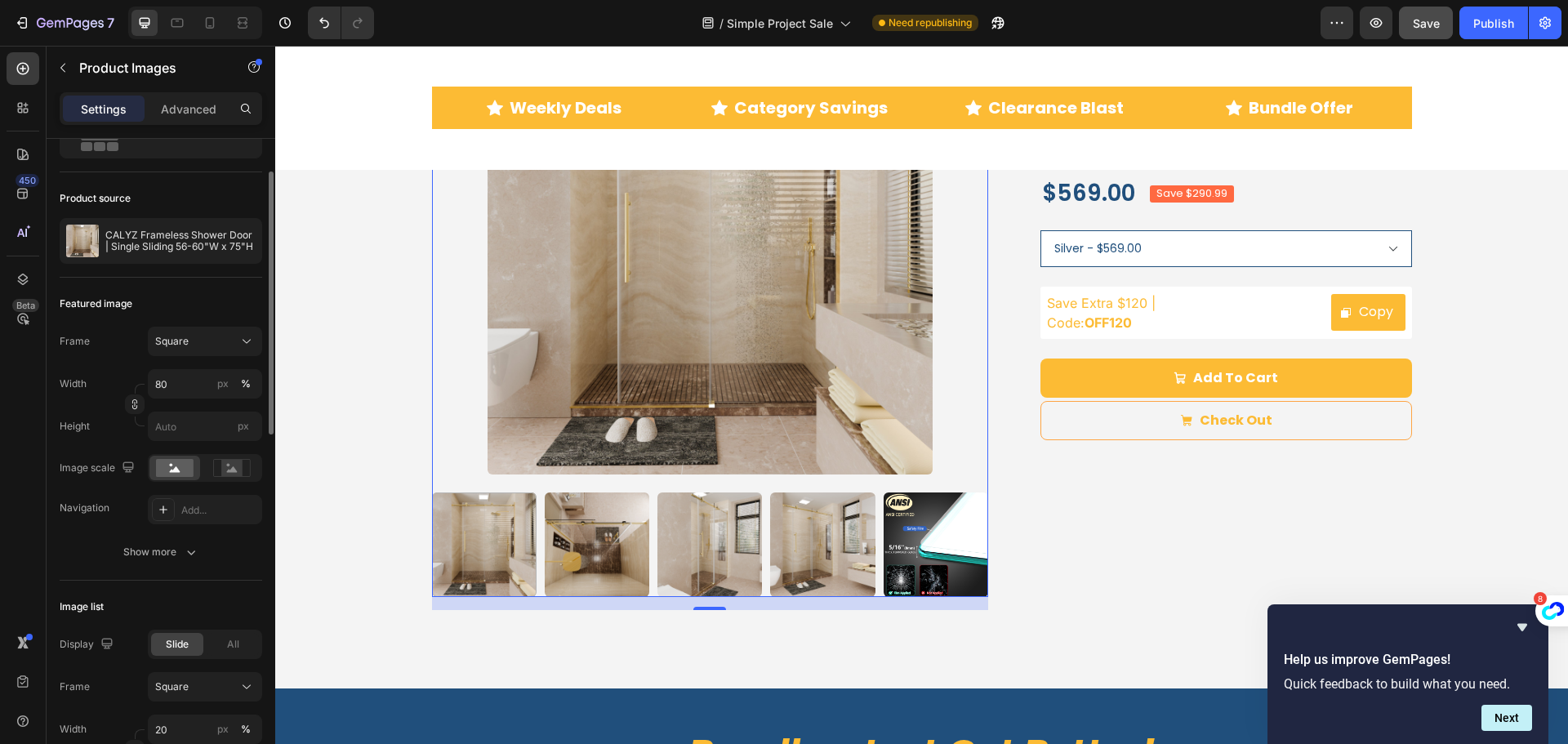
scroll to position [0, 0]
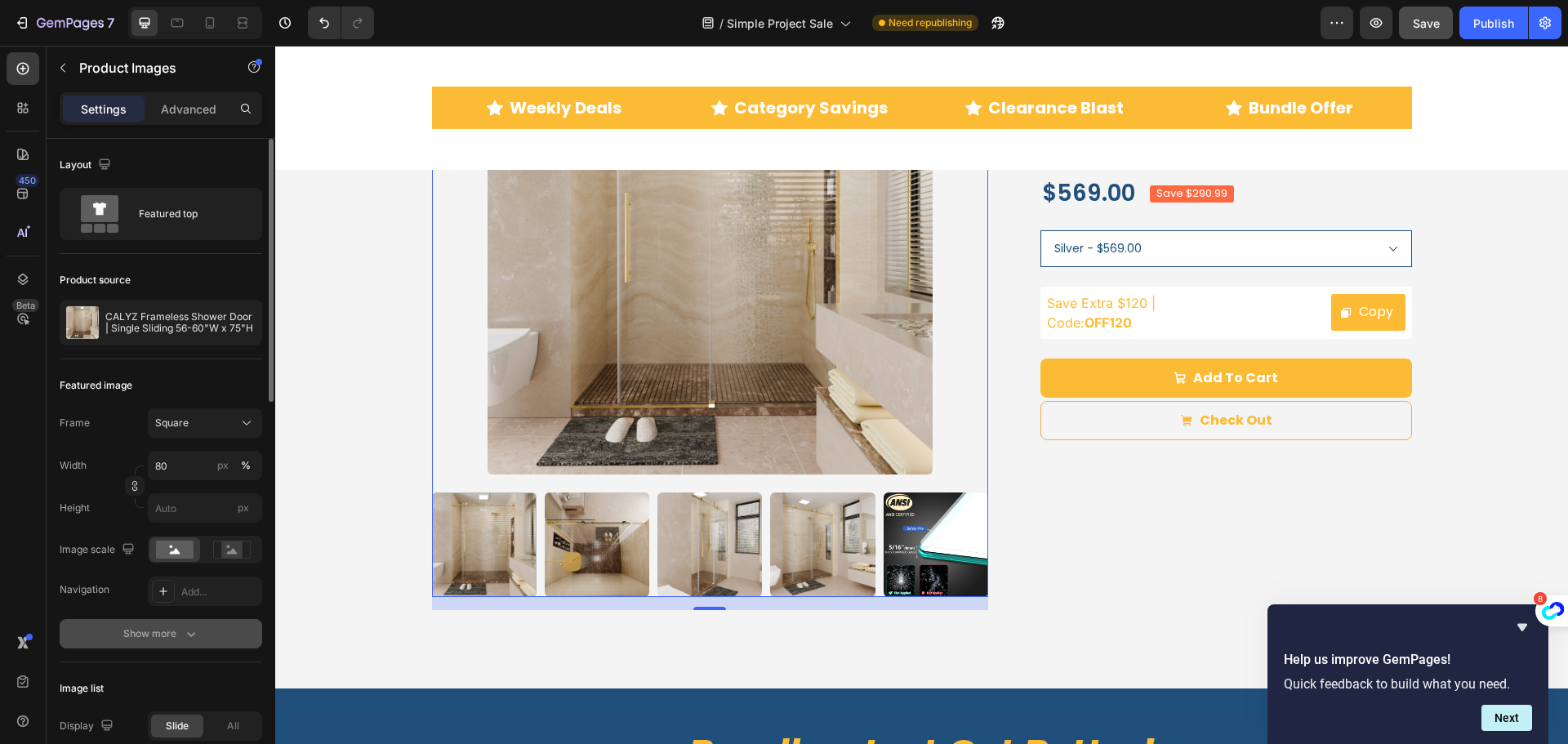
click at [148, 630] on div "Show more" at bounding box center [161, 633] width 76 height 16
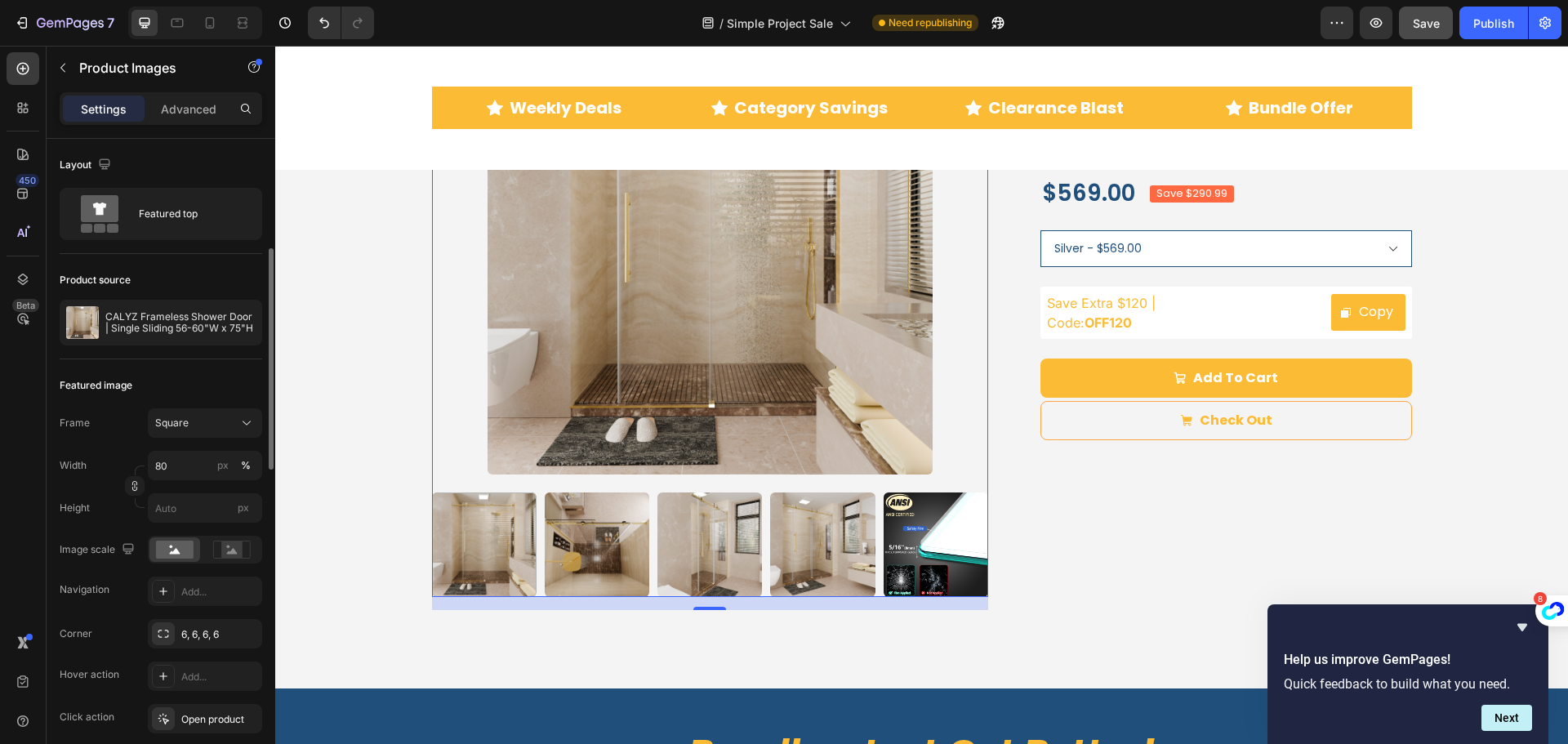
scroll to position [164, 0]
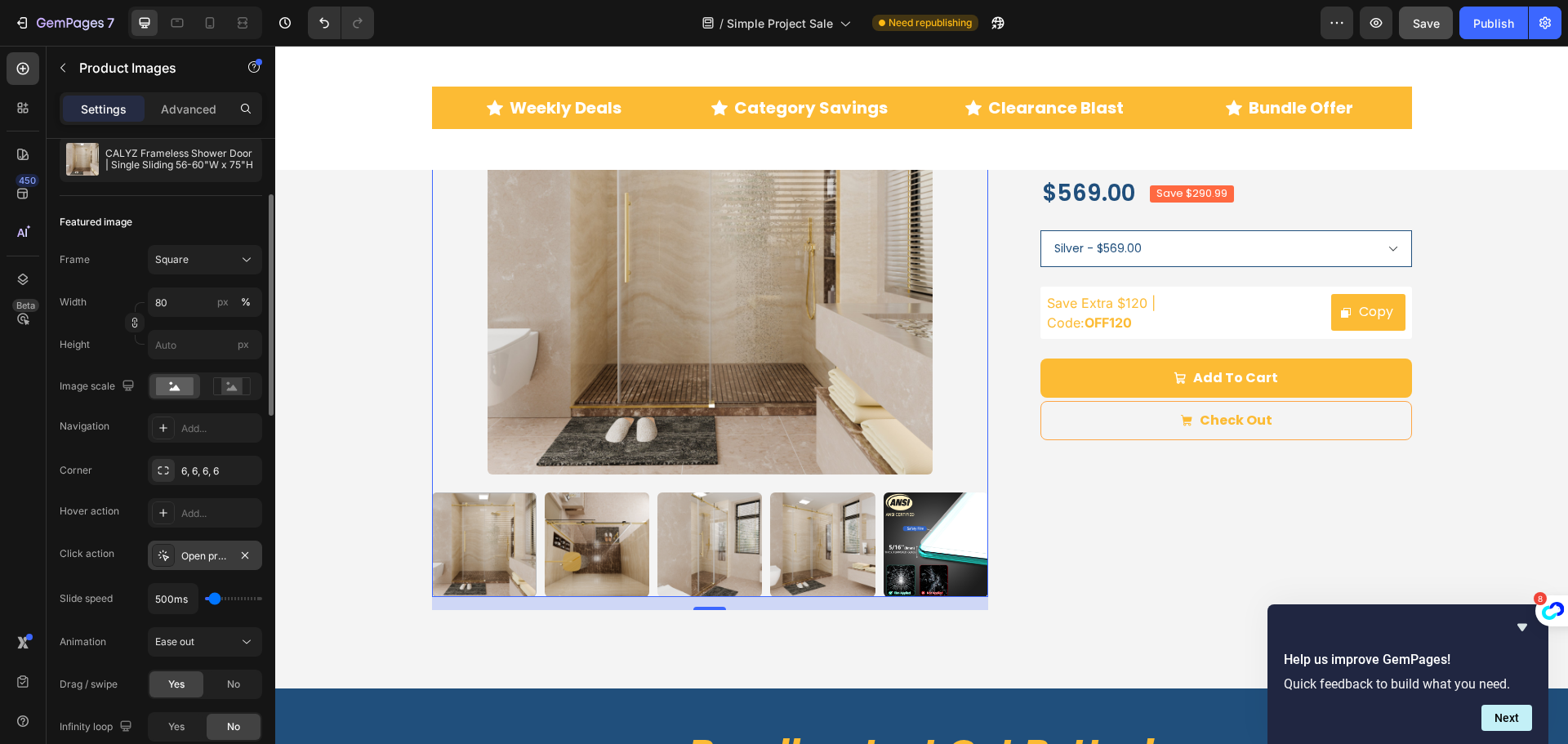
click at [188, 558] on div "Open product" at bounding box center [205, 555] width 47 height 14
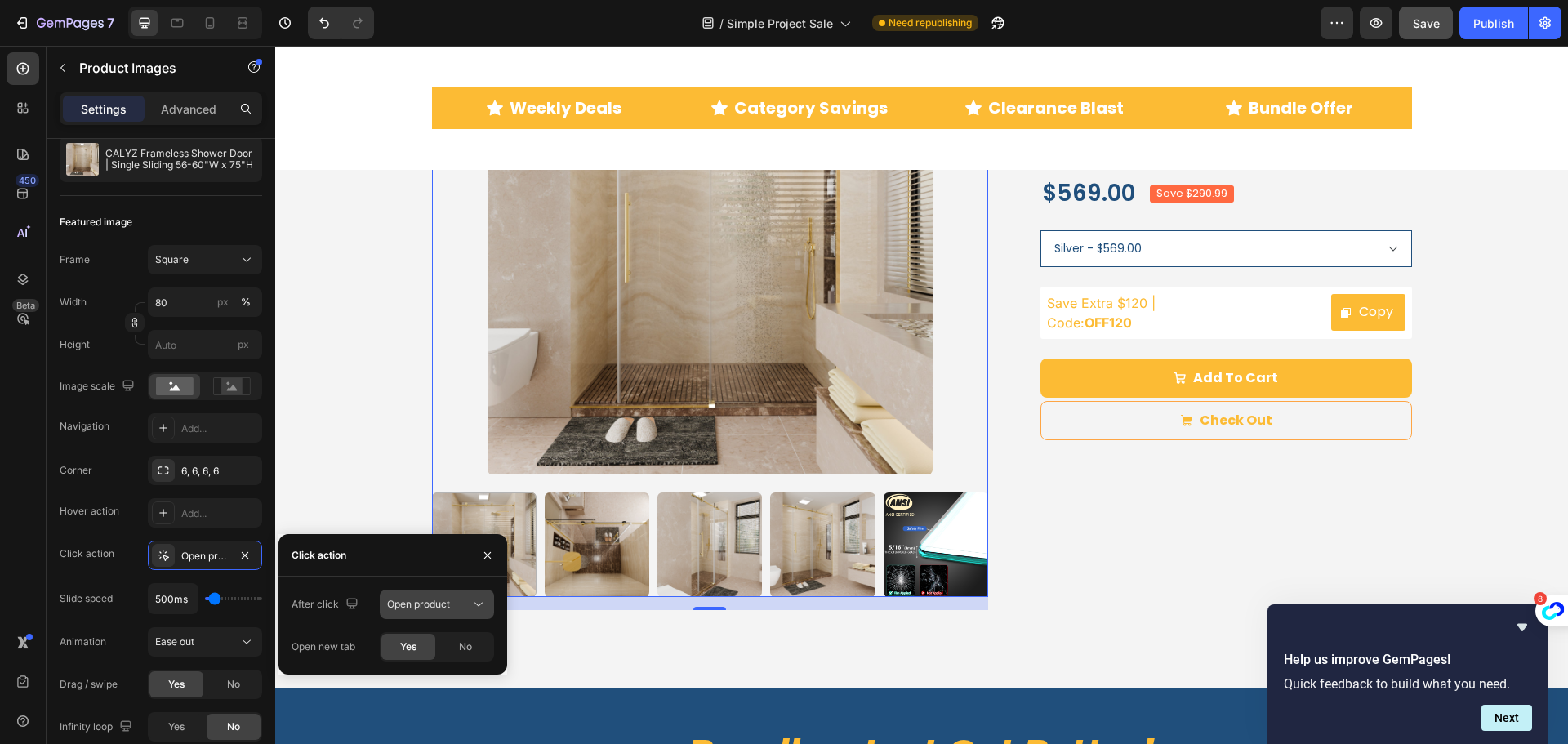
click at [482, 607] on icon at bounding box center [478, 603] width 16 height 16
click at [81, 538] on div "Corner 6, 6, 6, 6 Hover action Add... Click action Open product Slide speed 500…" at bounding box center [160, 598] width 203 height 286
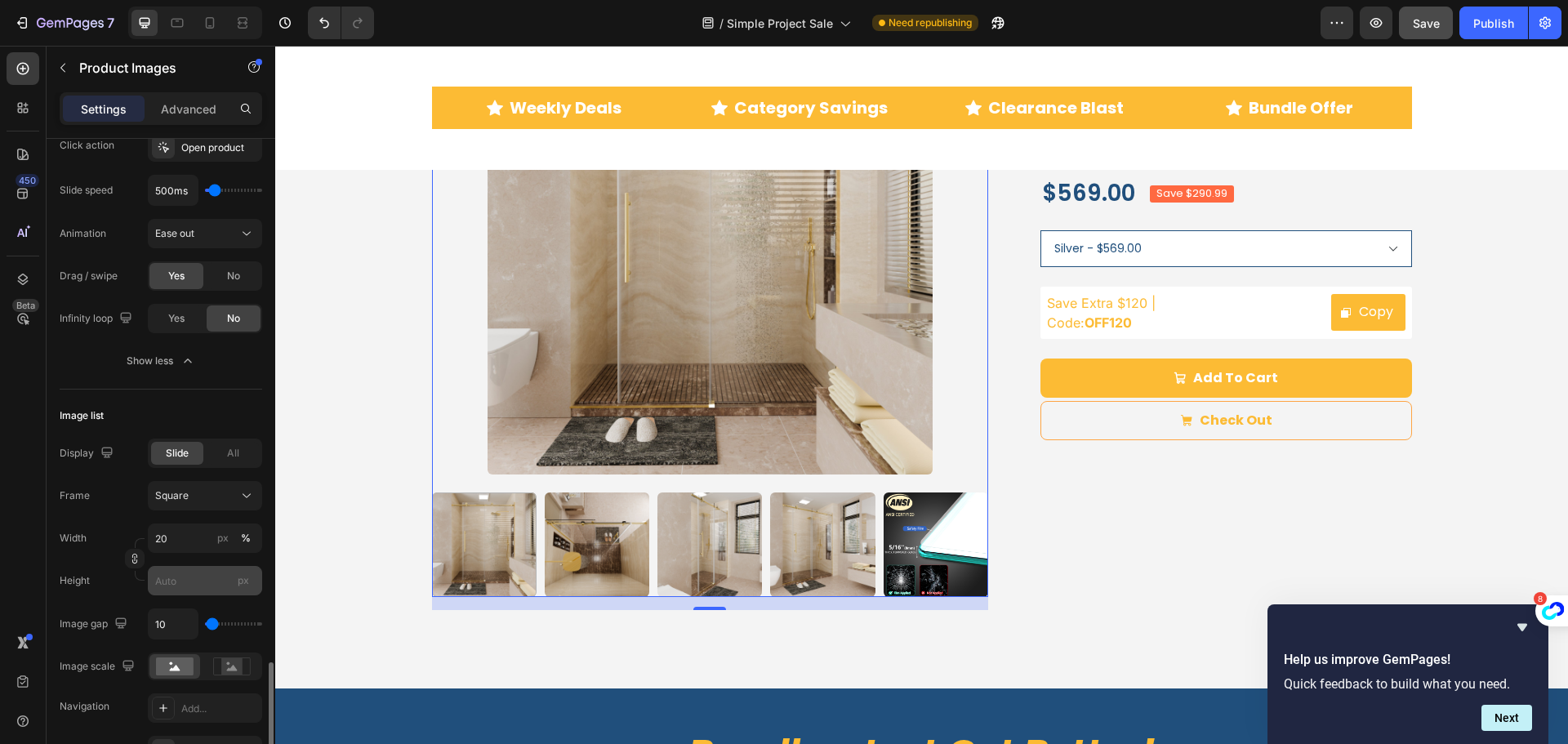
scroll to position [817, 0]
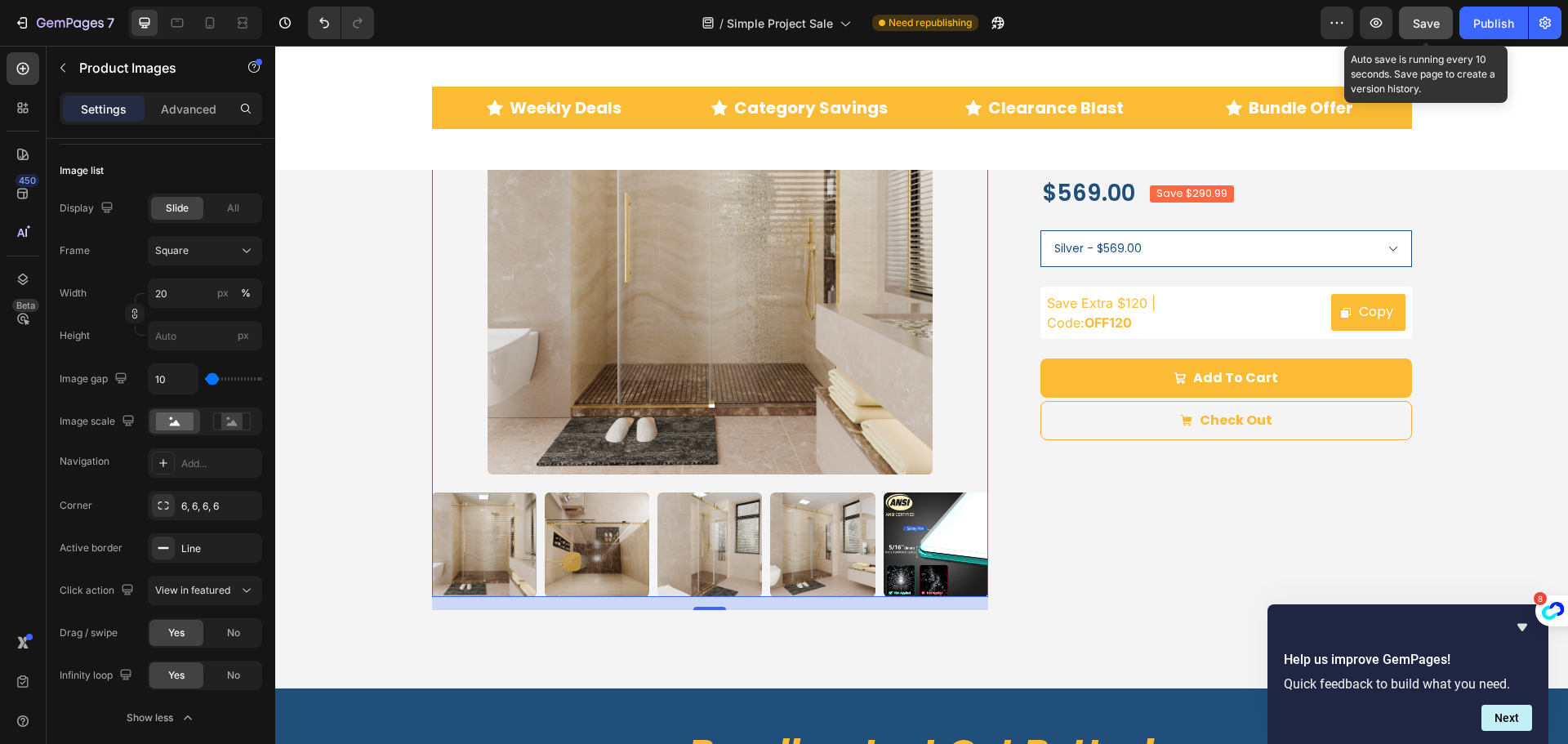
click at [1429, 29] on span "Save" at bounding box center [1426, 23] width 27 height 14
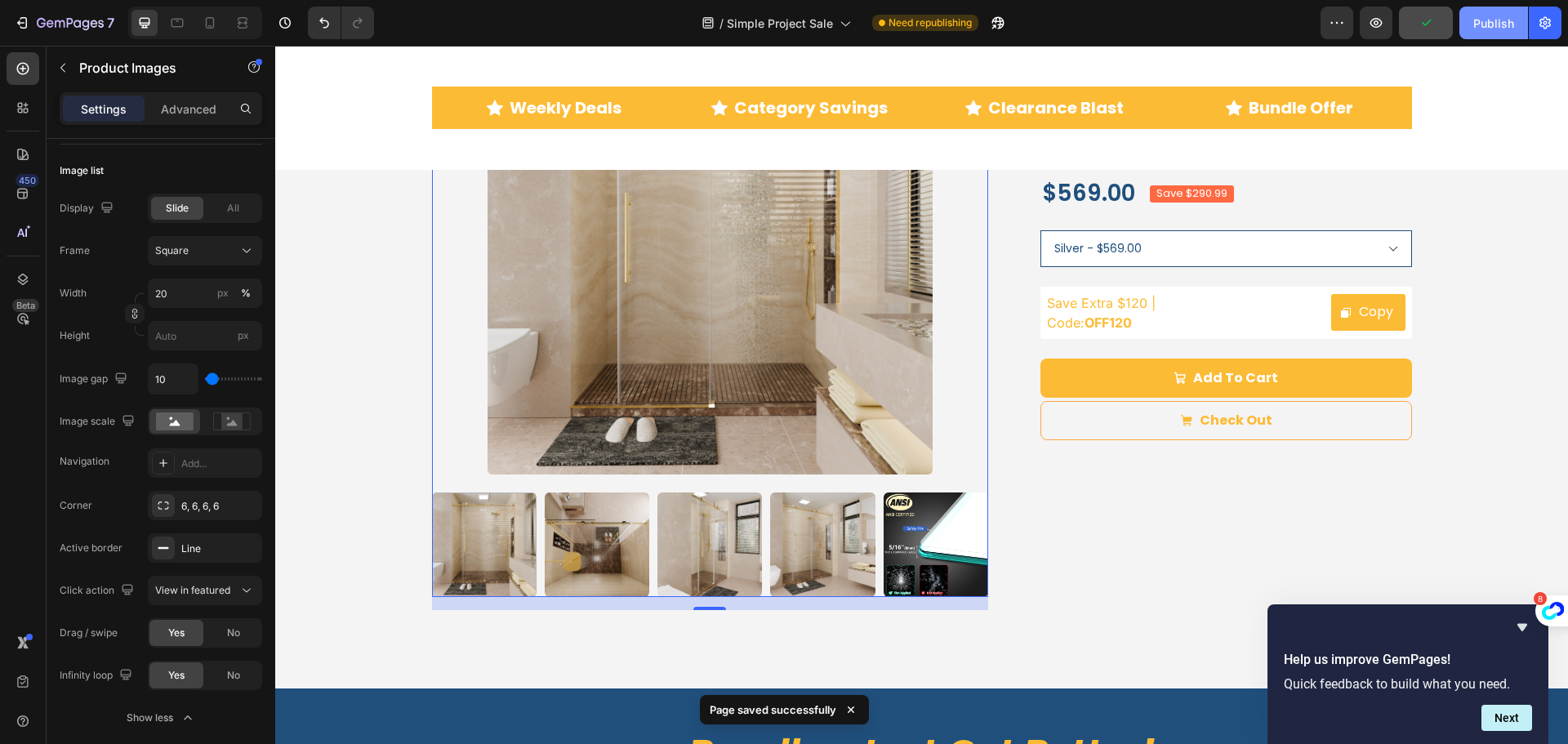
click at [1496, 24] on div "Publish" at bounding box center [1493, 23] width 41 height 17
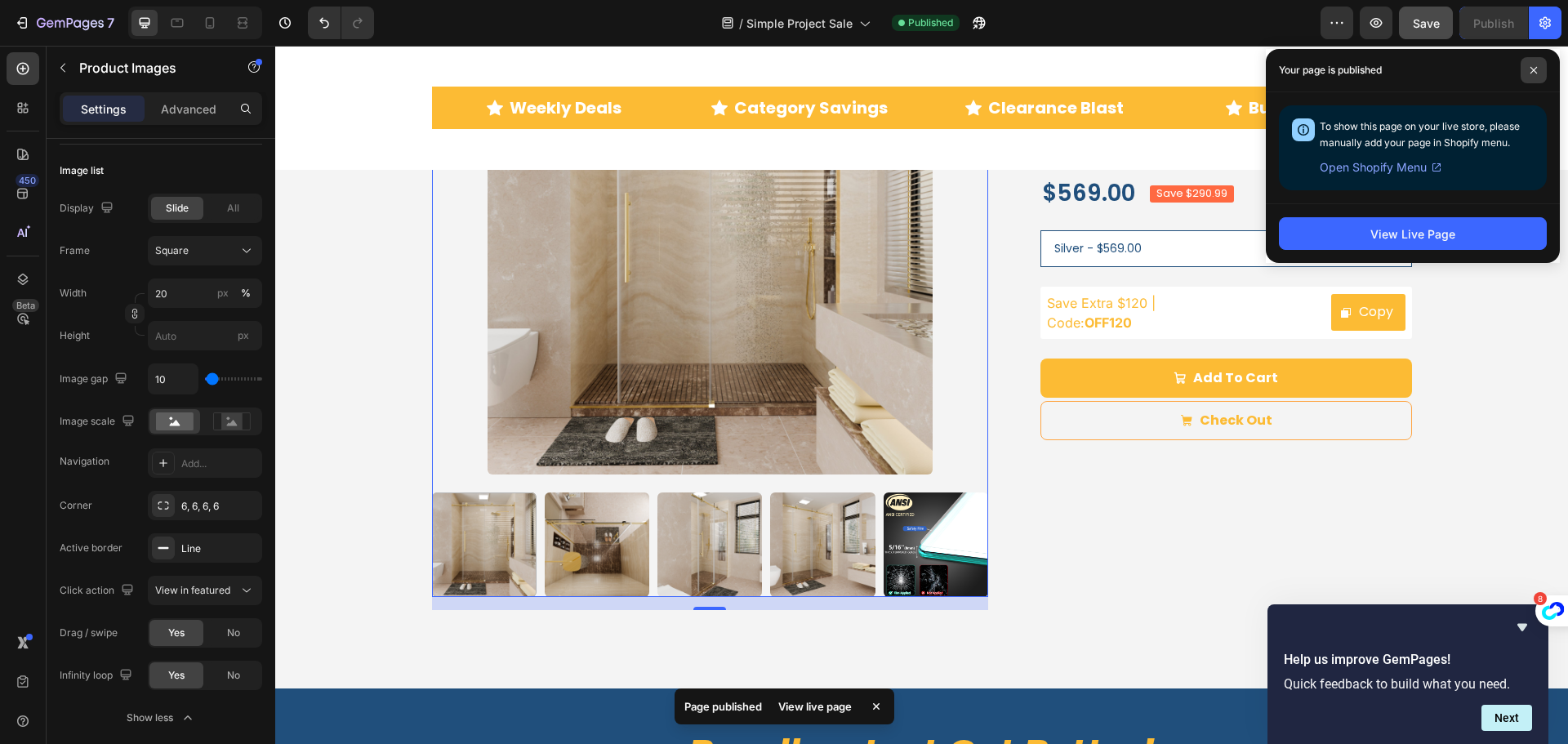
click at [1532, 70] on icon at bounding box center [1534, 70] width 8 height 8
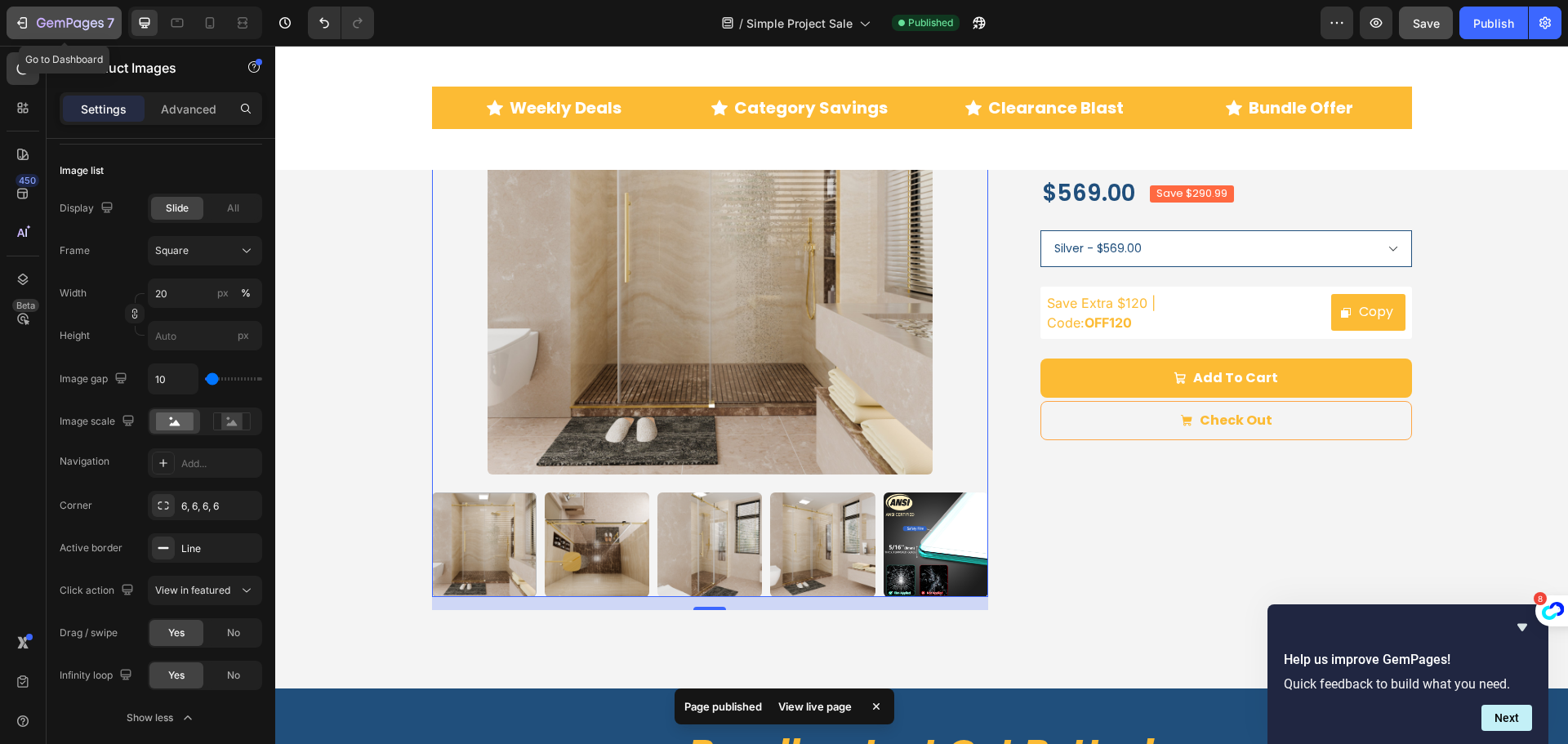
click at [19, 20] on icon "button" at bounding box center [21, 22] width 16 height 16
